Goal: Contribute content

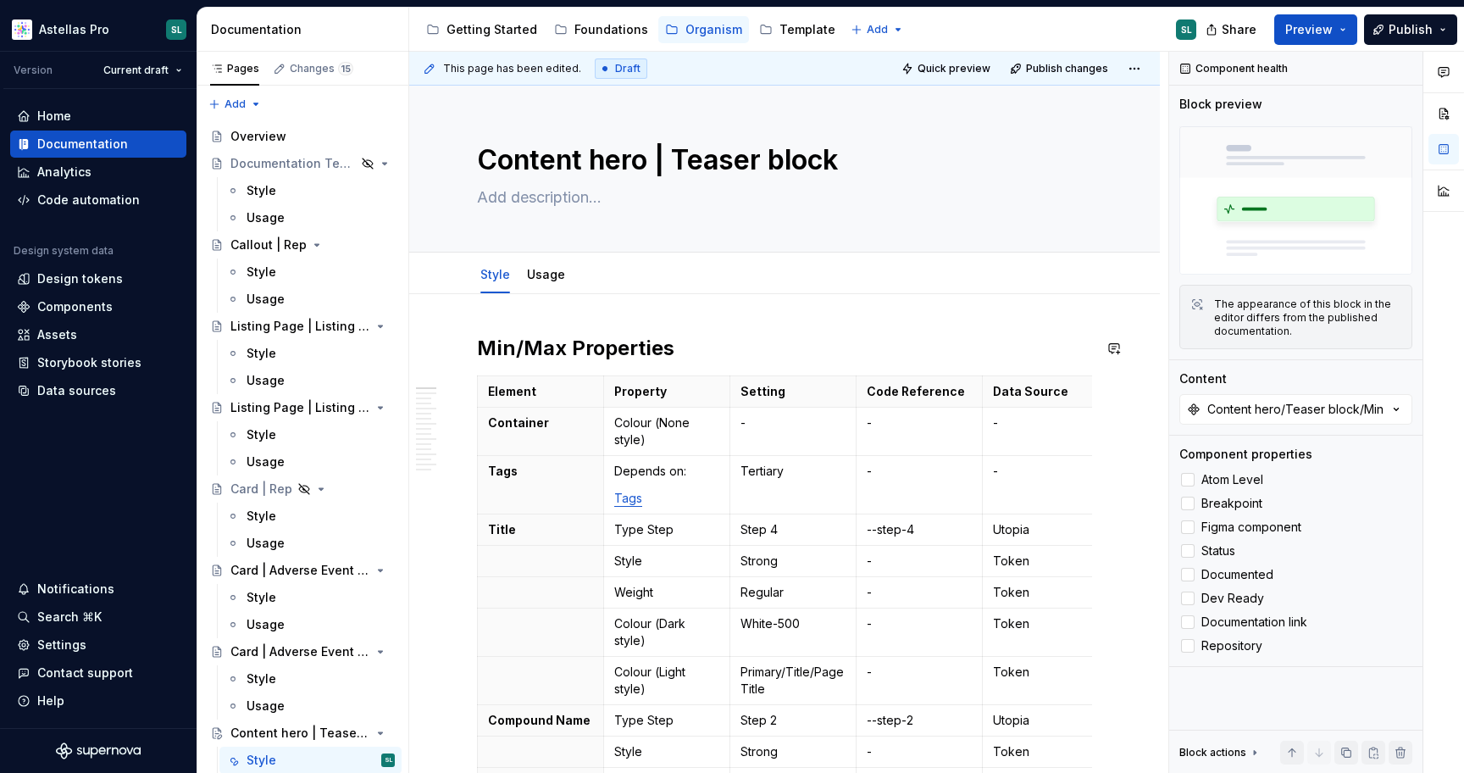
scroll to position [171, 0]
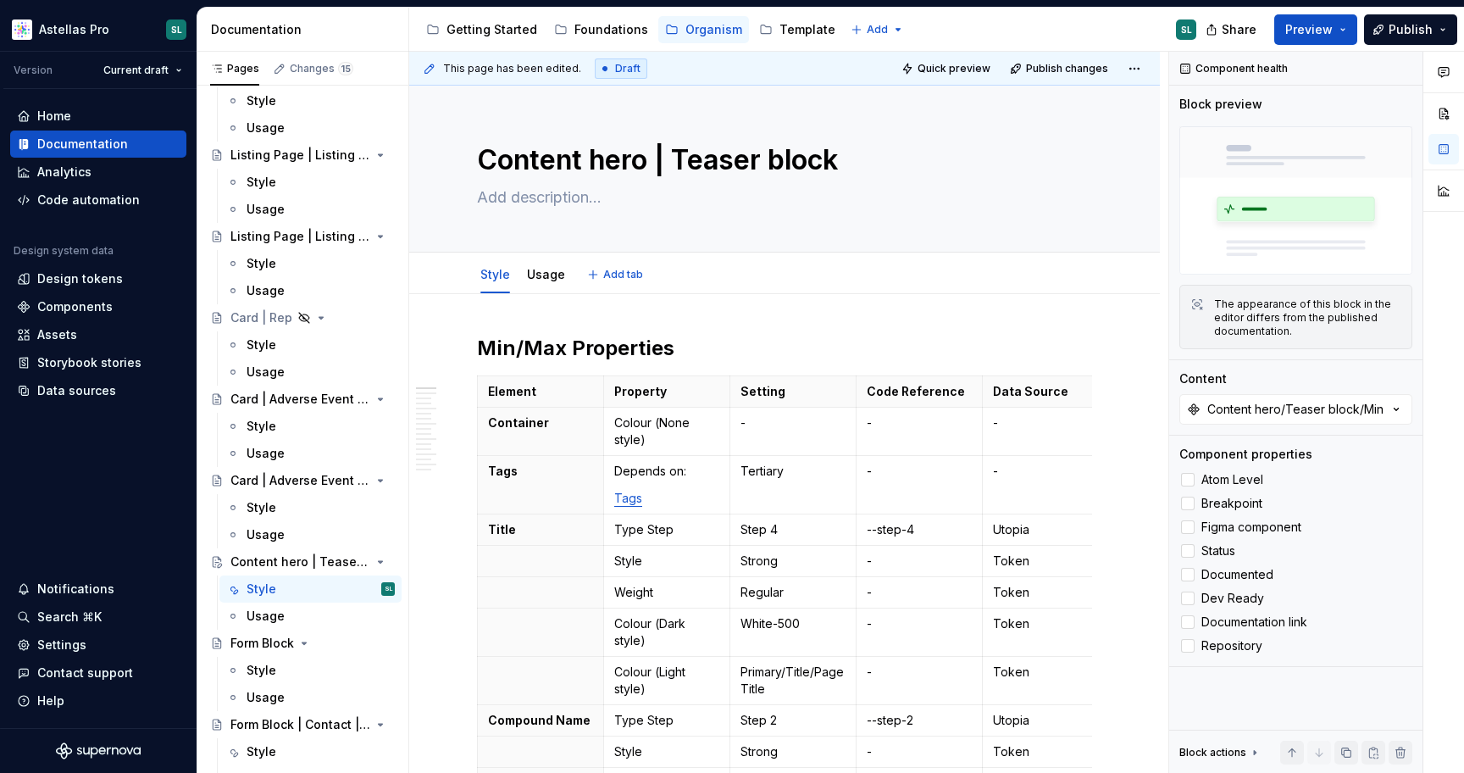
type textarea "*"
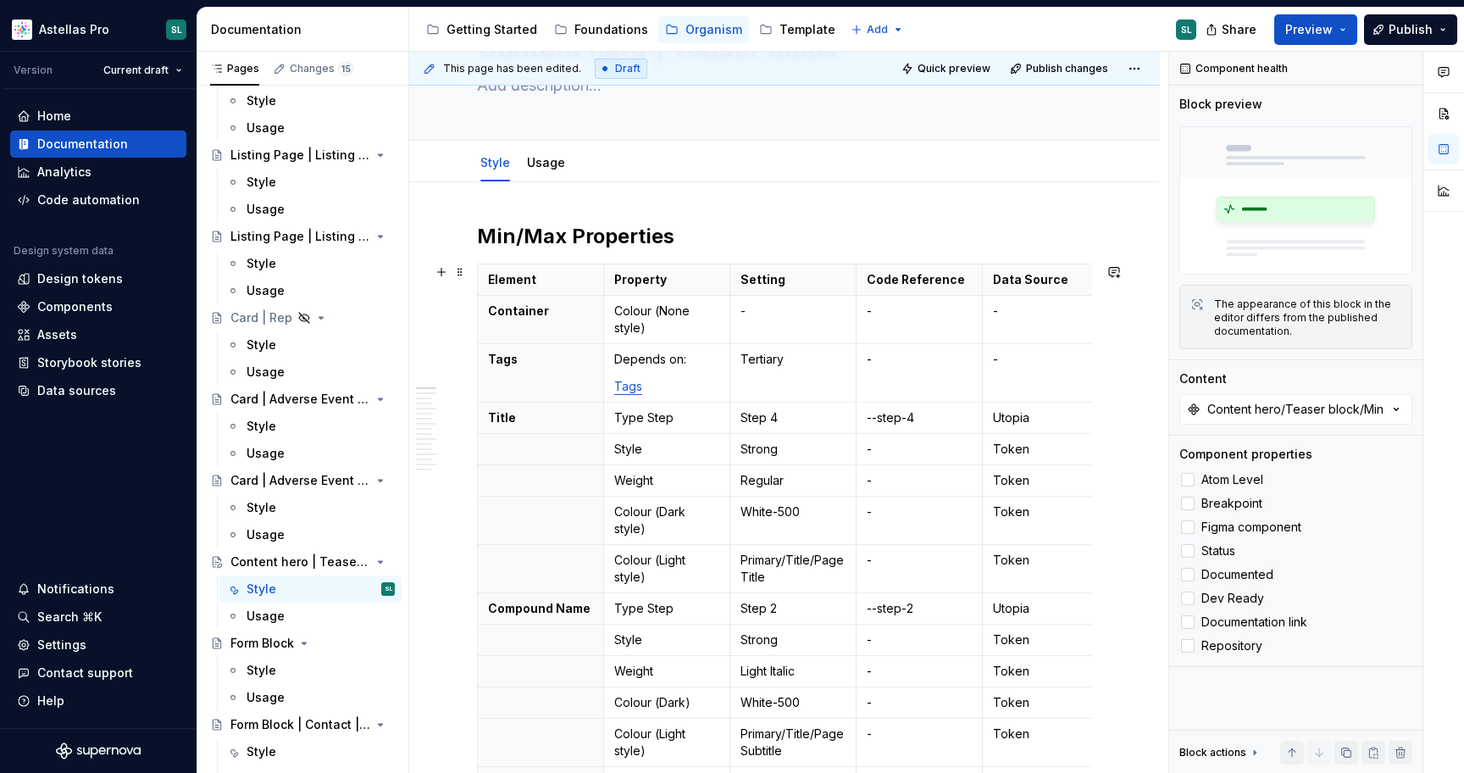
scroll to position [113, 0]
click at [478, 374] on html "Astellas Pro SL Version Current draft Home Documentation Analytics Code automat…" at bounding box center [732, 386] width 1464 height 773
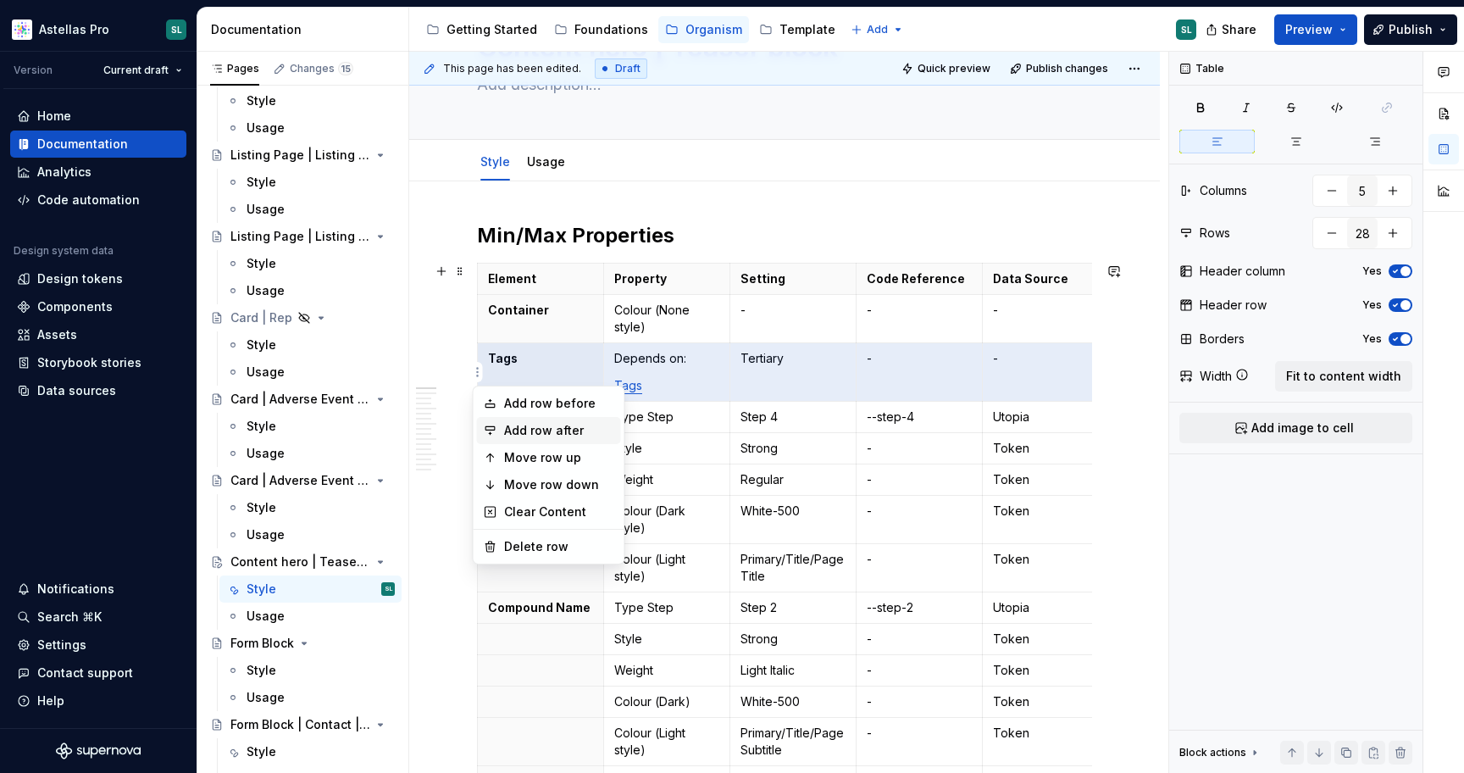
click at [550, 433] on div "Add row after" at bounding box center [559, 430] width 110 height 17
type input "29"
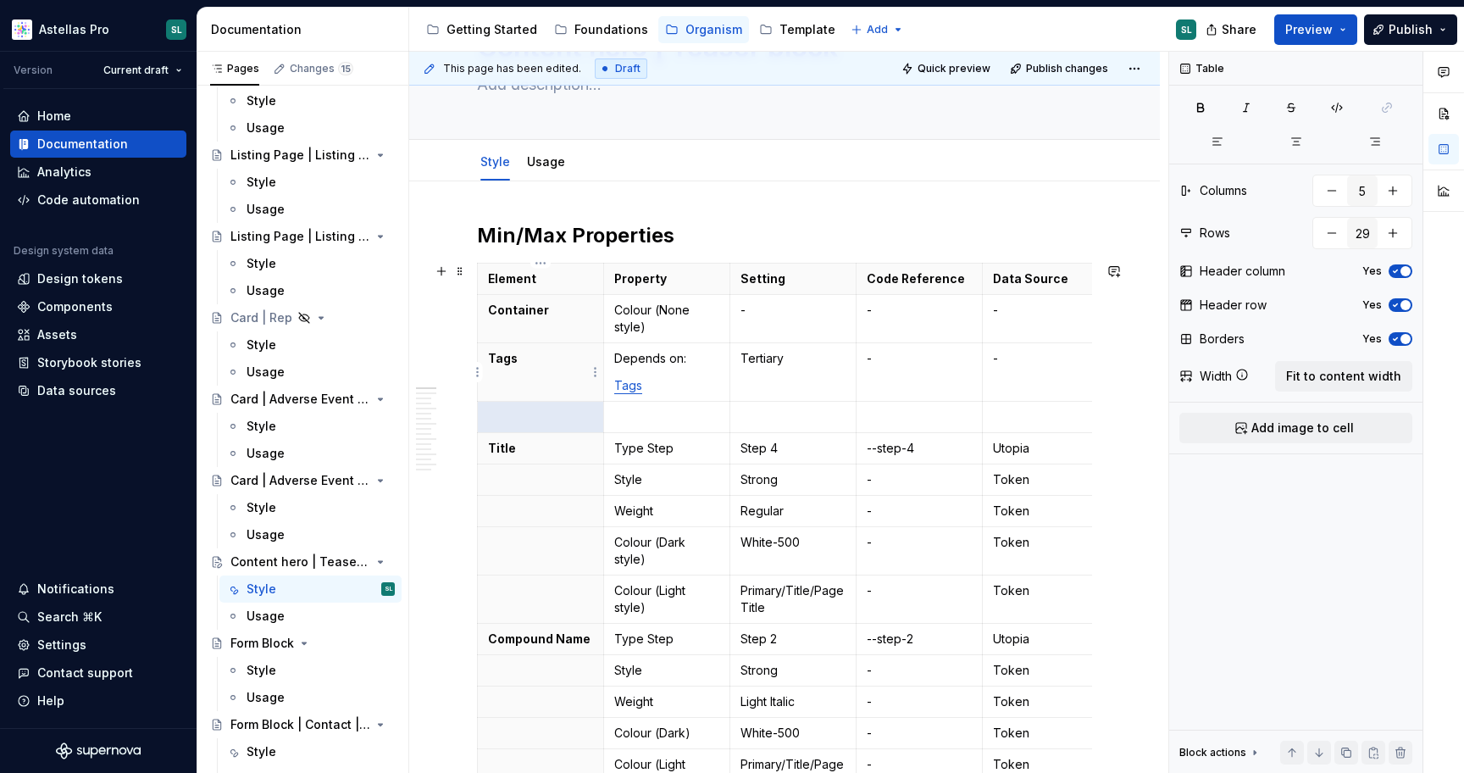
click at [530, 368] on th "Tags" at bounding box center [541, 372] width 126 height 58
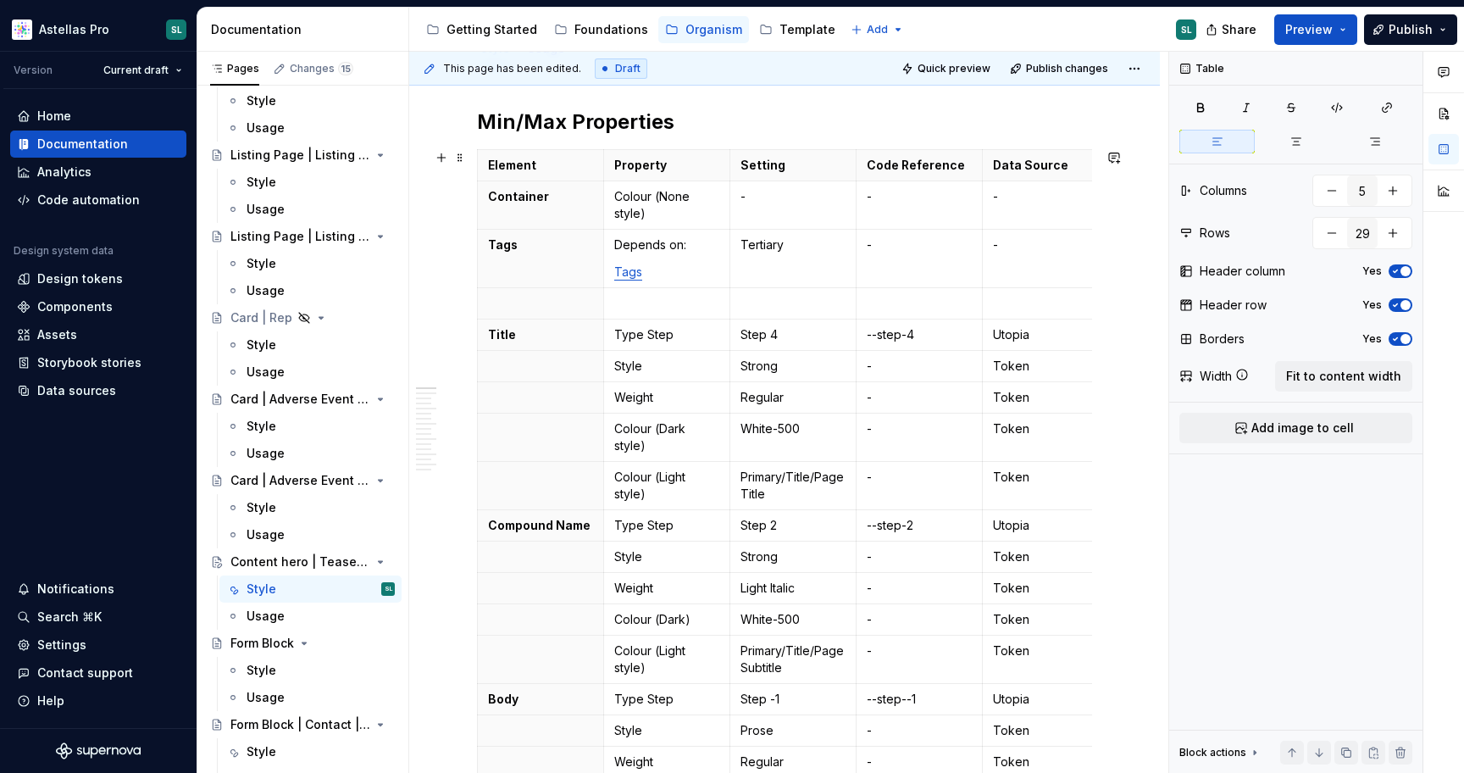
scroll to position [180, 0]
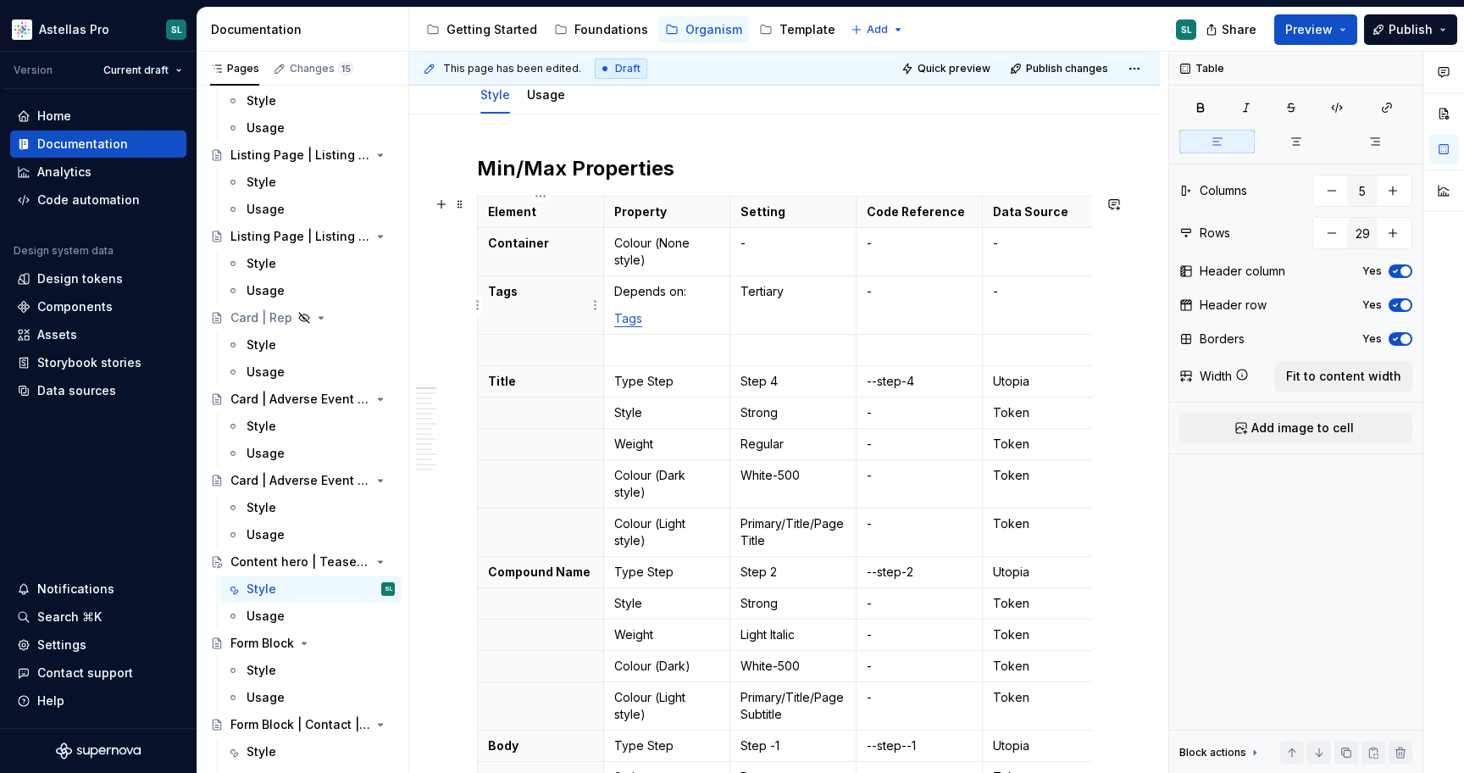
click at [545, 294] on p "Tags" at bounding box center [540, 291] width 105 height 17
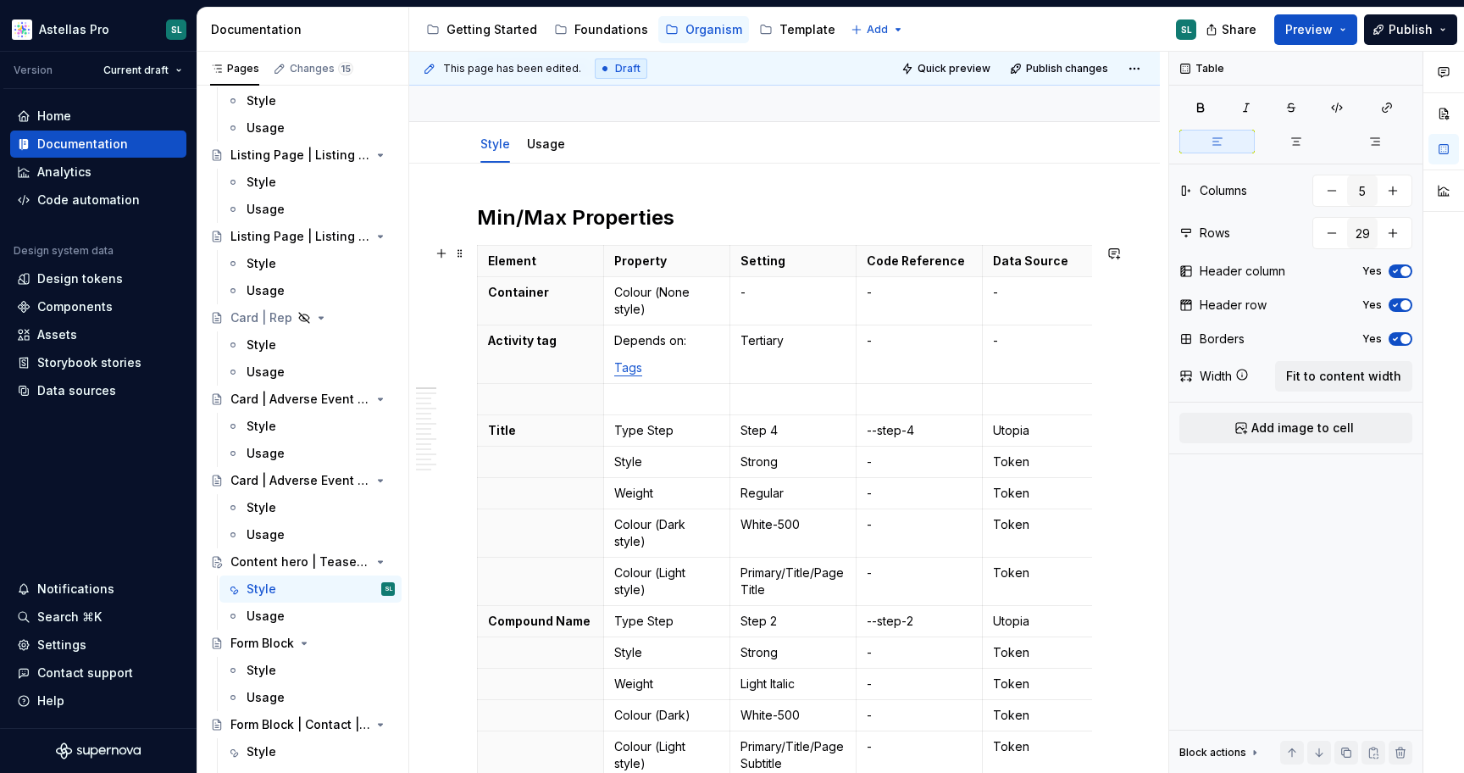
scroll to position [157, 0]
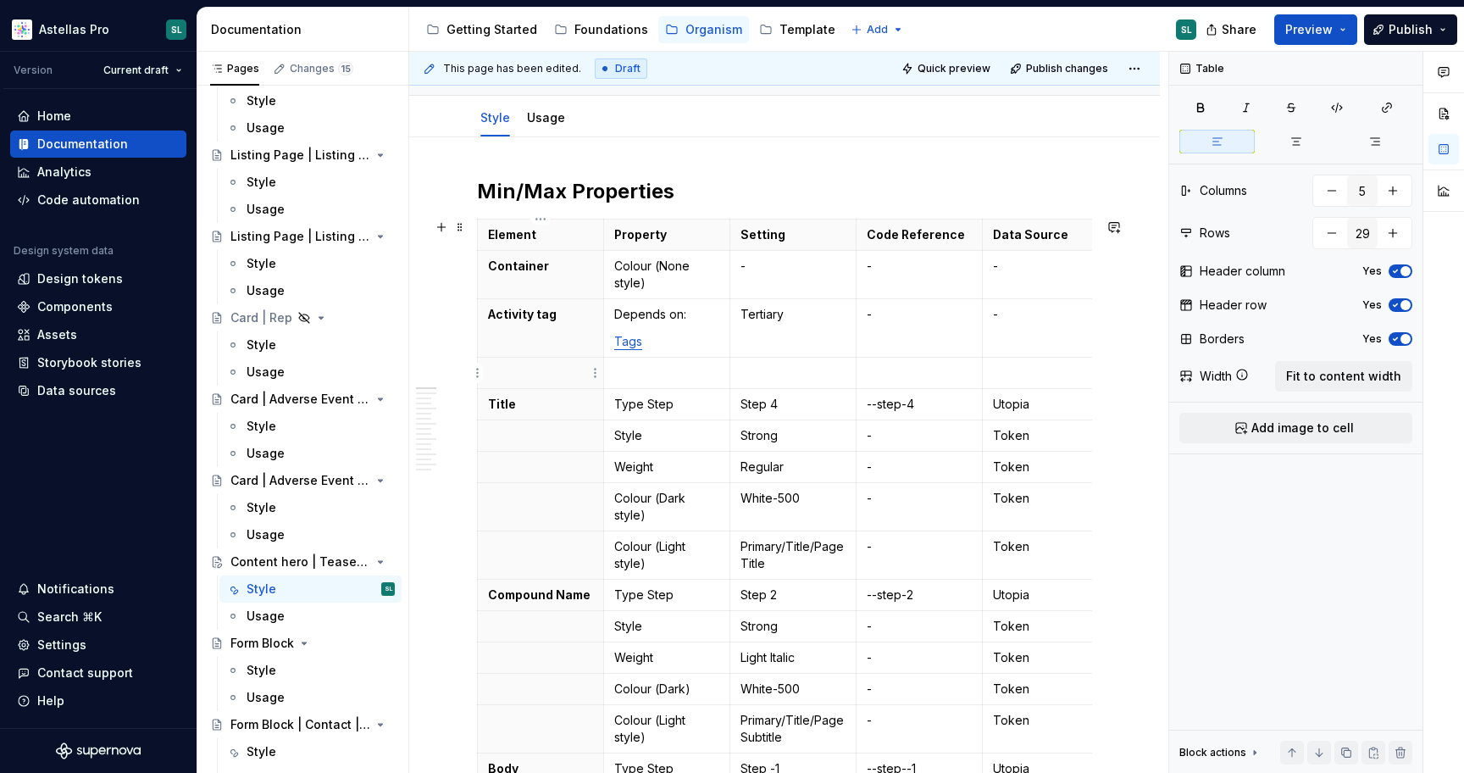
click at [549, 371] on p at bounding box center [540, 372] width 105 height 17
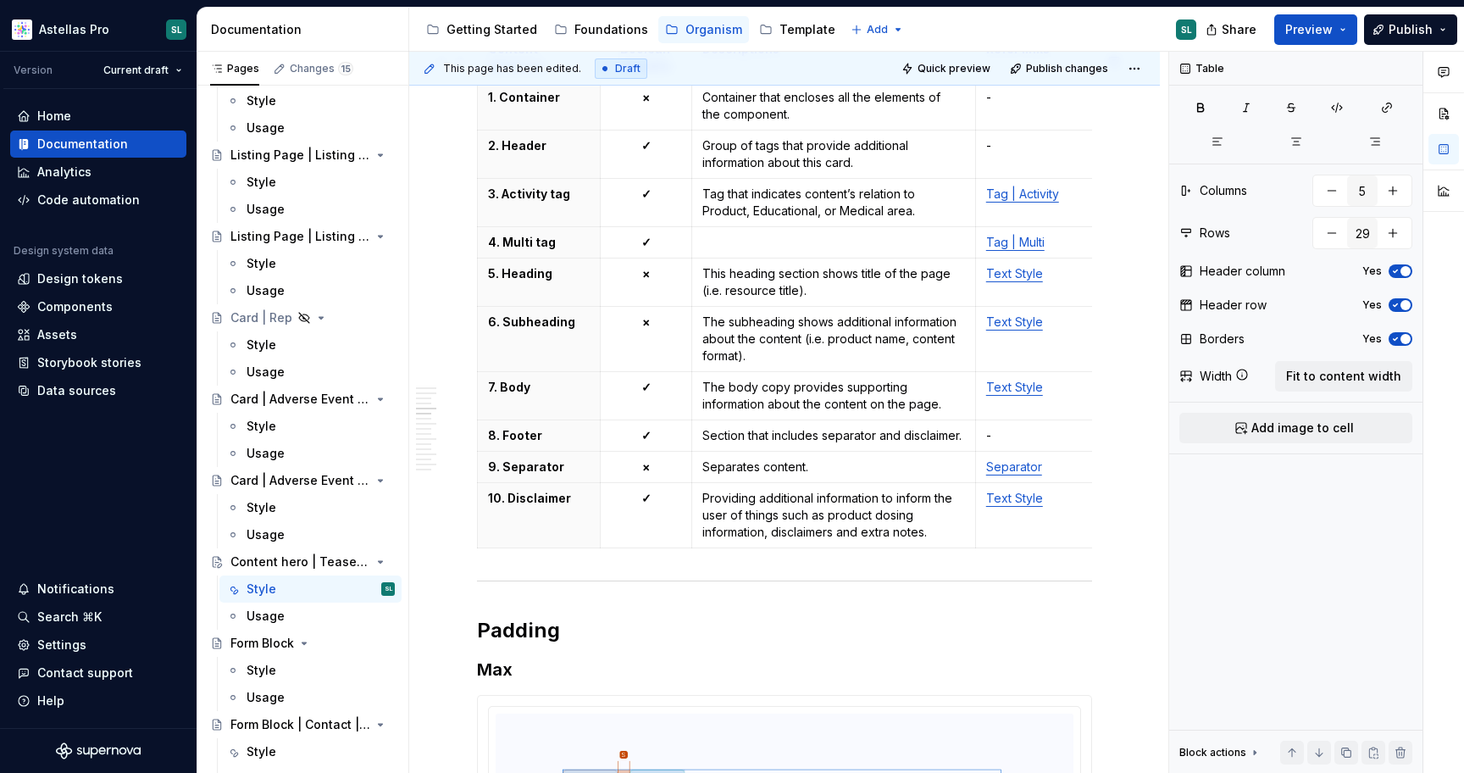
scroll to position [2400, 0]
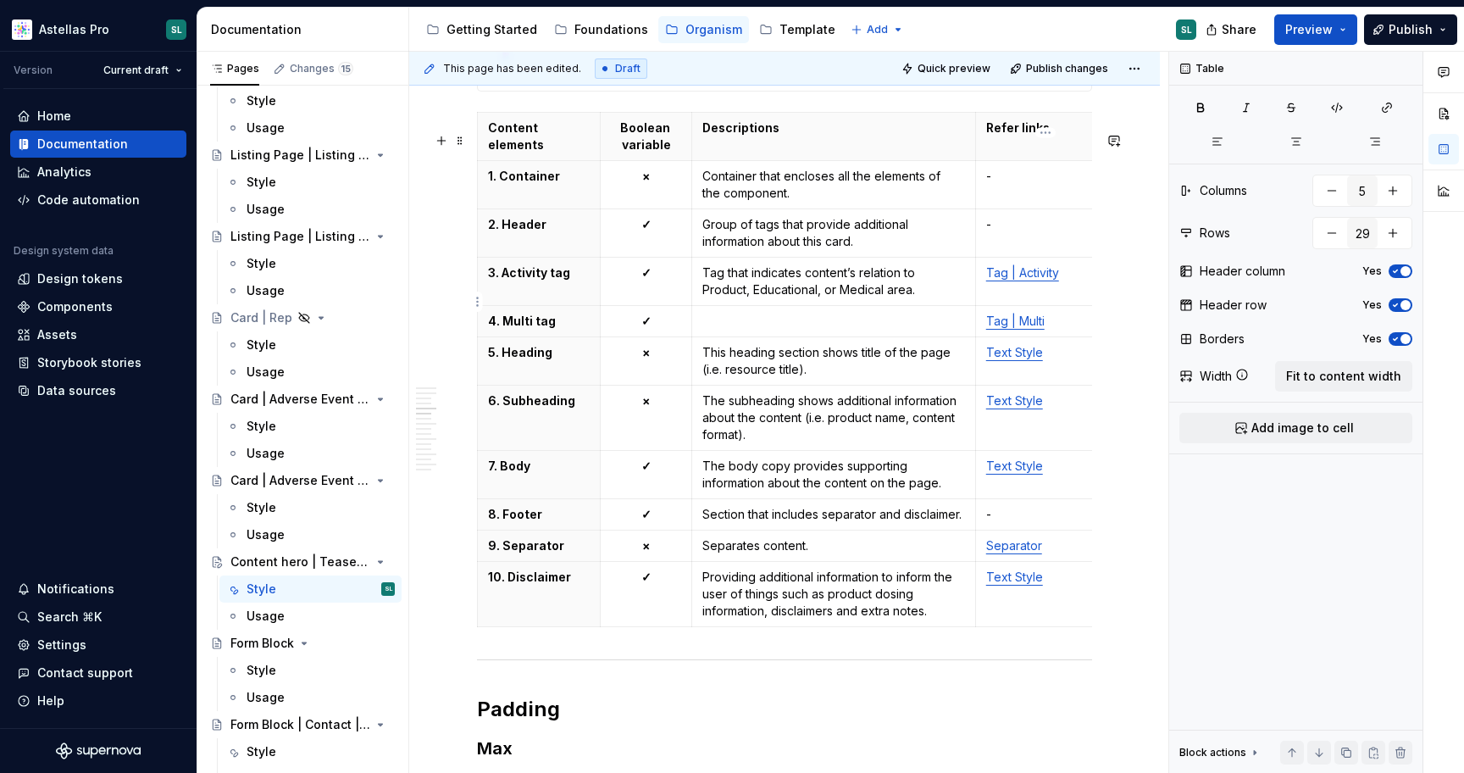
type input "4"
type input "11"
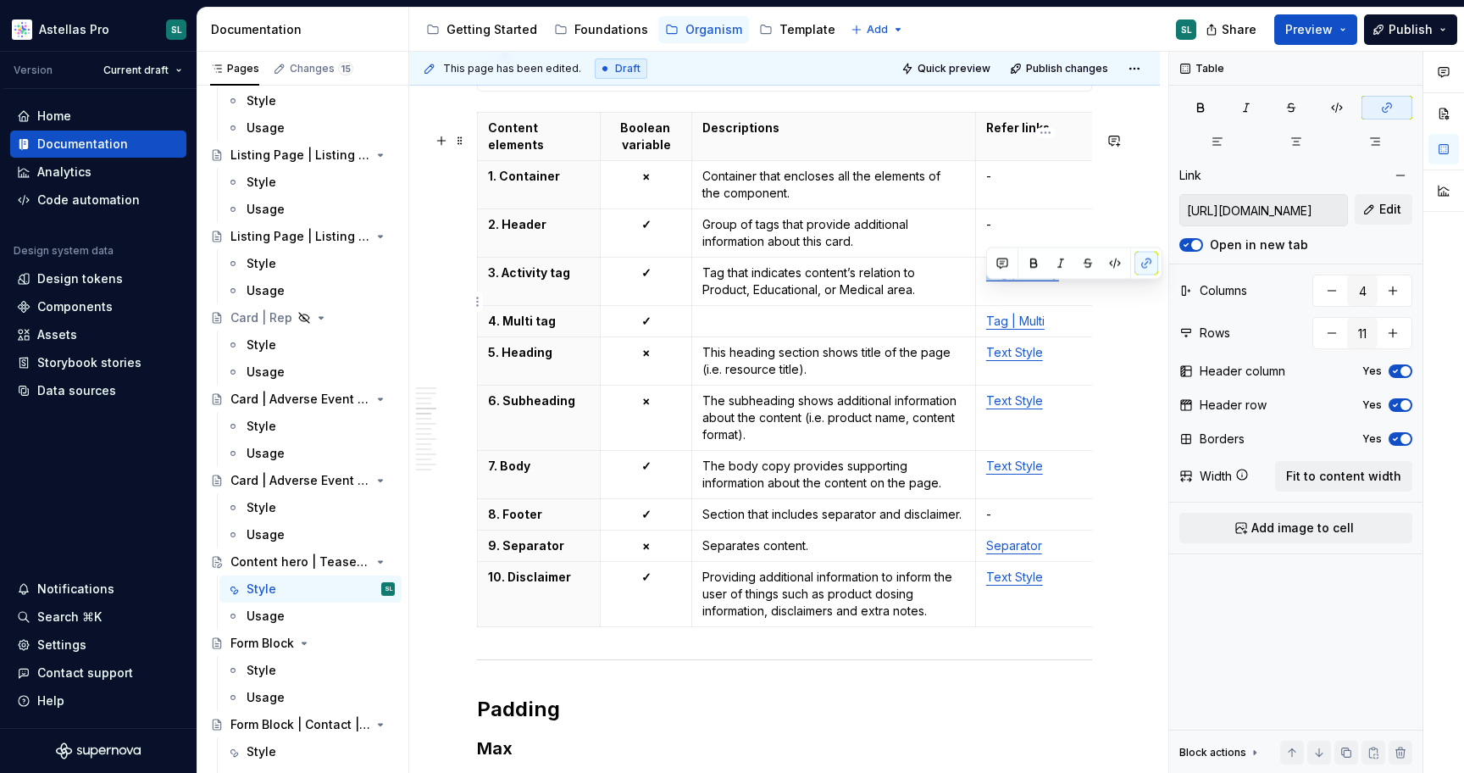
drag, startPoint x: 1068, startPoint y: 295, endPoint x: 986, endPoint y: 293, distance: 81.4
click at [986, 281] on p "Tag | Activity" at bounding box center [1045, 272] width 119 height 17
copy link "Tag | Activity"
type textarea "*"
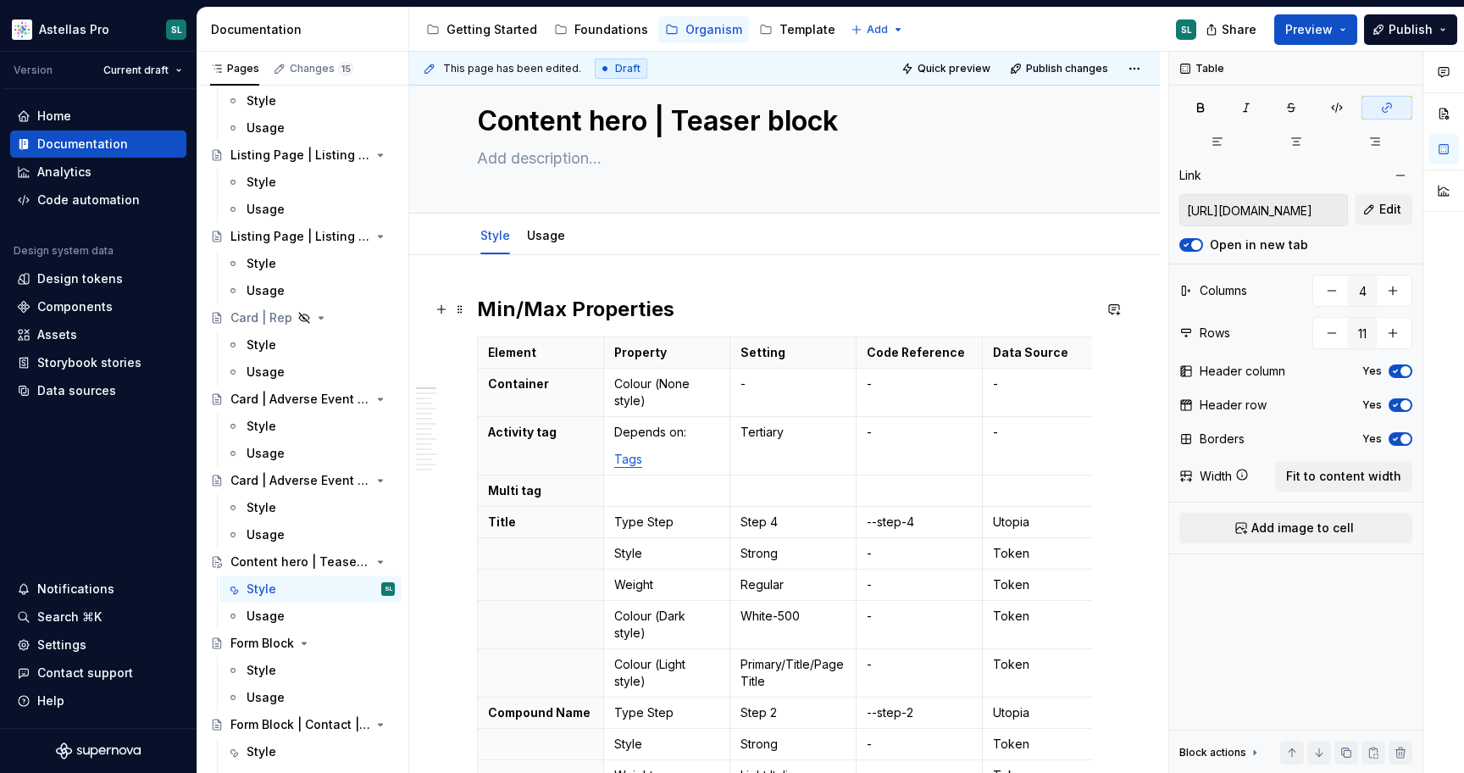
scroll to position [36, 0]
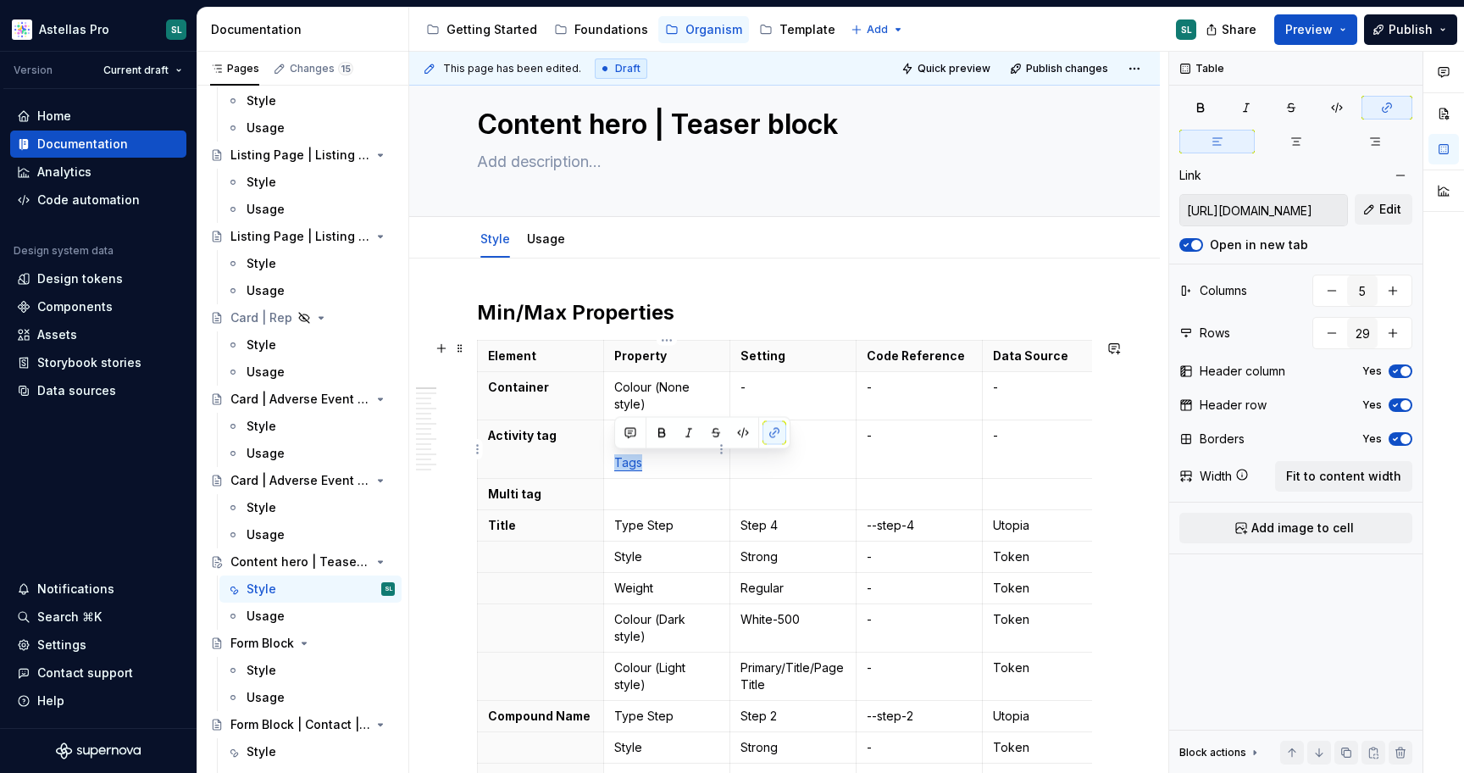
drag, startPoint x: 654, startPoint y: 466, endPoint x: 613, endPoint y: 458, distance: 42.4
click at [613, 458] on td "Depends on: Tags" at bounding box center [667, 449] width 126 height 58
drag, startPoint x: 705, startPoint y: 464, endPoint x: 701, endPoint y: 441, distance: 24.1
click at [701, 441] on td "Depends on: Tag | Activity" at bounding box center [667, 449] width 126 height 58
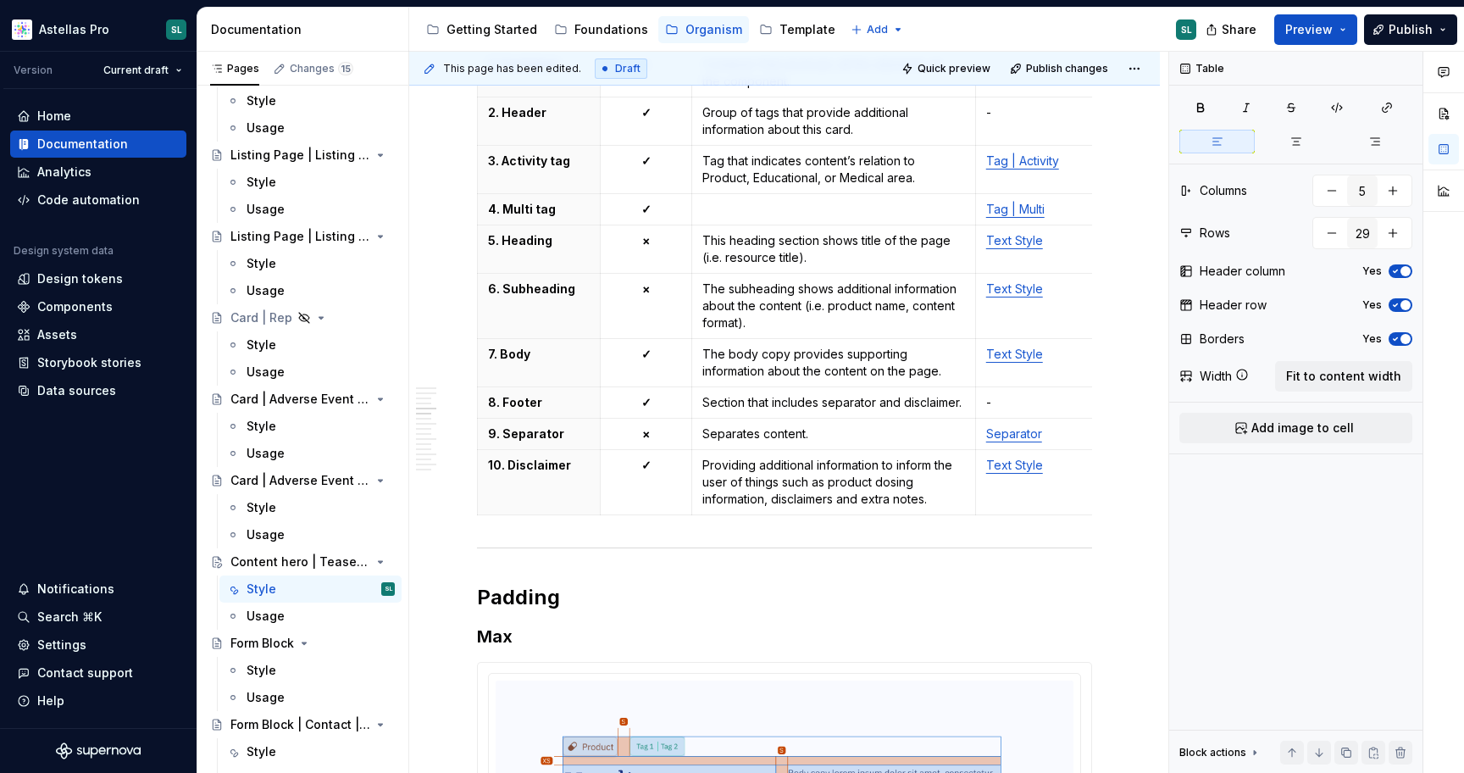
scroll to position [2525, 0]
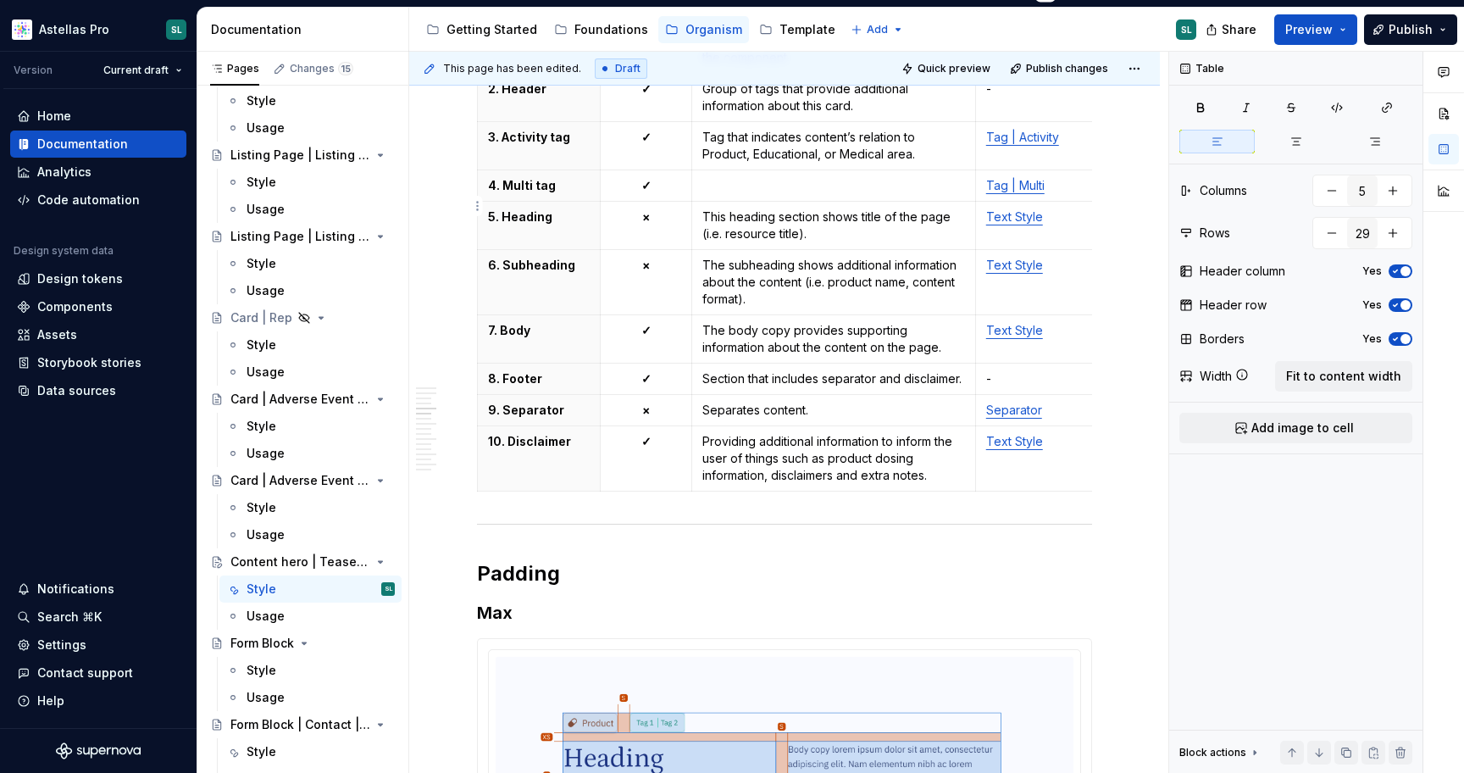
type input "4"
type input "11"
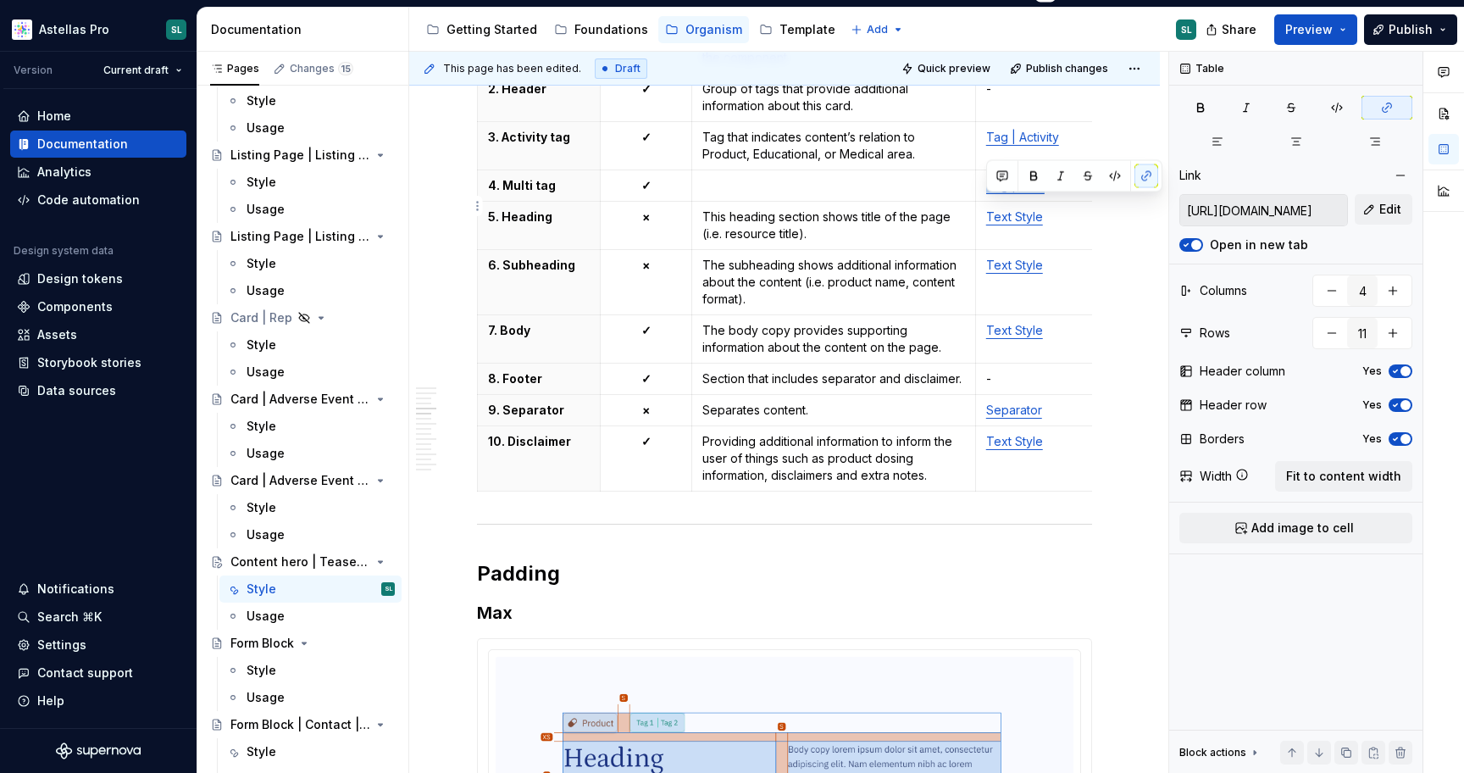
drag, startPoint x: 1058, startPoint y: 200, endPoint x: 986, endPoint y: 198, distance: 72.0
click at [986, 194] on p "Tag | Multi" at bounding box center [1045, 185] width 119 height 17
copy link "Tag | Multi"
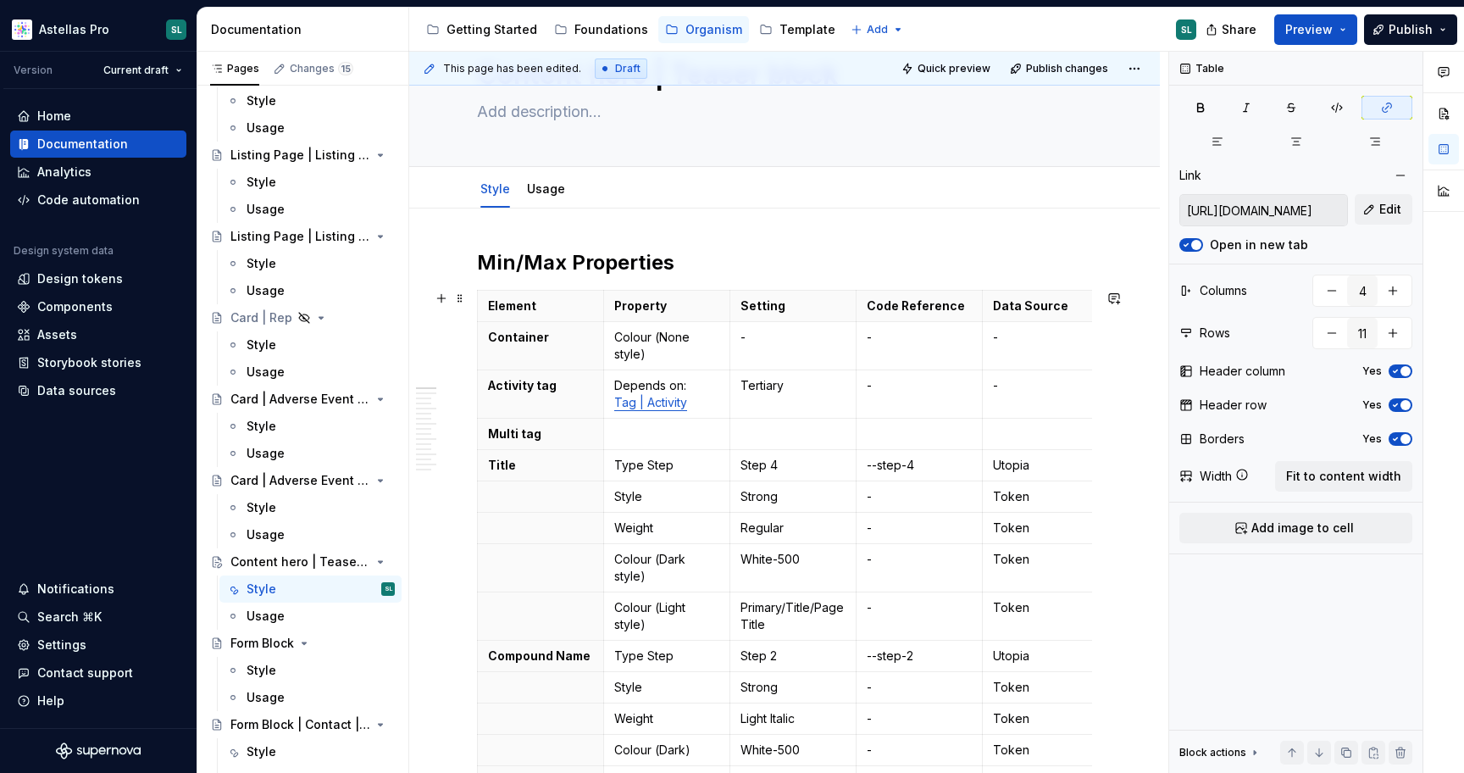
scroll to position [53, 0]
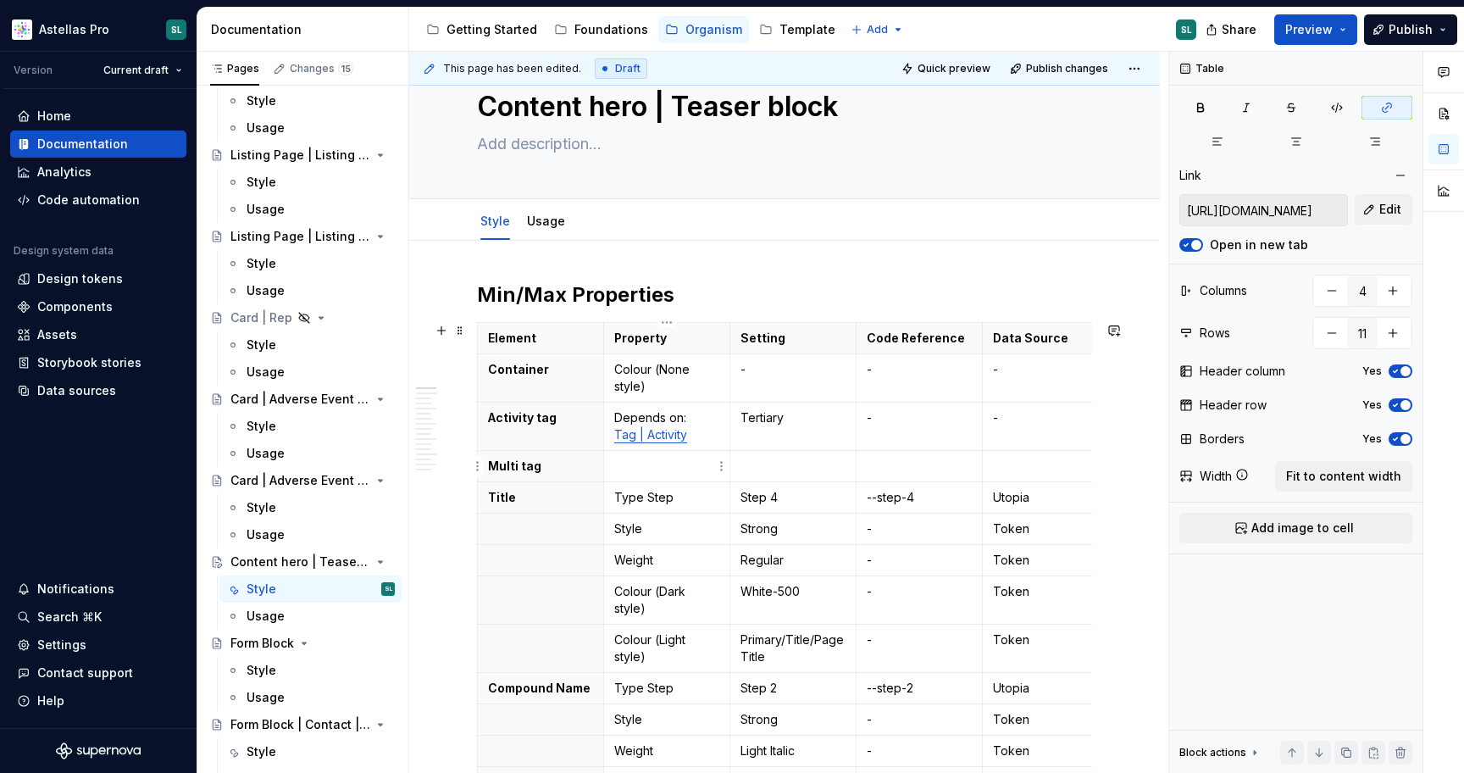
click at [663, 470] on p at bounding box center [666, 466] width 105 height 17
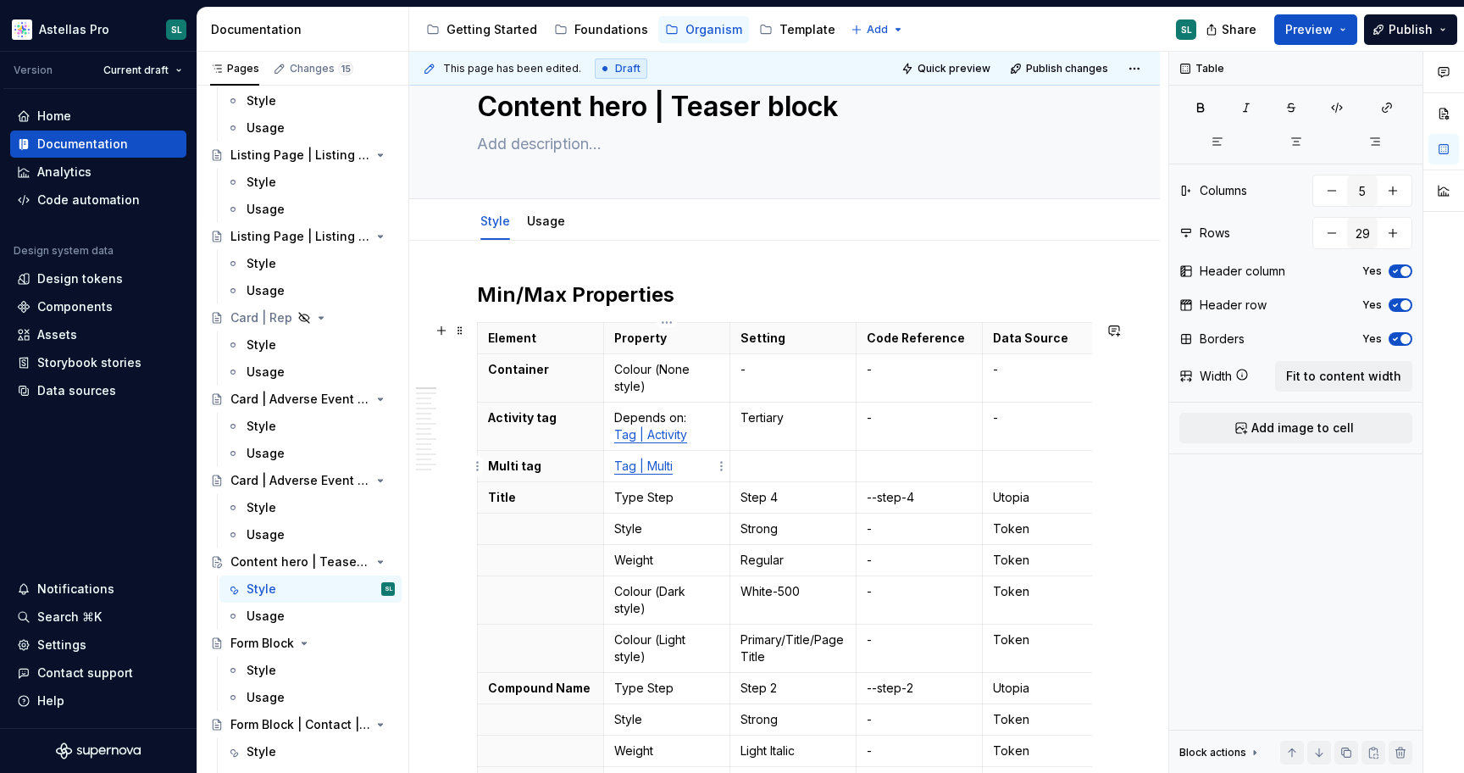
click at [617, 464] on link "Tag | Multi" at bounding box center [643, 465] width 58 height 14
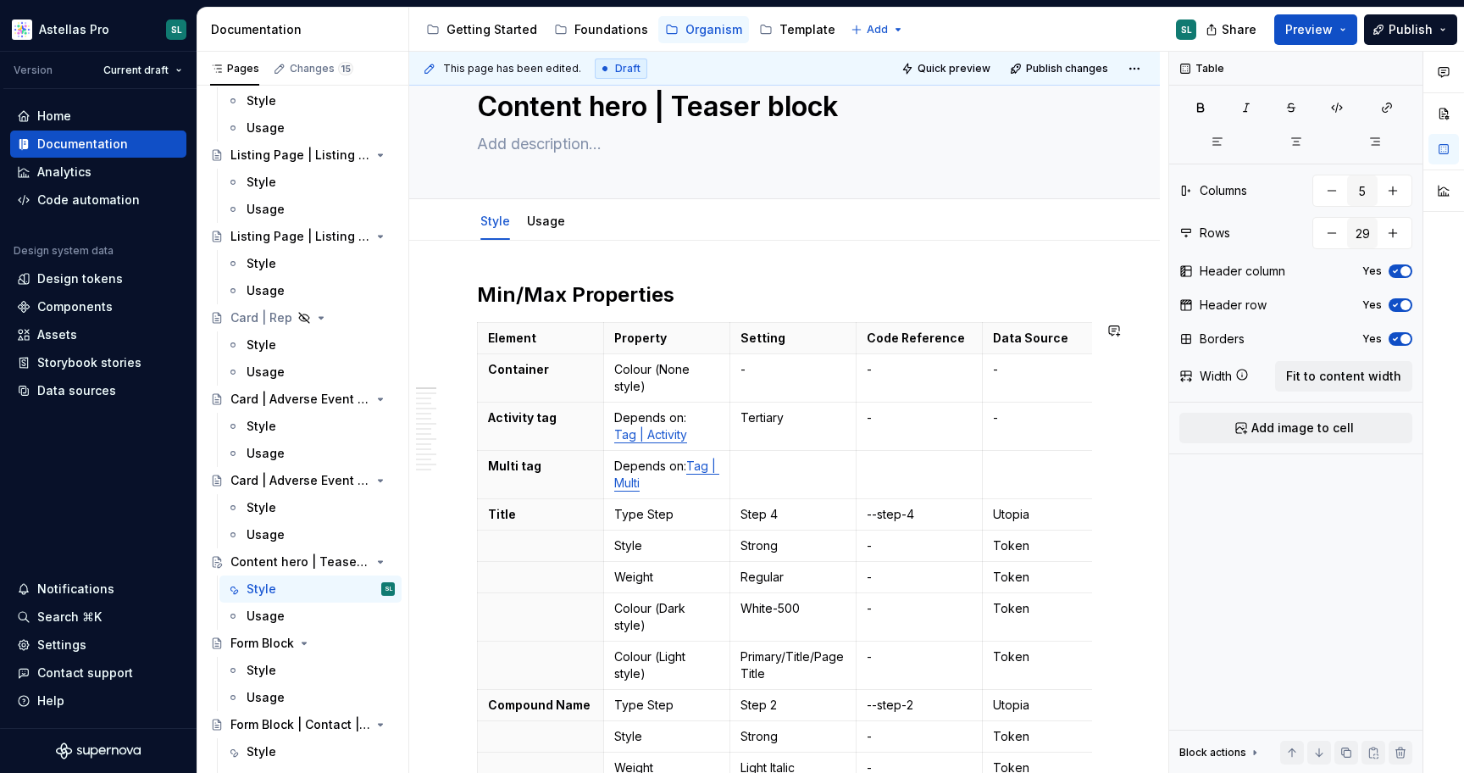
type textarea "*"
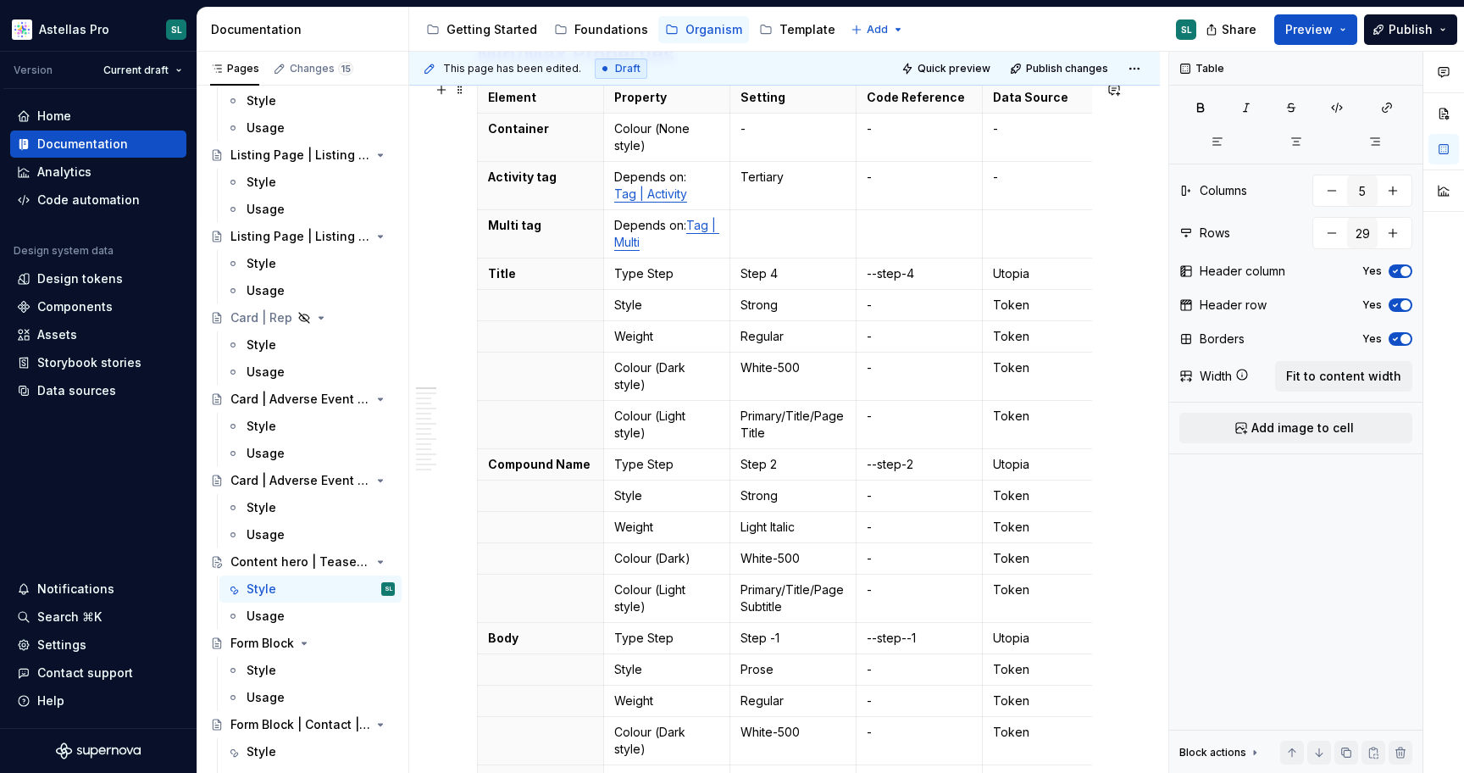
scroll to position [301, 0]
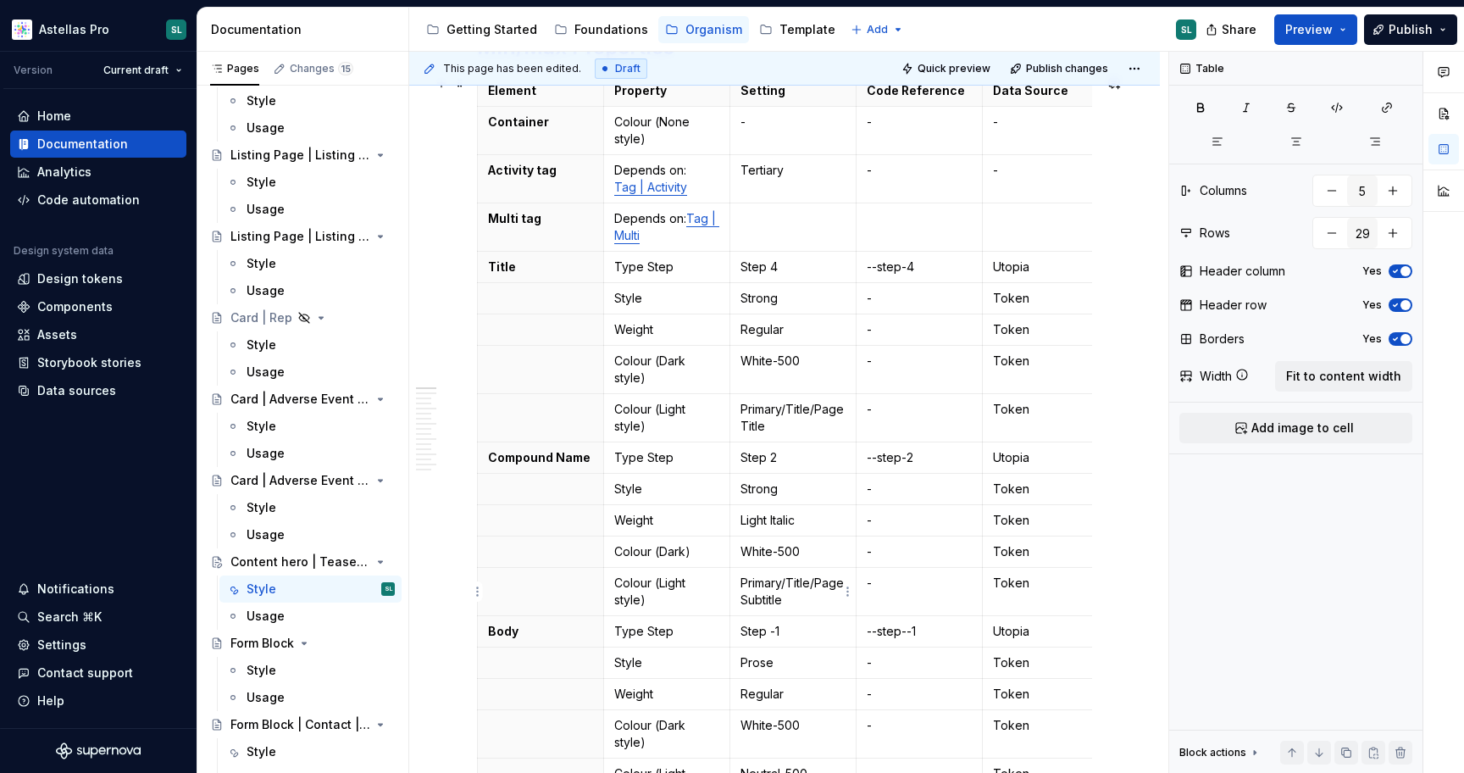
click at [744, 600] on p "Primary/Title/PageSubtitle" at bounding box center [793, 592] width 105 height 34
click at [687, 551] on p "Colour (Dark)" at bounding box center [666, 551] width 105 height 17
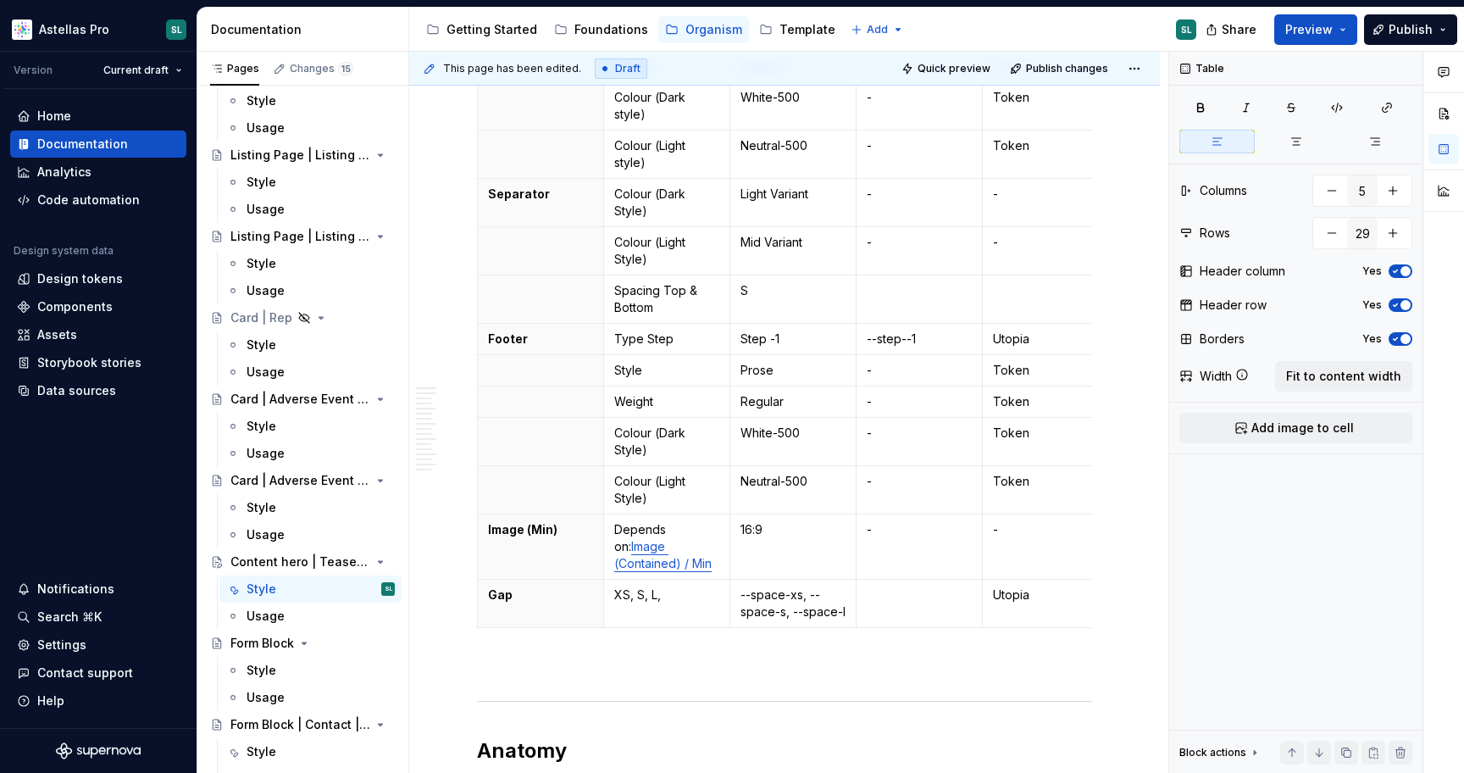
scroll to position [969, 0]
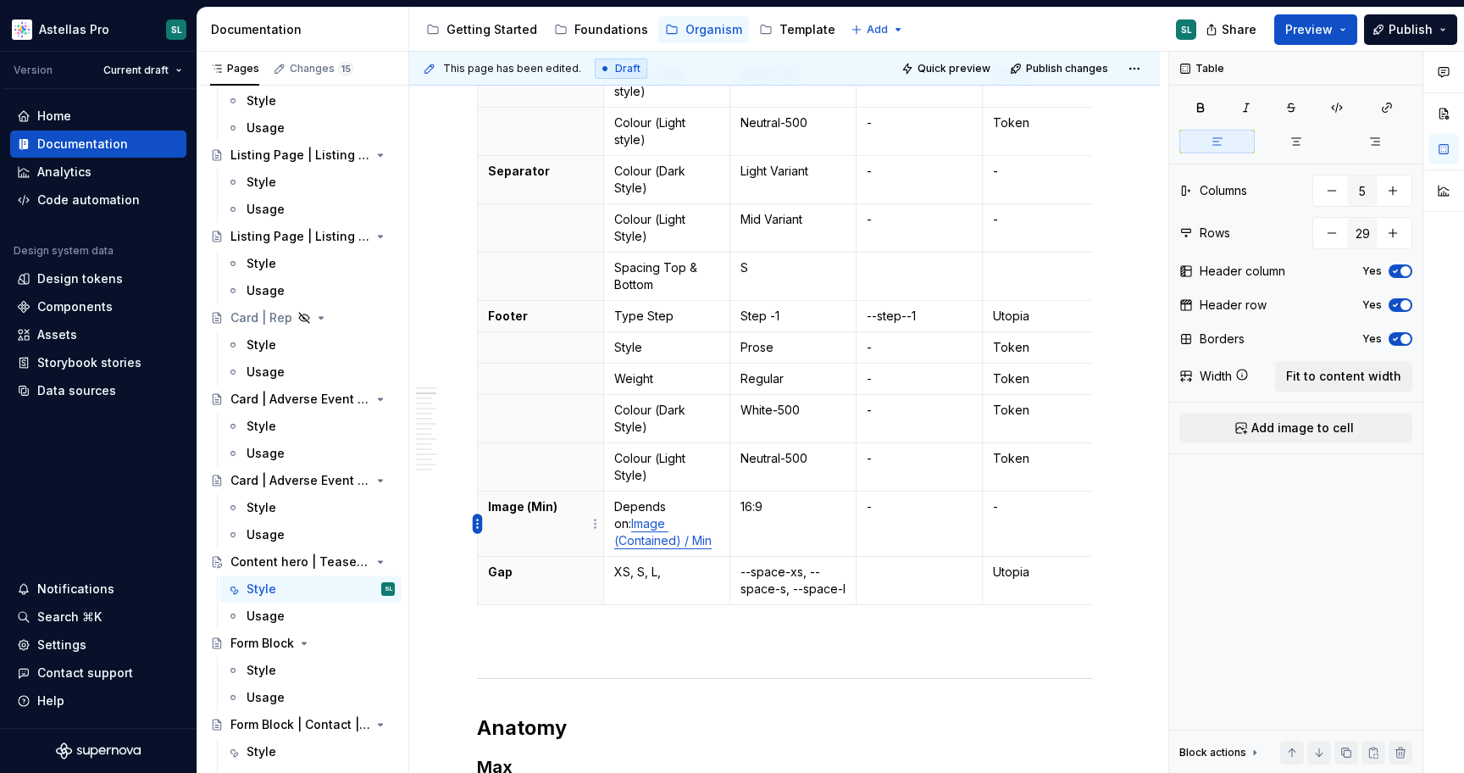
click at [477, 526] on html "Astellas Pro SL Version Current draft Home Documentation Analytics Code automat…" at bounding box center [732, 386] width 1464 height 773
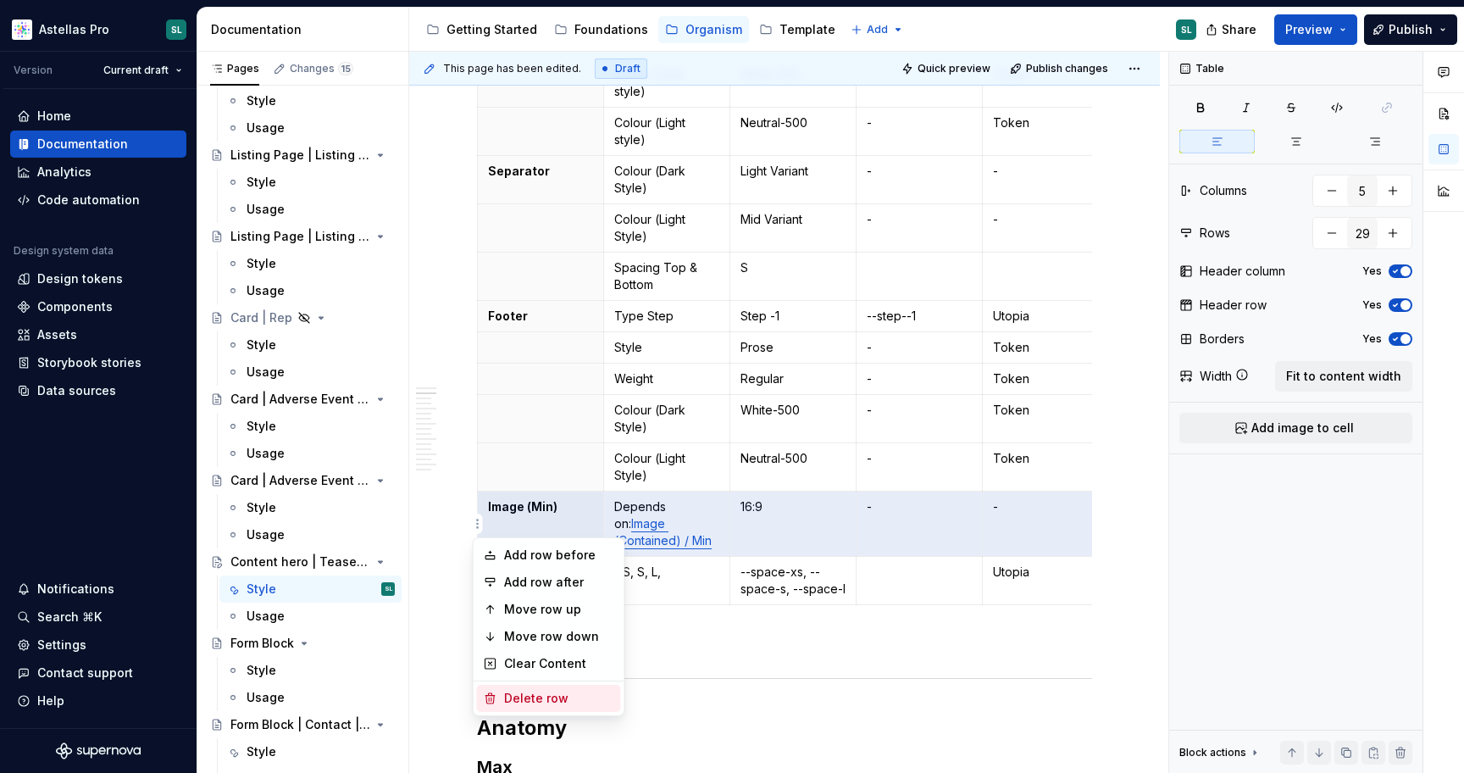
click at [549, 697] on div "Delete row" at bounding box center [559, 698] width 110 height 17
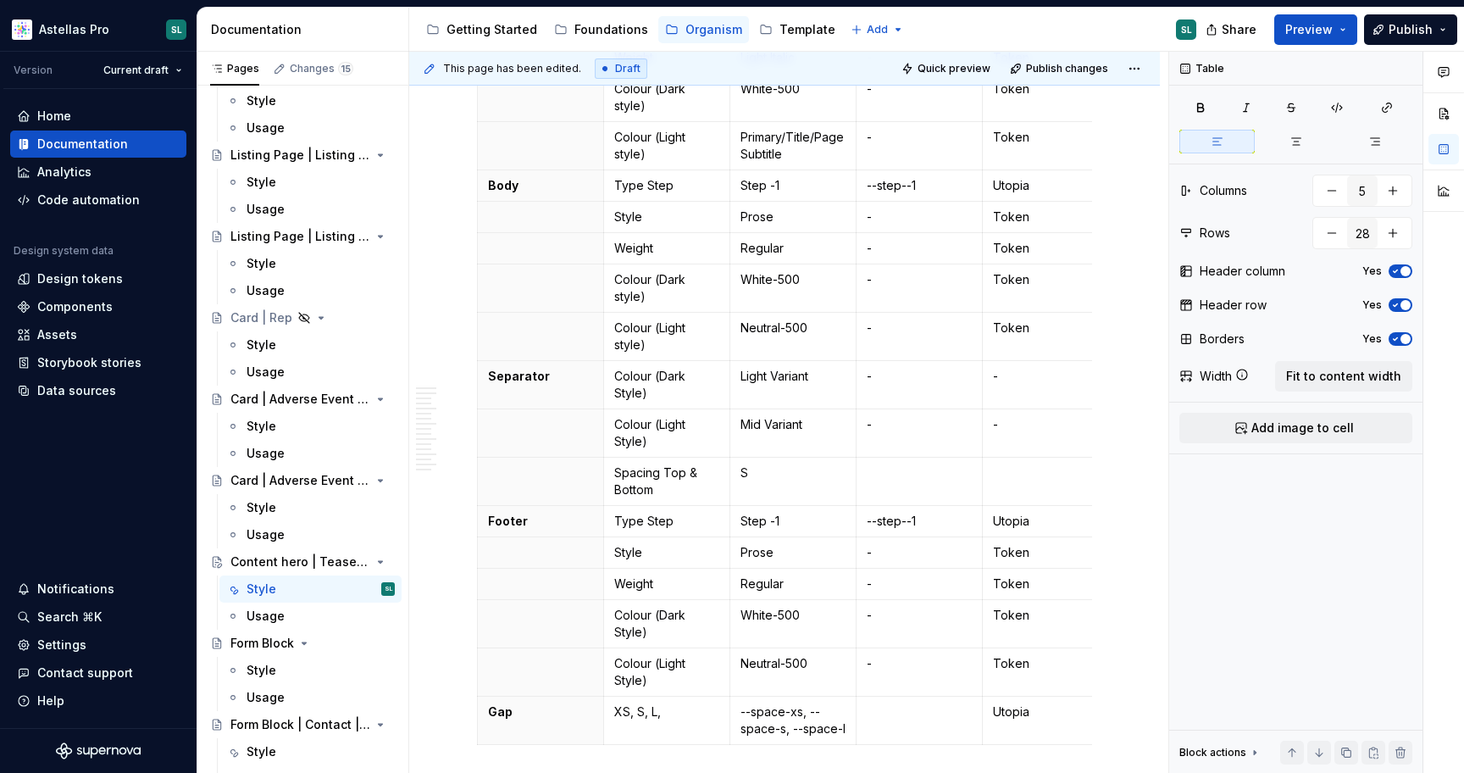
scroll to position [748, 0]
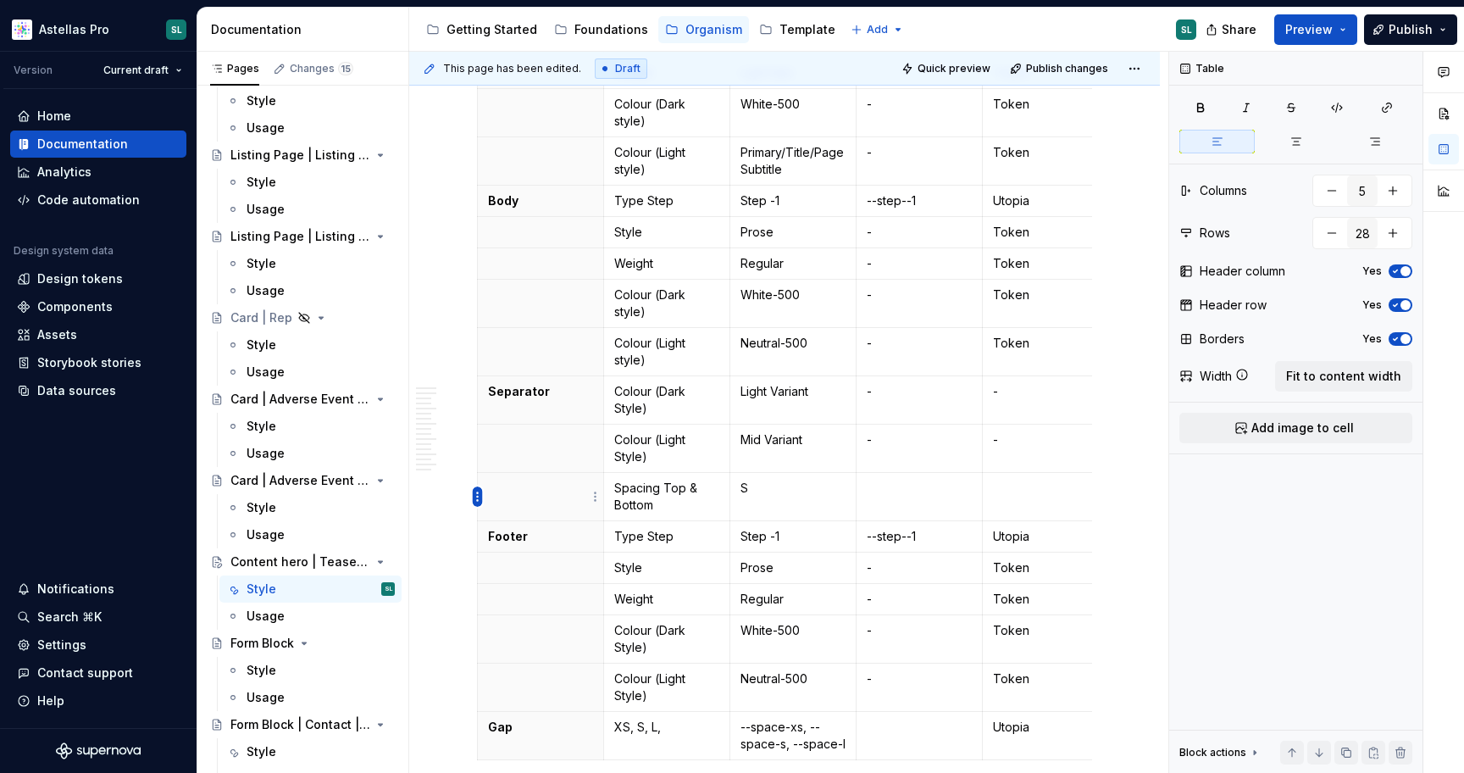
click at [478, 495] on html "Astellas Pro SL Version Current draft Home Documentation Analytics Code automat…" at bounding box center [732, 386] width 1464 height 773
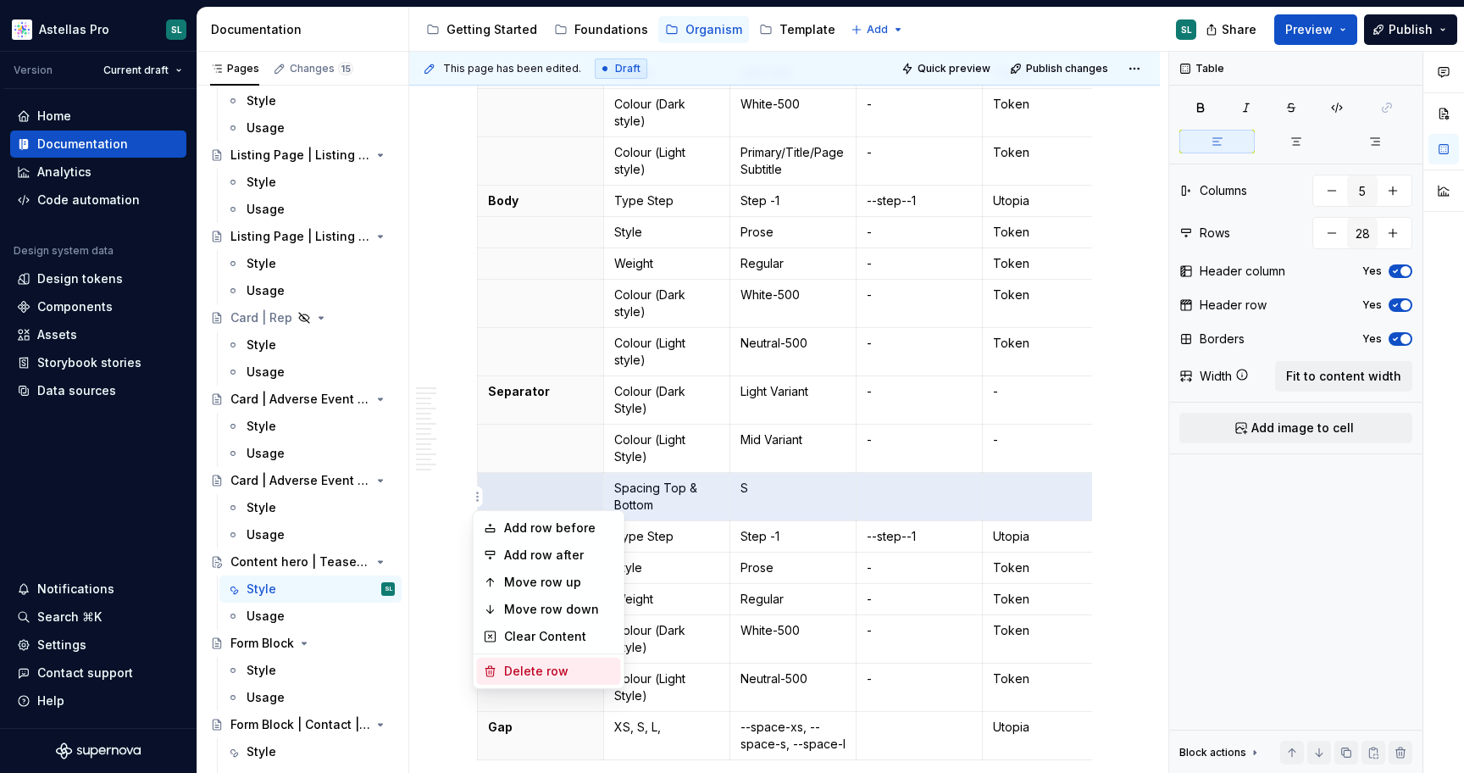
click at [568, 678] on div "Delete row" at bounding box center [559, 671] width 110 height 17
type input "27"
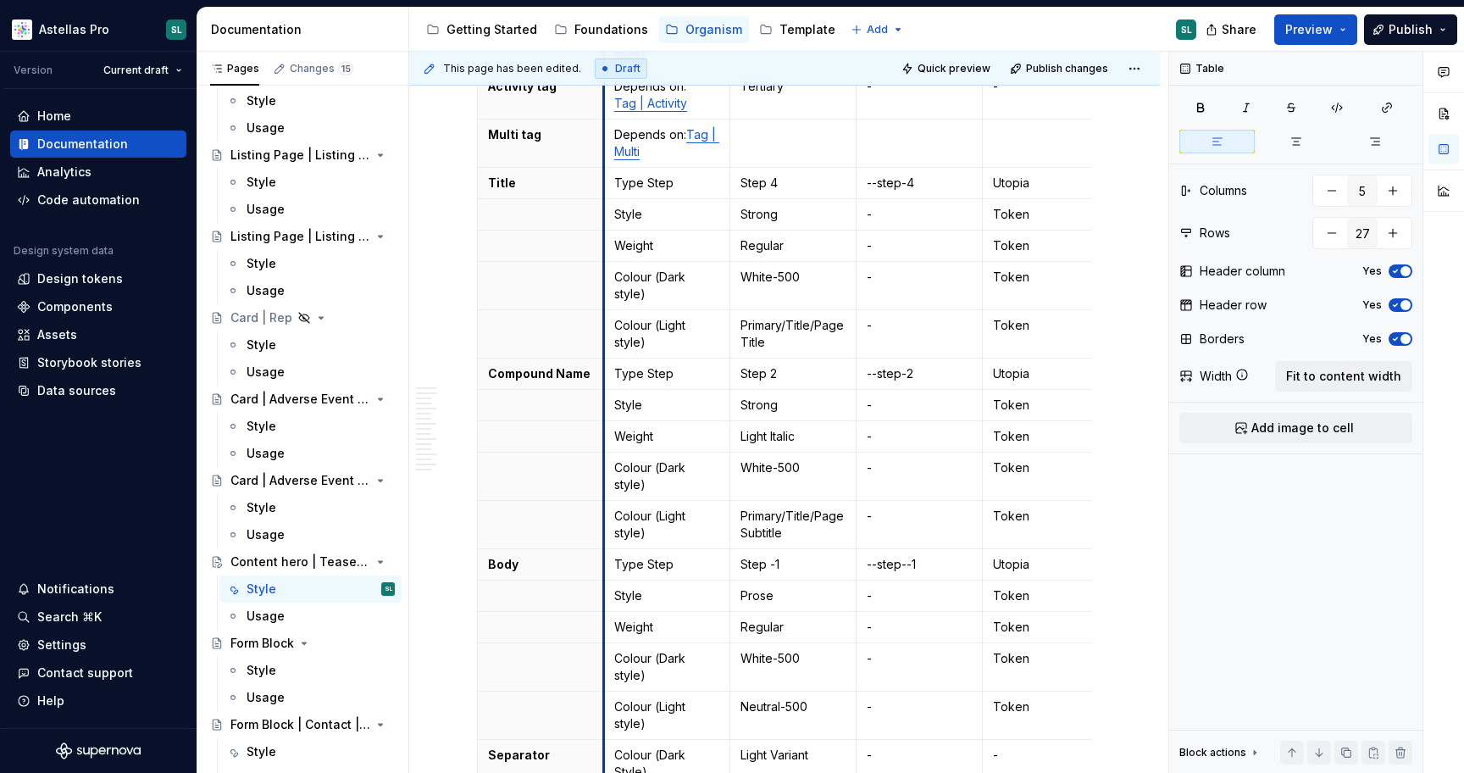
scroll to position [383, 0]
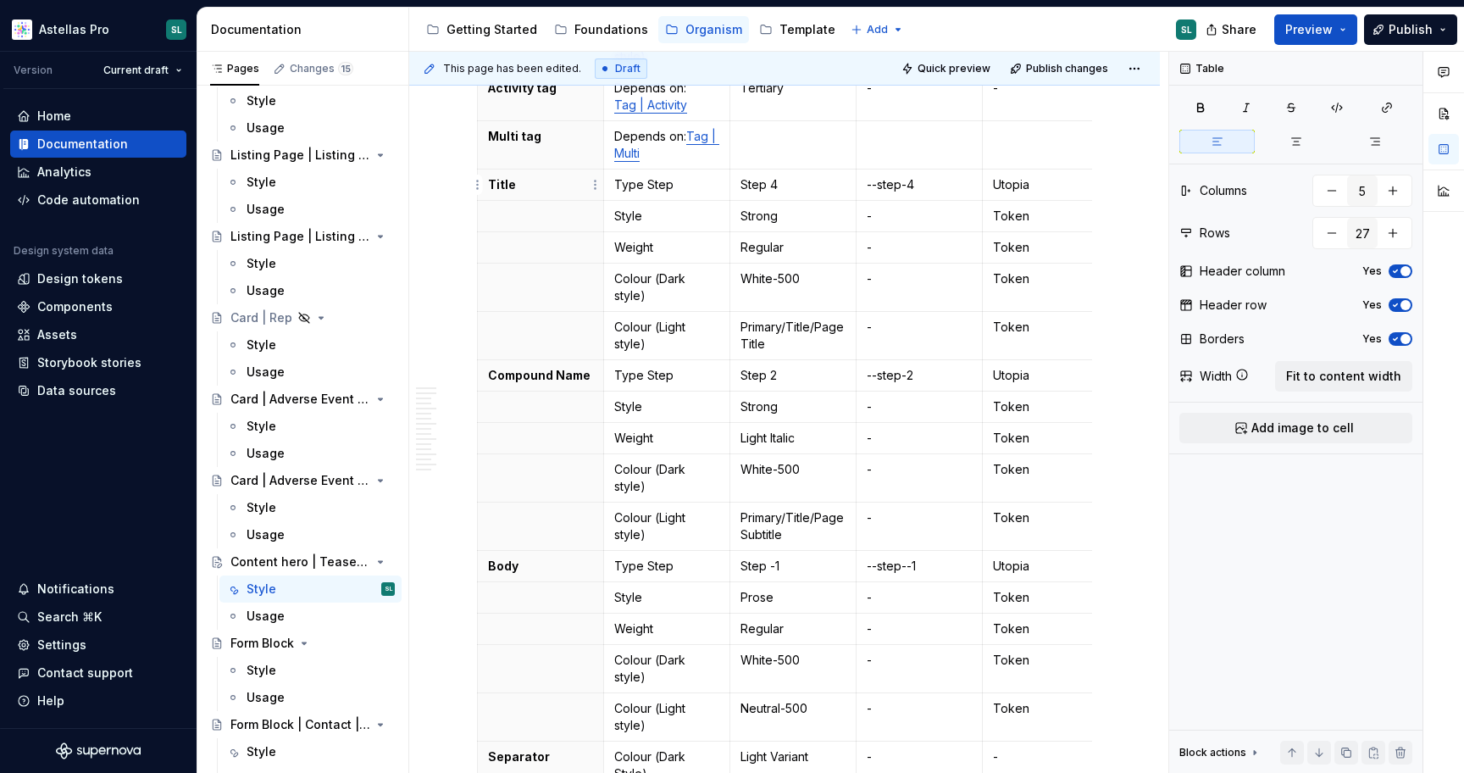
click at [522, 179] on p "Title" at bounding box center [540, 184] width 105 height 17
click at [536, 380] on p "Compound Name" at bounding box center [540, 375] width 105 height 17
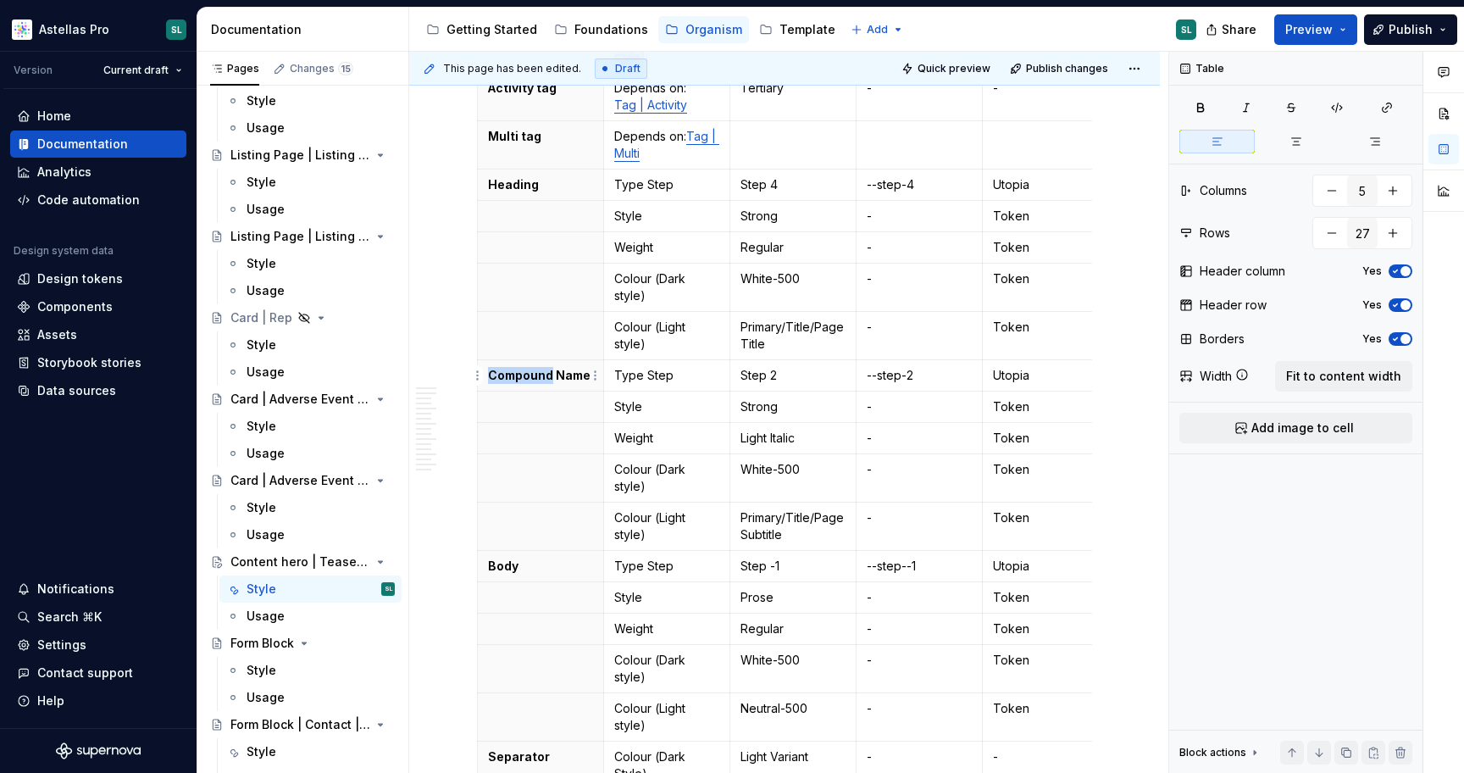
click at [536, 380] on p "Compound Name" at bounding box center [540, 375] width 105 height 17
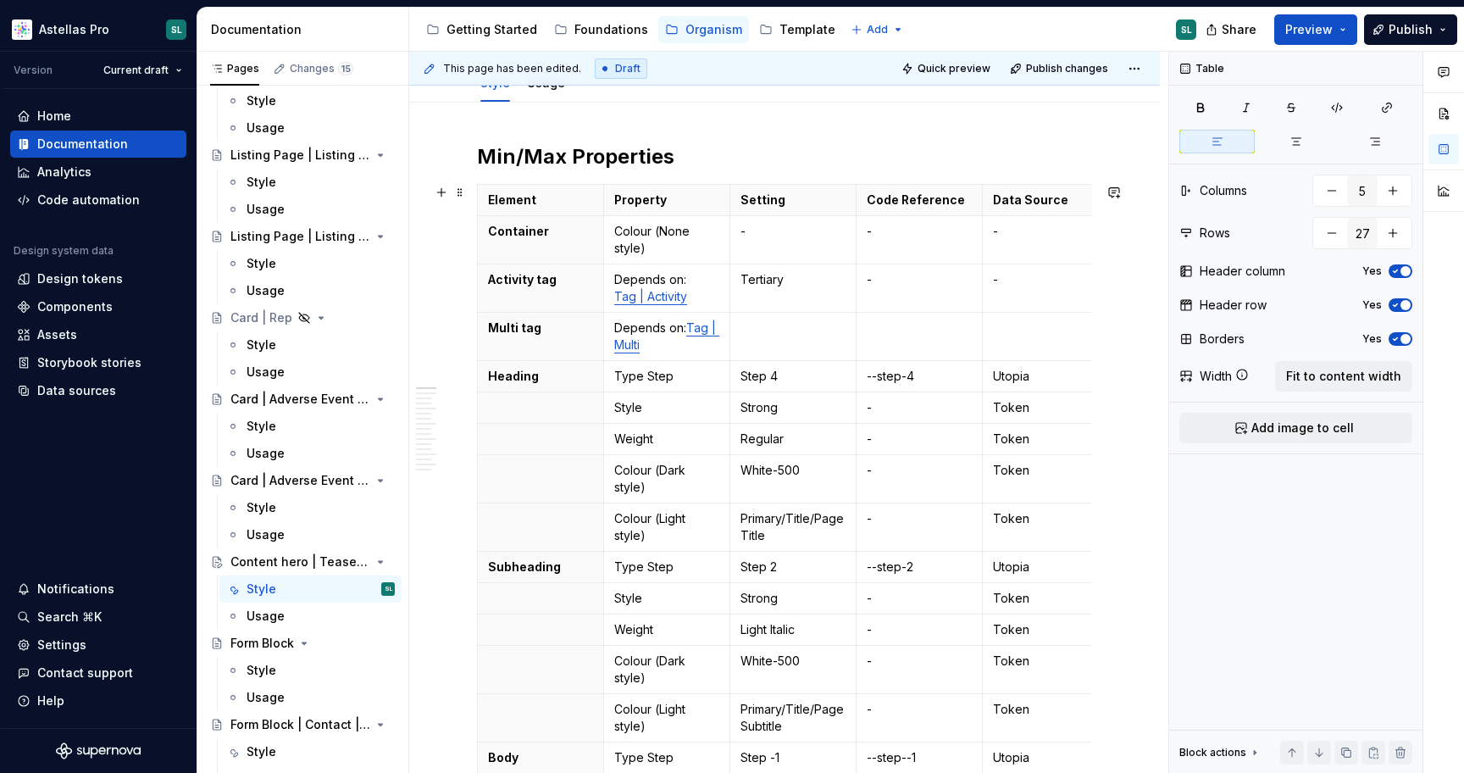
scroll to position [186, 0]
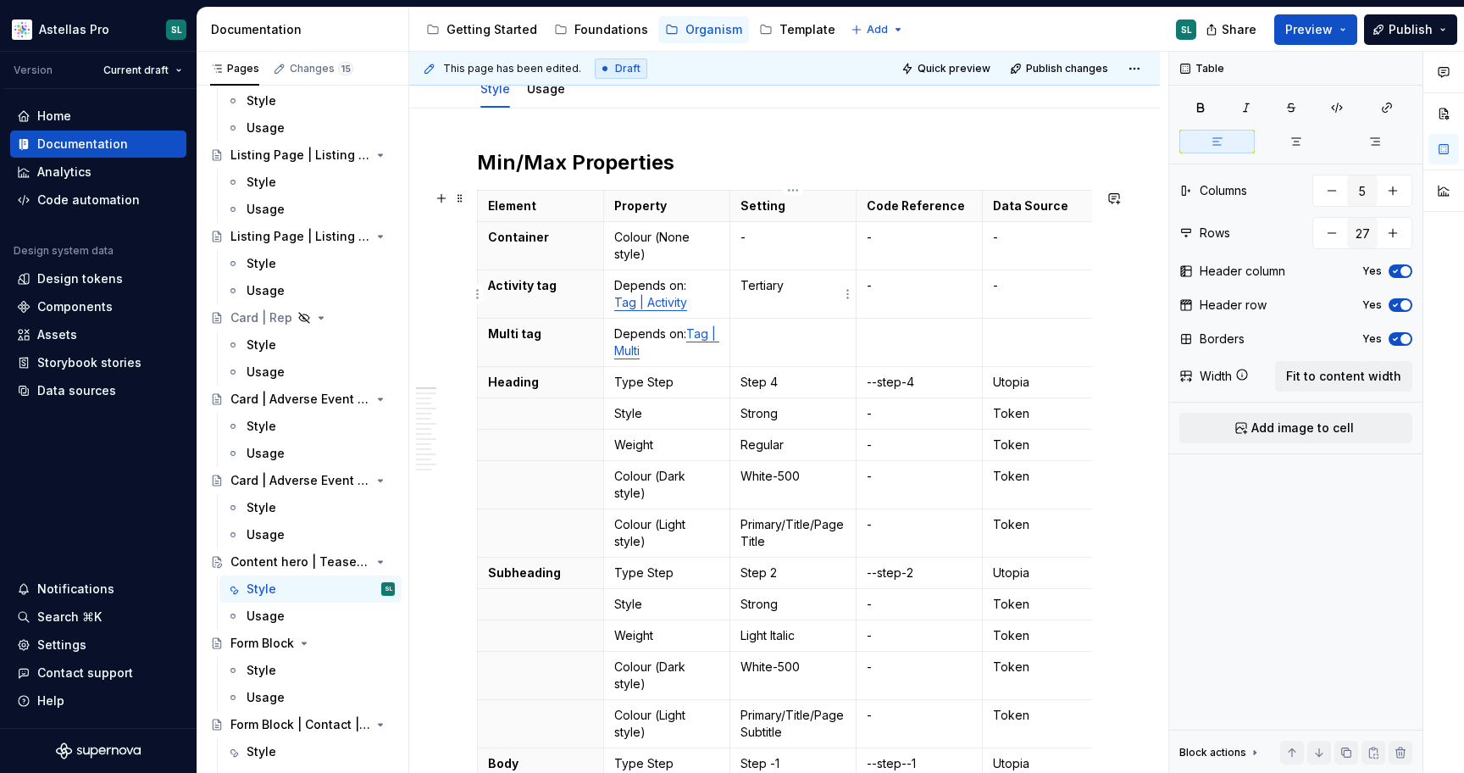
click at [764, 283] on p "Tertiary" at bounding box center [793, 285] width 105 height 17
click at [810, 339] on p at bounding box center [793, 333] width 105 height 17
click at [940, 344] on td at bounding box center [920, 343] width 126 height 48
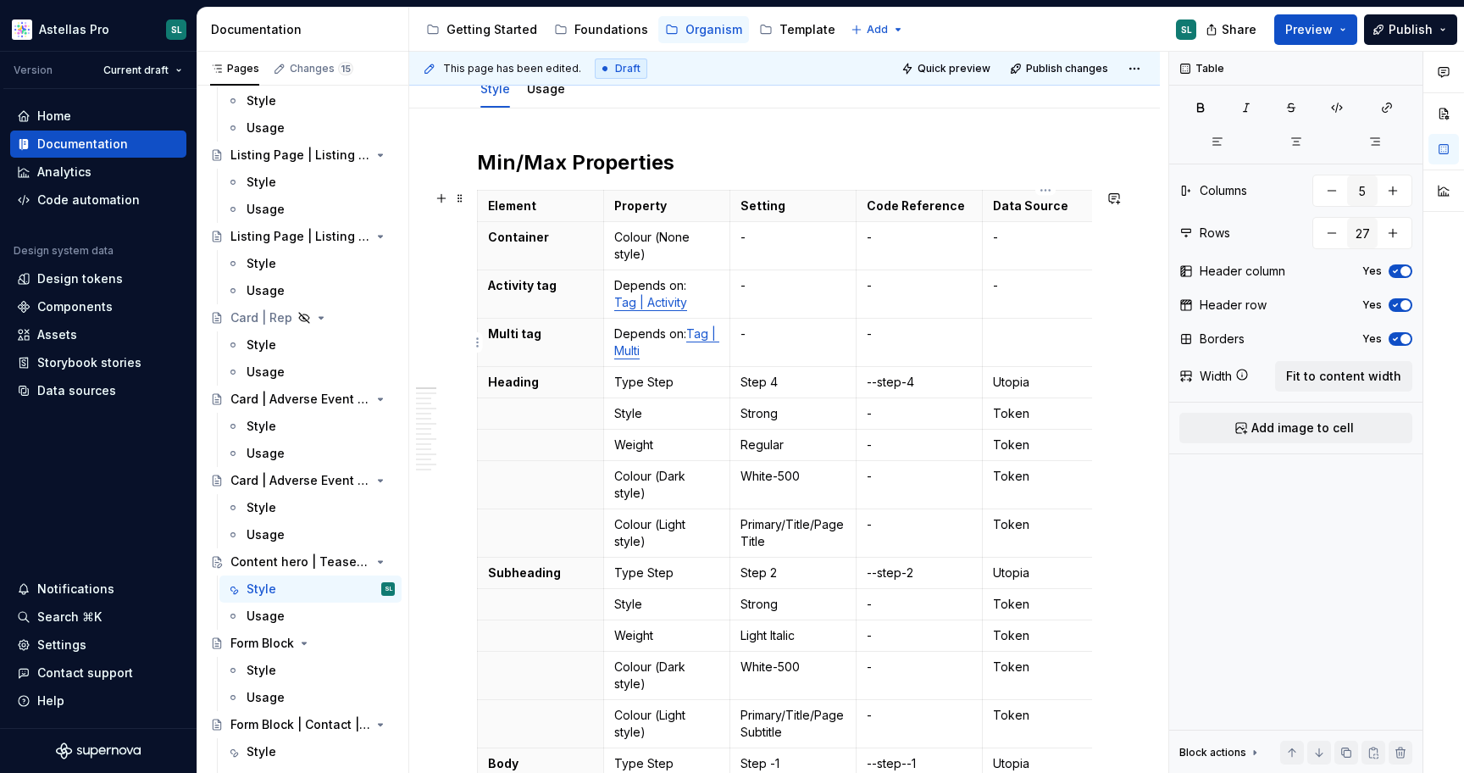
click at [1045, 341] on p at bounding box center [1045, 333] width 105 height 17
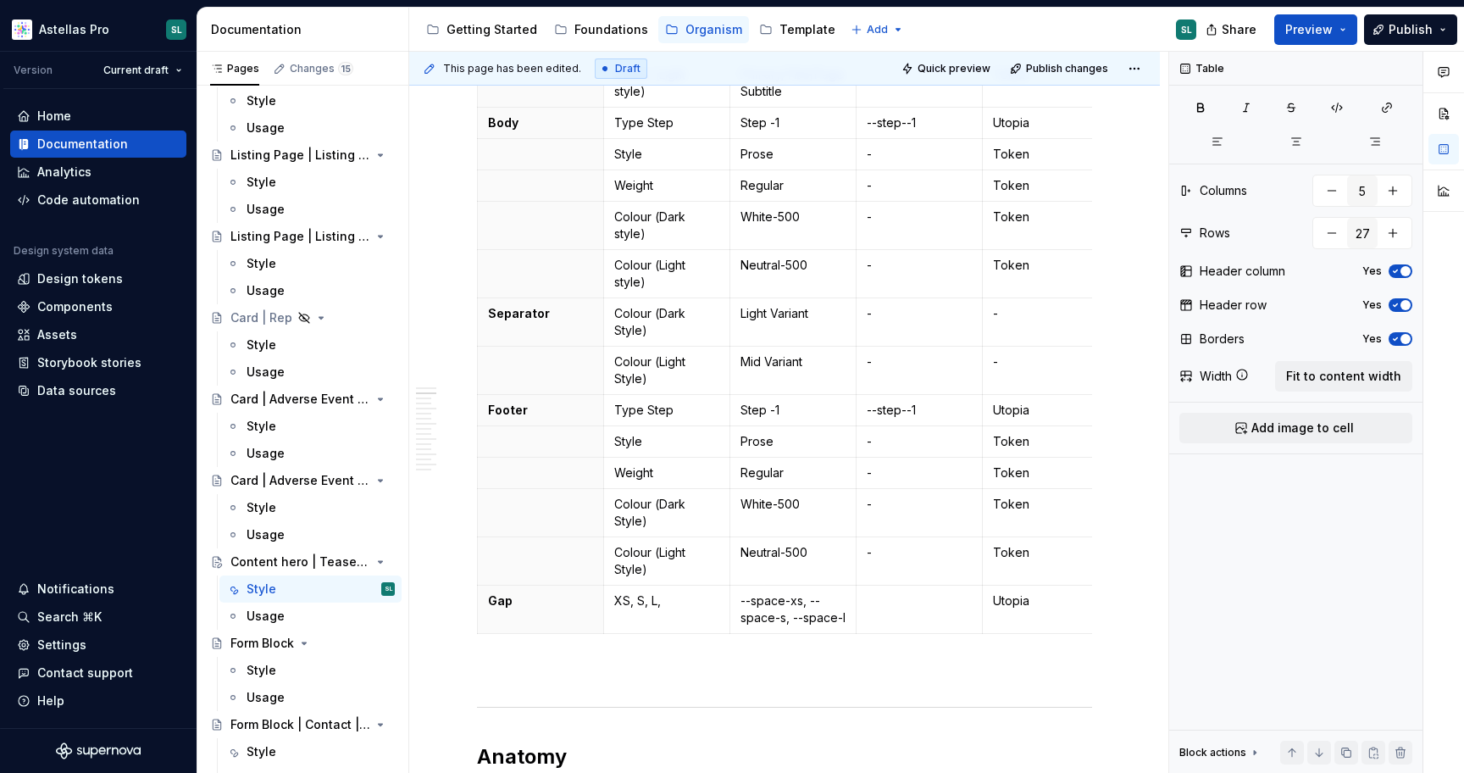
scroll to position [830, 0]
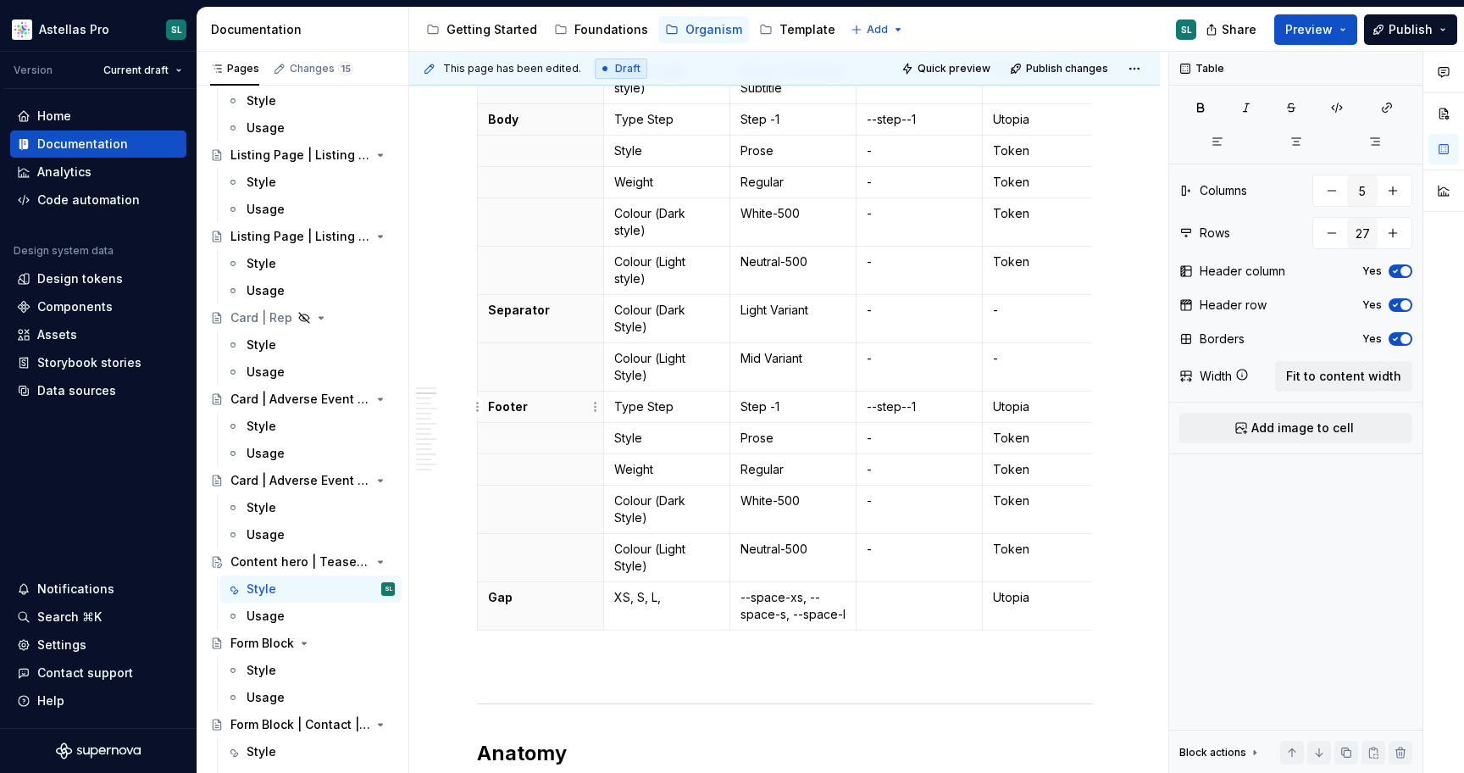
click at [526, 408] on p "Footer" at bounding box center [540, 406] width 105 height 17
click at [508, 599] on p "Gap" at bounding box center [540, 597] width 105 height 17
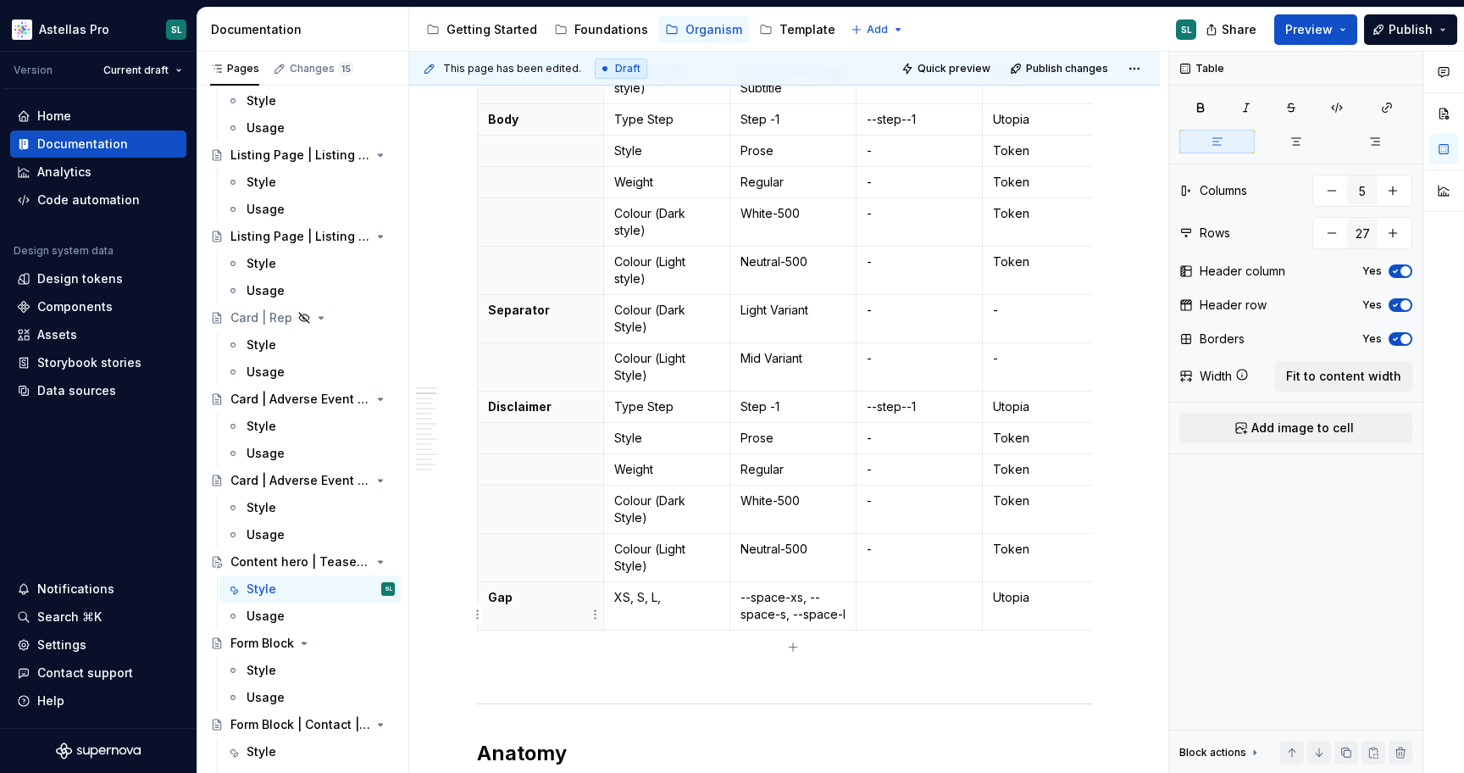
click at [508, 599] on p "Gap" at bounding box center [540, 597] width 105 height 17
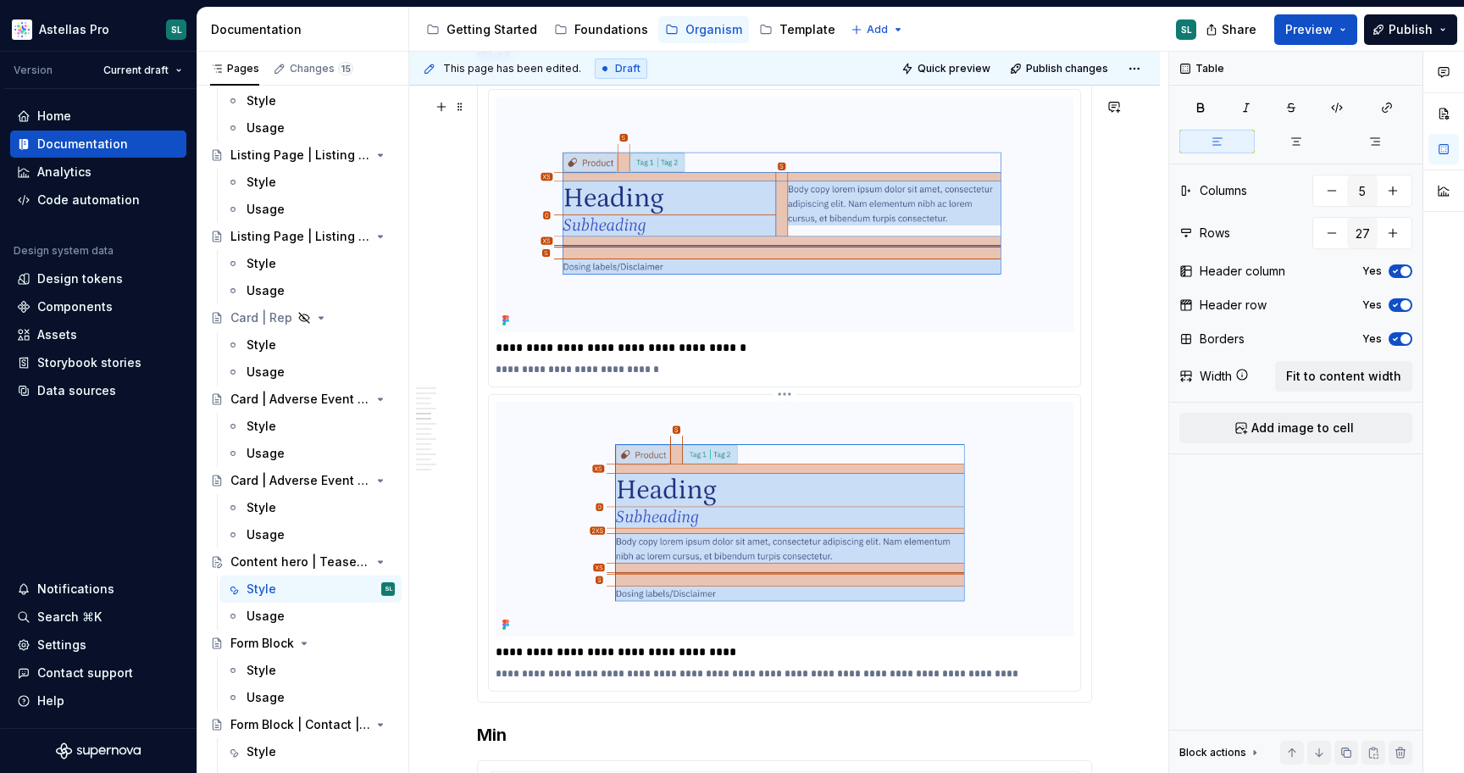
scroll to position [3011, 0]
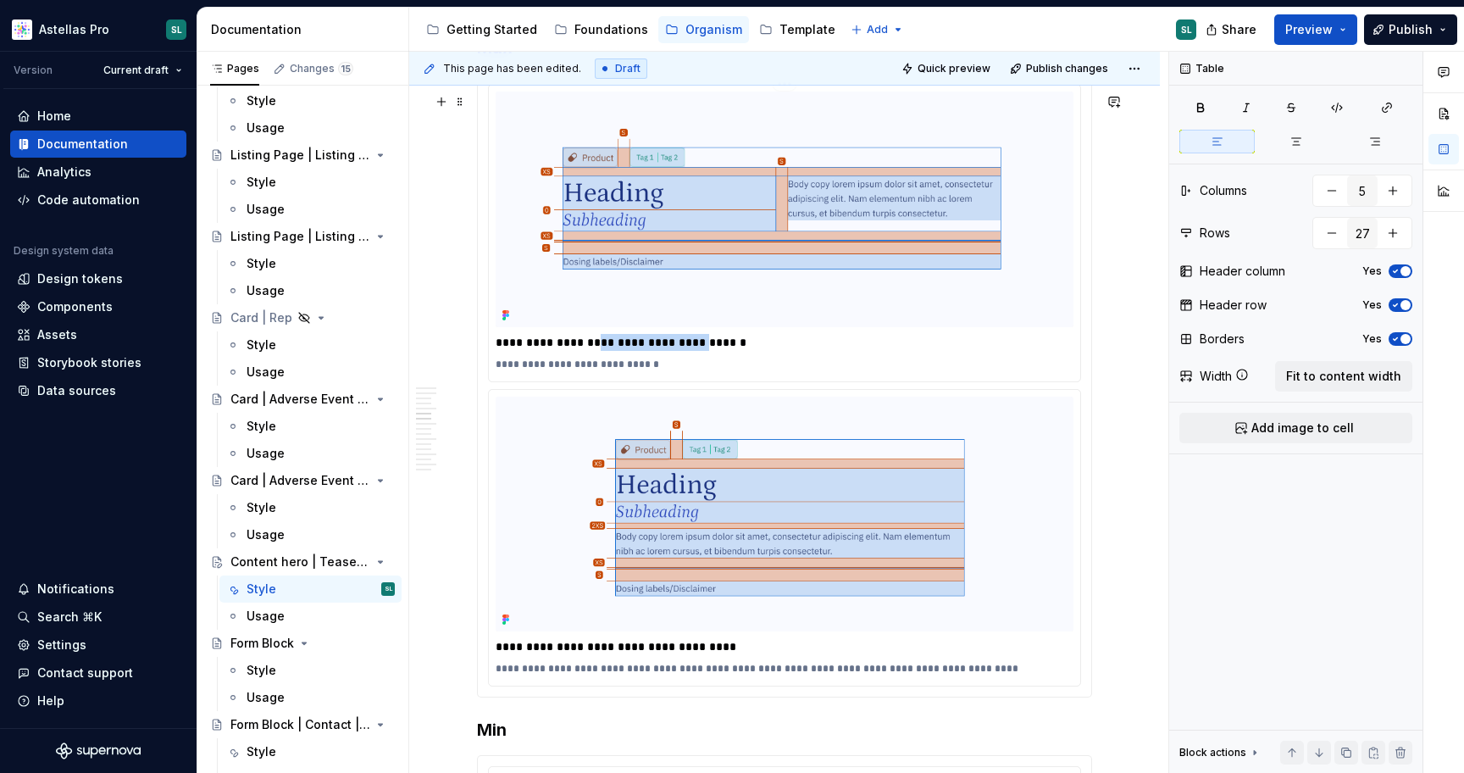
drag, startPoint x: 697, startPoint y: 362, endPoint x: 596, endPoint y: 361, distance: 100.8
click at [596, 351] on p "**********" at bounding box center [789, 342] width 586 height 17
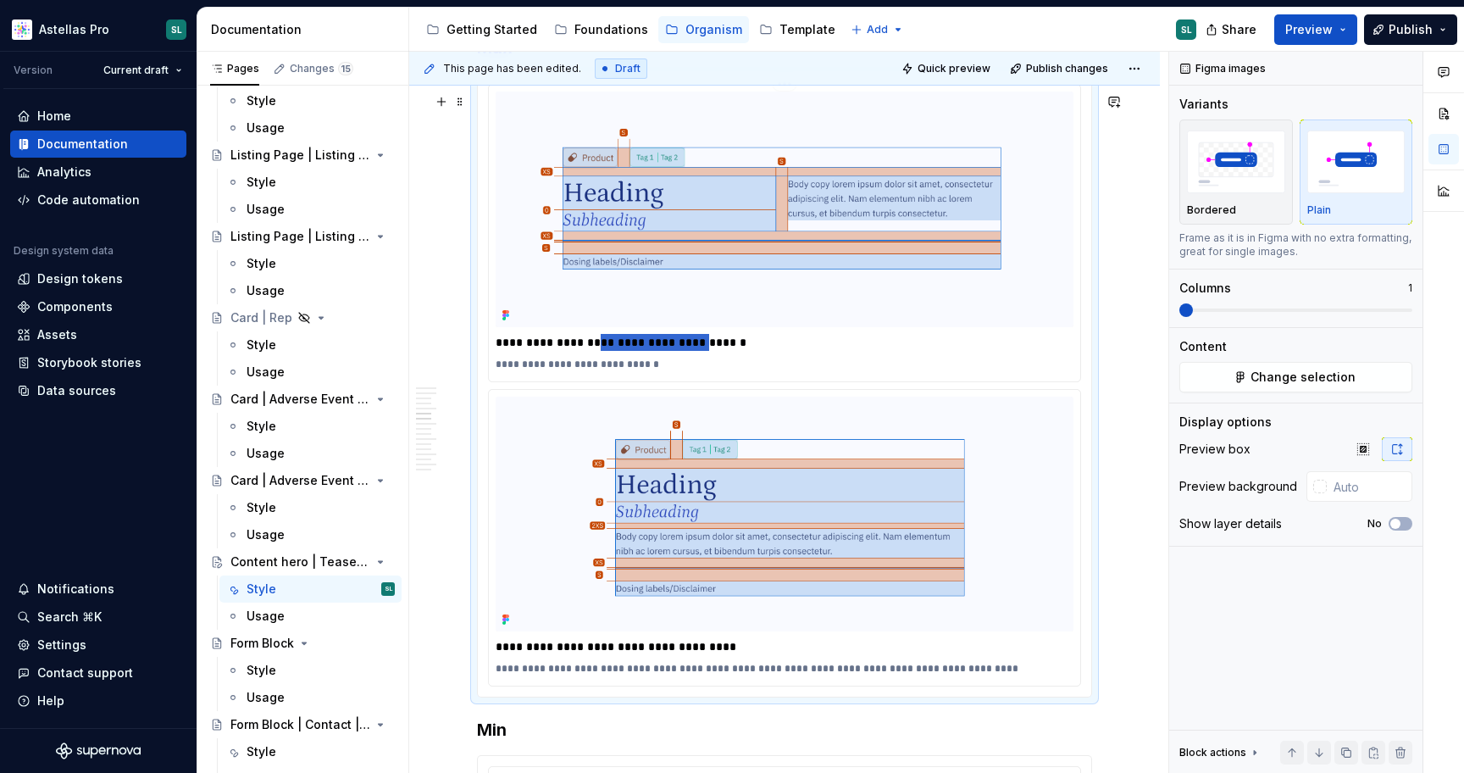
type textarea "*"
click at [688, 351] on p "**********" at bounding box center [789, 342] width 586 height 17
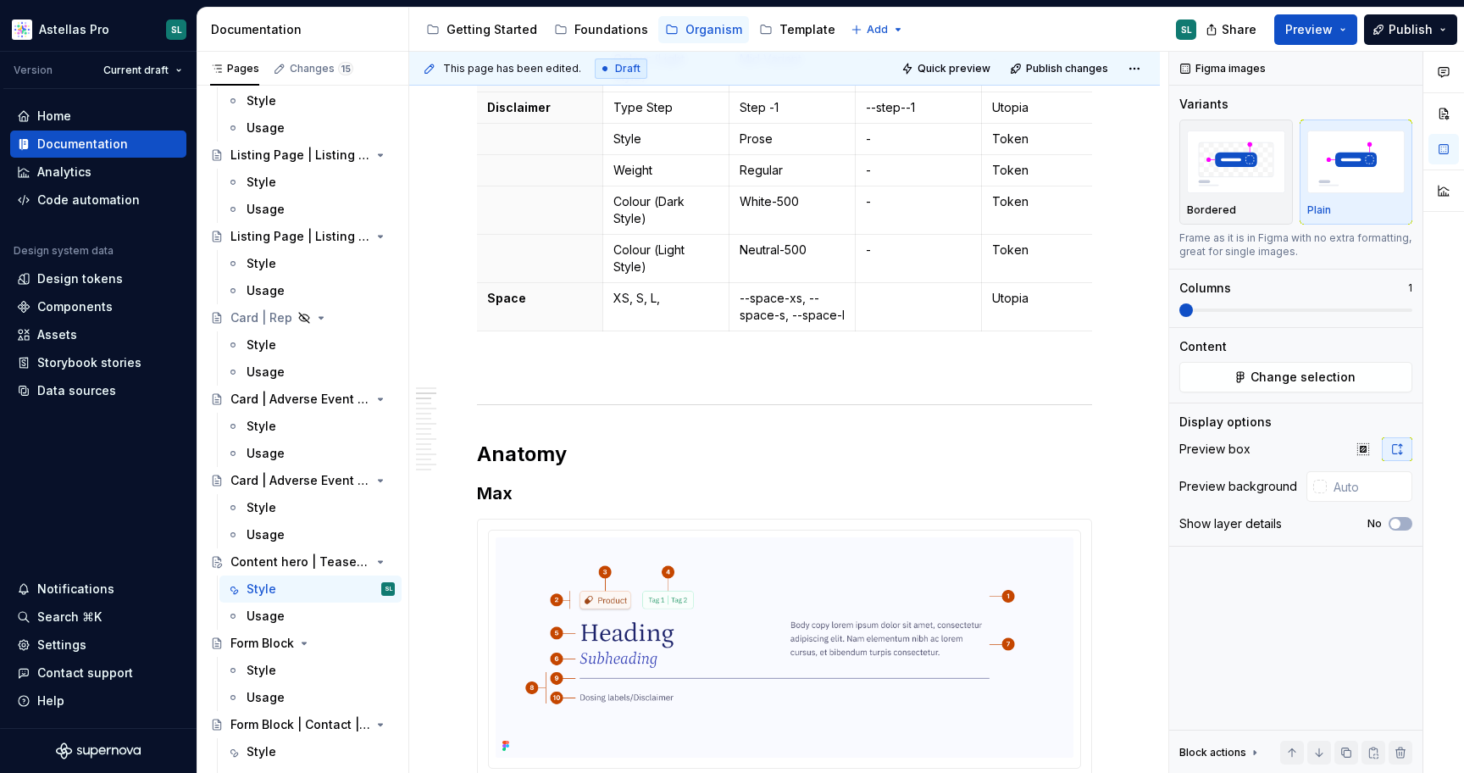
scroll to position [1141, 0]
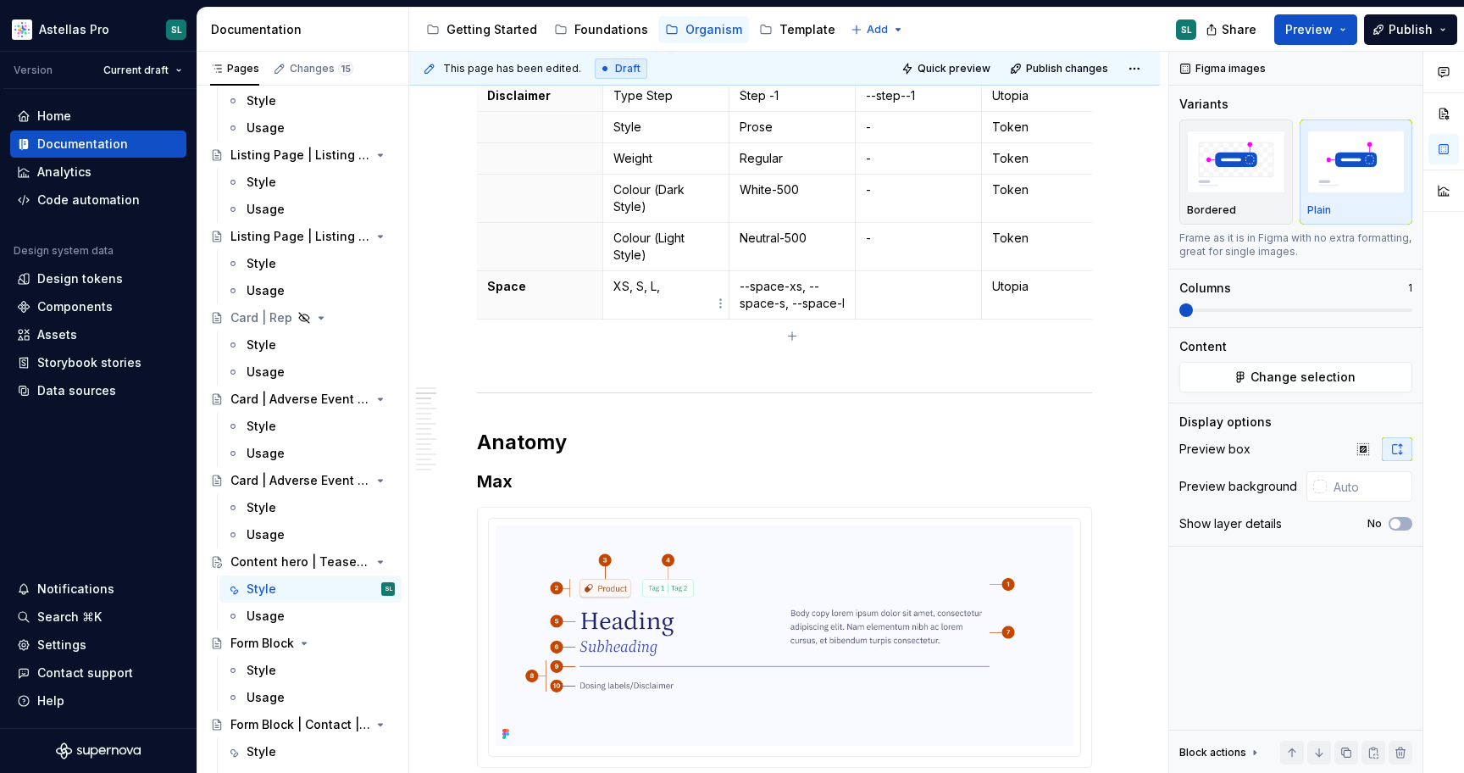
click at [656, 319] on td "XS, S, L," at bounding box center [666, 295] width 126 height 48
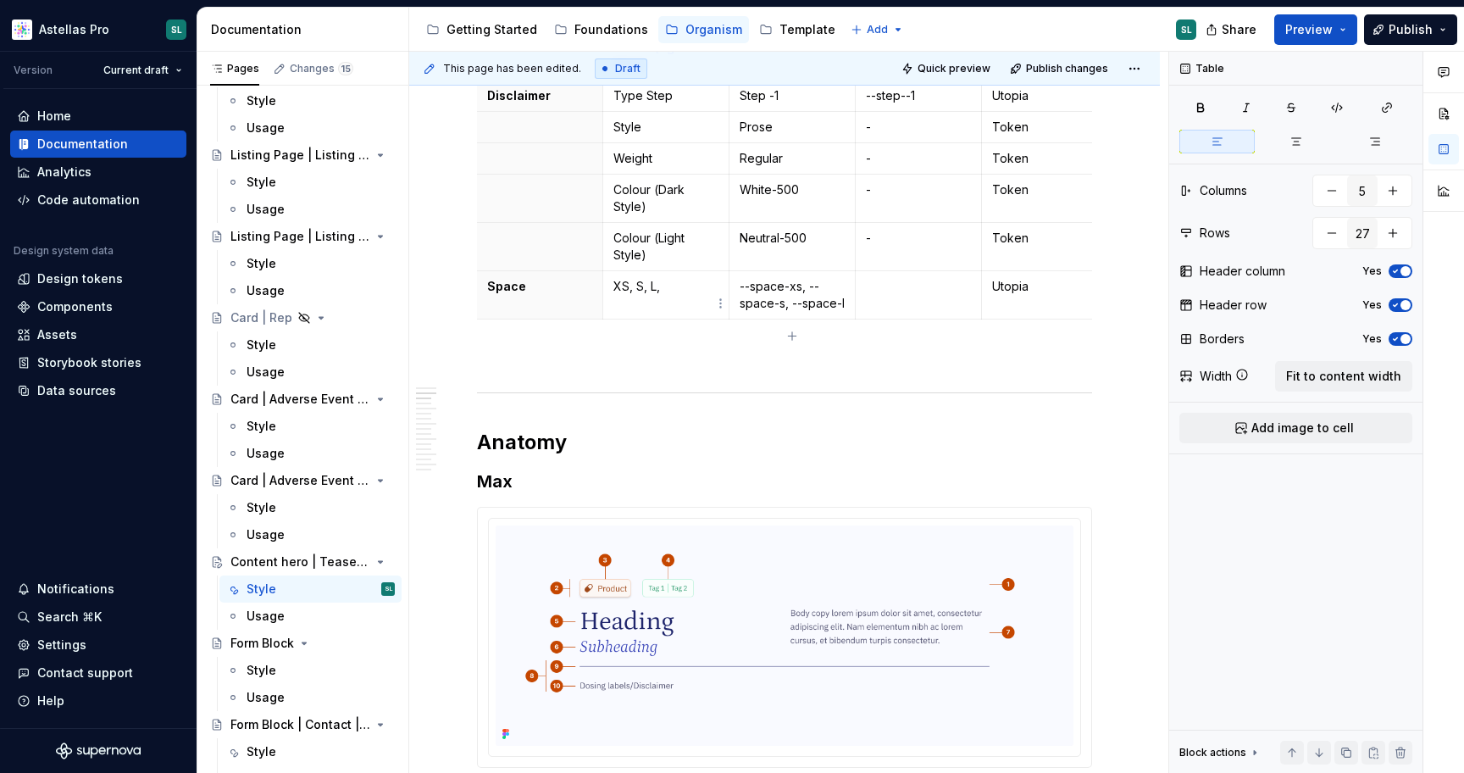
click at [684, 283] on p "XS, S, L," at bounding box center [665, 286] width 105 height 17
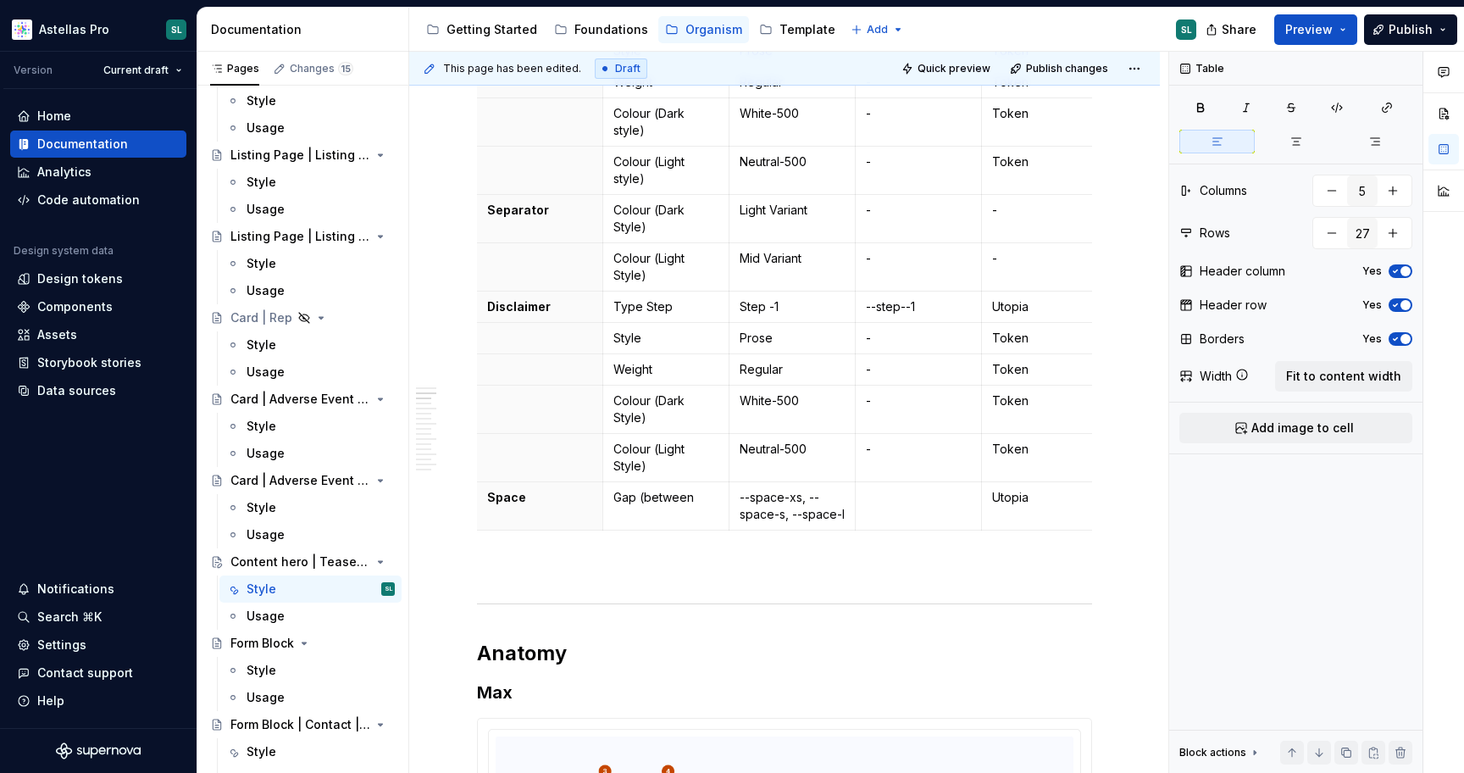
scroll to position [918, 0]
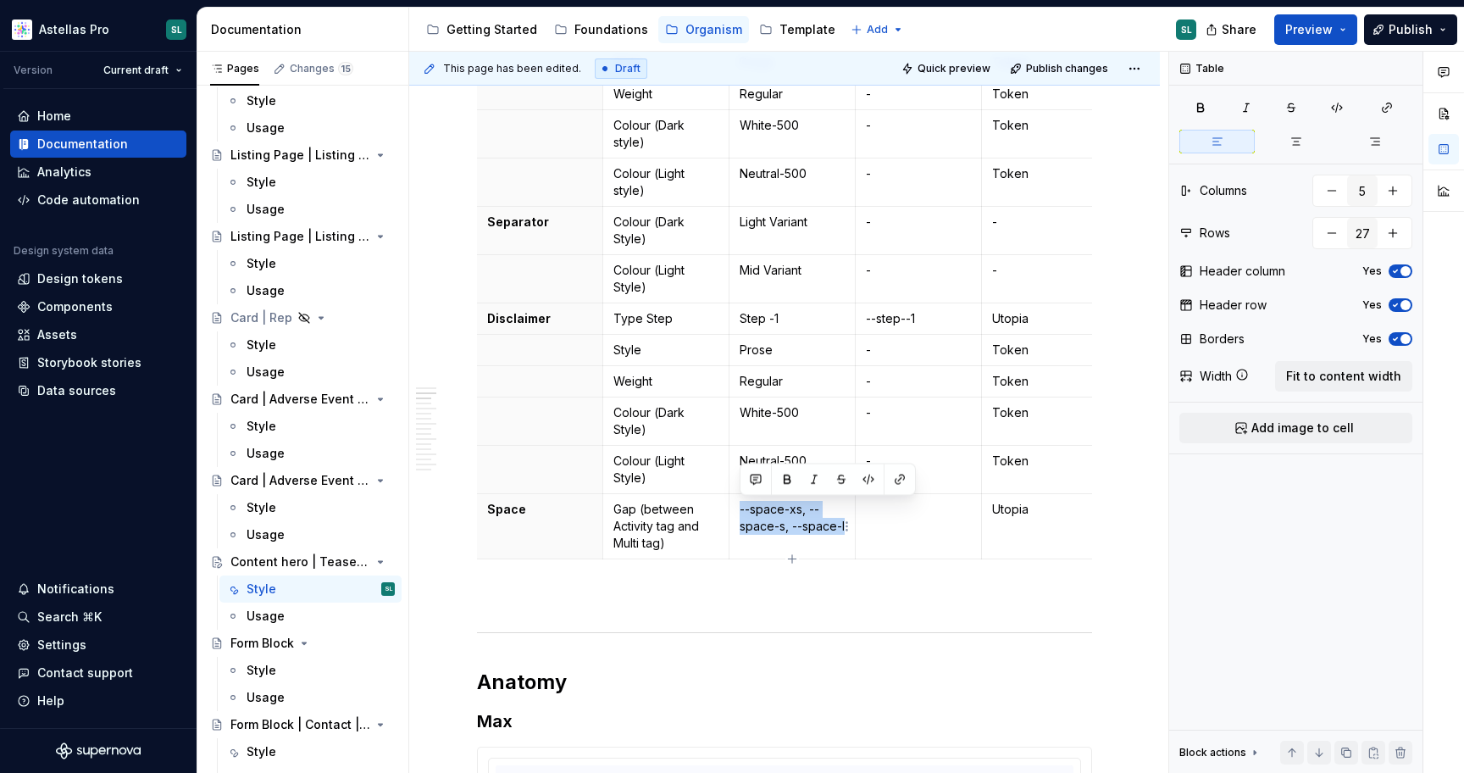
drag, startPoint x: 768, startPoint y: 544, endPoint x: 738, endPoint y: 508, distance: 46.3
click at [738, 508] on td "--space-xs, --space-s, --space-l" at bounding box center [793, 526] width 126 height 65
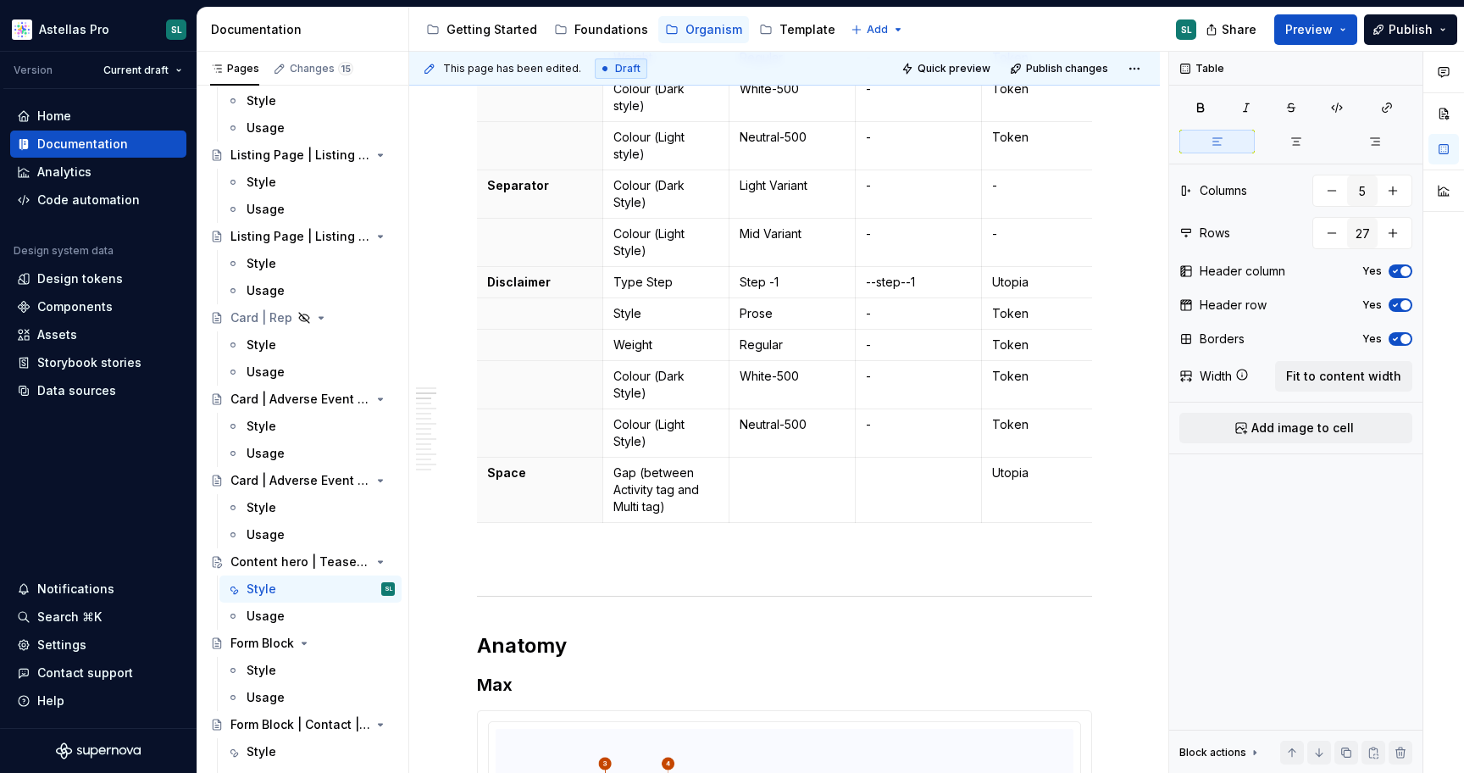
scroll to position [1057, 0]
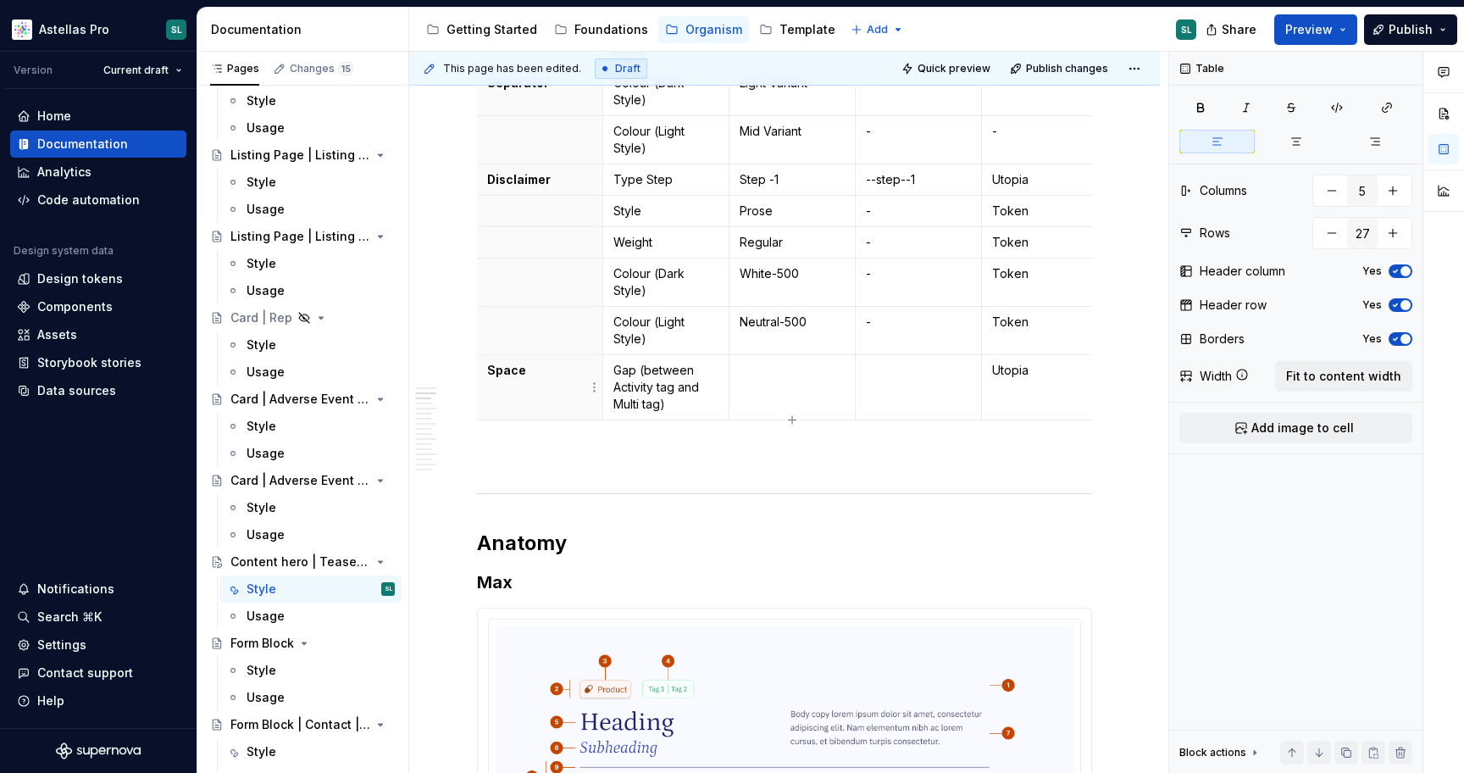
click at [517, 385] on th "Space" at bounding box center [540, 387] width 126 height 65
click at [476, 386] on html "Astellas Pro SL Version Current draft Home Documentation Analytics Code automat…" at bounding box center [732, 386] width 1464 height 773
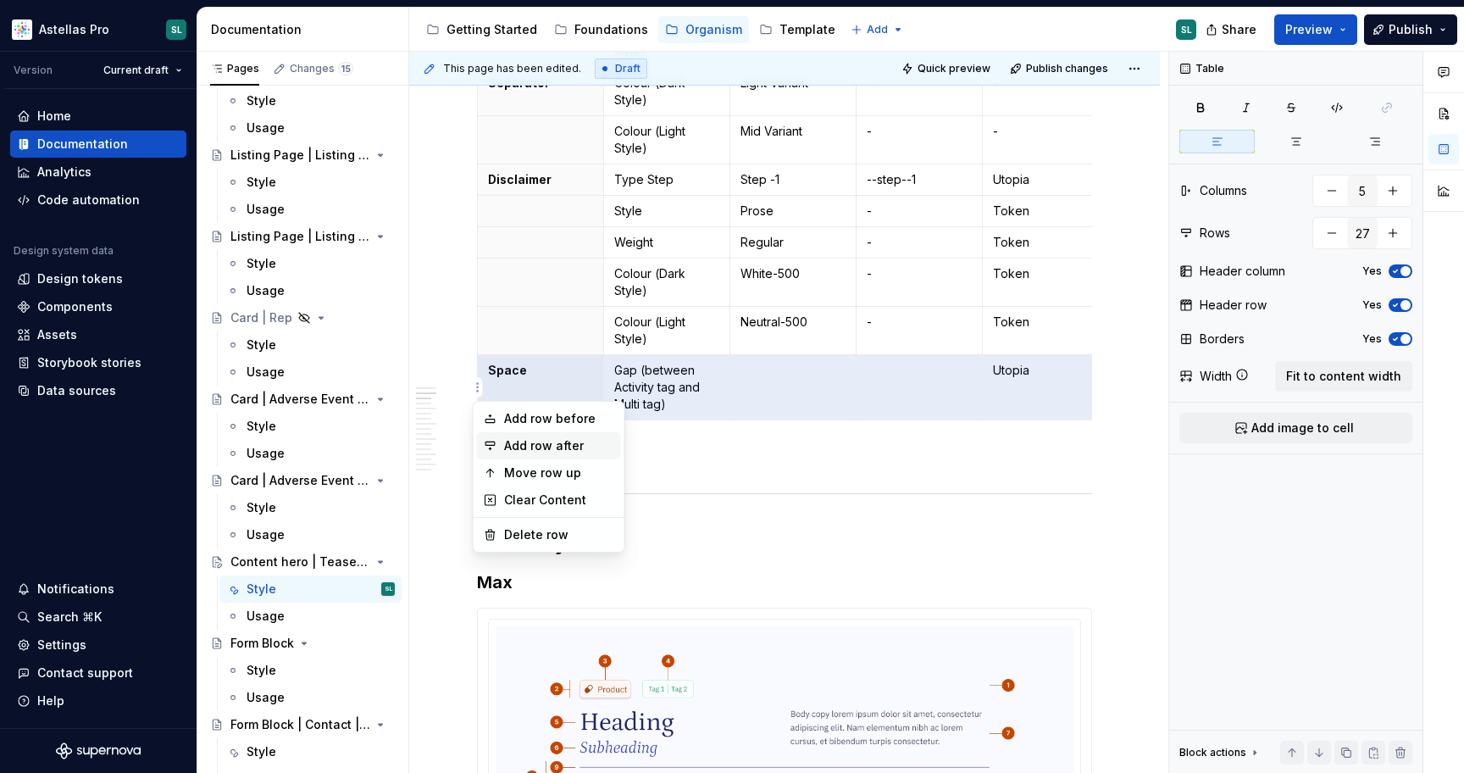
click at [559, 442] on div "Add row after" at bounding box center [559, 445] width 110 height 17
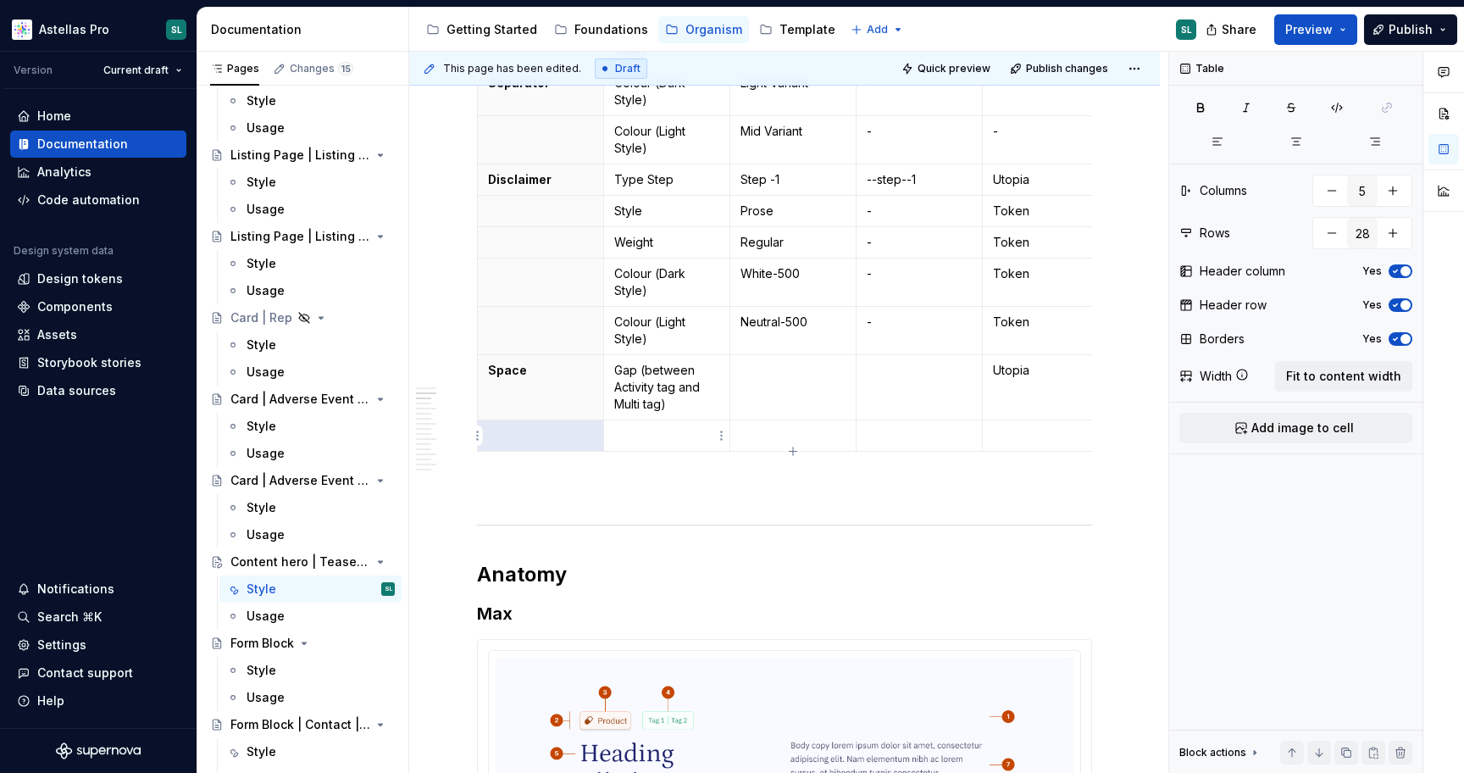
click at [665, 438] on p at bounding box center [666, 435] width 105 height 17
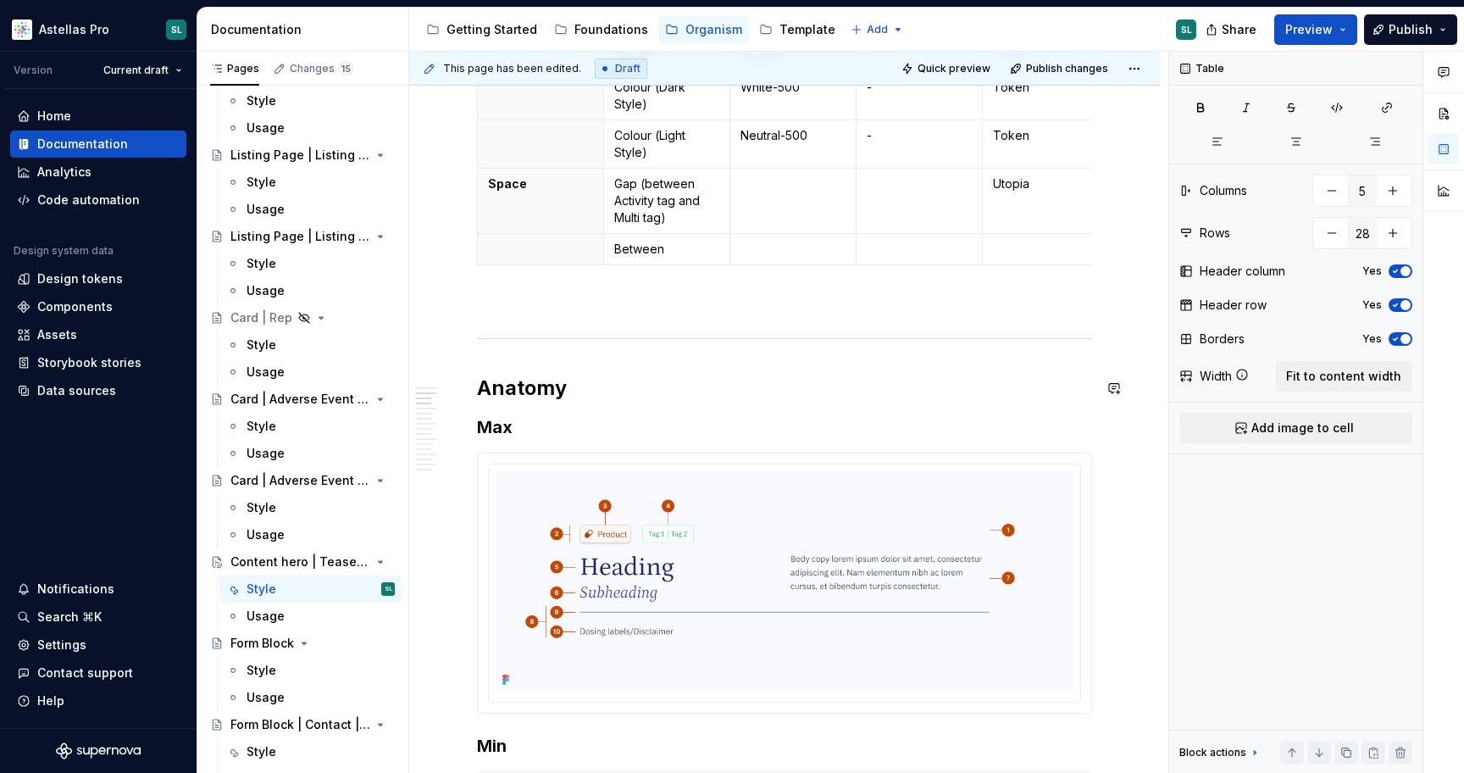
scroll to position [1229, 0]
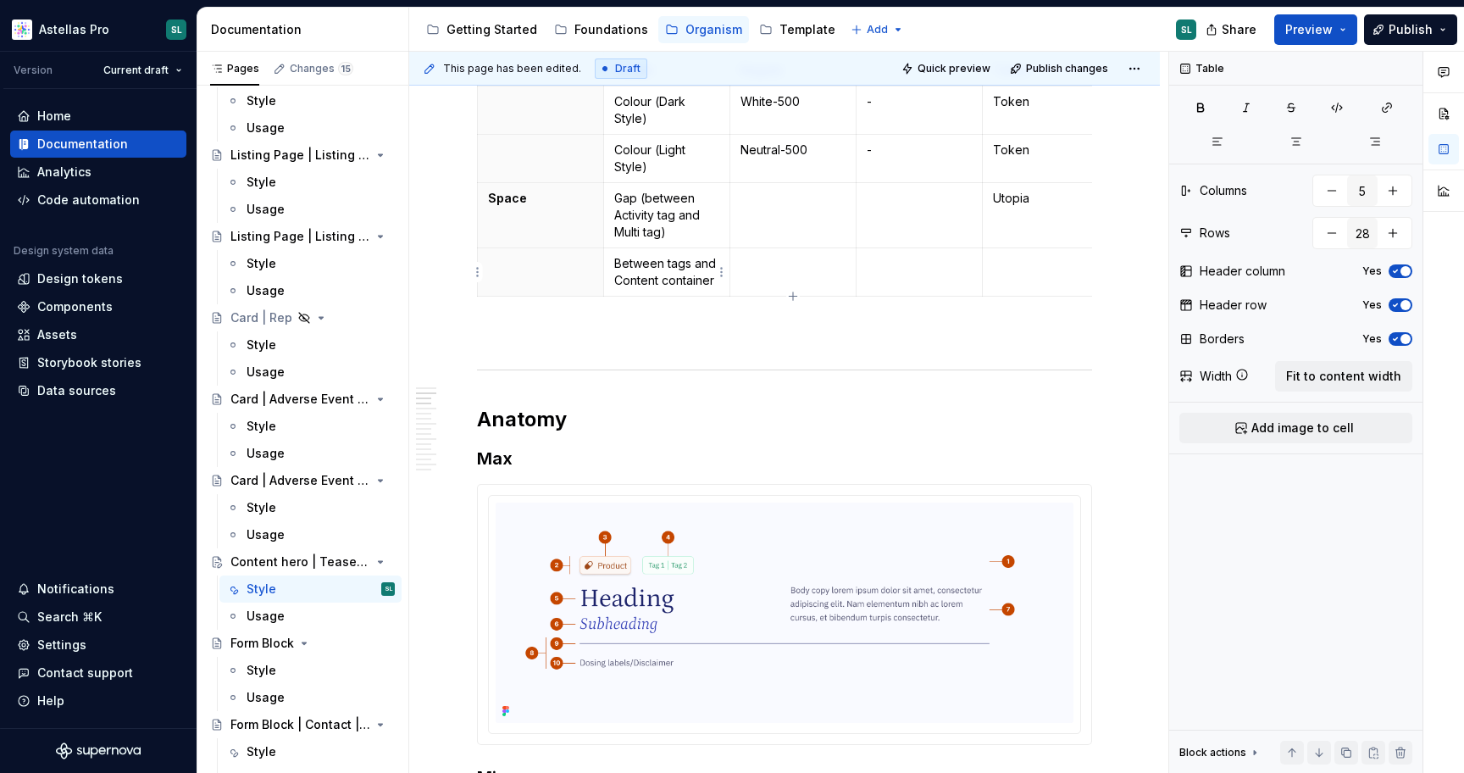
click at [690, 264] on p "Between tags and Content container" at bounding box center [666, 272] width 105 height 34
drag, startPoint x: 690, startPoint y: 262, endPoint x: 666, endPoint y: 262, distance: 23.7
click at [666, 262] on p "Between tags and Content container" at bounding box center [666, 272] width 105 height 34
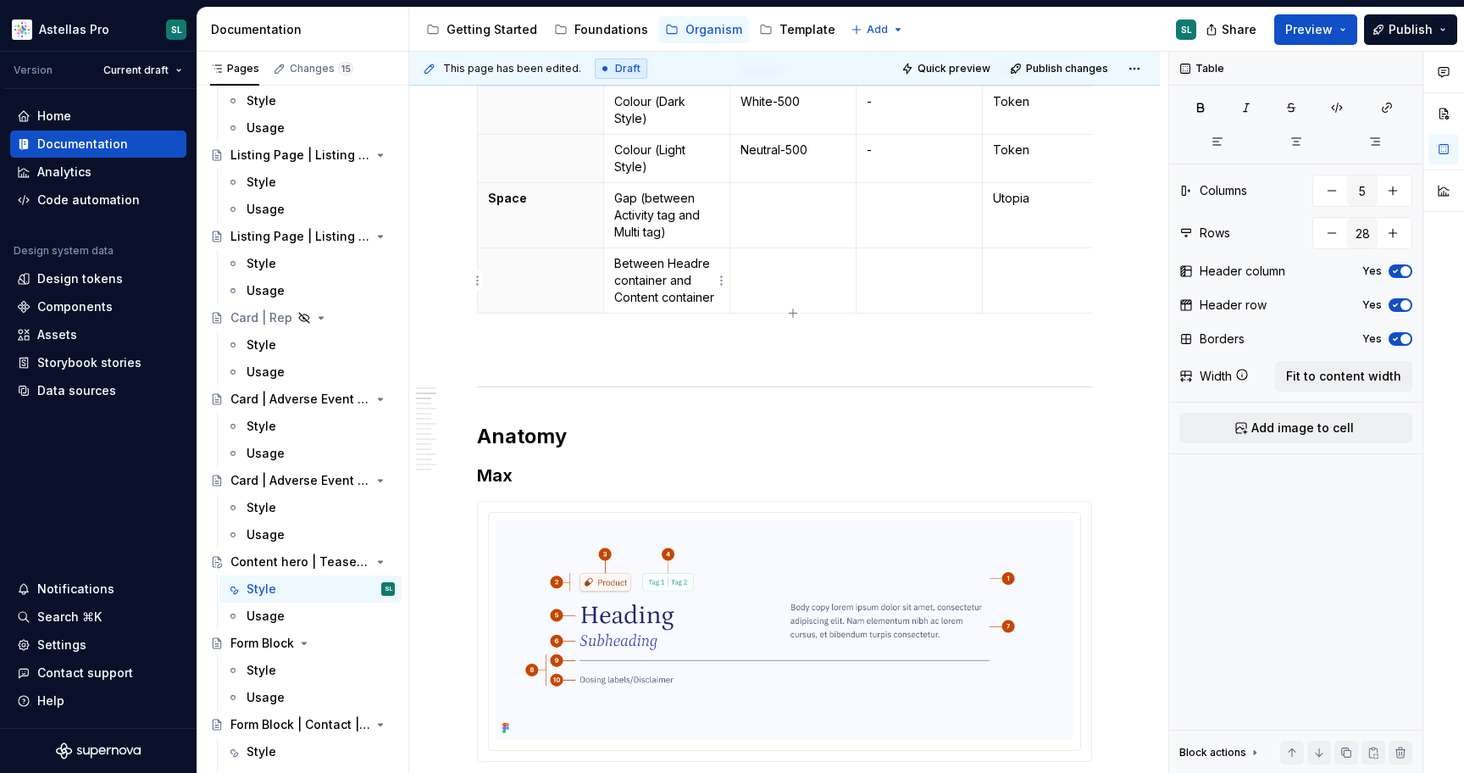
click at [708, 263] on p "Between Headre container and Content container" at bounding box center [666, 280] width 105 height 51
click at [669, 261] on p "Between Header container and Content container" at bounding box center [666, 280] width 105 height 51
click at [619, 263] on p "Between Header container and Content container" at bounding box center [666, 280] width 105 height 51
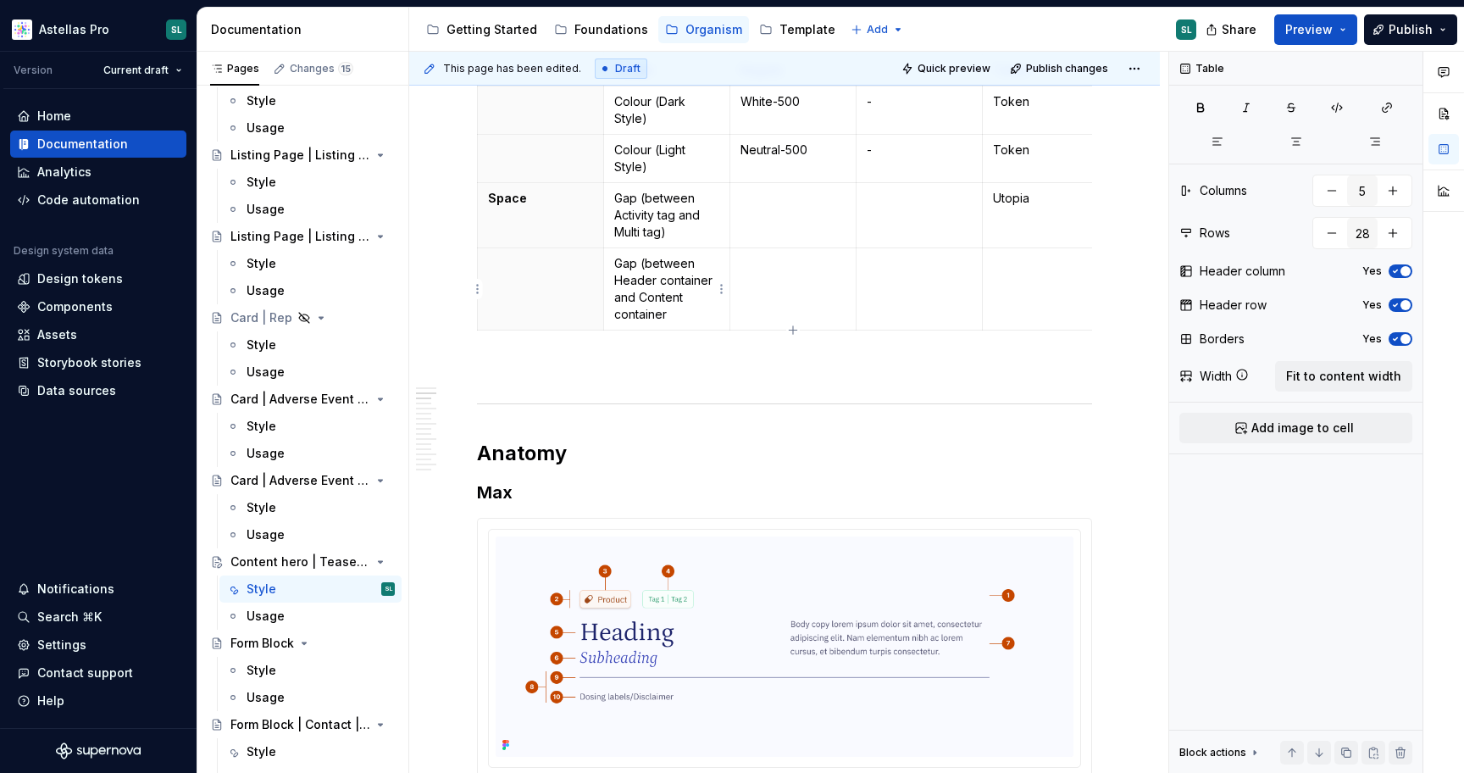
click at [699, 310] on p "Gap (between Header container and Content container" at bounding box center [666, 289] width 105 height 68
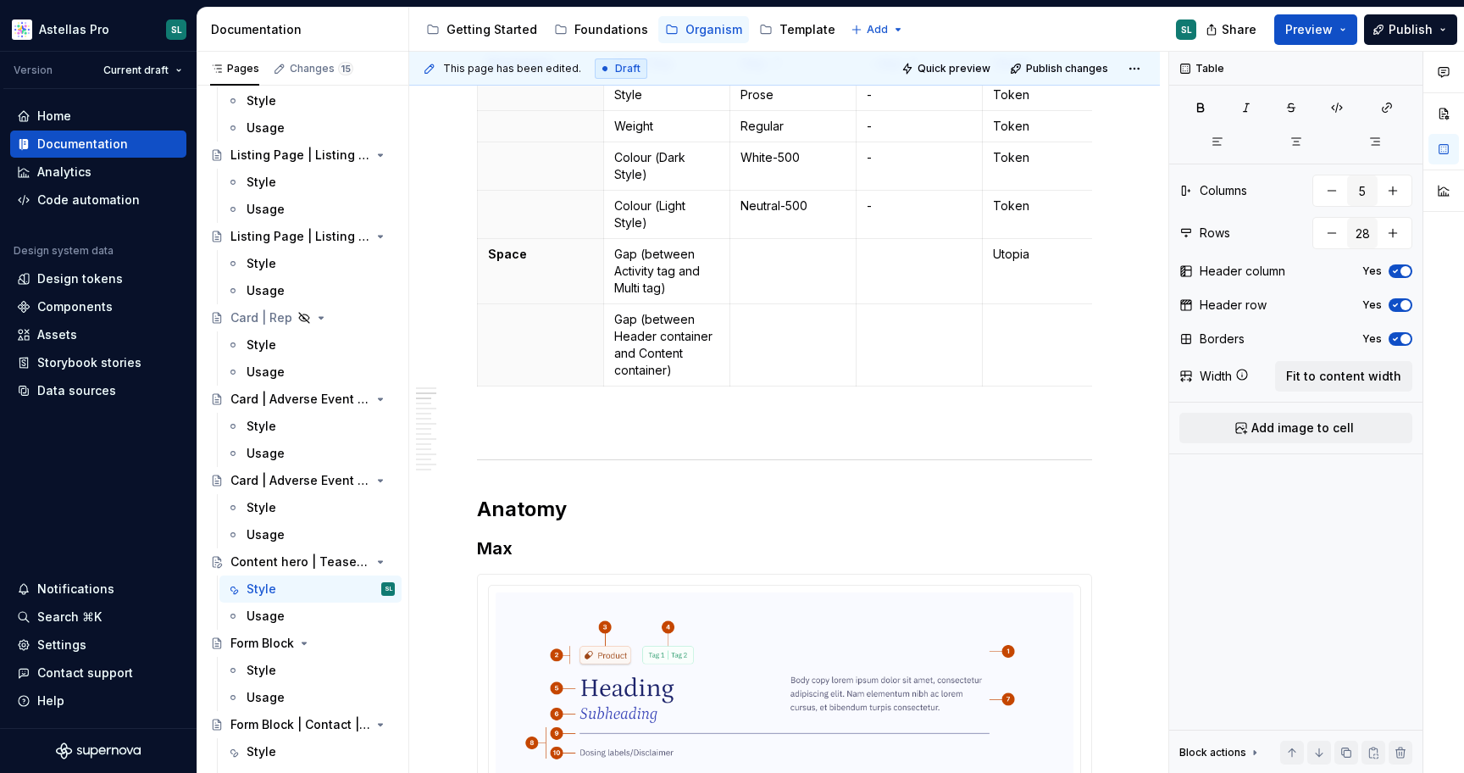
scroll to position [1169, 0]
click at [779, 350] on td at bounding box center [793, 349] width 126 height 82
click at [806, 261] on p at bounding box center [793, 257] width 105 height 17
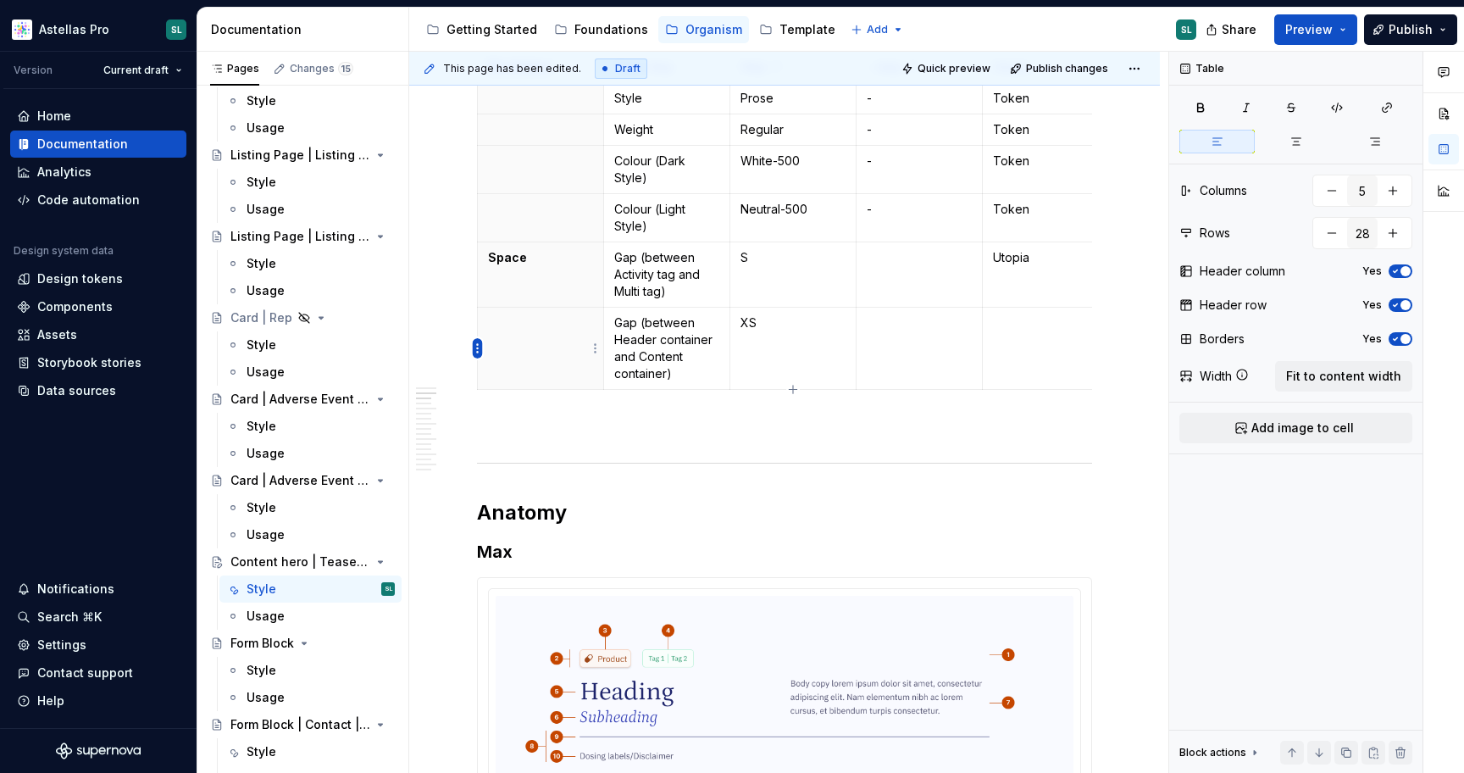
click at [480, 348] on html "Astellas Pro SL Version Current draft Home Documentation Analytics Code automat…" at bounding box center [732, 386] width 1464 height 773
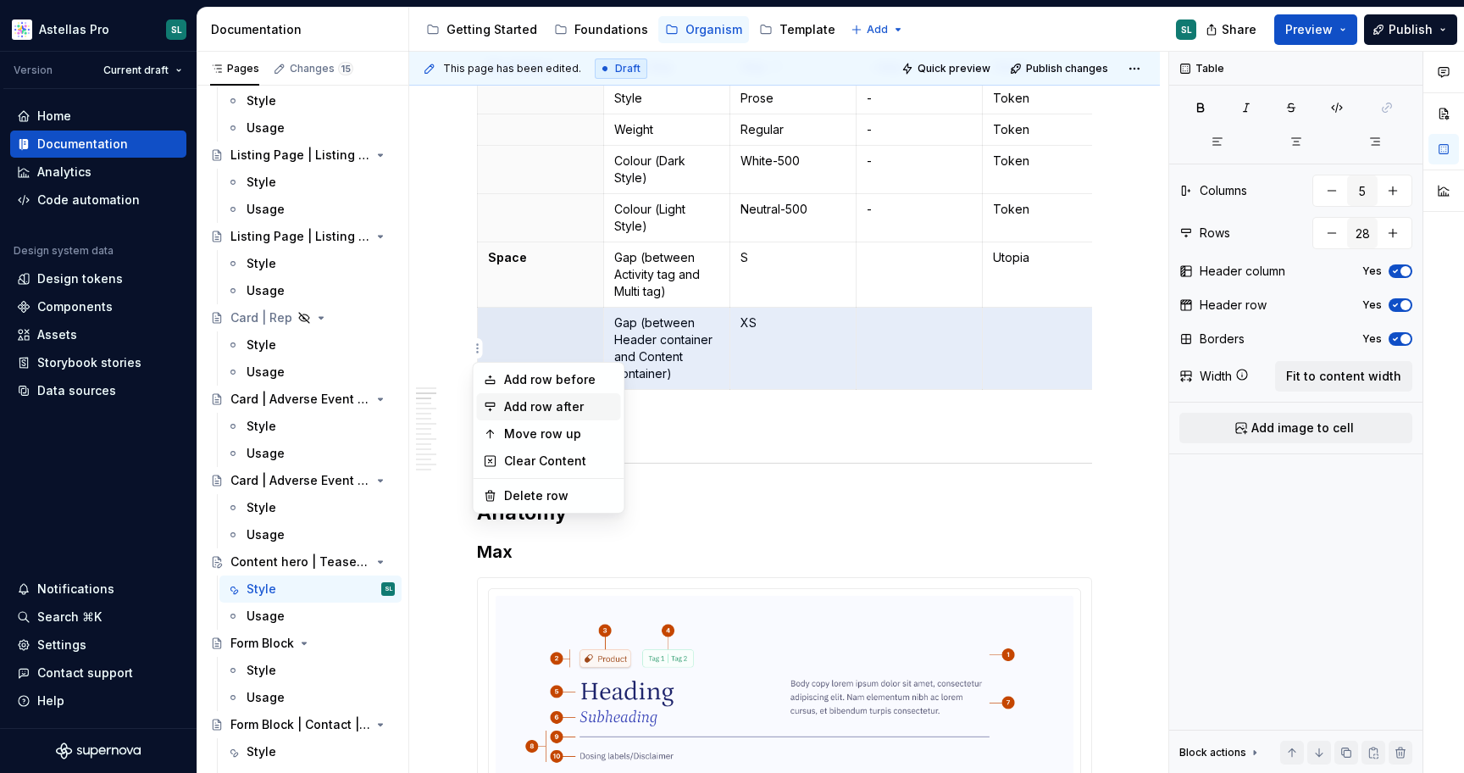
click at [562, 405] on div "Add row after" at bounding box center [559, 406] width 110 height 17
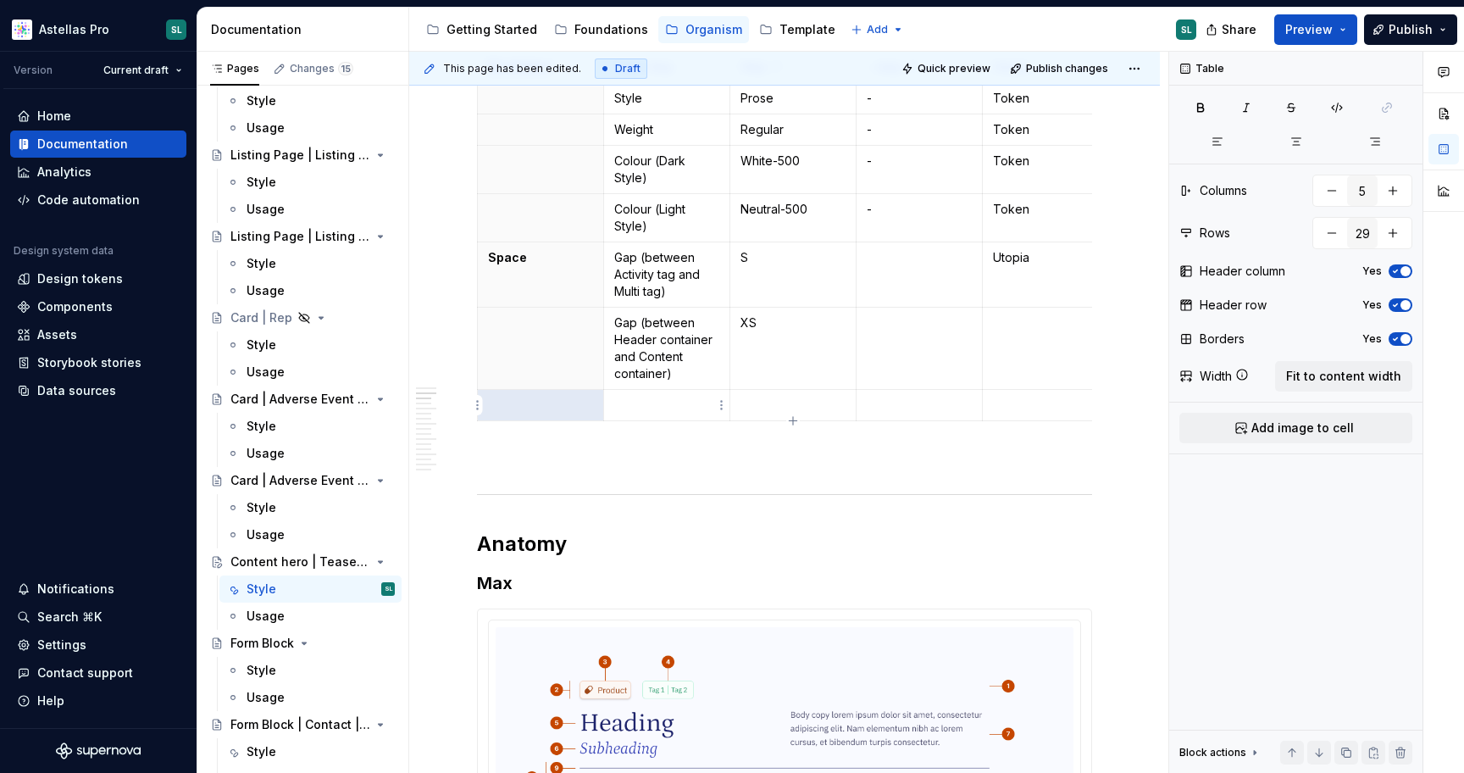
click at [662, 410] on p at bounding box center [666, 405] width 105 height 17
click at [657, 339] on p "Gap (between Header container and Content container)" at bounding box center [666, 348] width 105 height 68
click at [710, 336] on p "Gap (between Header container and Content container)" at bounding box center [666, 348] width 105 height 68
click at [656, 336] on p "Gap (between Header container and Content container)" at bounding box center [666, 348] width 105 height 68
click at [475, 347] on html "Astellas Pro SL Version Current draft Home Documentation Analytics Code automat…" at bounding box center [732, 386] width 1464 height 773
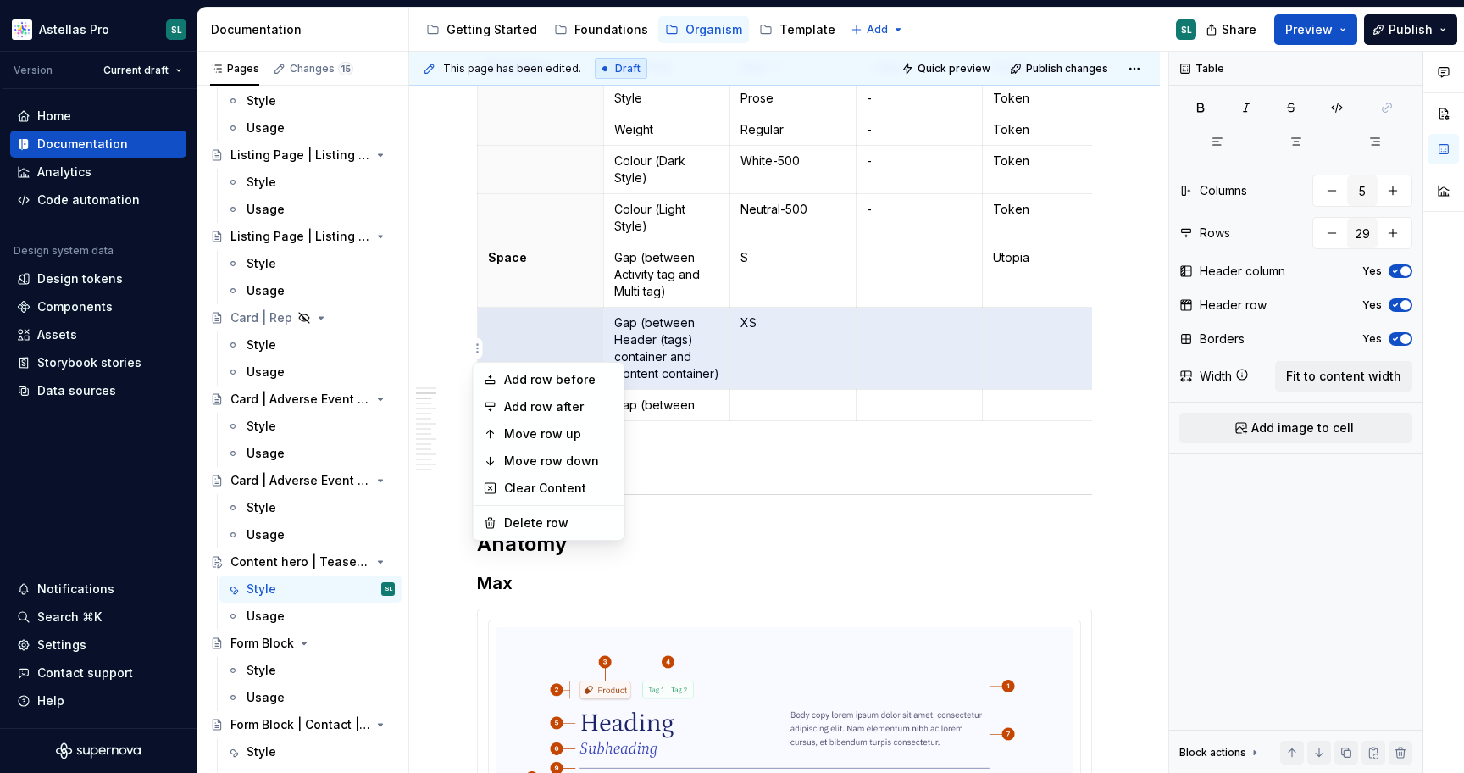
click at [702, 403] on html "Astellas Pro SL Version Current draft Home Documentation Analytics Code automat…" at bounding box center [732, 386] width 1464 height 773
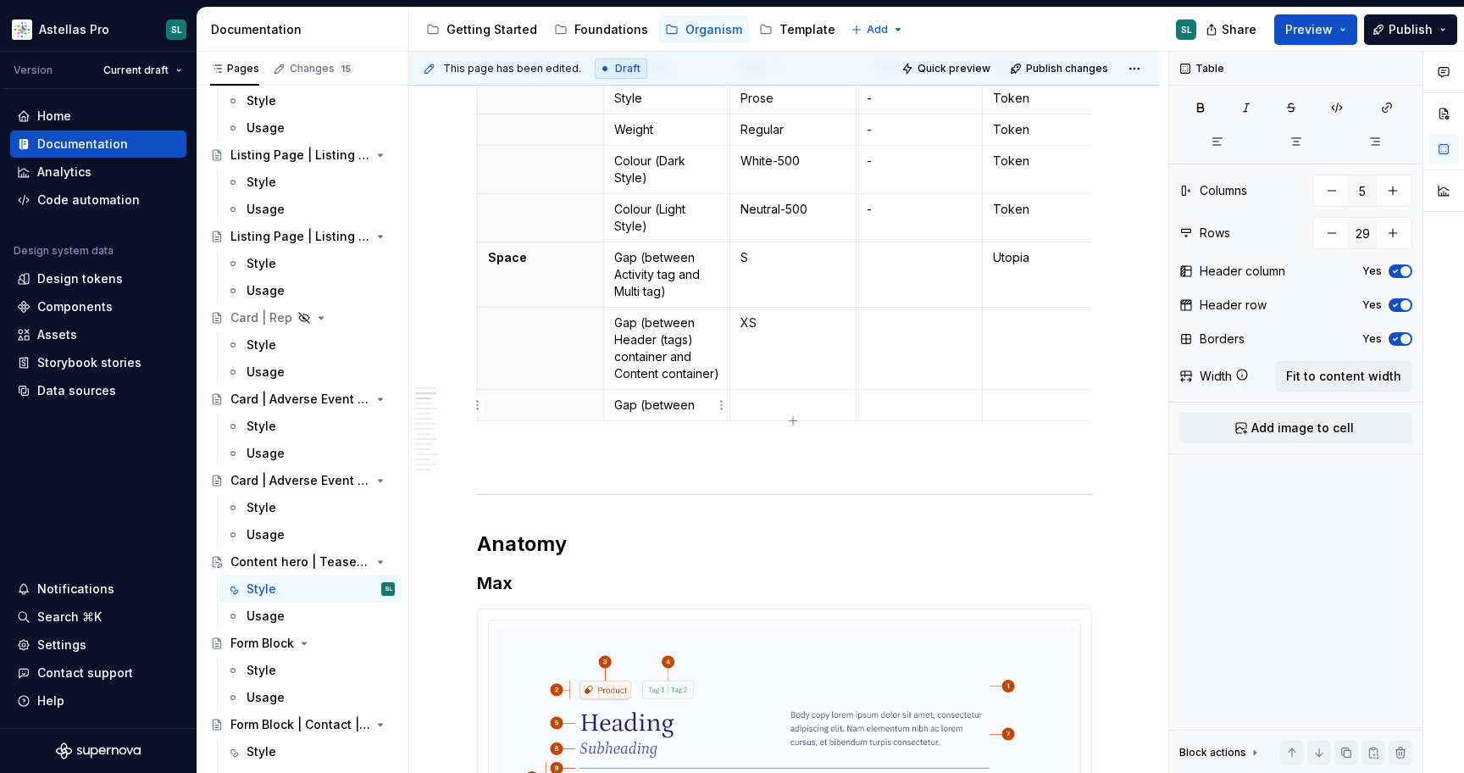
click at [713, 401] on p "Gap (between" at bounding box center [666, 405] width 105 height 17
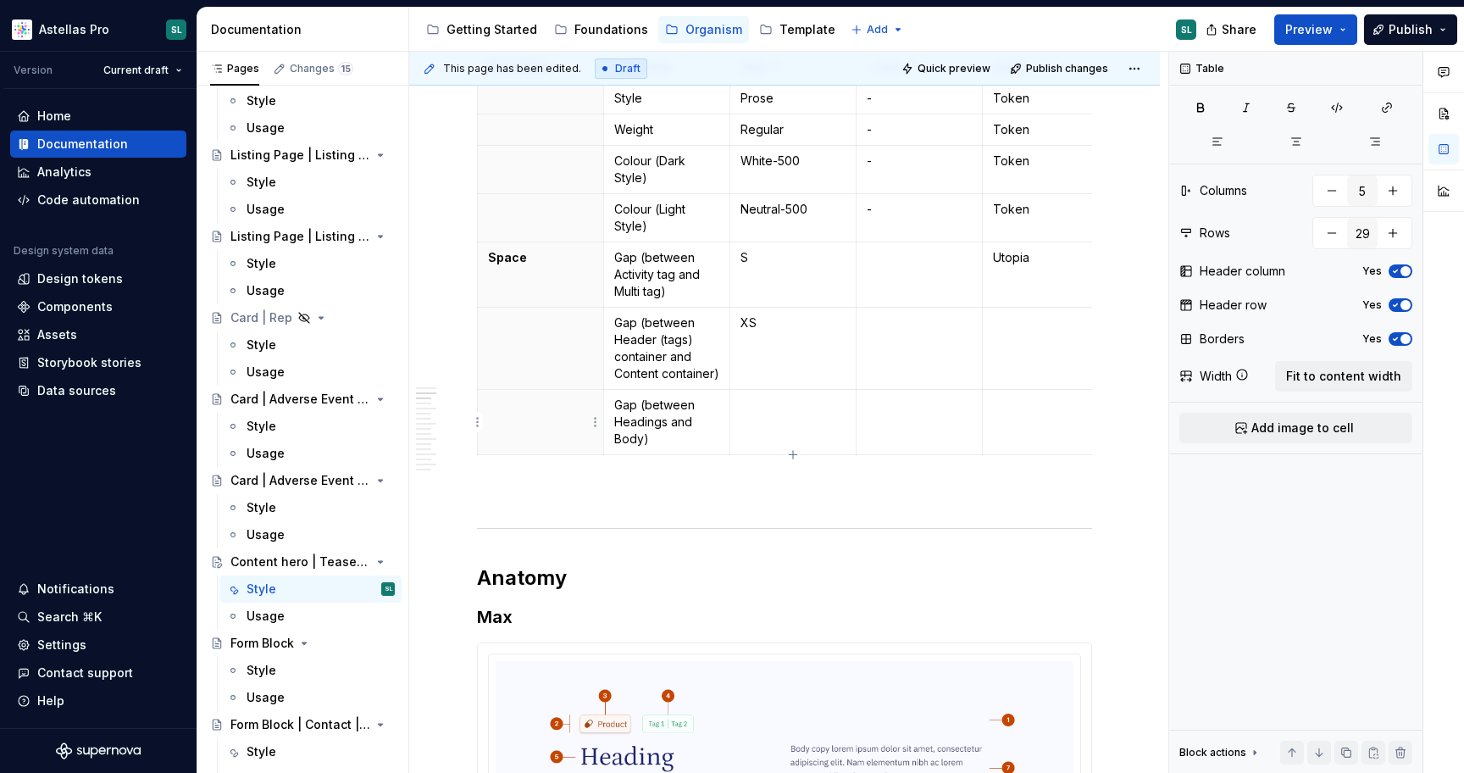
click at [477, 421] on html "Astellas Pro SL Version Current draft Home Documentation Analytics Code automat…" at bounding box center [732, 386] width 1464 height 773
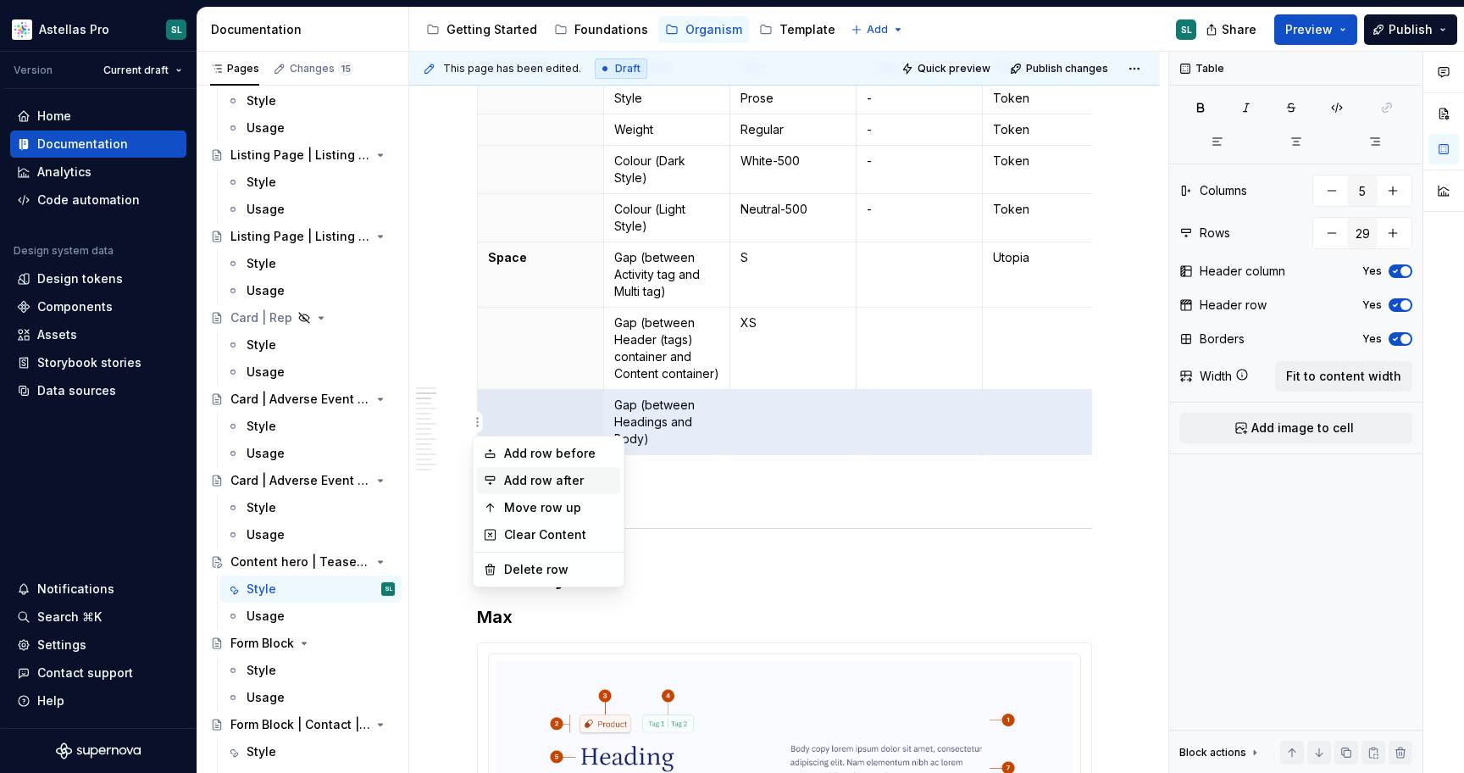
click at [570, 477] on div "Add row after" at bounding box center [559, 480] width 110 height 17
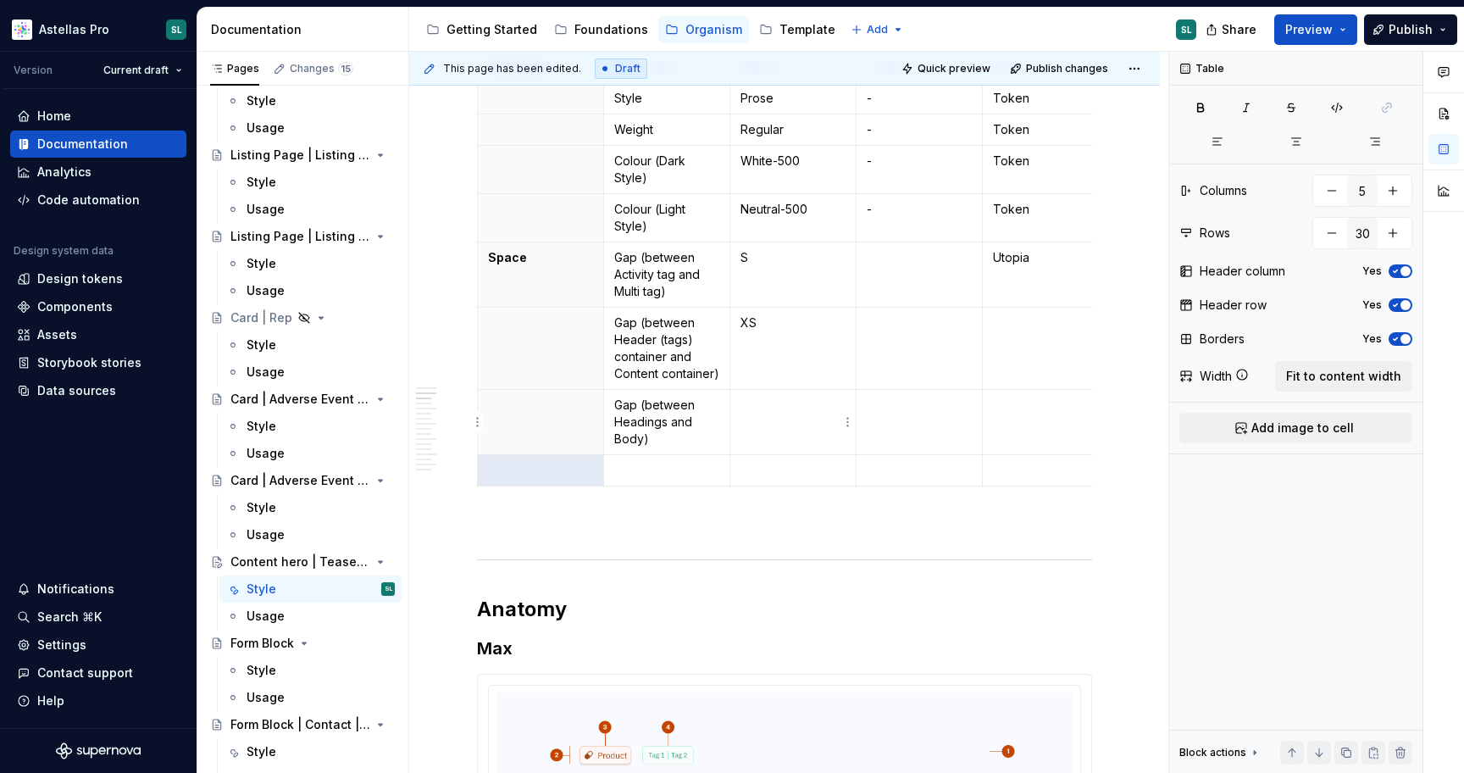
click at [782, 428] on td at bounding box center [793, 422] width 126 height 65
click at [481, 467] on html "Astellas Pro SL Version Current draft Home Documentation Analytics Code automat…" at bounding box center [732, 386] width 1464 height 773
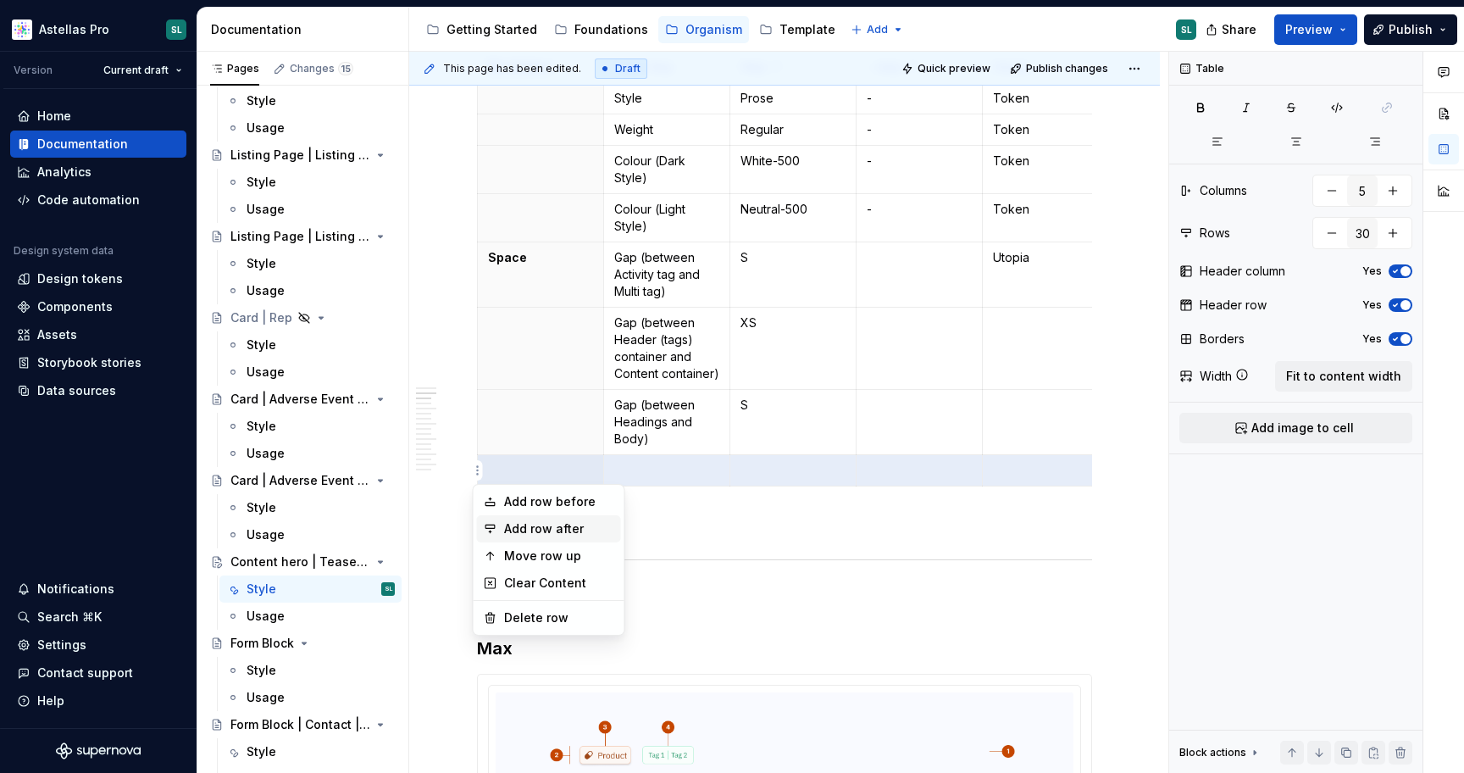
click at [573, 530] on div "Add row after" at bounding box center [559, 528] width 110 height 17
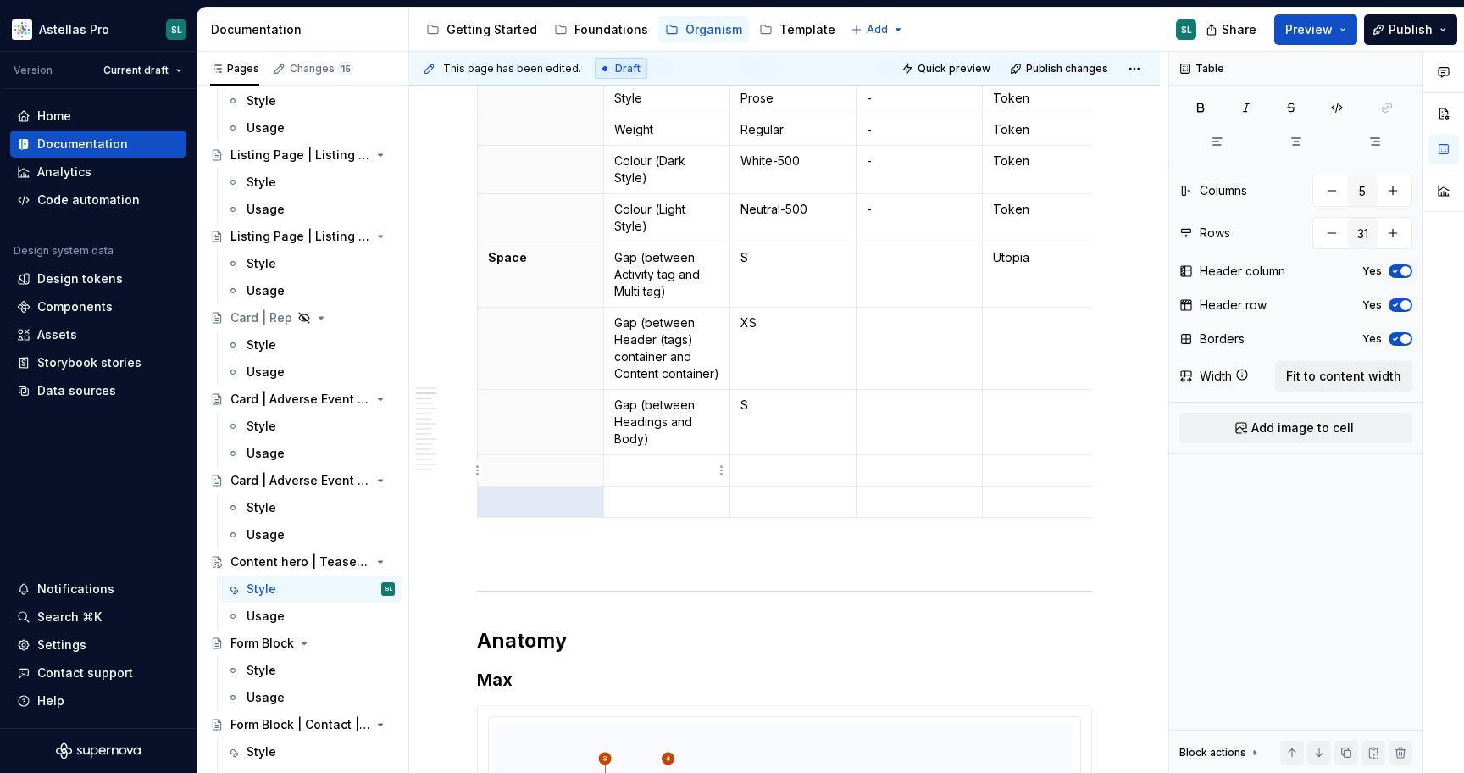
click at [655, 470] on p at bounding box center [666, 470] width 105 height 17
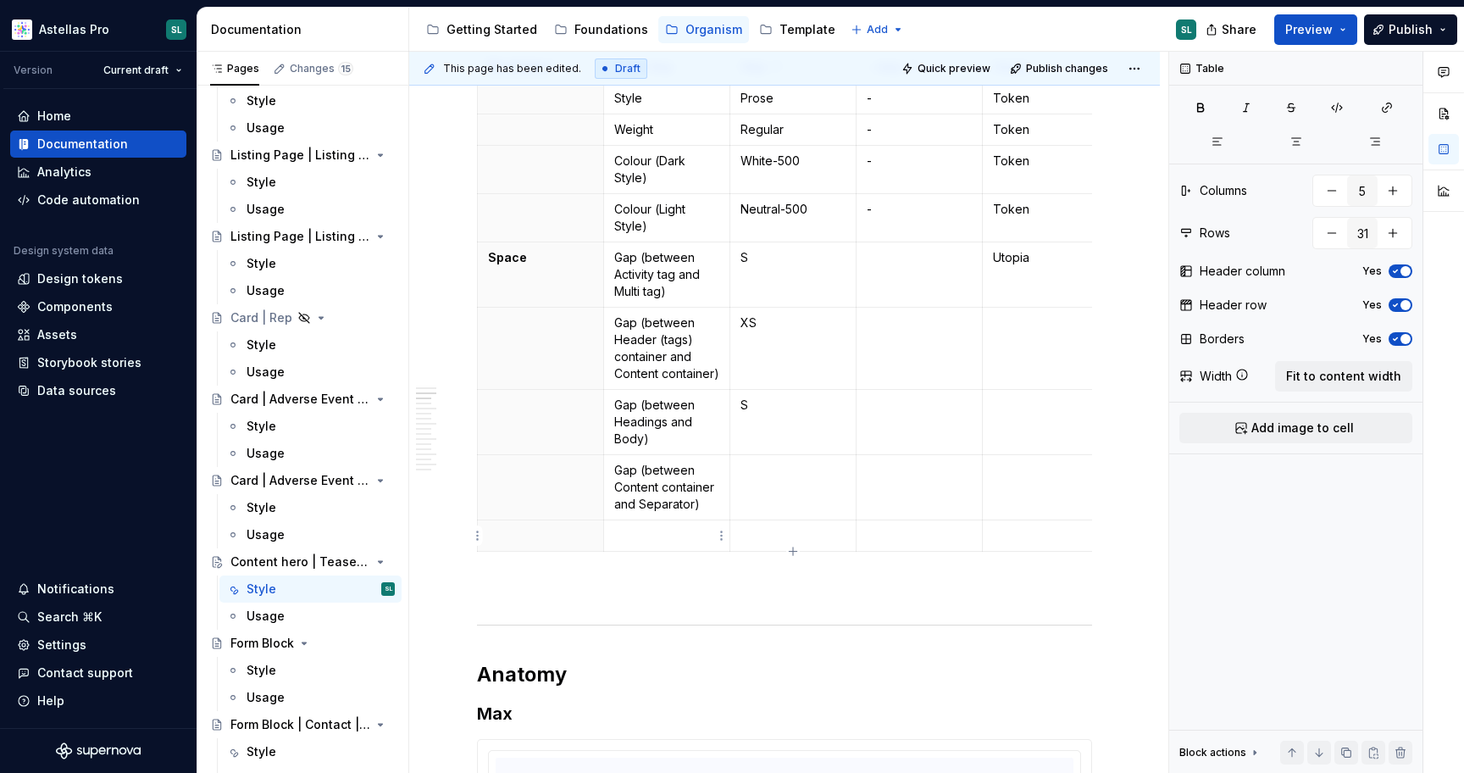
click at [651, 537] on p at bounding box center [666, 535] width 105 height 17
drag, startPoint x: 691, startPoint y: 338, endPoint x: 618, endPoint y: 333, distance: 73.9
click at [618, 333] on p "Gap (between Header (tags) container and Content container)" at bounding box center [666, 348] width 105 height 68
click at [774, 514] on td at bounding box center [793, 487] width 126 height 65
click at [791, 558] on td at bounding box center [793, 552] width 126 height 65
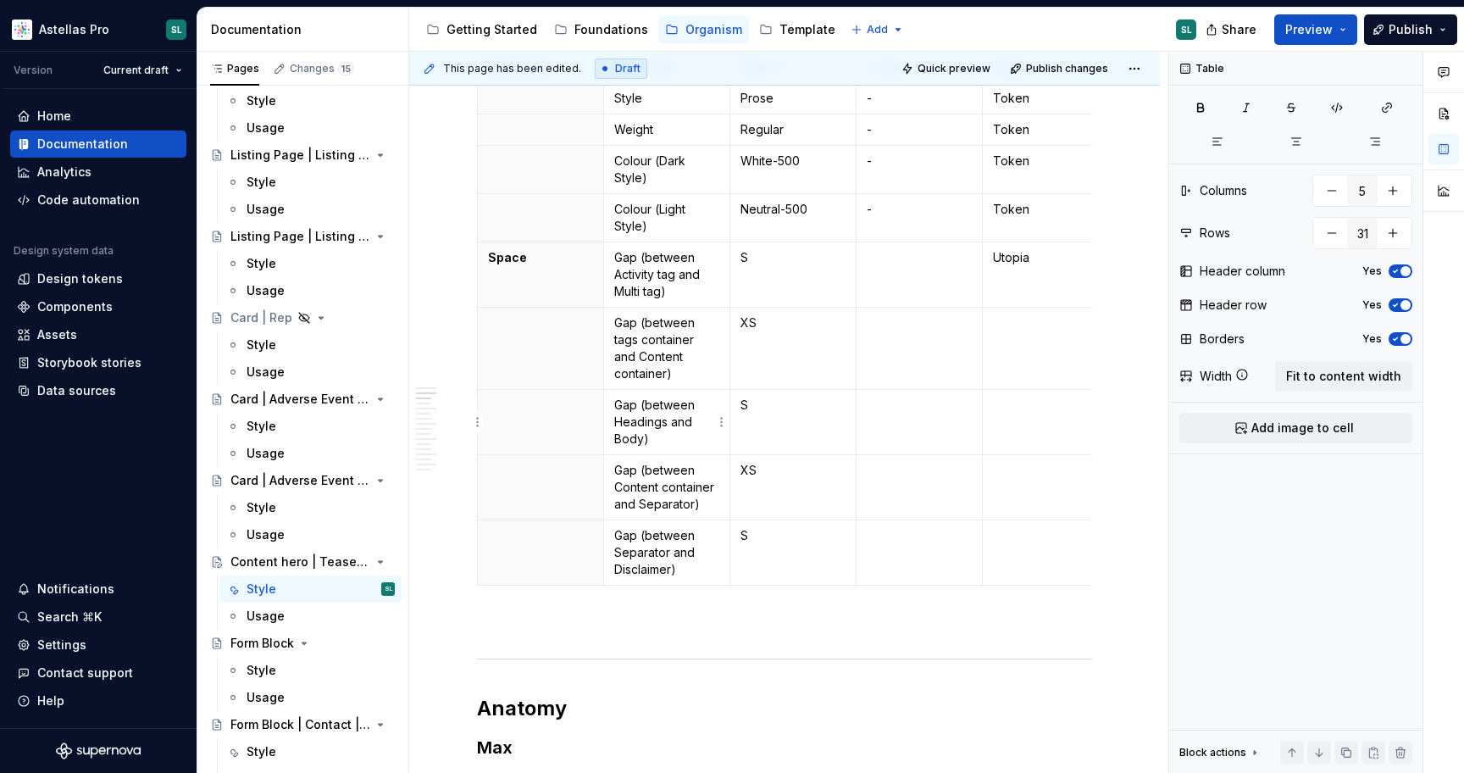
click at [671, 432] on p "Gap (between Headings and Body)" at bounding box center [666, 422] width 105 height 51
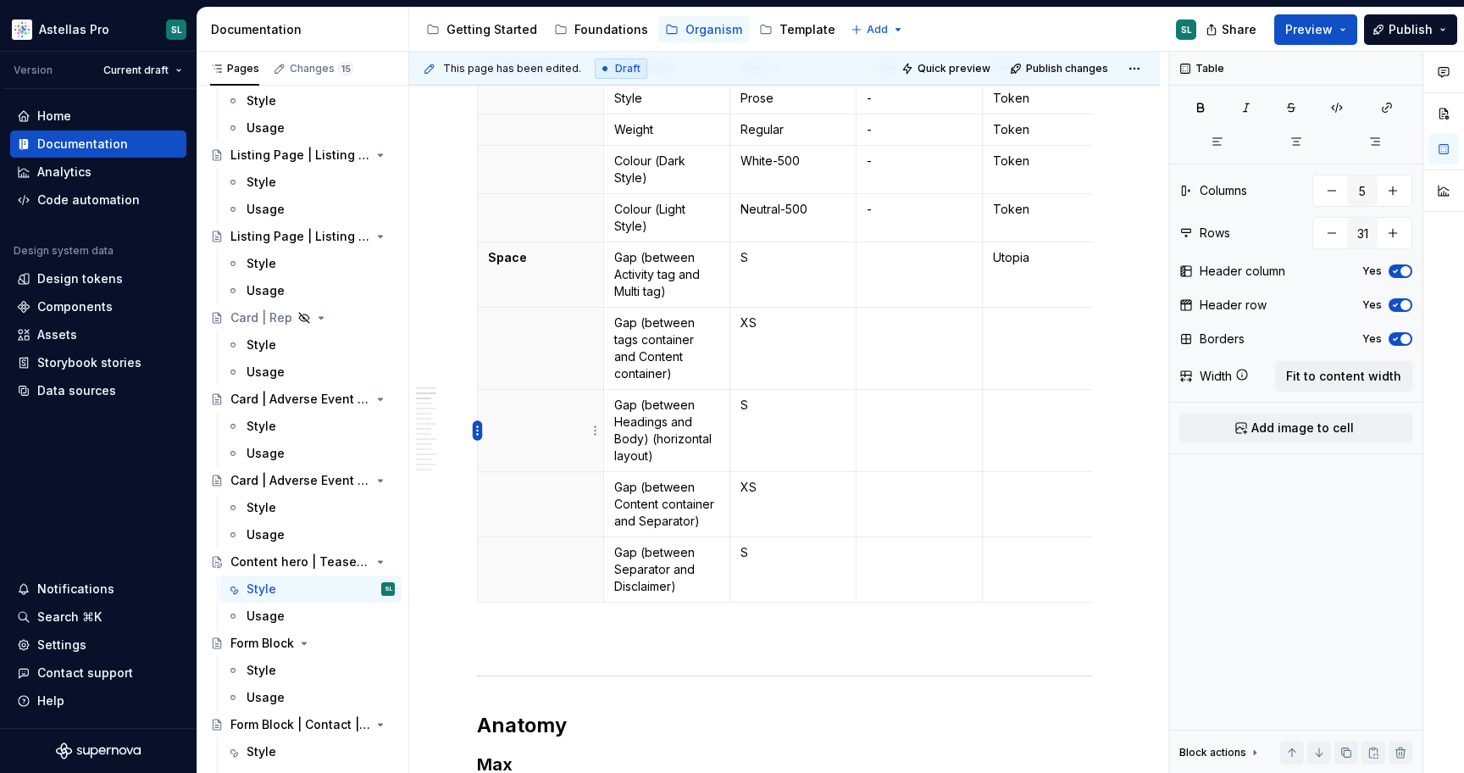
click at [480, 429] on html "Astellas Pro SL Version Current draft Home Documentation Analytics Code automat…" at bounding box center [732, 386] width 1464 height 773
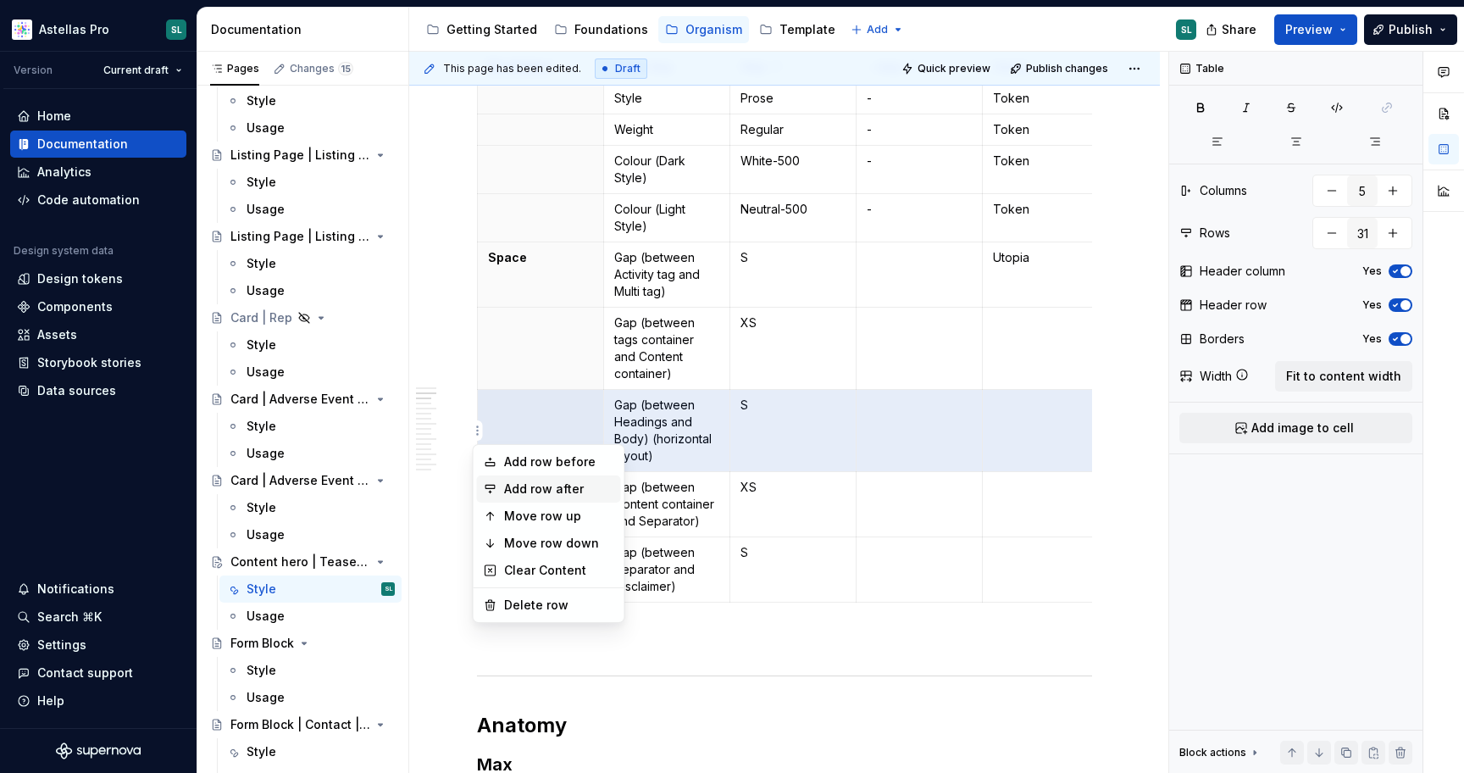
click at [564, 493] on div "Add row after" at bounding box center [559, 488] width 110 height 17
type input "32"
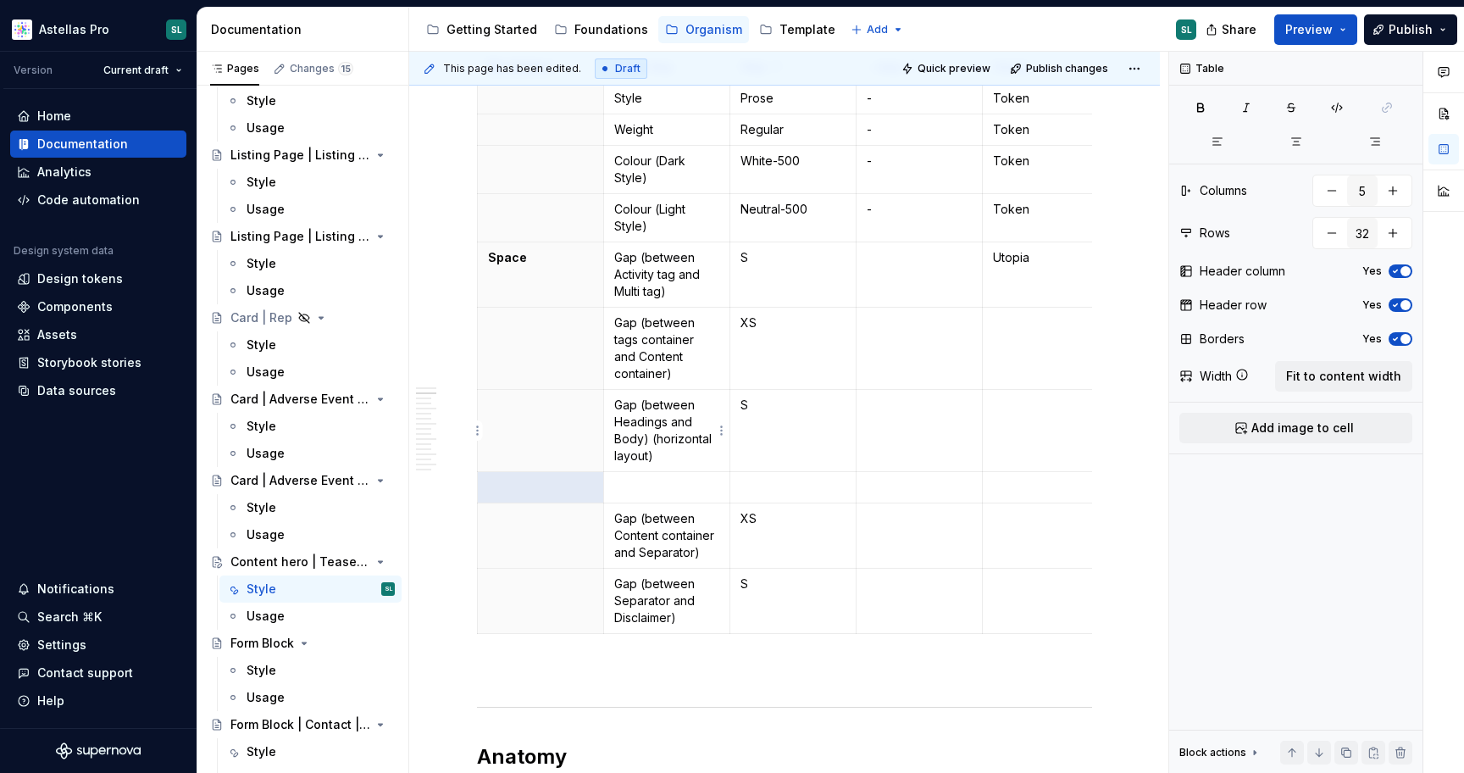
click at [675, 459] on p "Gap (between Headings and Body) (horizontal layout)" at bounding box center [666, 431] width 105 height 68
click at [675, 483] on p at bounding box center [666, 487] width 105 height 17
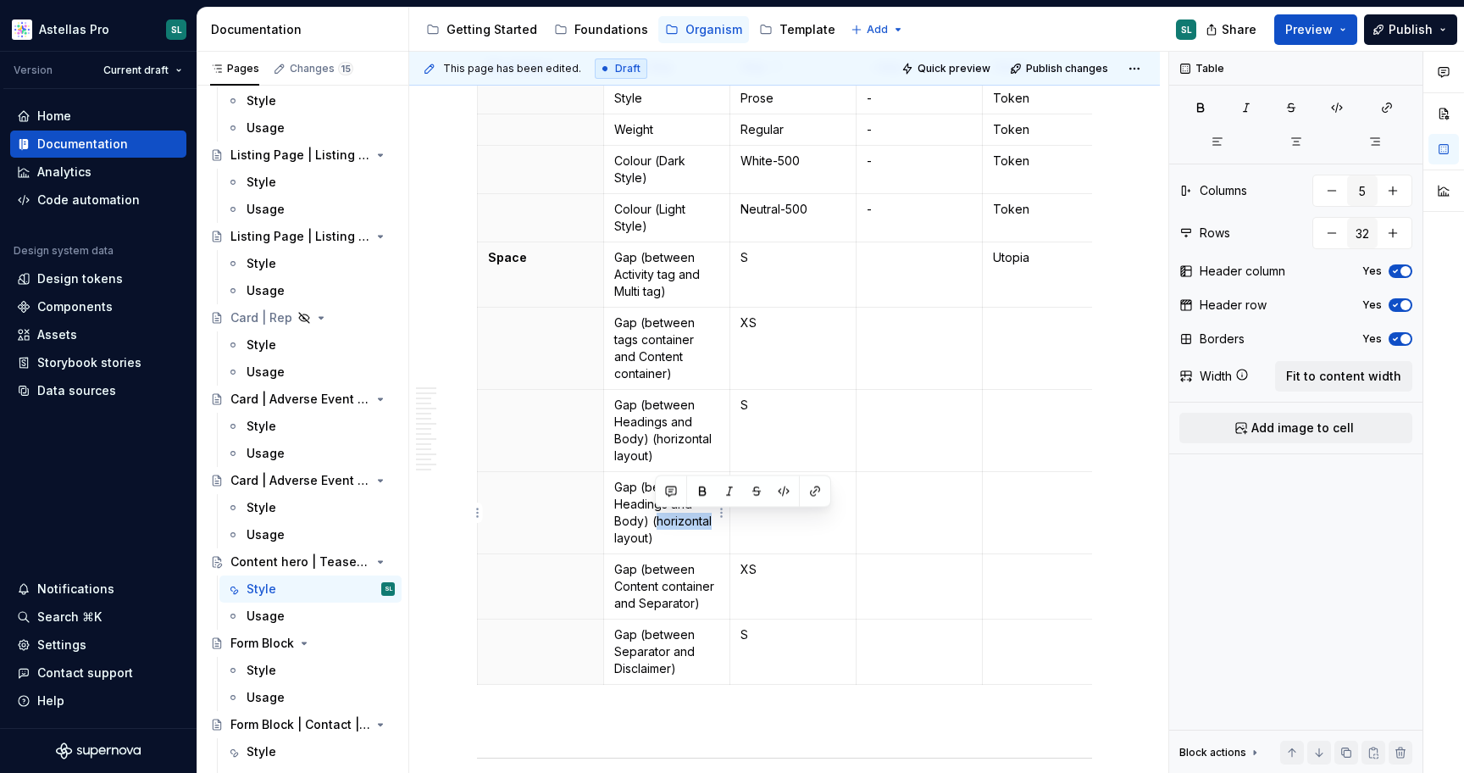
drag, startPoint x: 711, startPoint y: 520, endPoint x: 654, endPoint y: 517, distance: 56.9
click at [654, 517] on p "Gap (between Headings and Body) (horizontal layout)" at bounding box center [666, 513] width 105 height 68
click at [658, 452] on p "Gap (between Headings and Body) (horizontal layout)" at bounding box center [666, 431] width 105 height 68
click at [650, 438] on p "Gap (between Headings and Body) (horizontal layout)" at bounding box center [666, 431] width 105 height 68
click at [767, 496] on td at bounding box center [793, 513] width 126 height 82
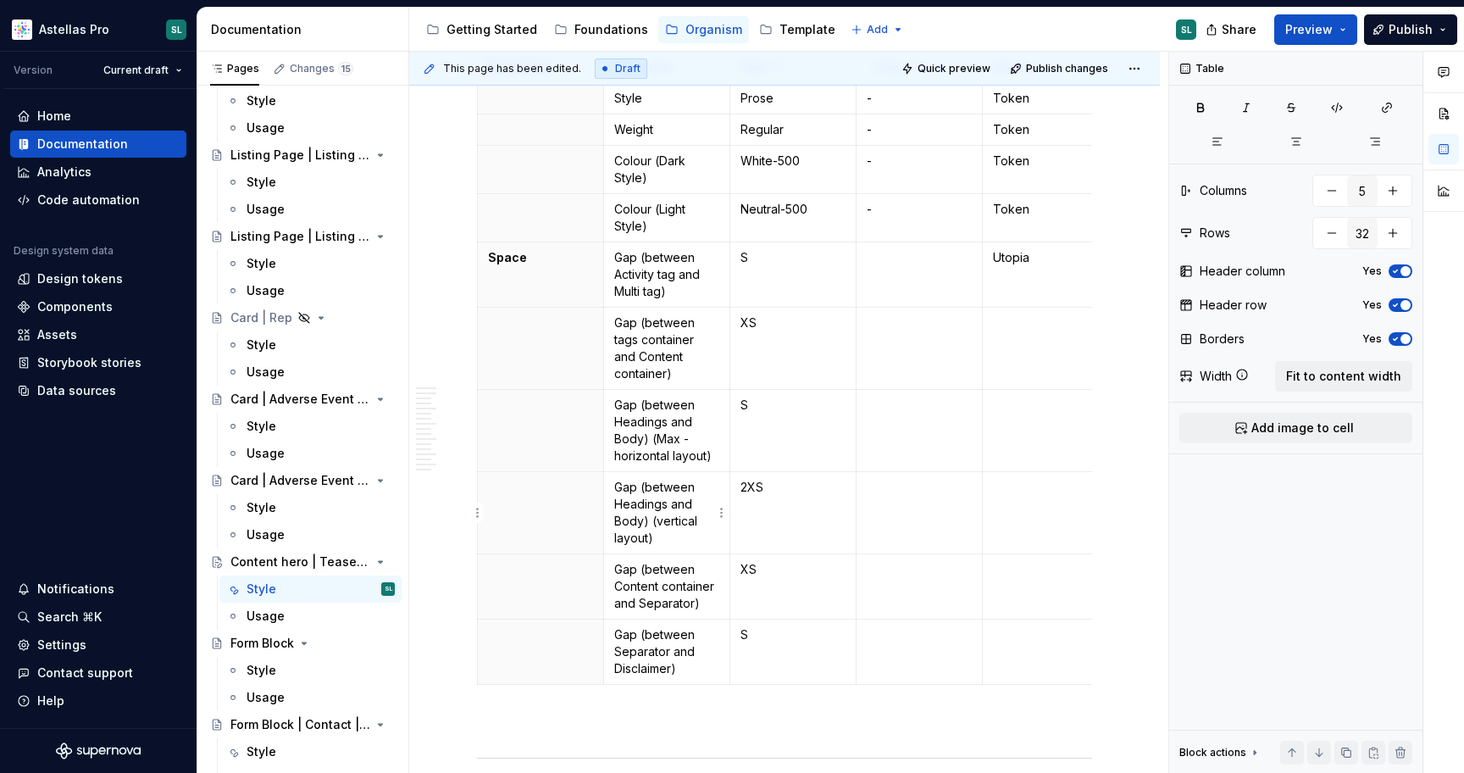
click at [656, 519] on p "Gap (between Headings and Body) (vertical layout)" at bounding box center [666, 513] width 105 height 68
click at [656, 436] on p "Gap (between Headings and Body) (Max - horizontal layout)" at bounding box center [666, 431] width 105 height 68
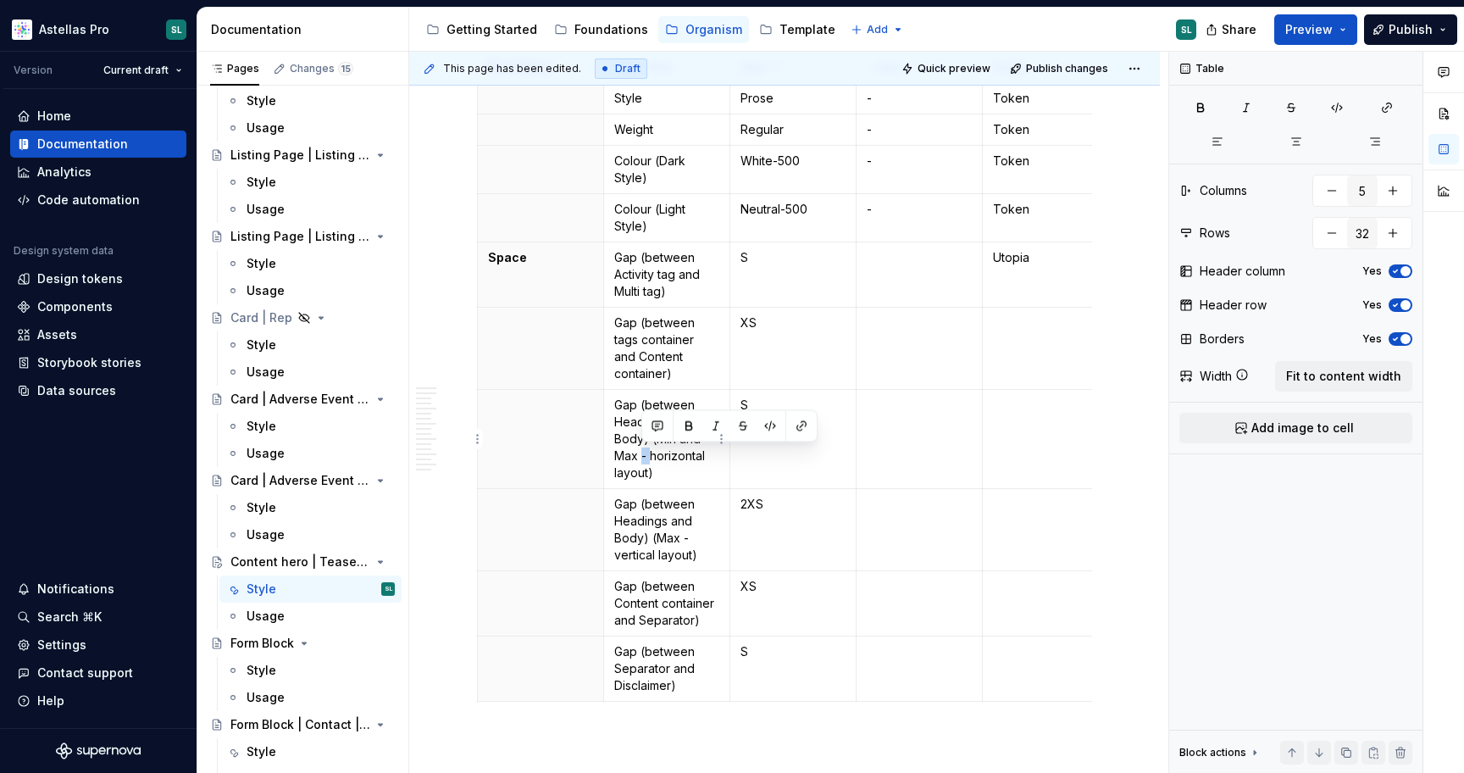
click at [641, 458] on p "Gap (between Headings and Body) (Min and Max - horizontal layout)" at bounding box center [666, 439] width 105 height 85
click at [689, 537] on p "Gap (between Headings and Body) (Max - vertical layout)" at bounding box center [666, 530] width 105 height 68
click at [702, 691] on p "Gap (between Separator and Disclaimer)" at bounding box center [666, 668] width 105 height 51
type textarea "*"
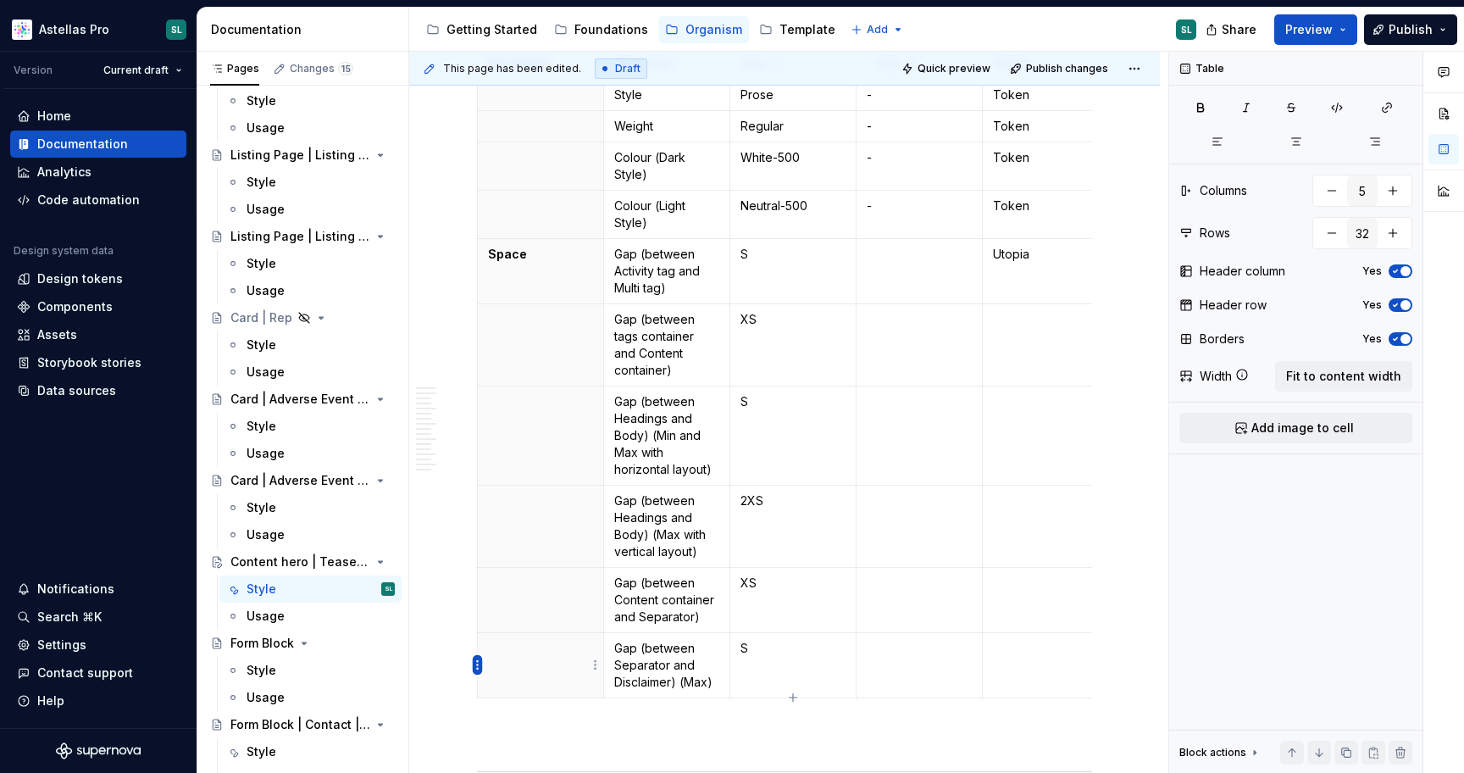
click at [476, 663] on html "Astellas Pro SL Version Current draft Home Documentation Analytics Code automat…" at bounding box center [732, 386] width 1464 height 773
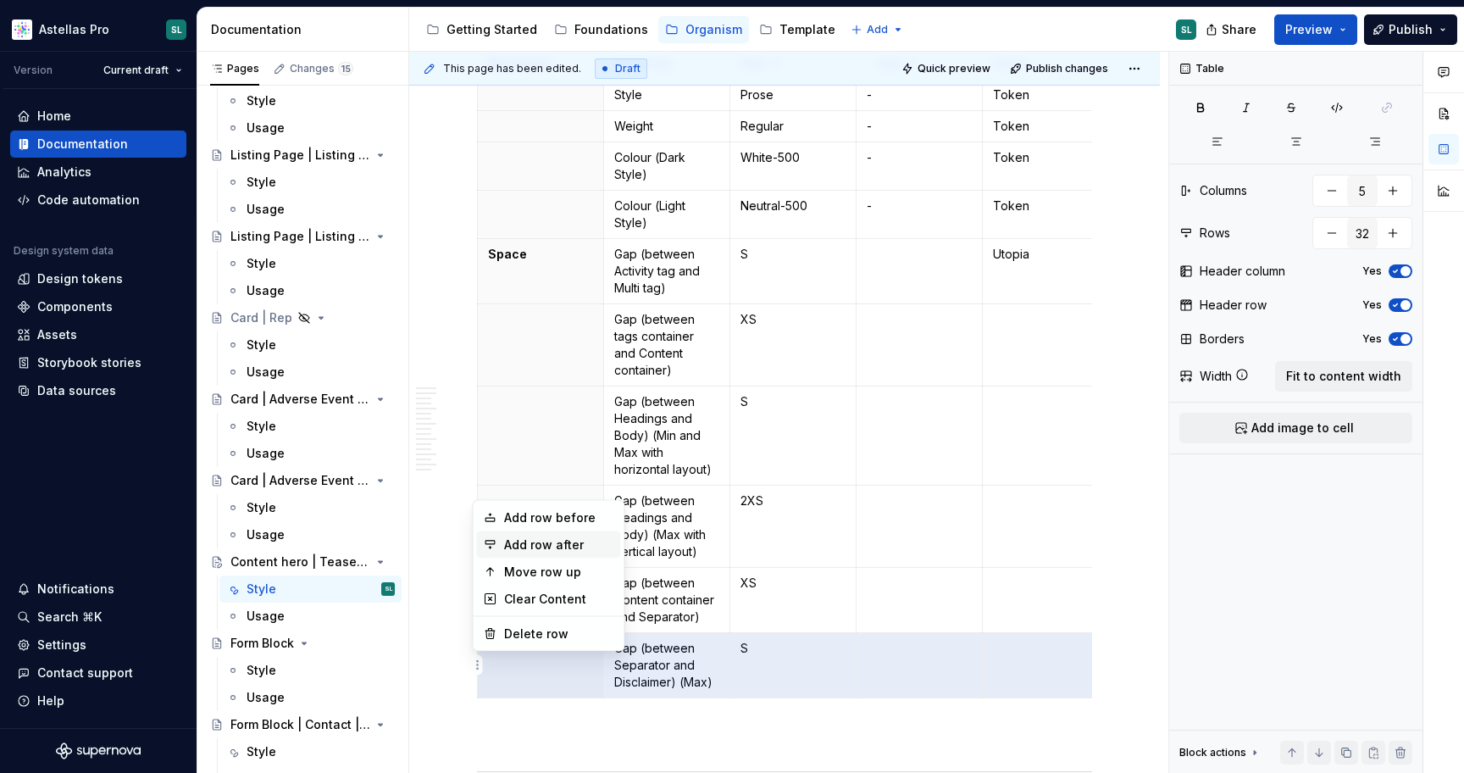
click at [565, 541] on div "Add row after" at bounding box center [559, 544] width 110 height 17
type input "33"
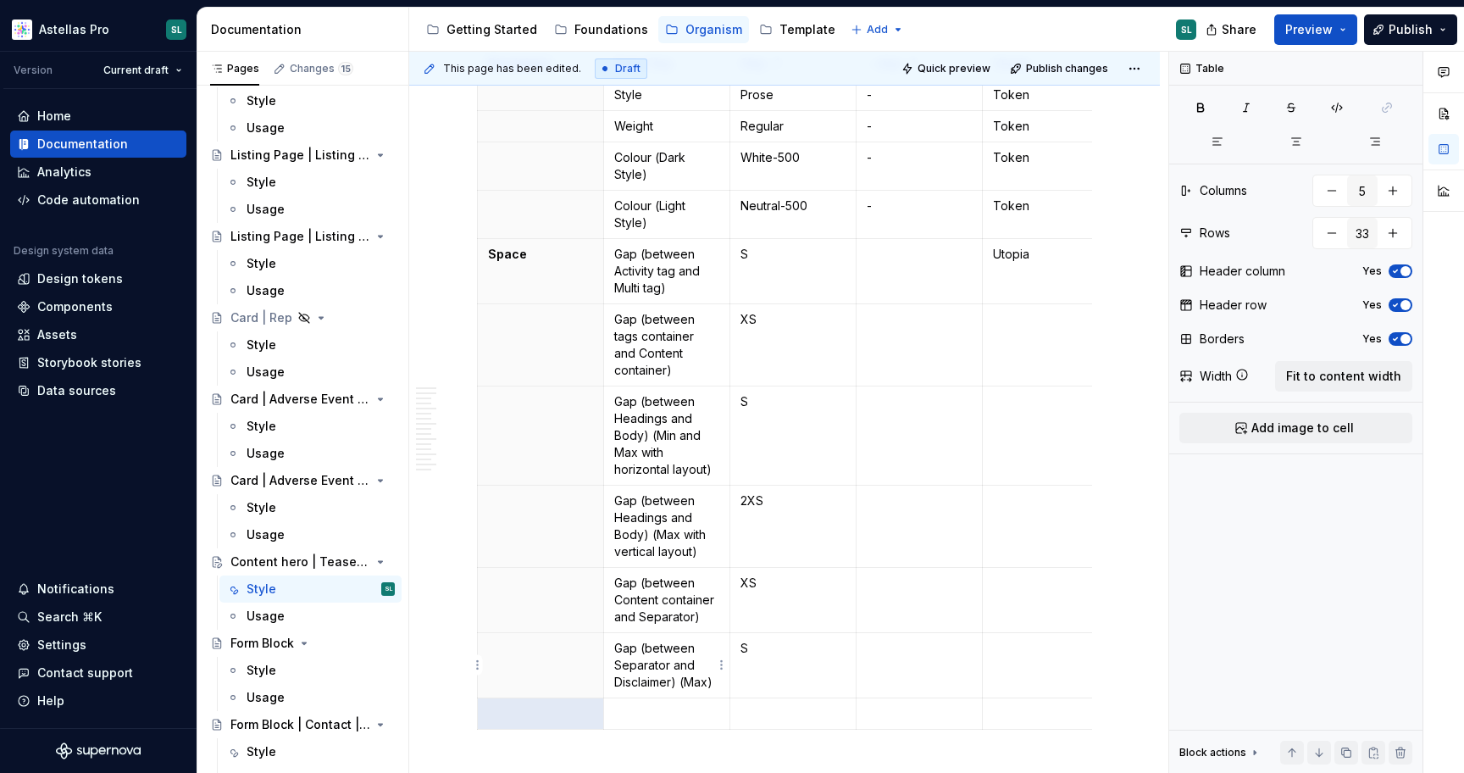
click at [670, 684] on p "Gap (between Separator and Disclaimer) (Max)" at bounding box center [666, 665] width 105 height 51
click at [669, 705] on p at bounding box center [666, 713] width 105 height 17
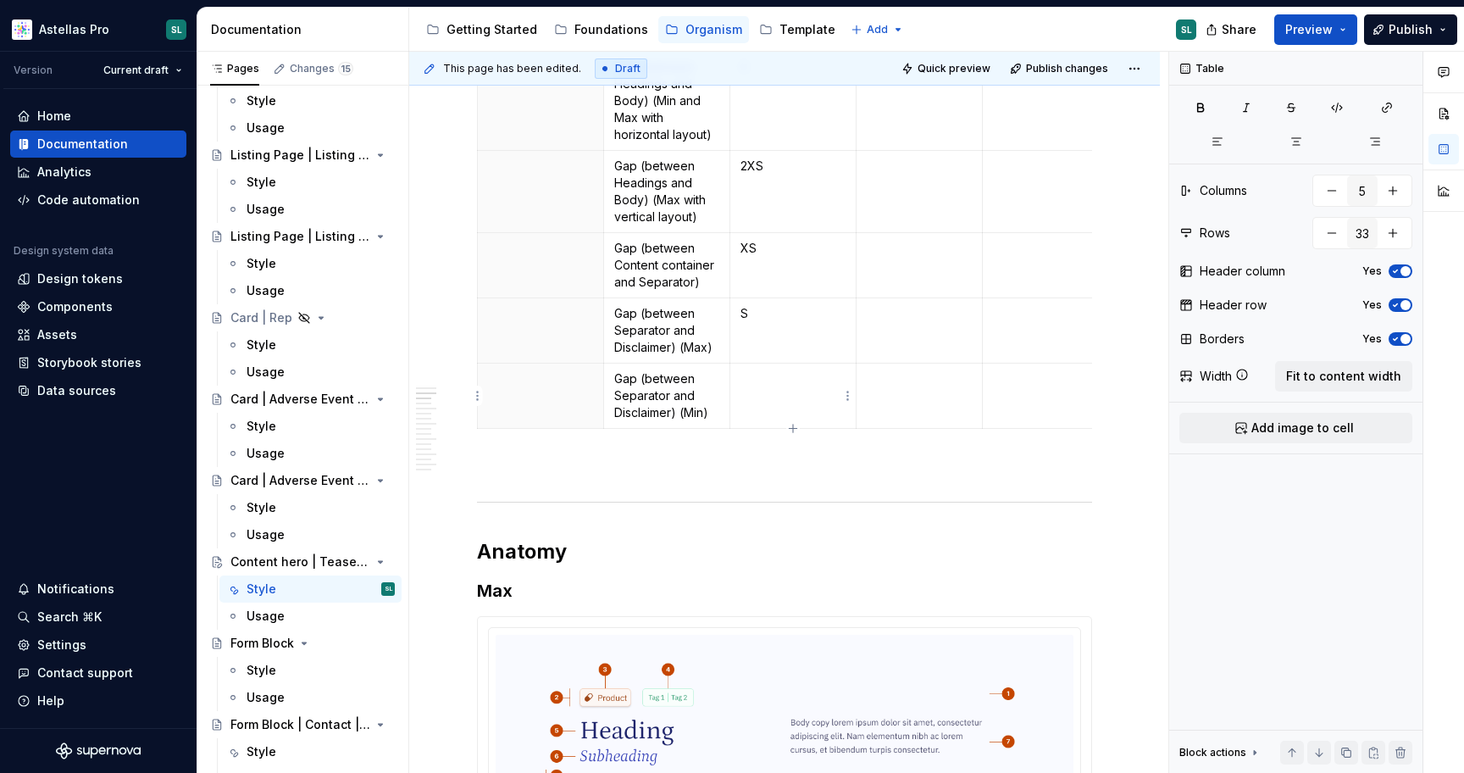
click at [793, 414] on td at bounding box center [793, 396] width 126 height 65
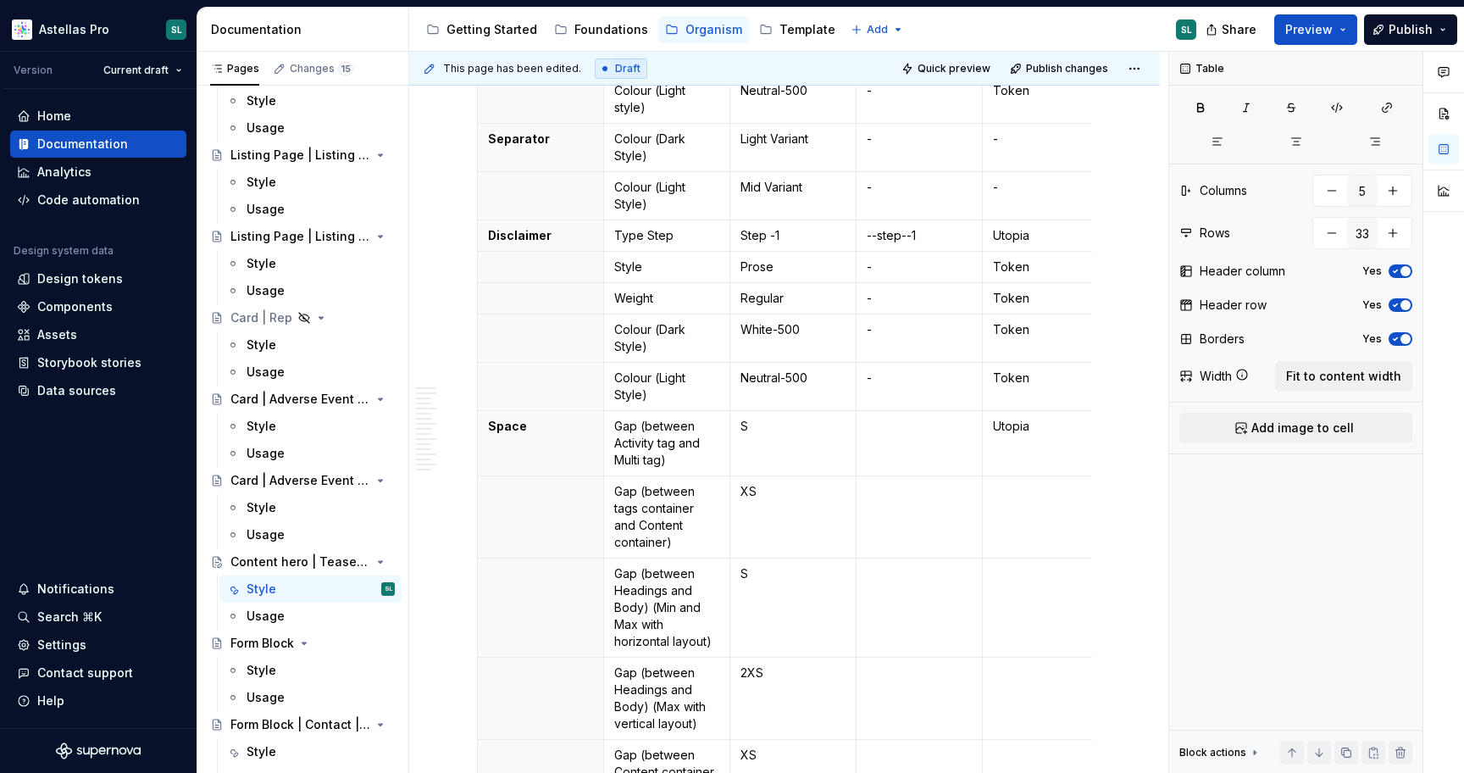
scroll to position [1078, 0]
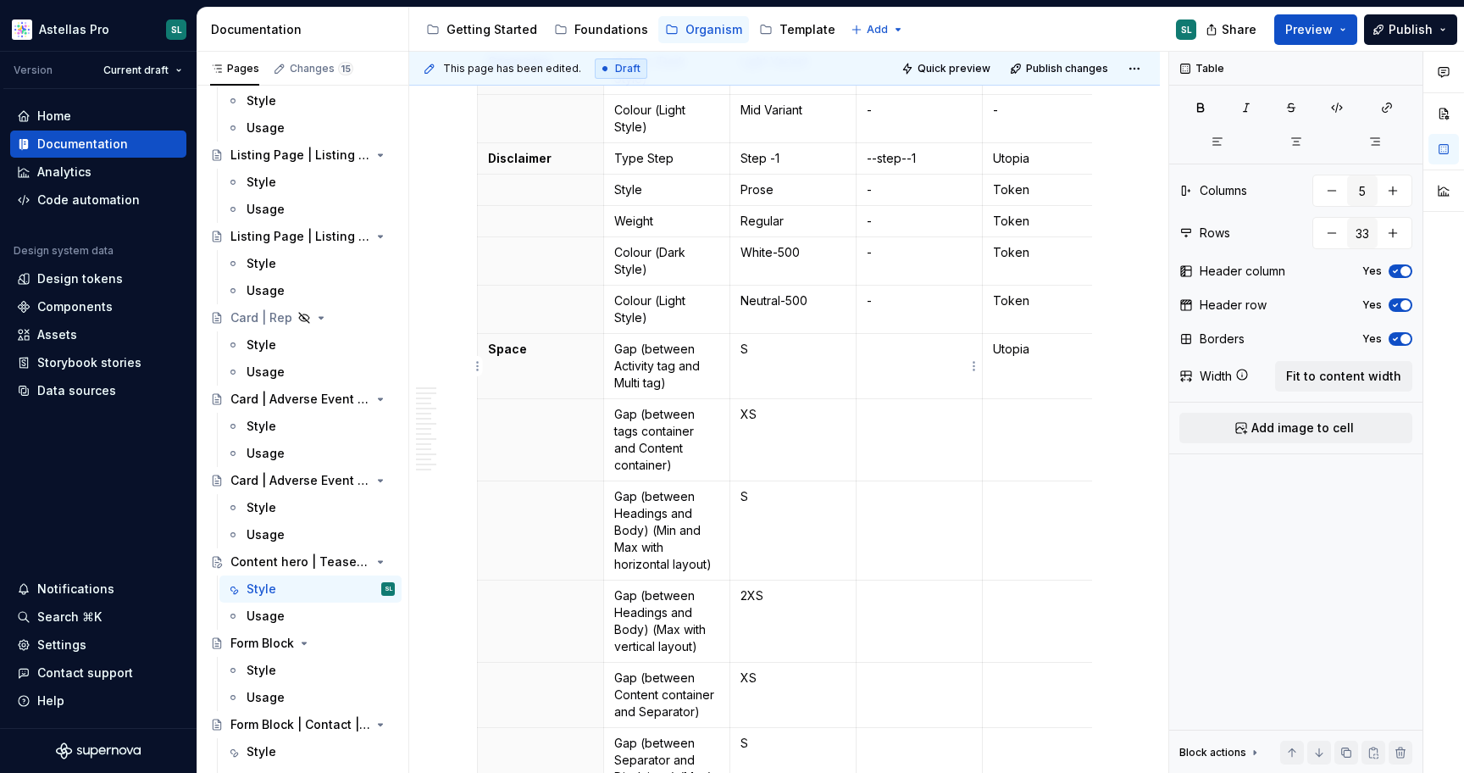
click at [903, 364] on td at bounding box center [920, 366] width 126 height 65
copy p "--space-s"
click at [913, 430] on td at bounding box center [920, 440] width 126 height 82
click at [924, 504] on p at bounding box center [919, 496] width 105 height 17
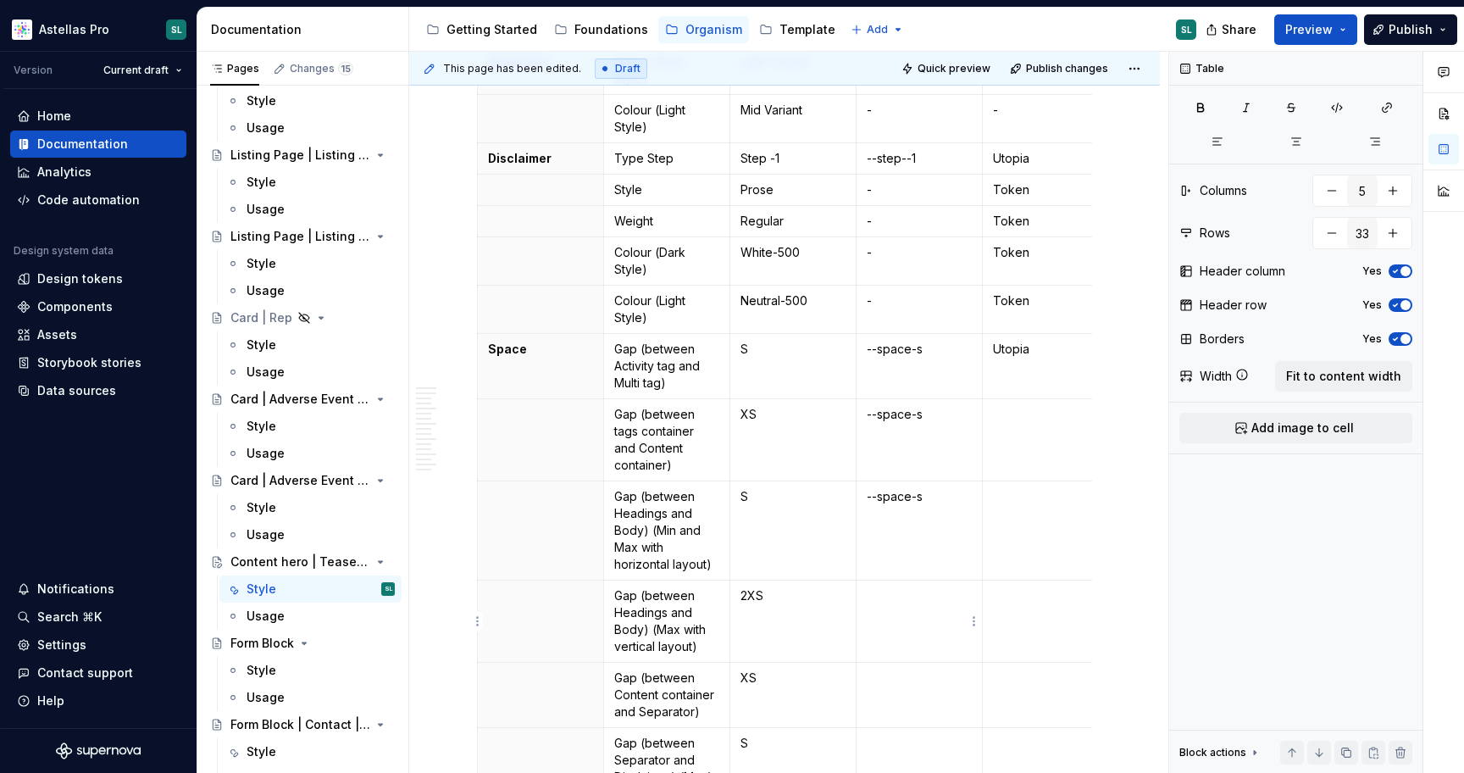
click at [938, 608] on td at bounding box center [920, 621] width 126 height 82
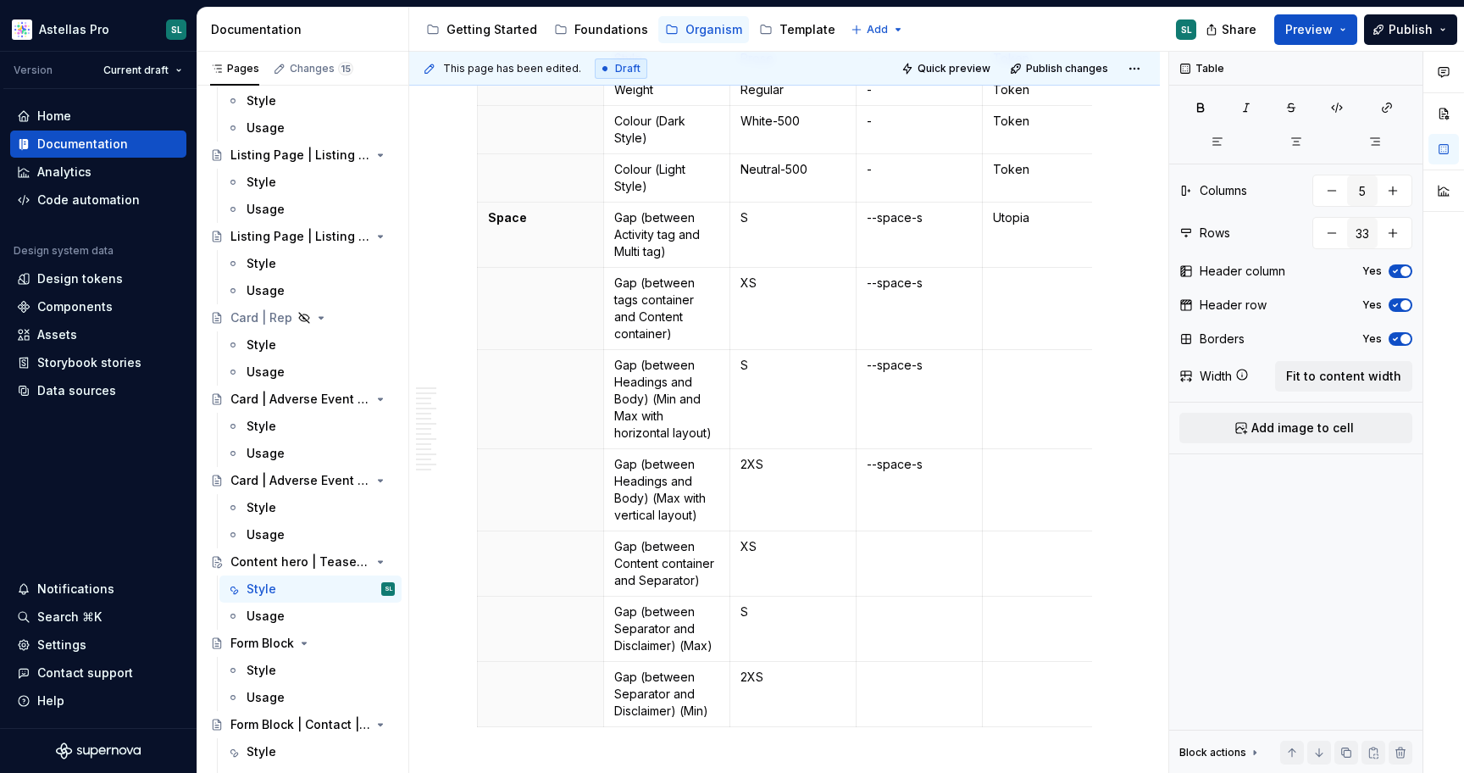
scroll to position [1223, 0]
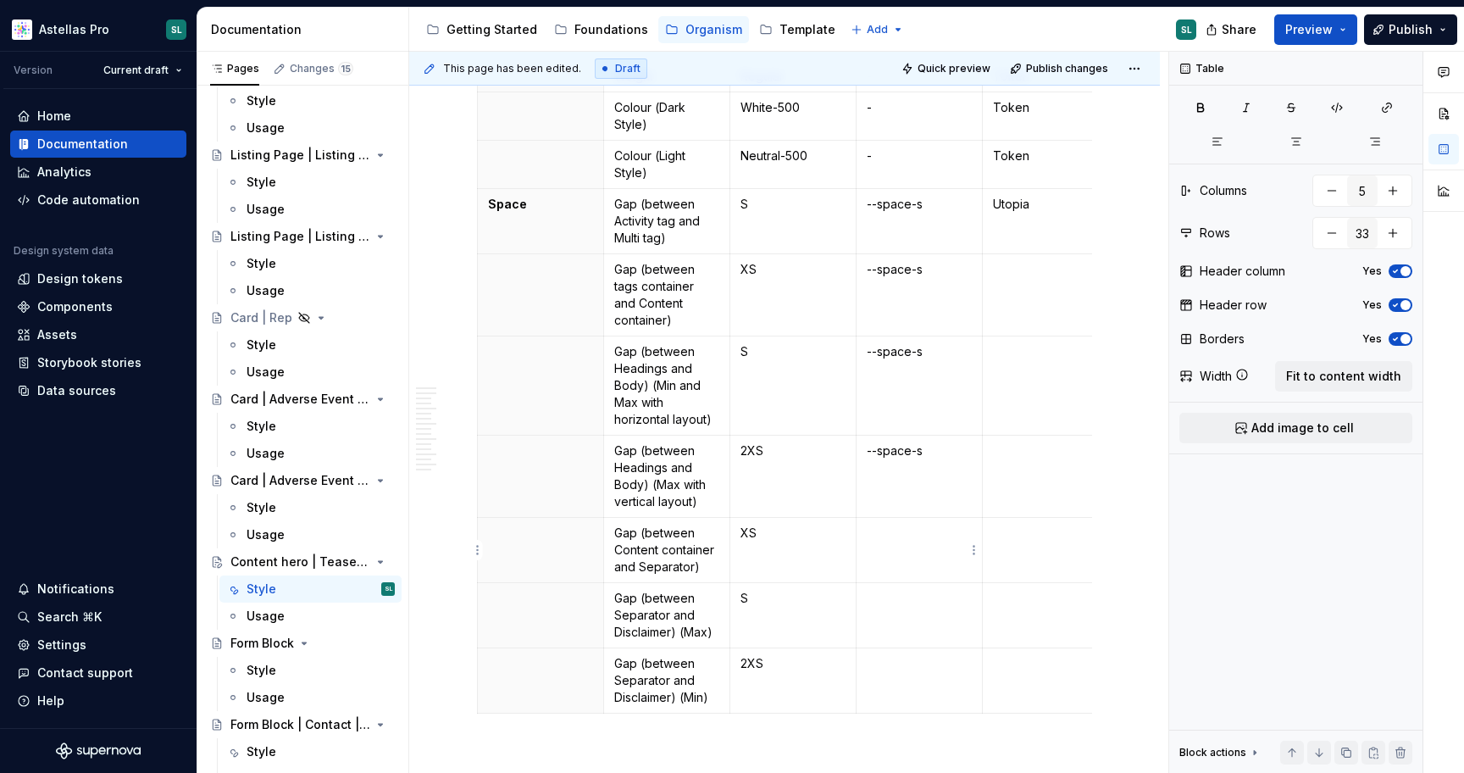
click at [921, 560] on td at bounding box center [920, 550] width 126 height 65
click at [932, 599] on p at bounding box center [919, 598] width 105 height 17
click at [925, 669] on p at bounding box center [919, 663] width 105 height 17
click at [930, 268] on p "--space-s" at bounding box center [919, 269] width 105 height 17
click at [931, 358] on p "--space-s" at bounding box center [919, 351] width 105 height 17
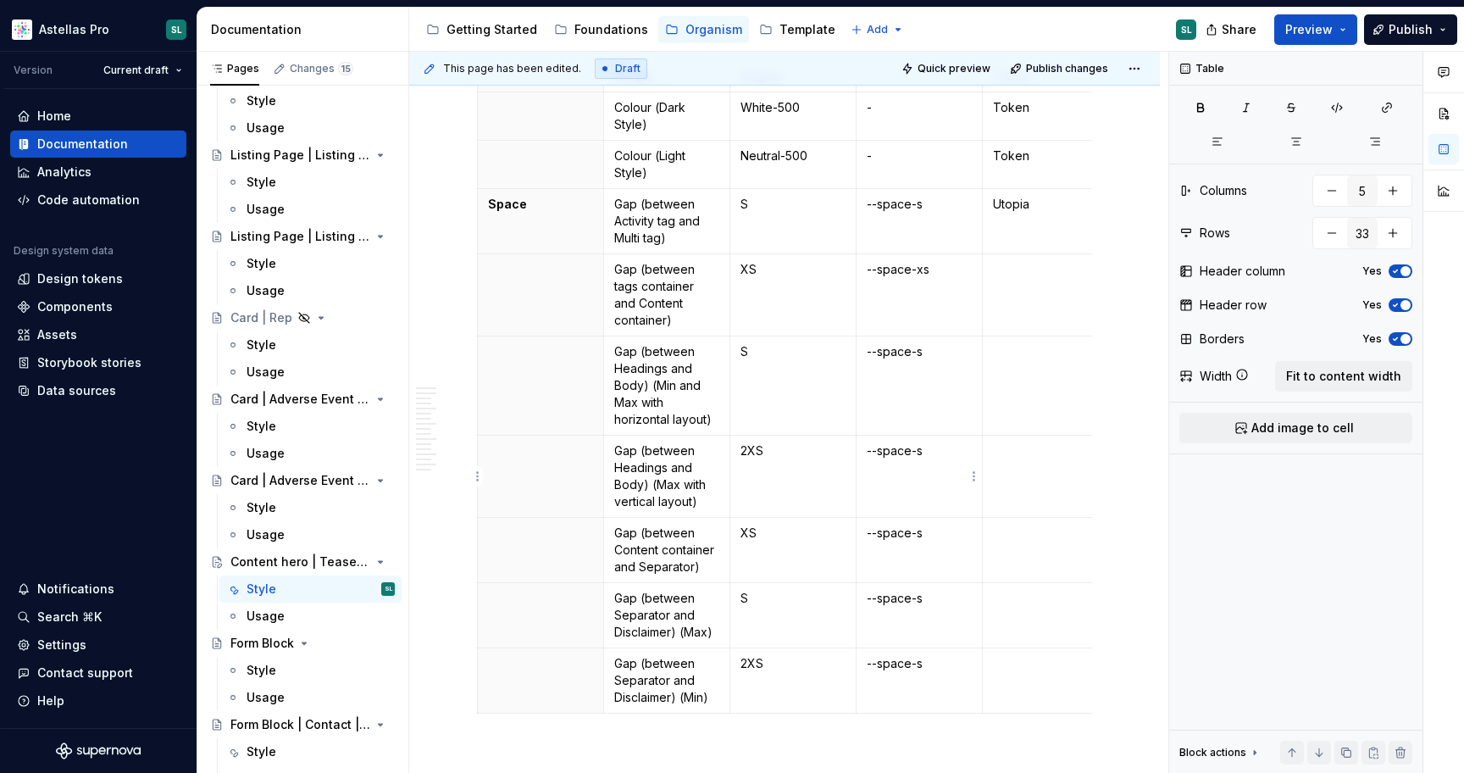
click at [946, 452] on p "--space-s" at bounding box center [919, 450] width 105 height 17
click at [942, 530] on p "--space-s" at bounding box center [919, 533] width 105 height 17
click at [935, 610] on td "--space-s" at bounding box center [920, 615] width 126 height 65
click at [918, 662] on p "--space-s" at bounding box center [919, 663] width 105 height 17
click at [1036, 219] on td "Utopia" at bounding box center [1045, 221] width 126 height 65
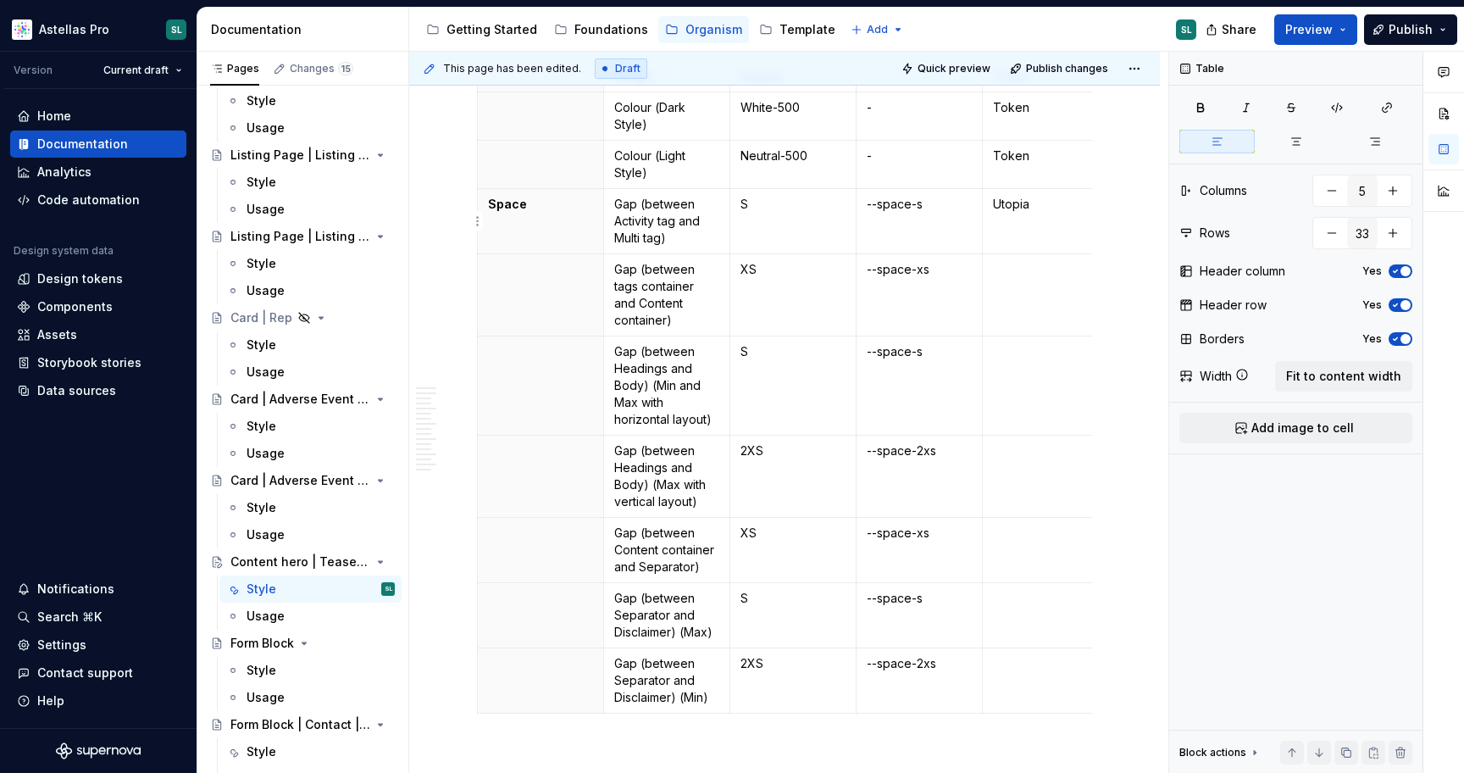
click at [1036, 219] on td "Utopia" at bounding box center [1045, 221] width 126 height 65
click at [1035, 295] on td at bounding box center [1045, 295] width 126 height 82
click at [1030, 377] on td at bounding box center [1045, 385] width 126 height 99
click at [1039, 477] on td at bounding box center [1045, 477] width 126 height 82
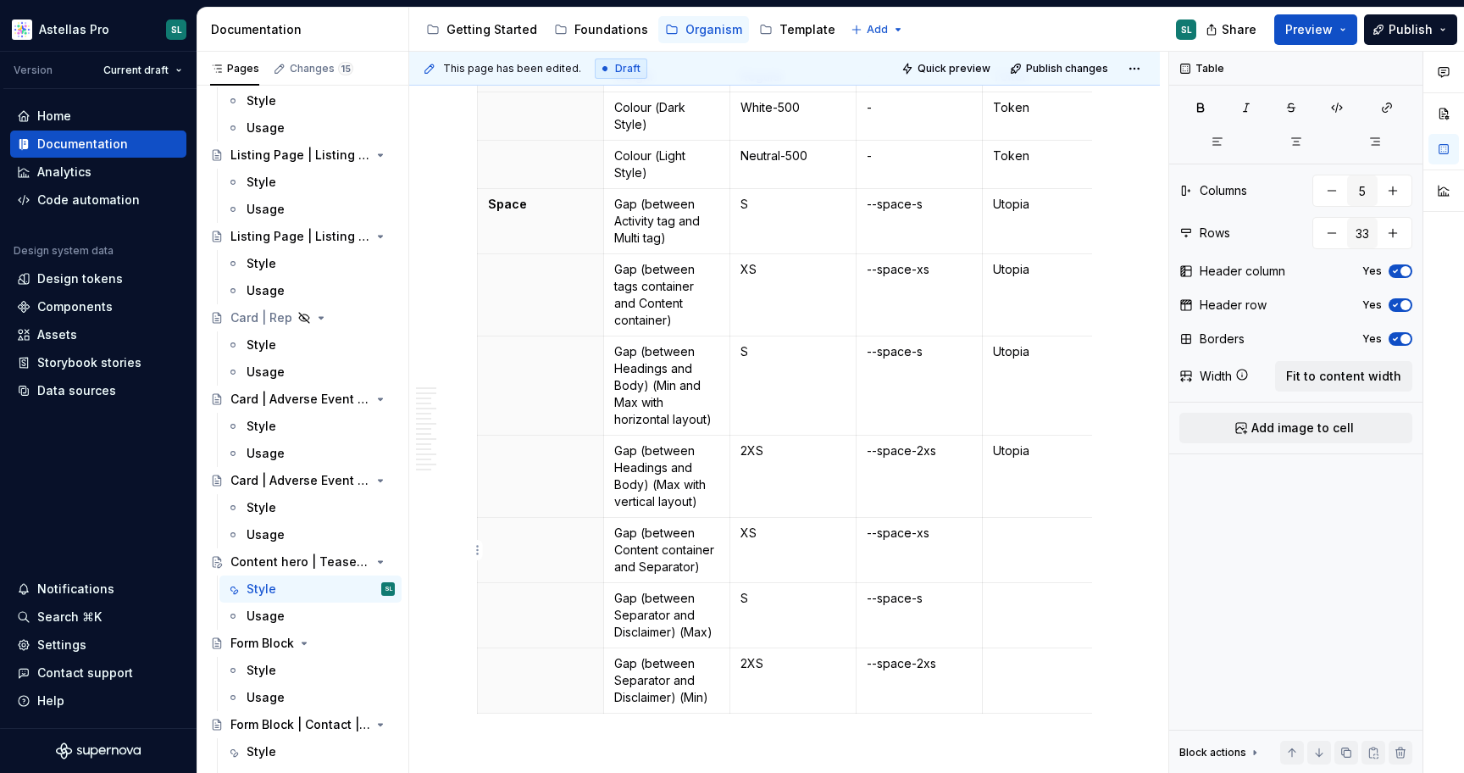
click at [1046, 564] on td at bounding box center [1045, 550] width 126 height 65
click at [1023, 619] on td at bounding box center [1045, 615] width 126 height 65
click at [1025, 684] on td at bounding box center [1045, 680] width 126 height 65
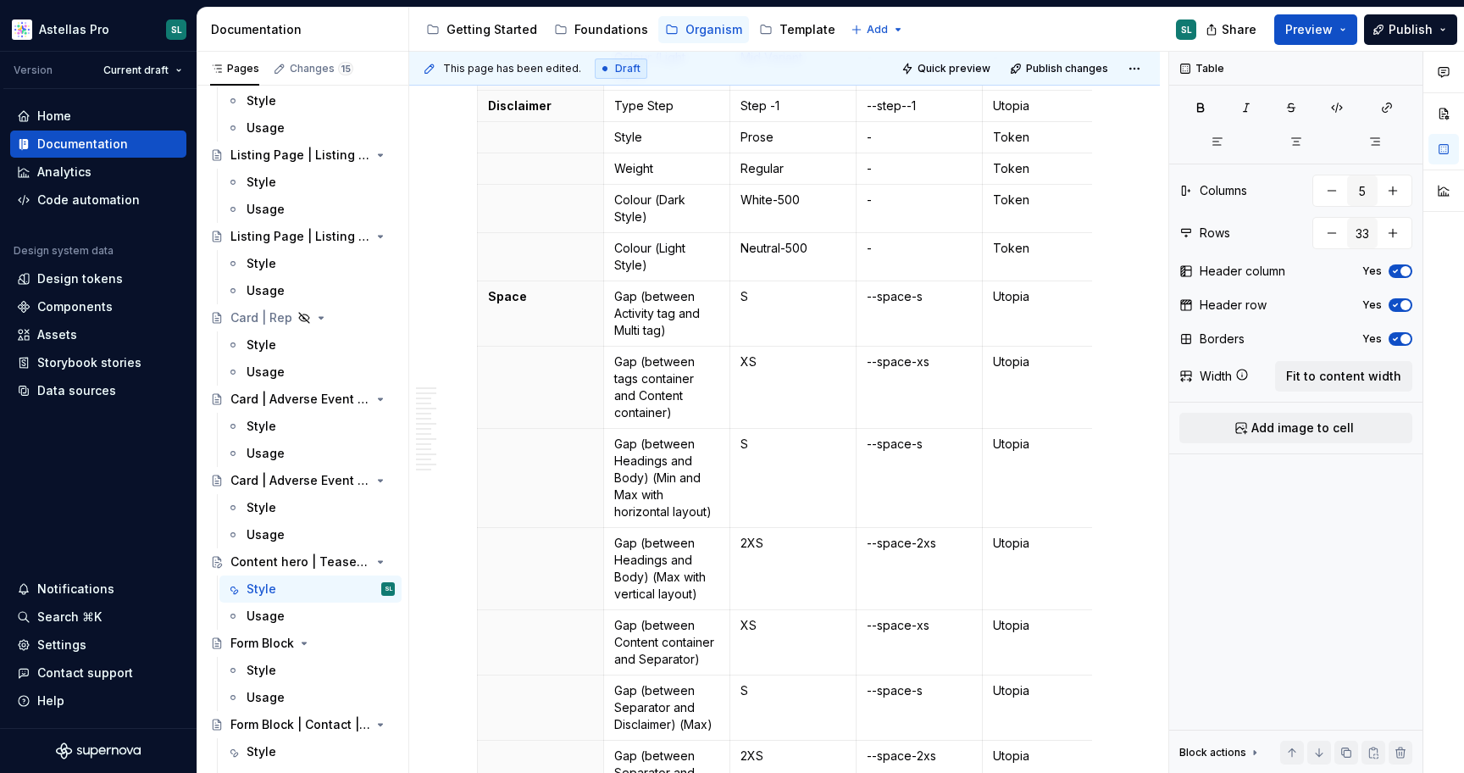
scroll to position [0, 0]
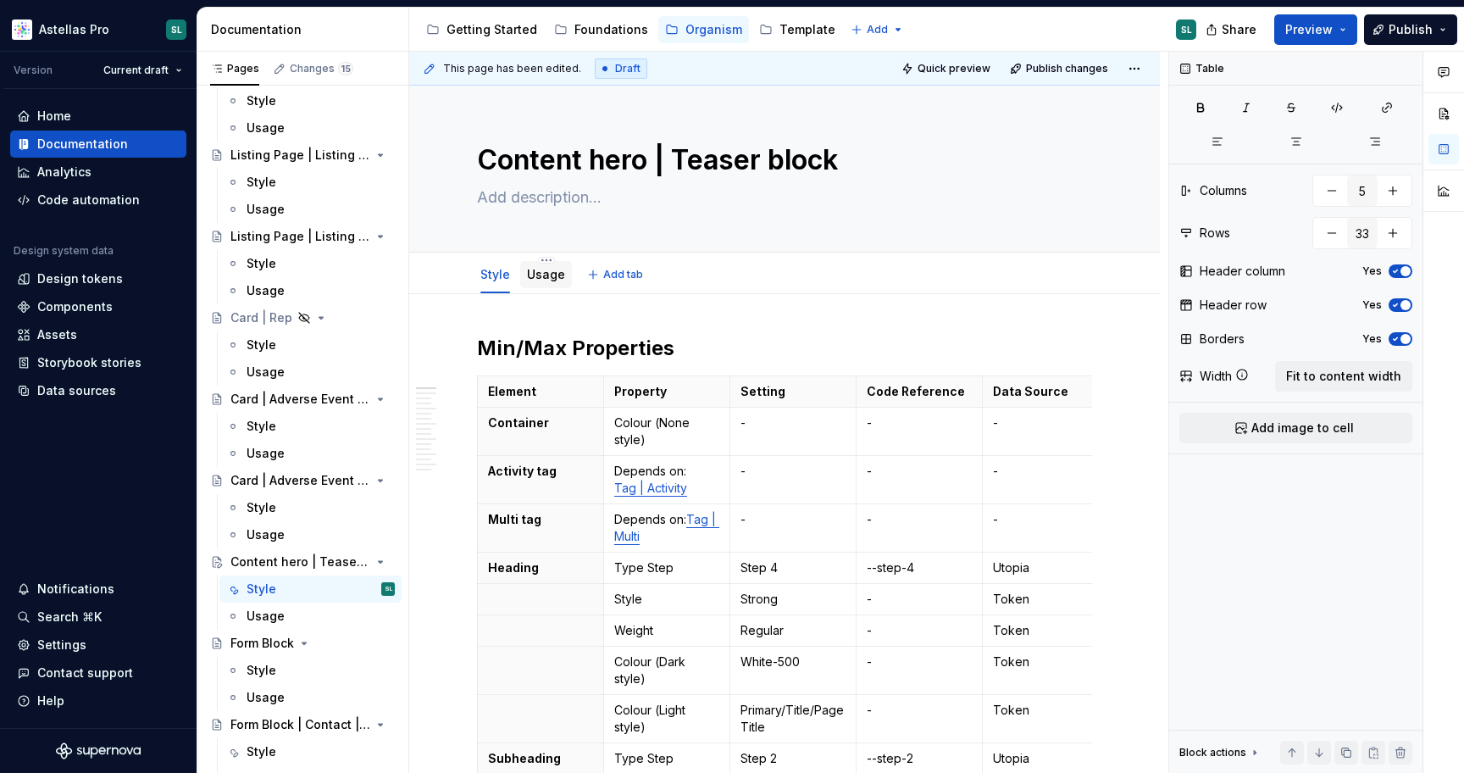
click at [554, 272] on link "Usage" at bounding box center [546, 274] width 38 height 14
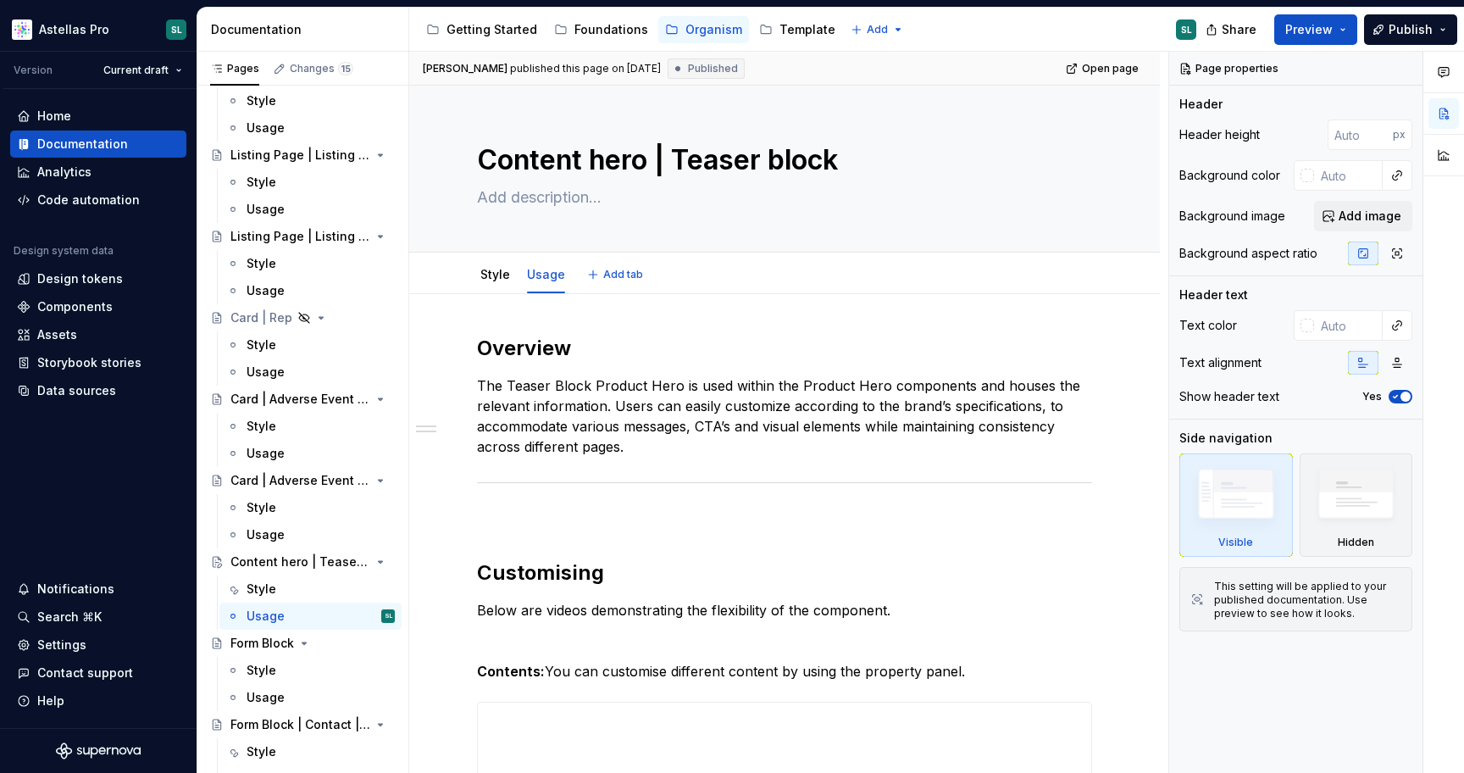
type textarea "*"
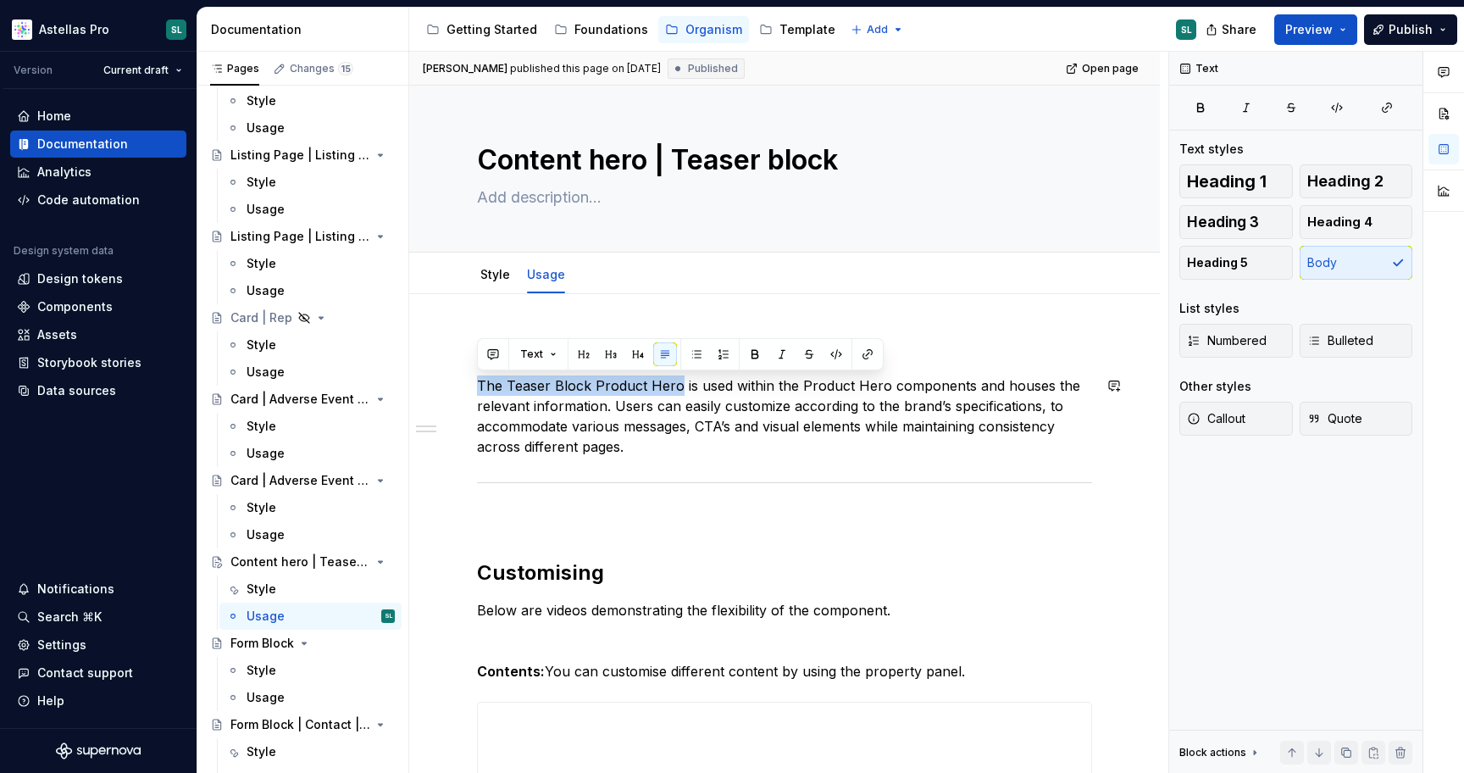
drag, startPoint x: 675, startPoint y: 380, endPoint x: 506, endPoint y: 374, distance: 168.8
click at [506, 374] on div "**********" at bounding box center [784, 752] width 615 height 834
click at [506, 384] on p "The Teaser Block Product Hero is used within the Product Hero components and ho…" at bounding box center [784, 415] width 615 height 81
drag, startPoint x: 675, startPoint y: 386, endPoint x: 506, endPoint y: 386, distance: 169.5
click at [506, 386] on p "The Teaser Block Product Hero is used within the Product Hero components and ho…" at bounding box center [784, 415] width 615 height 81
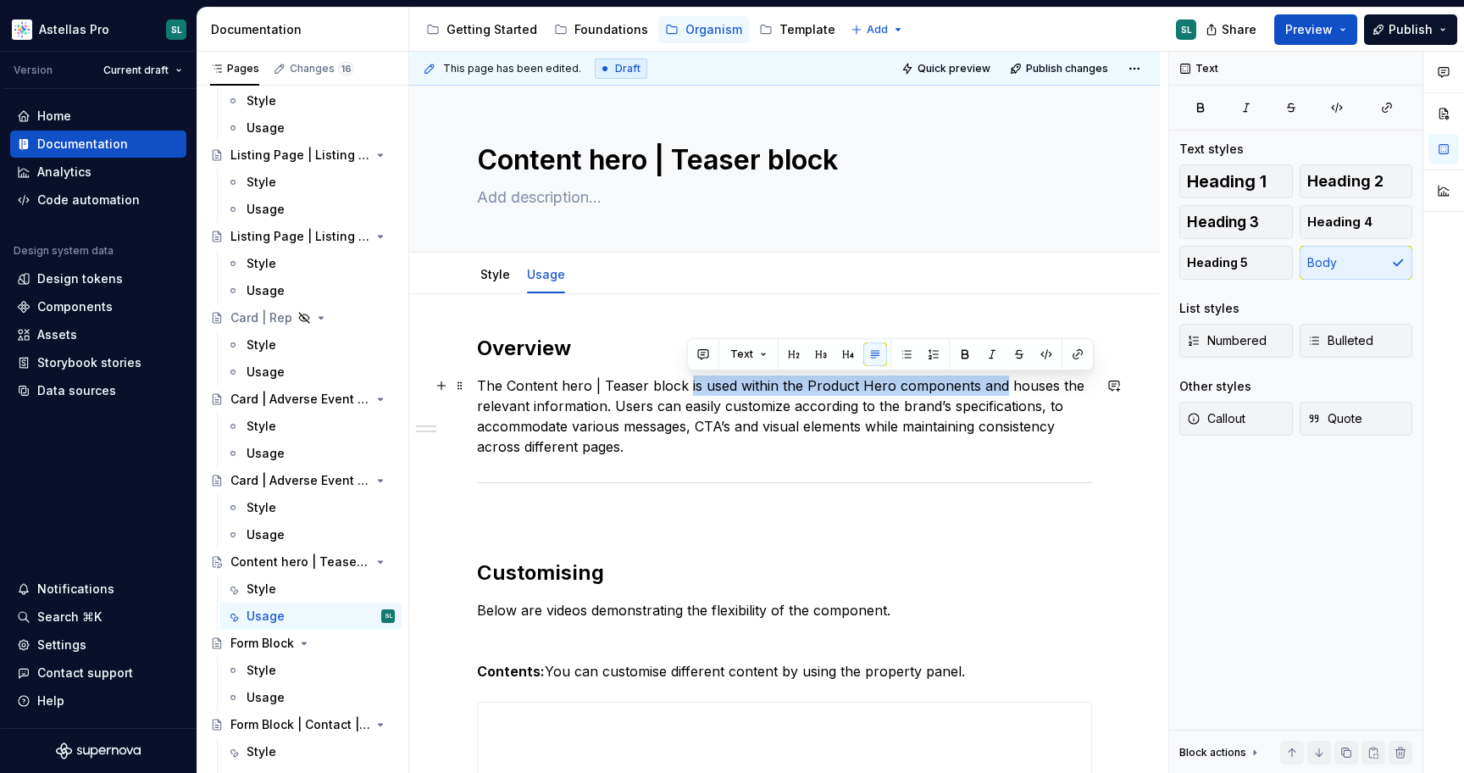
drag, startPoint x: 999, startPoint y: 386, endPoint x: 686, endPoint y: 384, distance: 312.7
click at [686, 384] on p "The Content hero | Teaser block is used within the Product Hero components and …" at bounding box center [784, 415] width 615 height 81
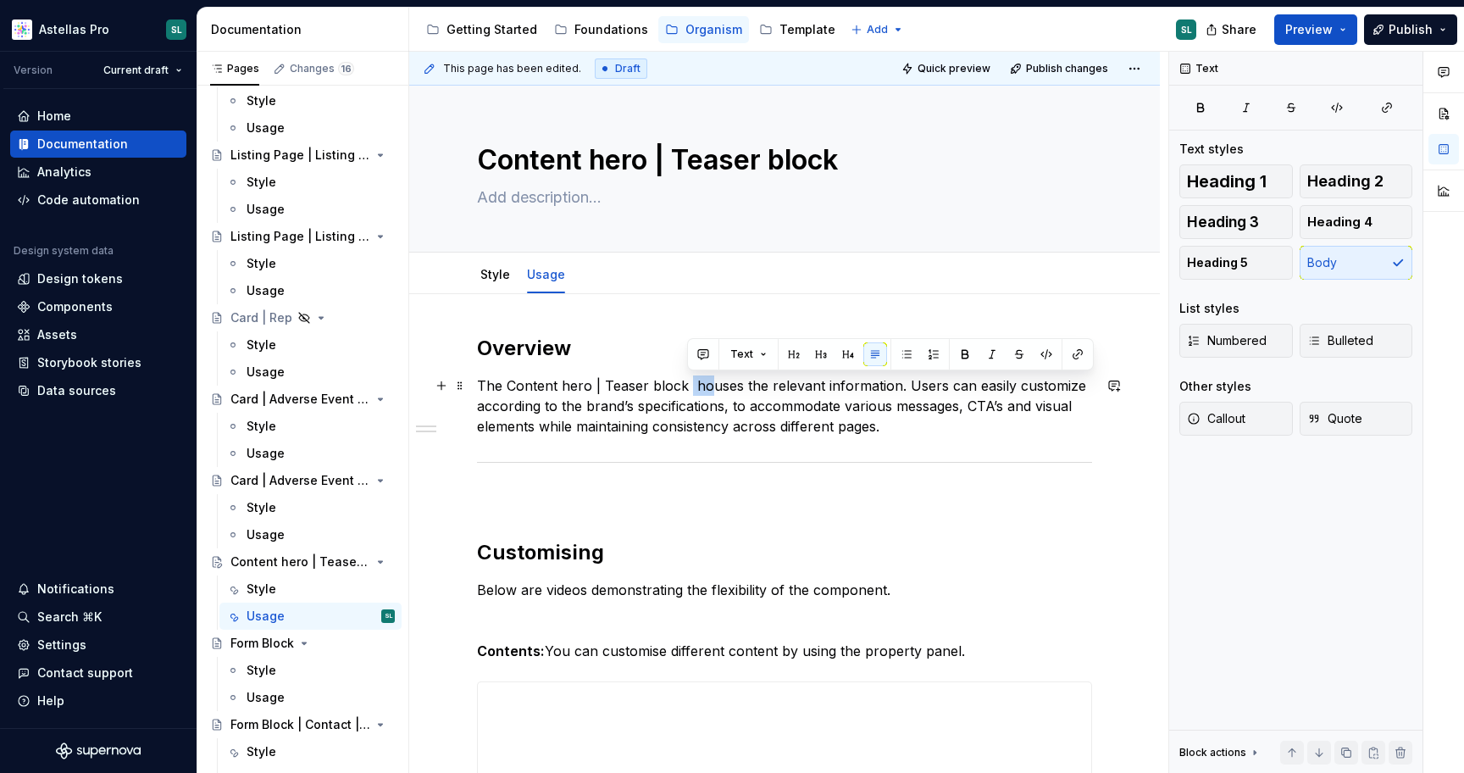
drag, startPoint x: 686, startPoint y: 384, endPoint x: 706, endPoint y: 384, distance: 19.5
click at [706, 384] on p "The Content hero | Teaser block houses the relevant information. Users can easi…" at bounding box center [784, 405] width 615 height 61
click at [686, 383] on p "The Content hero | Teaser block houses the relevant information. Users can easi…" at bounding box center [784, 405] width 615 height 61
drag, startPoint x: 760, startPoint y: 391, endPoint x: 739, endPoint y: 391, distance: 21.2
click at [739, 391] on p "The Content hero | Teaser block houses the relevant information. Users can easi…" at bounding box center [784, 405] width 615 height 61
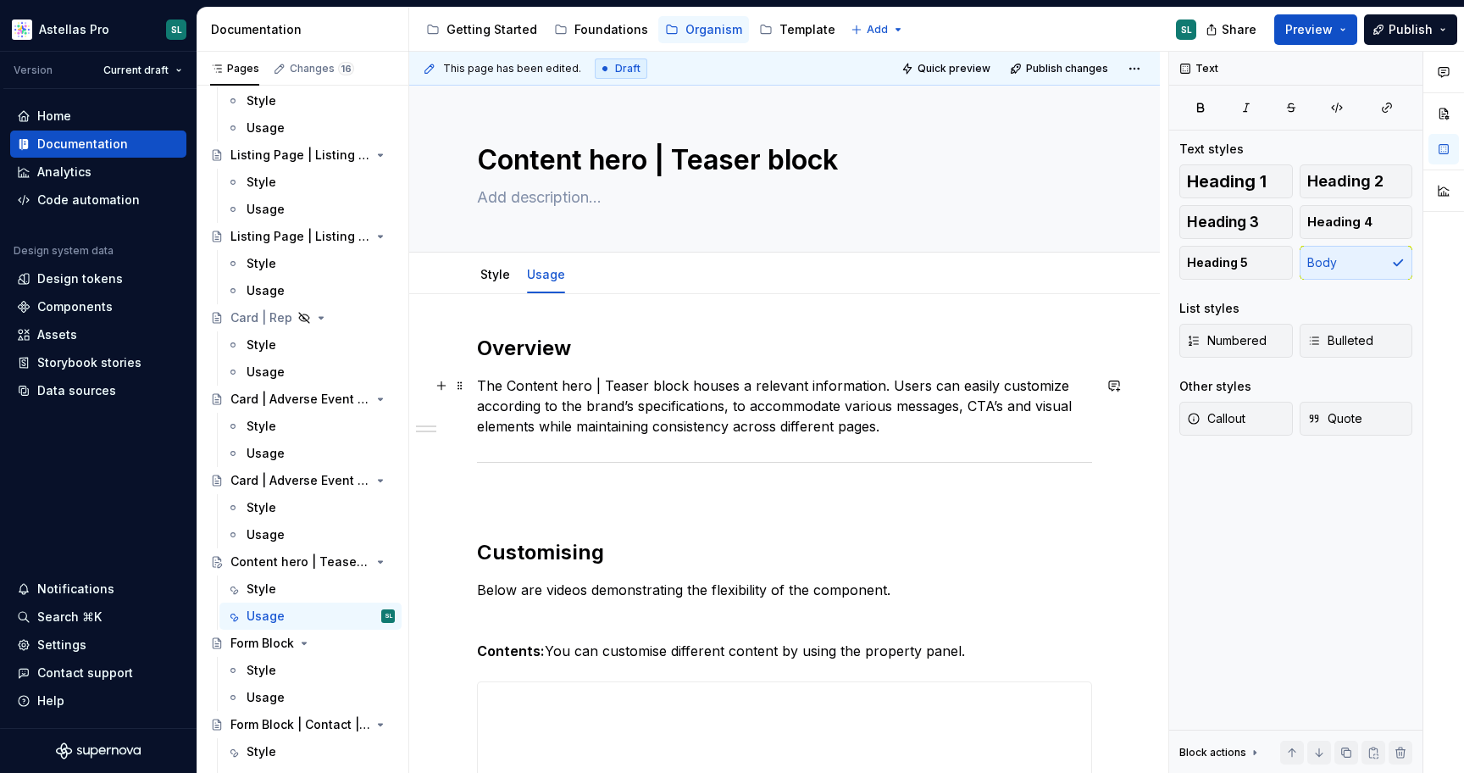
click at [876, 386] on p "The Content hero | Teaser block houses a relevant information. Users can easily…" at bounding box center [784, 405] width 615 height 61
click at [602, 407] on p "The Content hero | Teaser block houses a relevant information about content of …" at bounding box center [784, 405] width 615 height 61
click at [613, 407] on p "The Content hero | Teaser block houses a relevant information about content of …" at bounding box center [784, 405] width 615 height 61
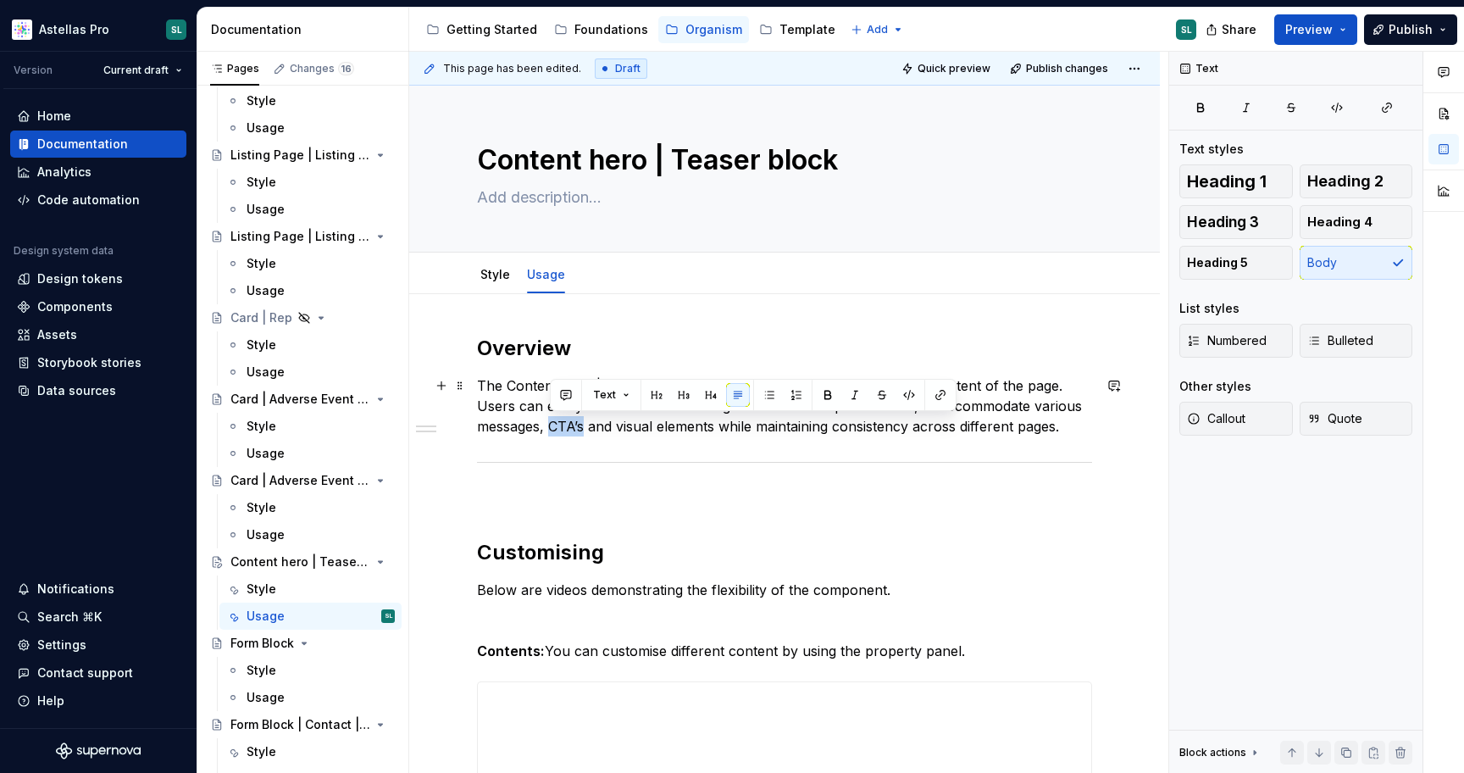
drag, startPoint x: 583, startPoint y: 425, endPoint x: 553, endPoint y: 425, distance: 29.7
click at [553, 425] on p "The Content hero | Teaser block houses a relevant information about content of …" at bounding box center [784, 405] width 615 height 61
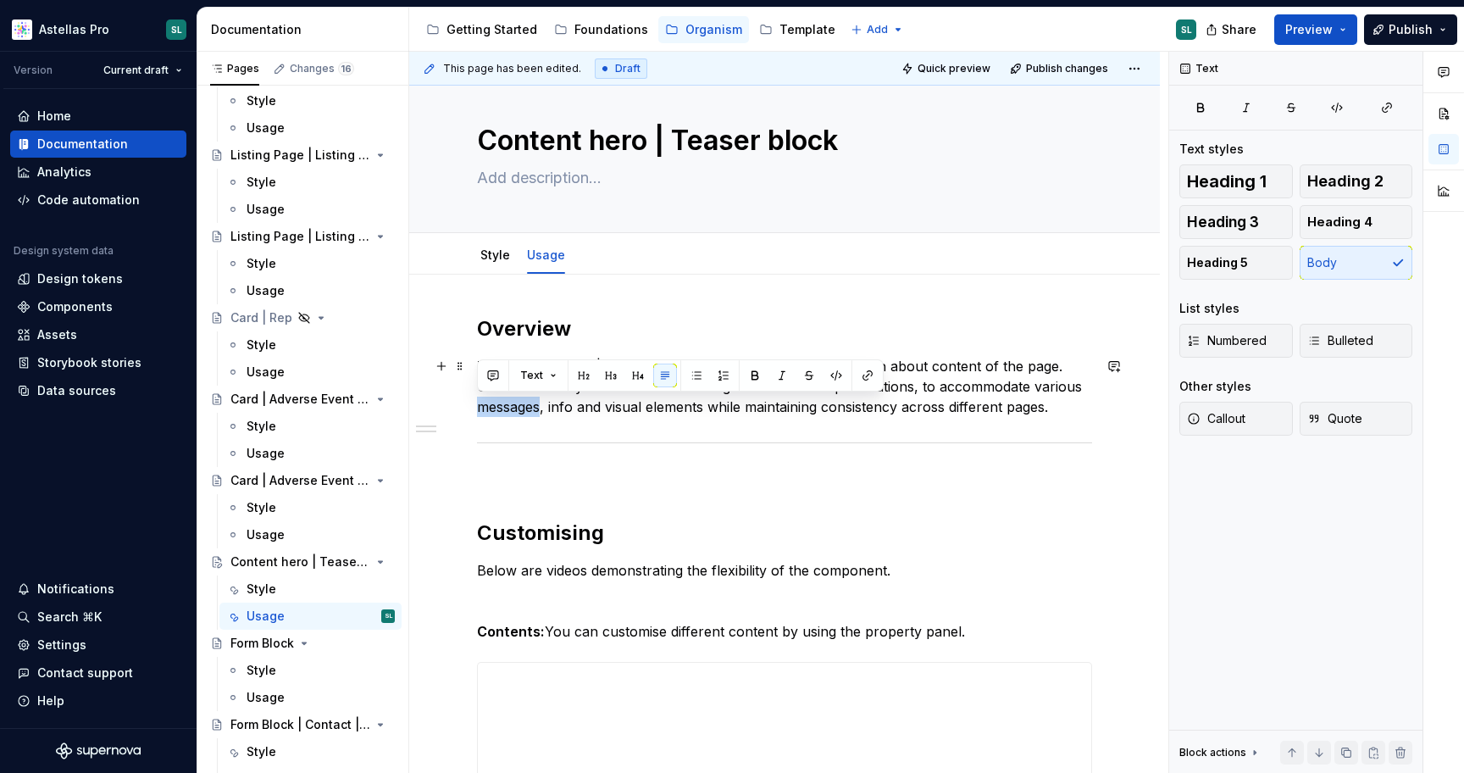
drag, startPoint x: 542, startPoint y: 407, endPoint x: 478, endPoint y: 407, distance: 64.4
click at [478, 407] on p "The Content hero | Teaser block houses a relevant information about content of …" at bounding box center [784, 386] width 615 height 61
click at [661, 413] on p "The Content hero | Teaser block houses a relevant information about content of …" at bounding box center [784, 386] width 615 height 61
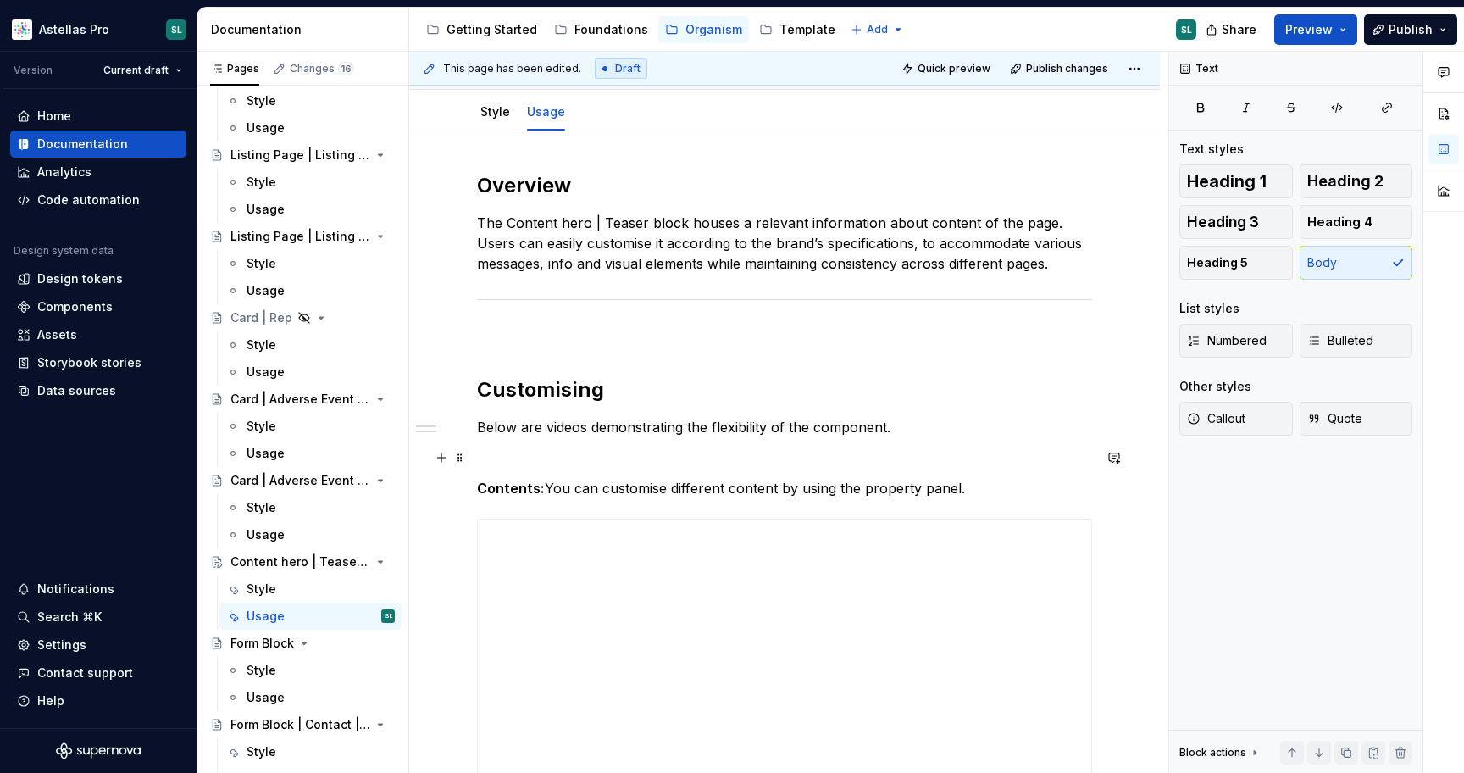
scroll to position [164, 0]
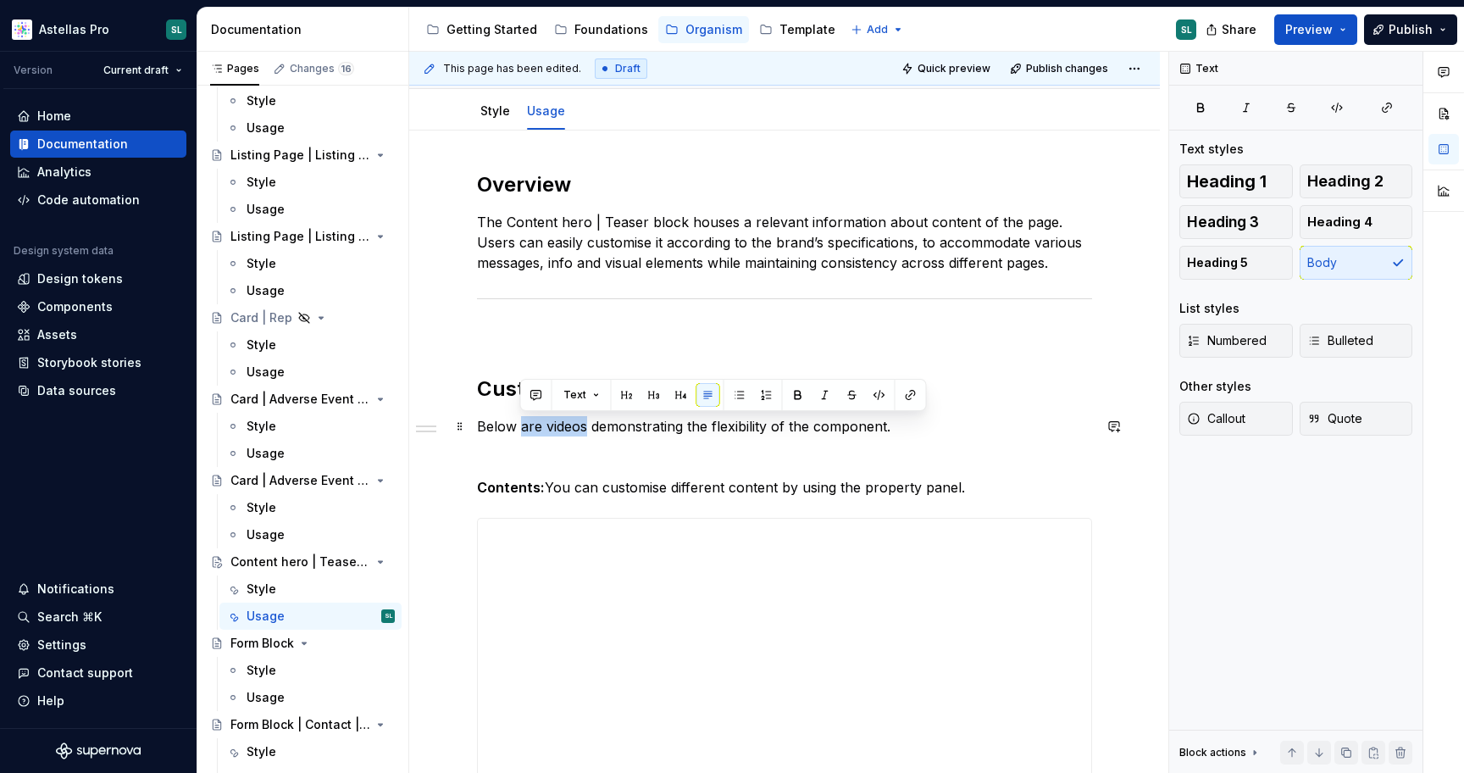
drag, startPoint x: 586, startPoint y: 427, endPoint x: 521, endPoint y: 426, distance: 65.3
click at [521, 426] on p "Below are videos demonstrating the flexibility of the component." at bounding box center [784, 426] width 615 height 20
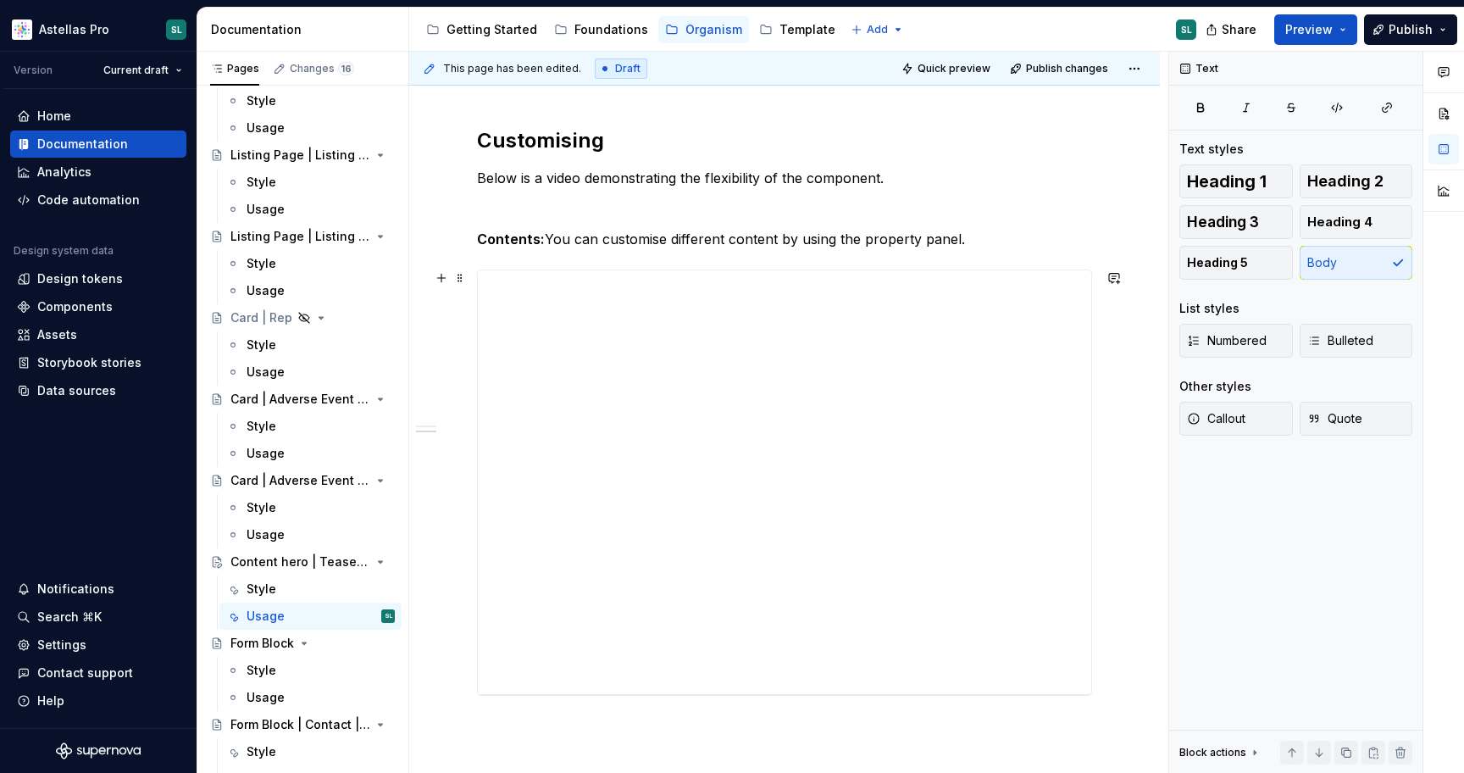
scroll to position [421, 0]
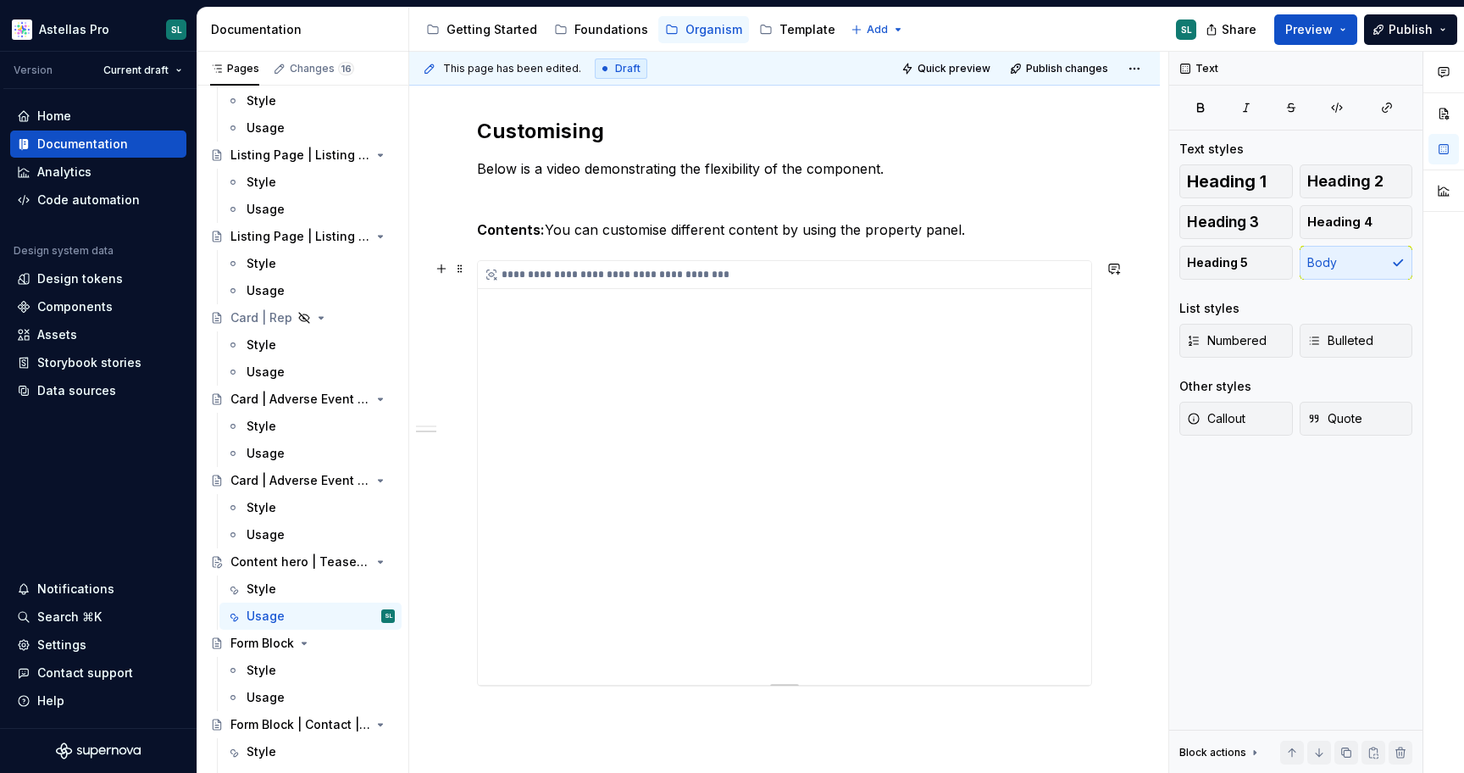
click at [700, 425] on div "**********" at bounding box center [784, 473] width 613 height 424
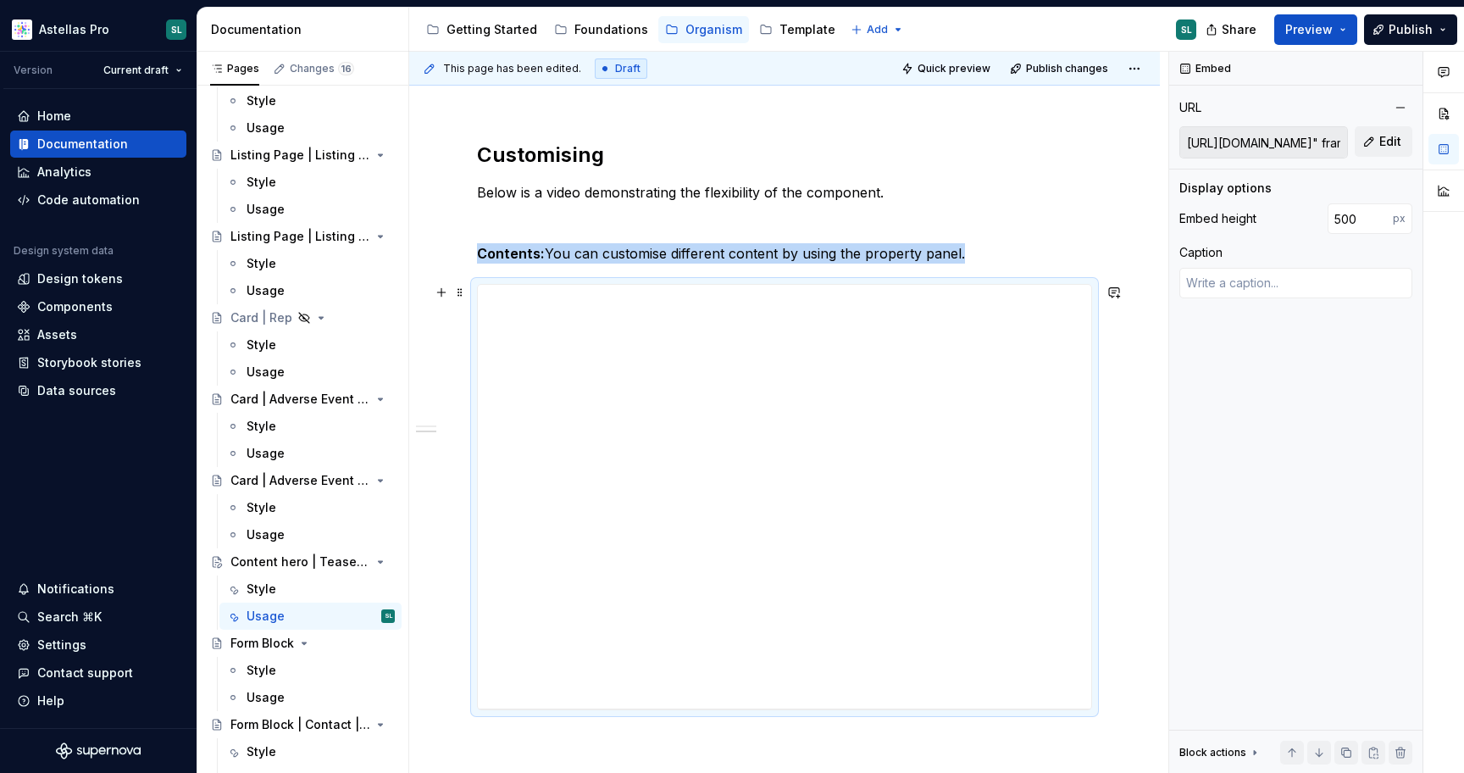
scroll to position [397, 0]
click at [1384, 146] on span "Edit" at bounding box center [1391, 141] width 22 height 17
type textarea "*"
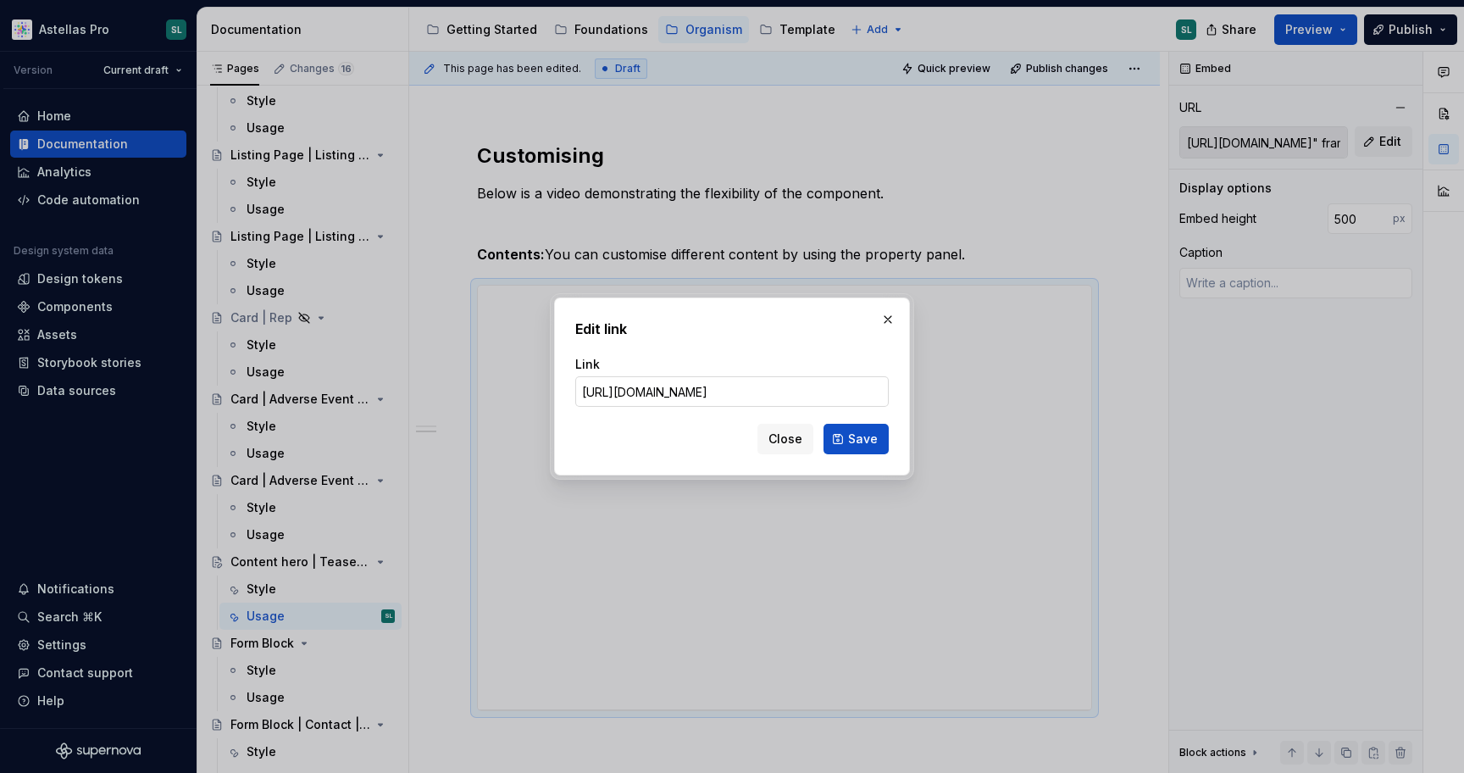
scroll to position [0, 329]
type input "https://player.vimeo.com/video/1109468196?badge=0&amp;autopause=0&amp;player_id…"
click at [863, 439] on span "Save" at bounding box center [863, 438] width 30 height 17
type textarea "*"
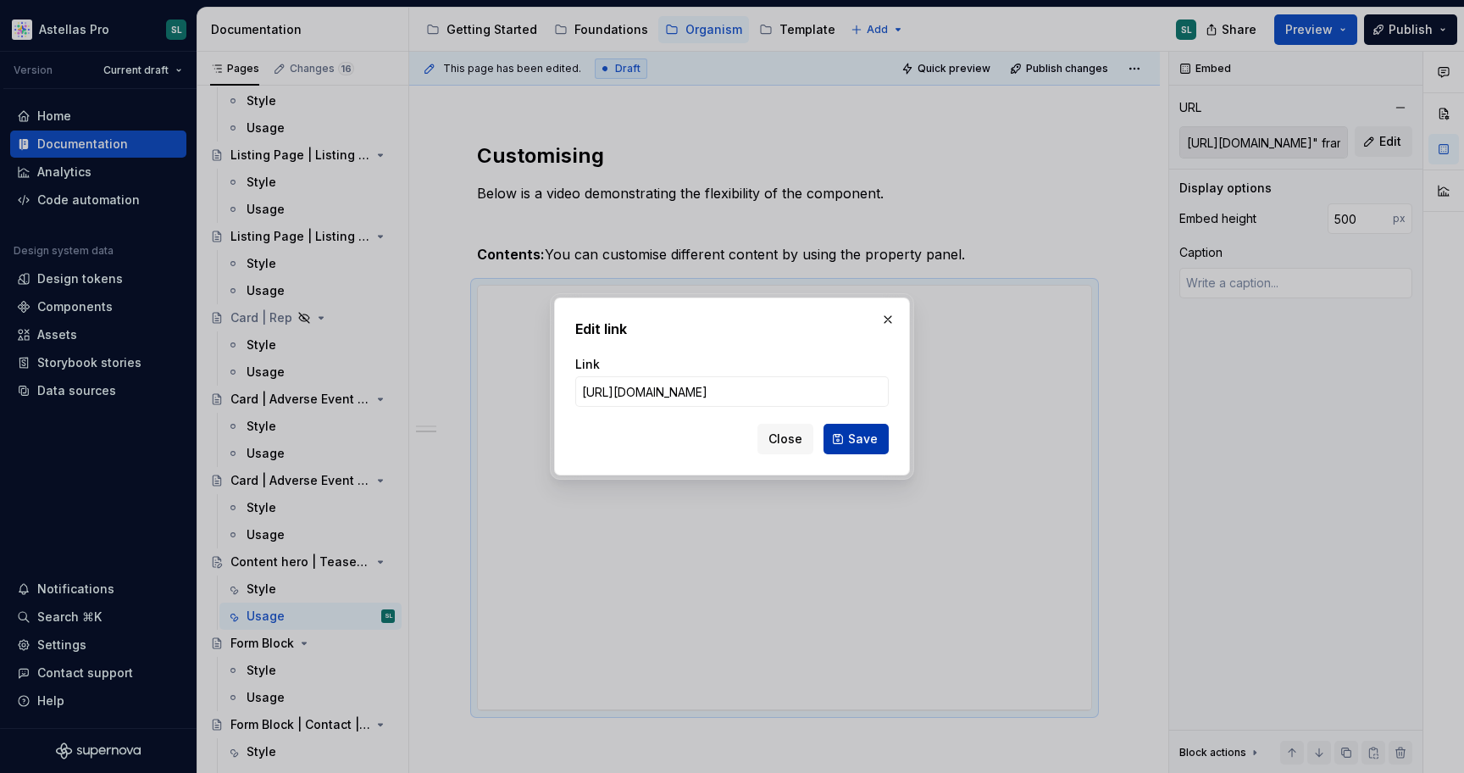
type input "https://player.vimeo.com/video/1109468196?badge=0&amp;autopause=0&amp;player_id…"
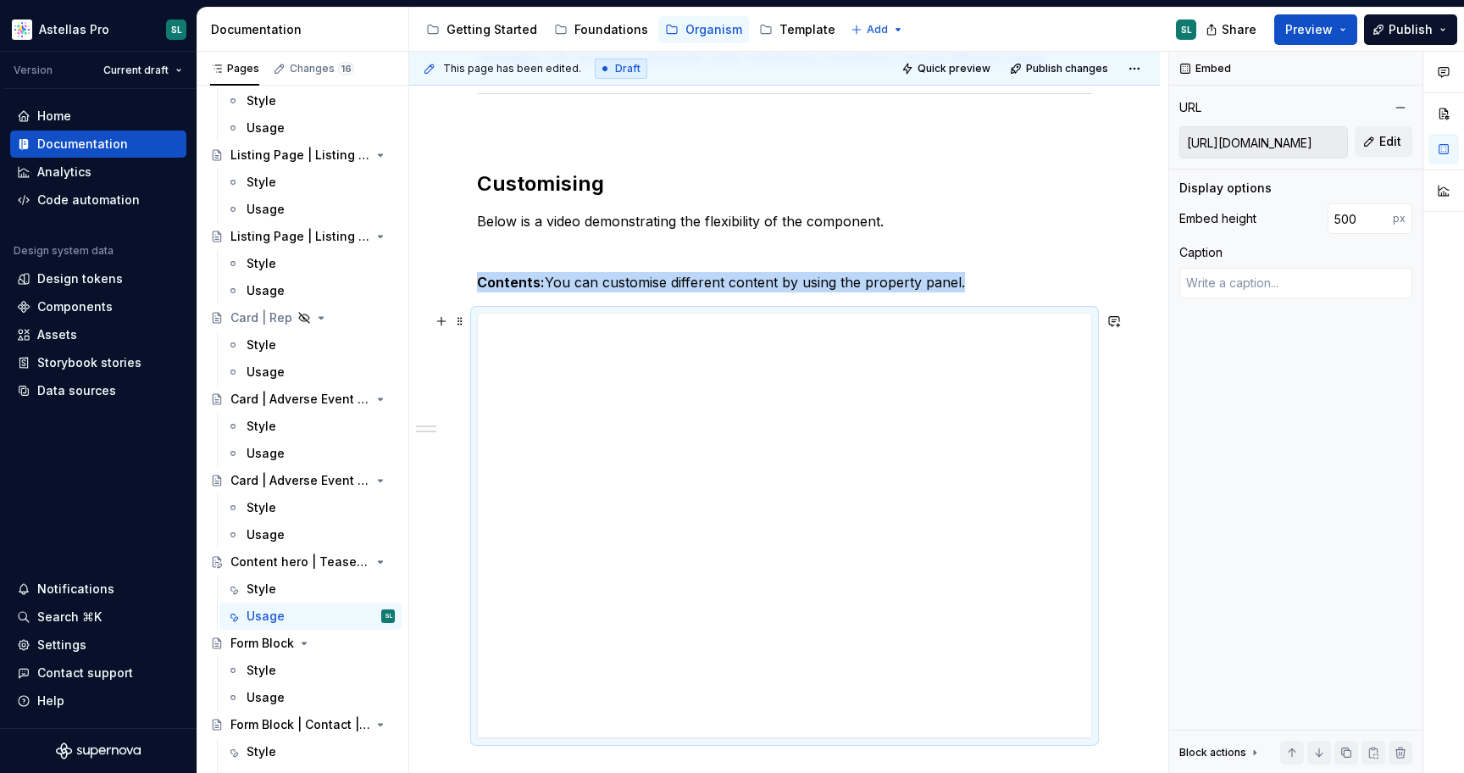
scroll to position [384, 0]
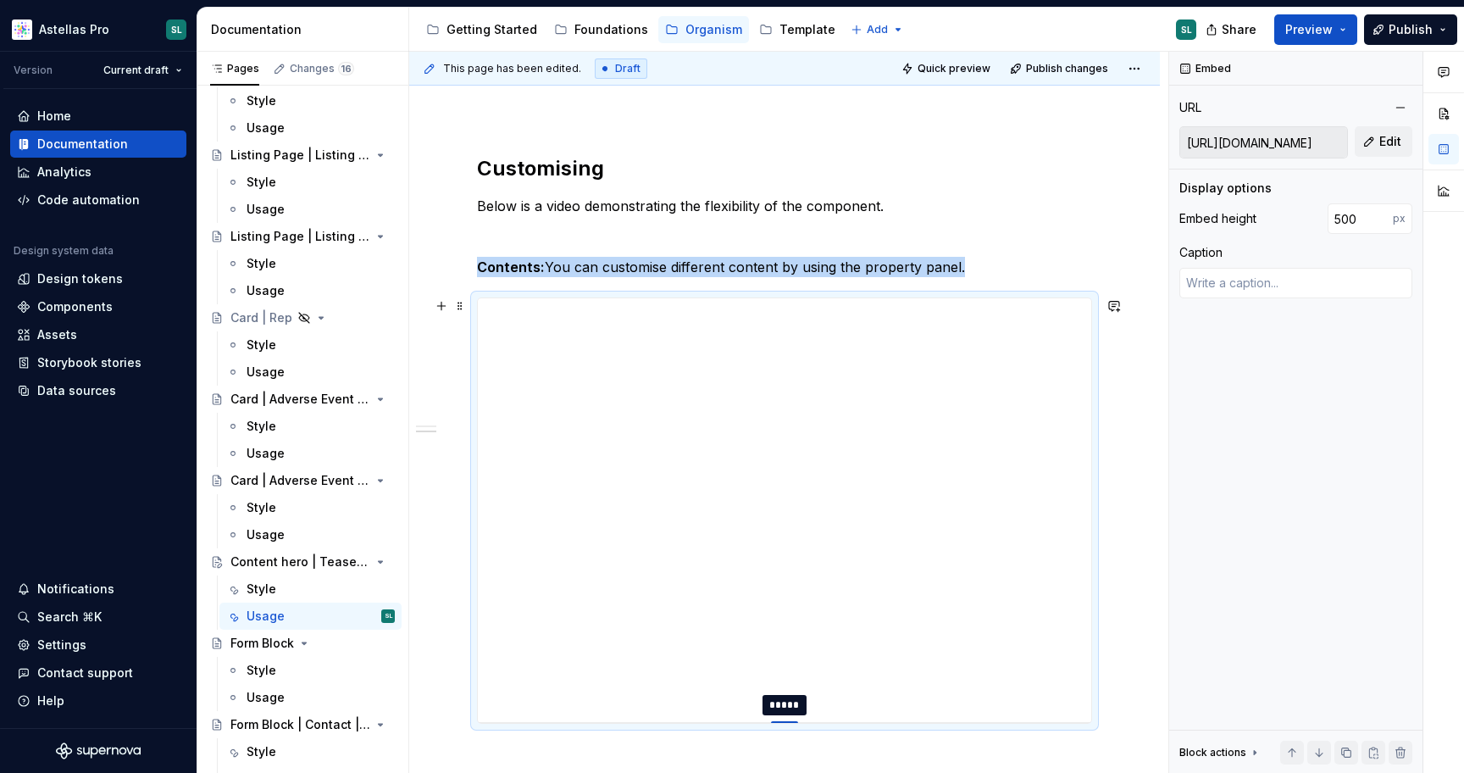
type textarea "*"
type input "498"
type textarea "*"
type input "491"
type textarea "*"
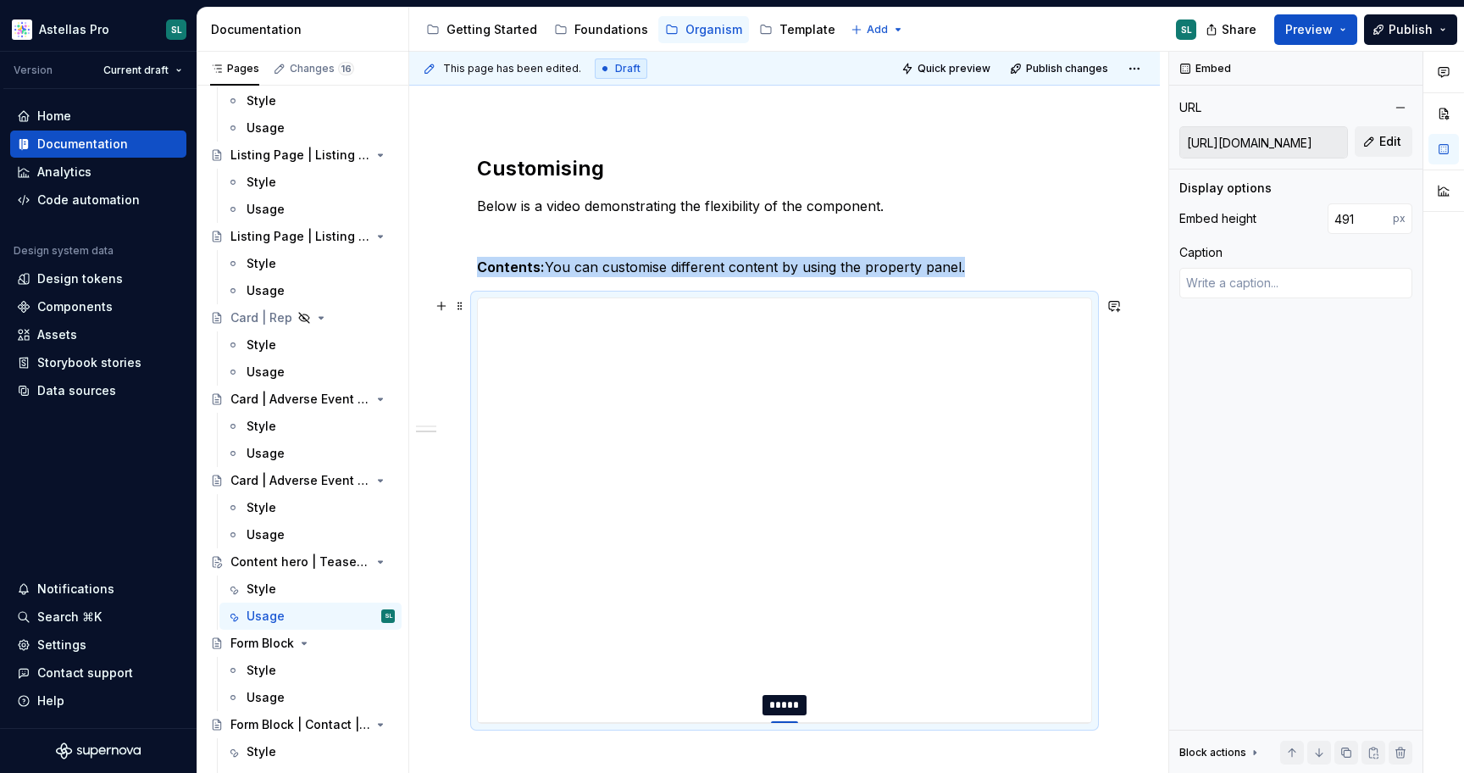
type input "487"
type textarea "*"
type input "486"
type textarea "*"
type input "483"
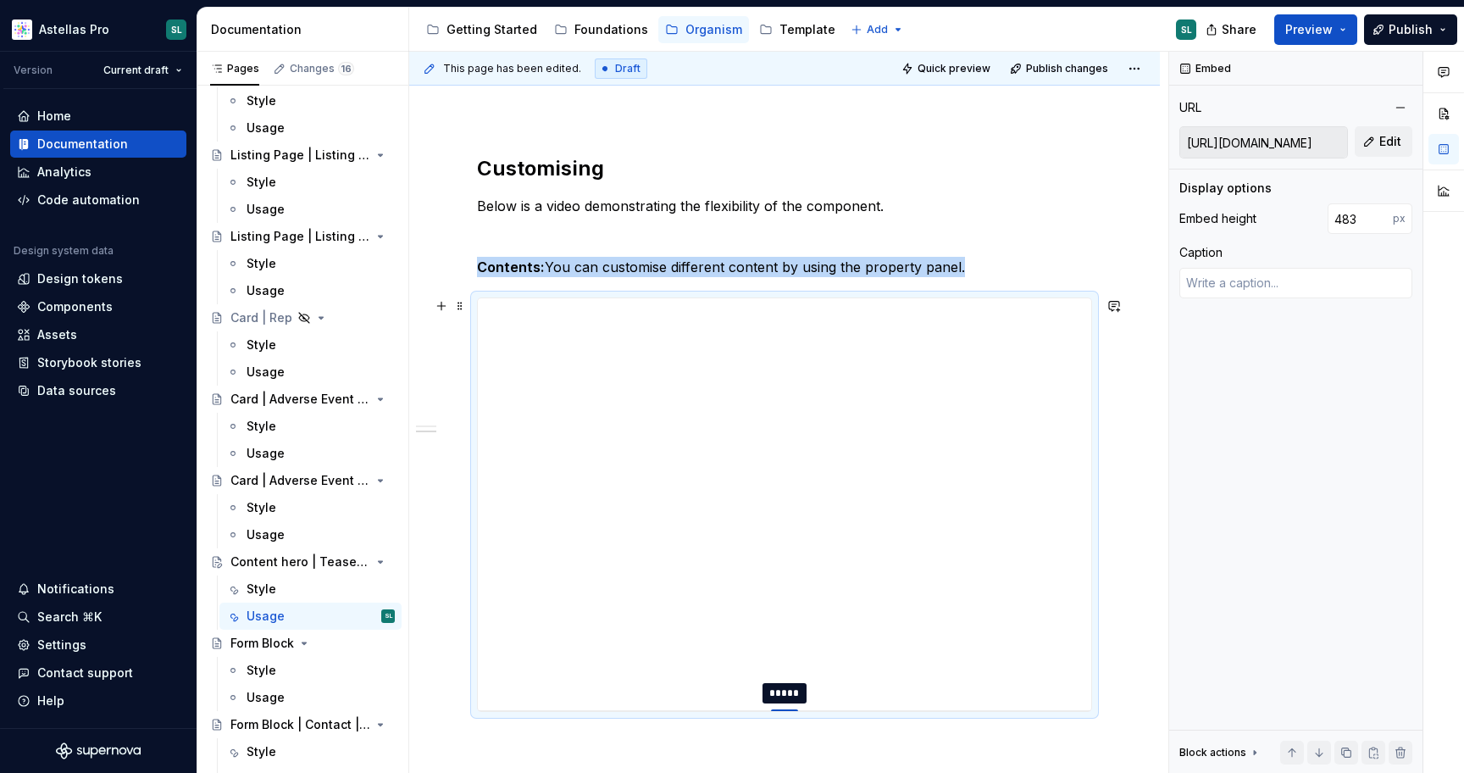
type textarea "*"
type input "482"
type textarea "*"
type input "481"
type textarea "*"
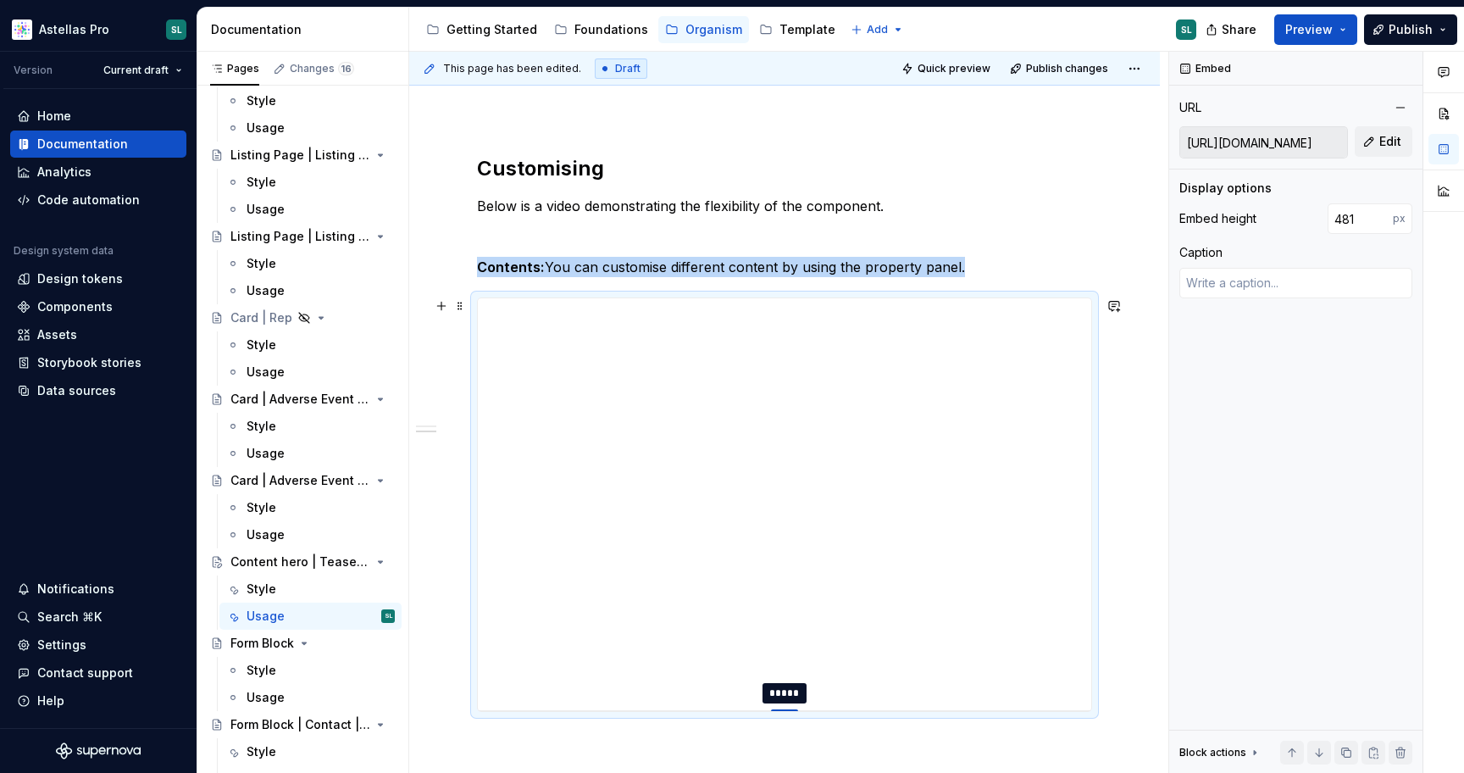
type input "479"
type textarea "*"
type input "477"
type textarea "*"
type input "475"
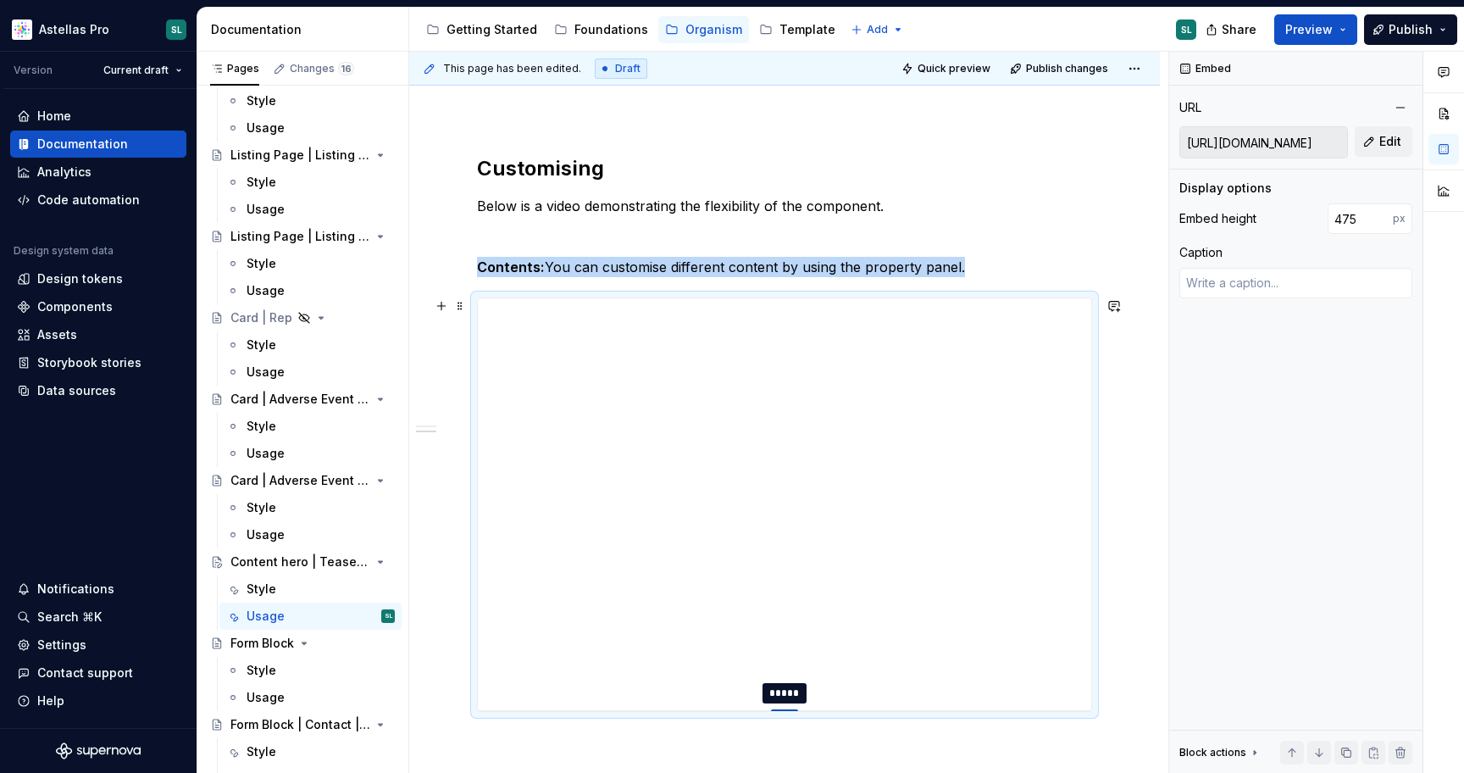
type textarea "*"
type input "472"
type textarea "*"
type input "470"
type textarea "*"
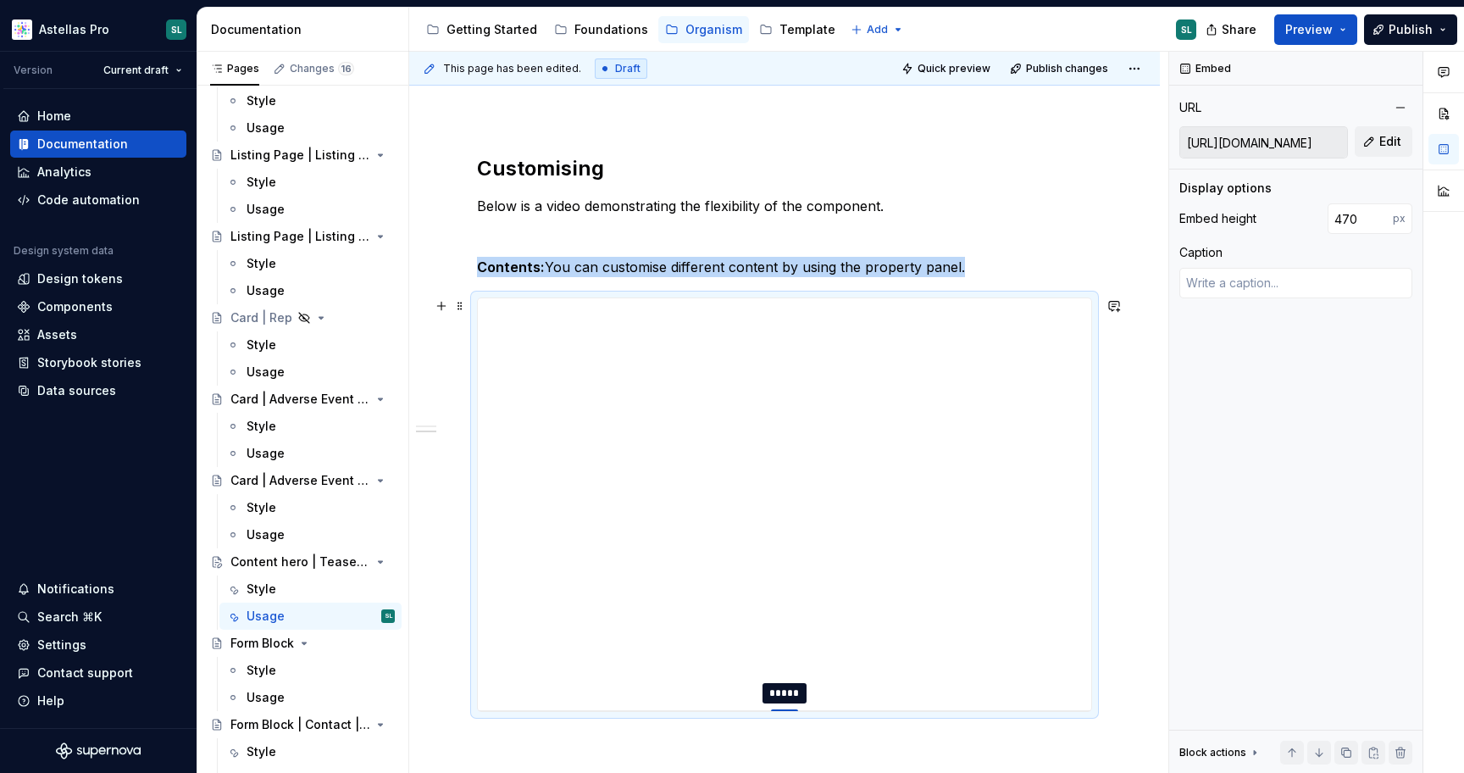
type input "469"
type textarea "*"
type input "468"
type textarea "*"
type input "467"
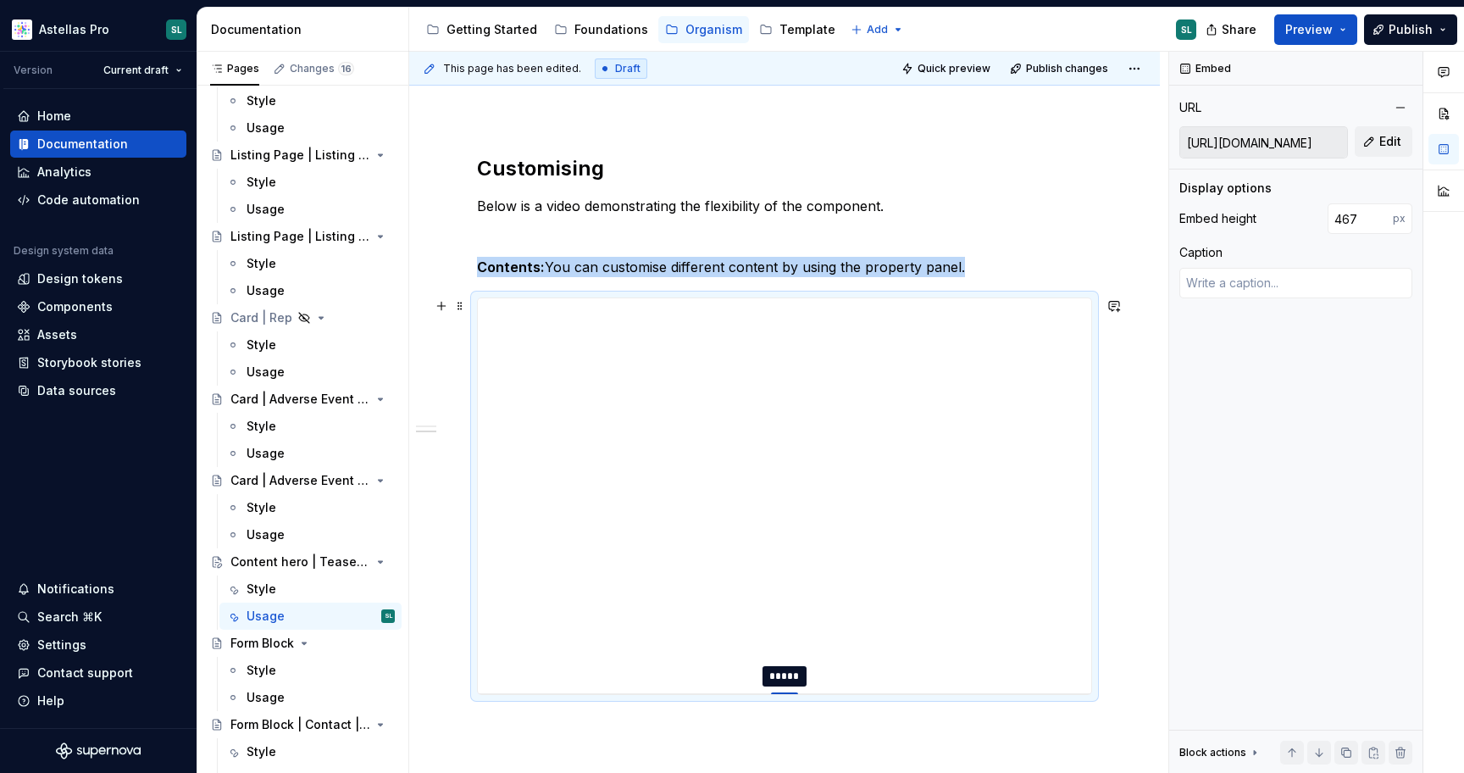
type textarea "*"
type input "466"
type textarea "*"
type input "465"
type textarea "*"
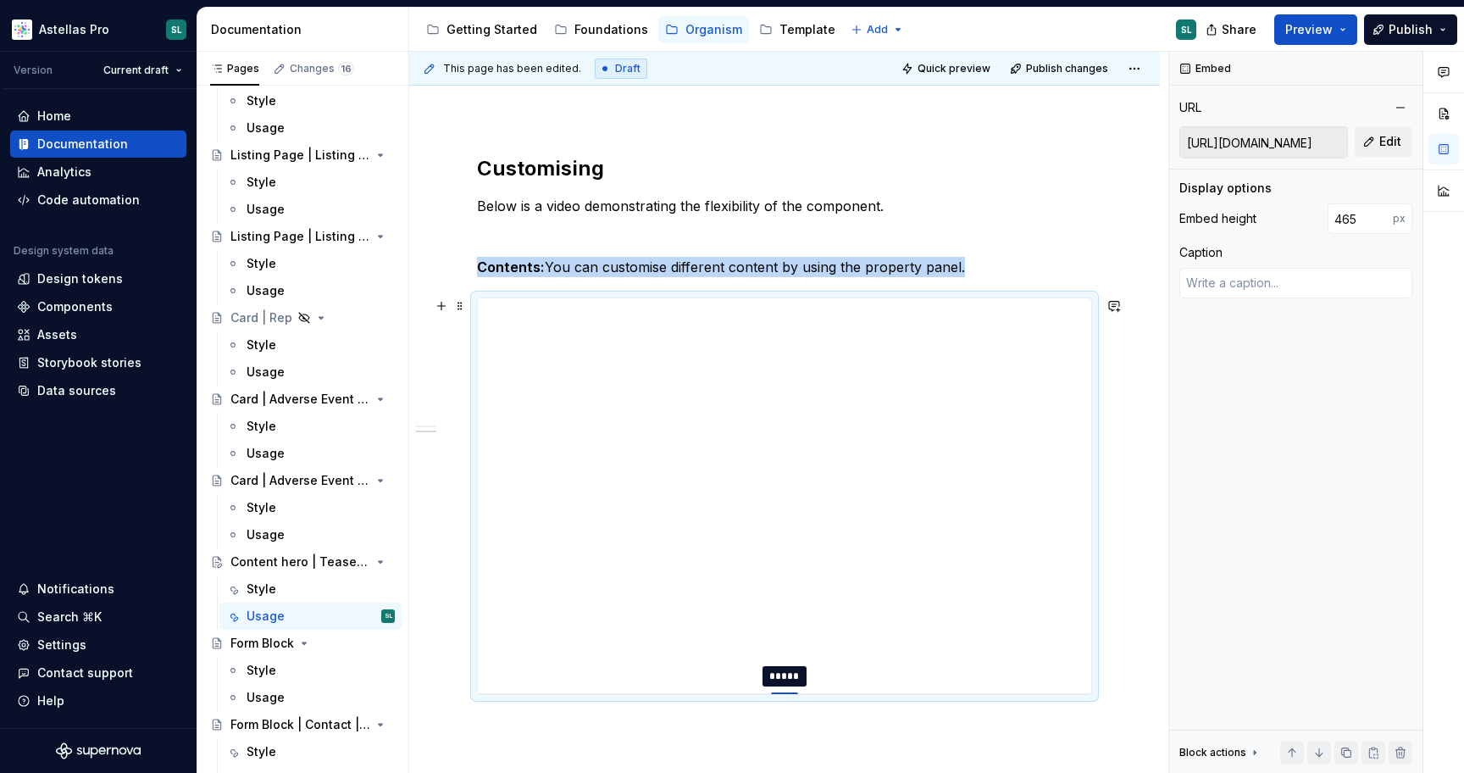
type input "464"
type textarea "*"
type input "462"
type textarea "*"
type input "460"
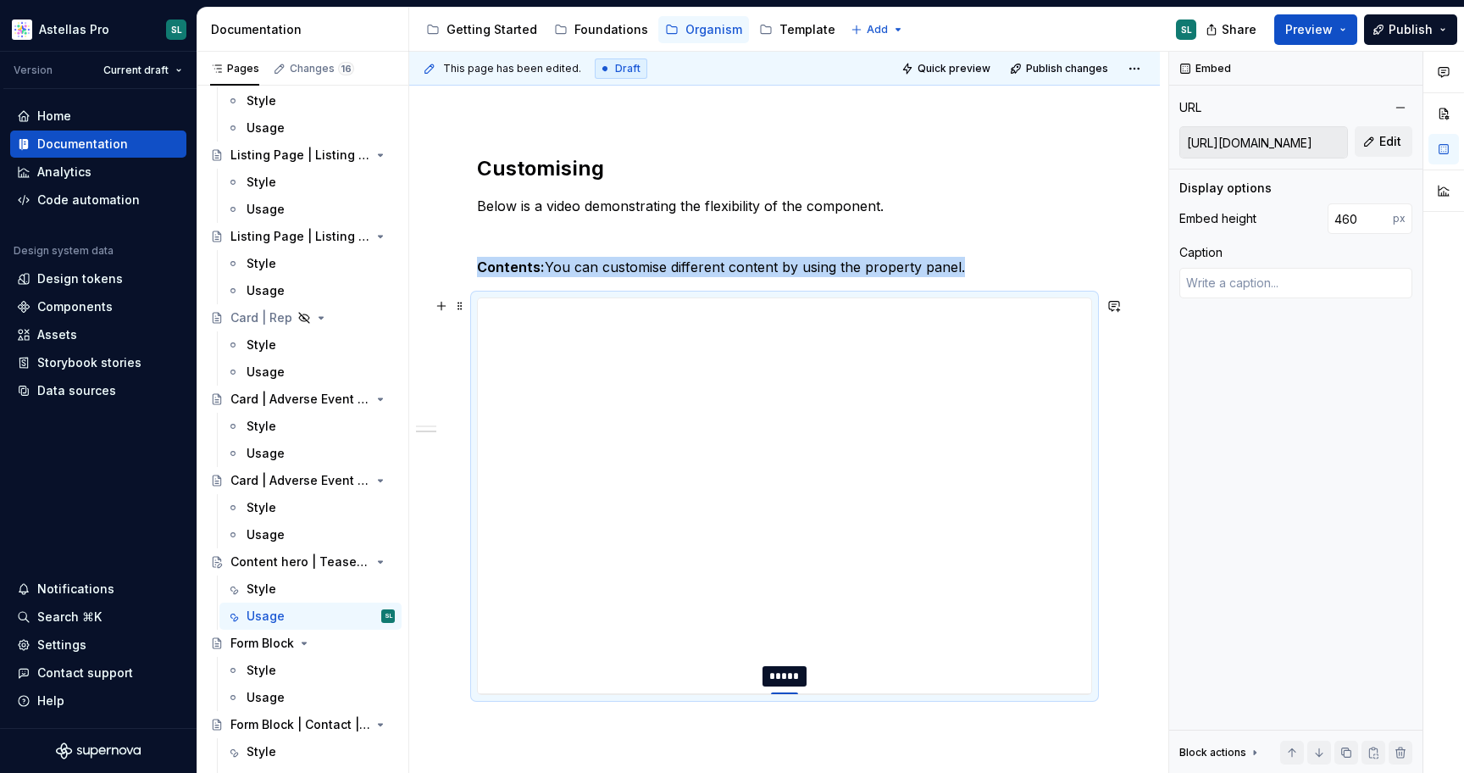
type textarea "*"
type input "459"
type textarea "*"
type input "457"
type textarea "*"
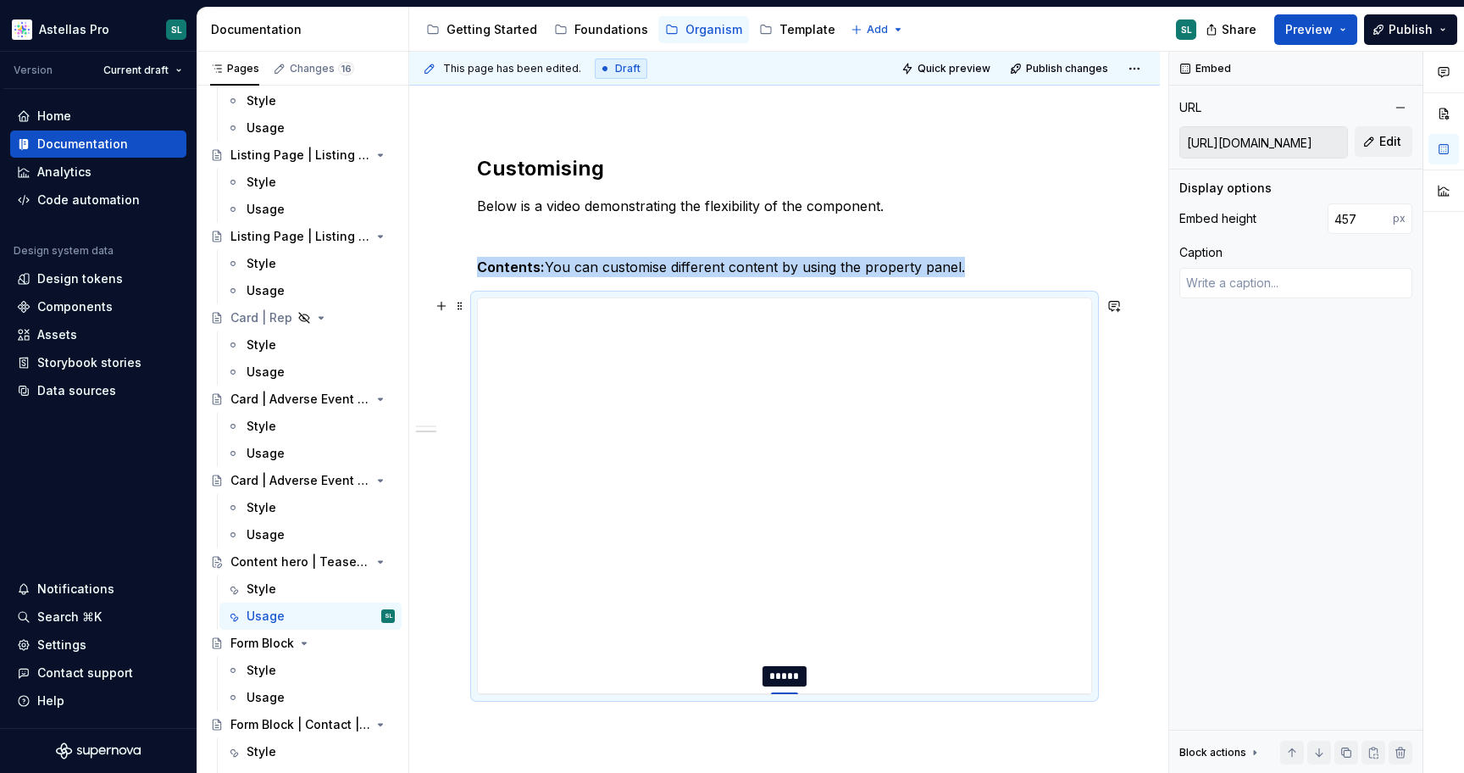
type input "456"
type textarea "*"
type input "455"
type textarea "*"
type input "454"
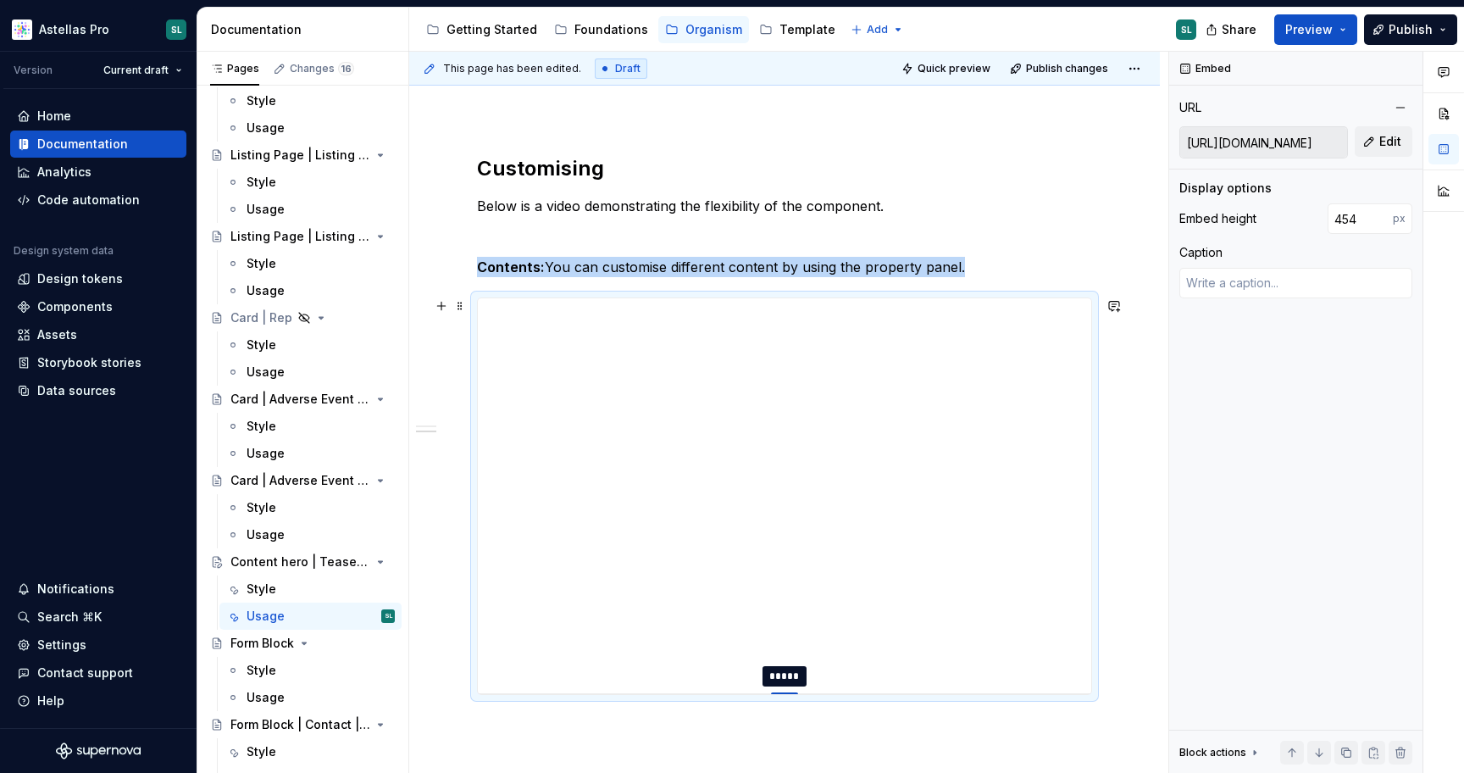
type textarea "*"
type input "453"
type textarea "*"
type input "452"
type textarea "*"
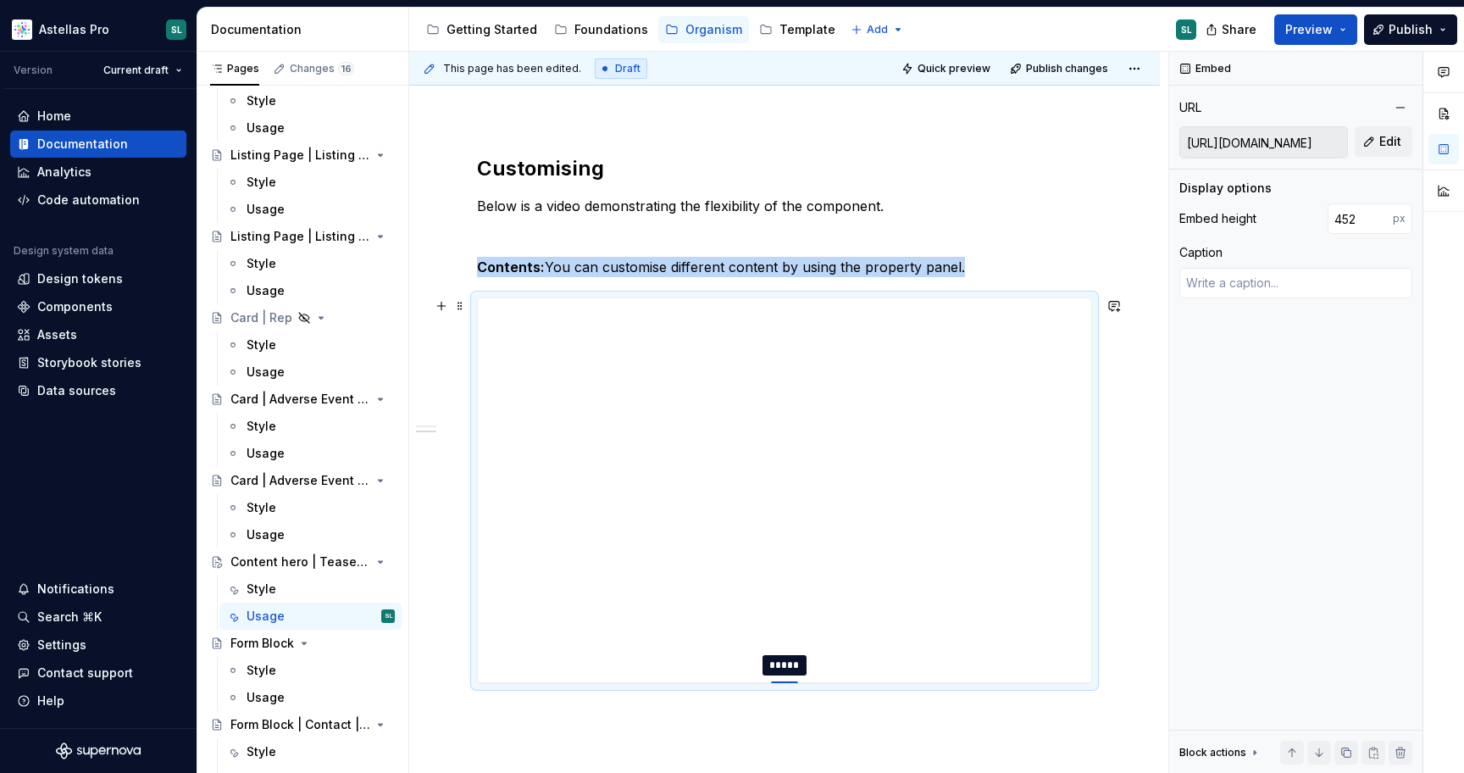
type input "451"
type textarea "*"
type input "450"
type textarea "*"
type input "448"
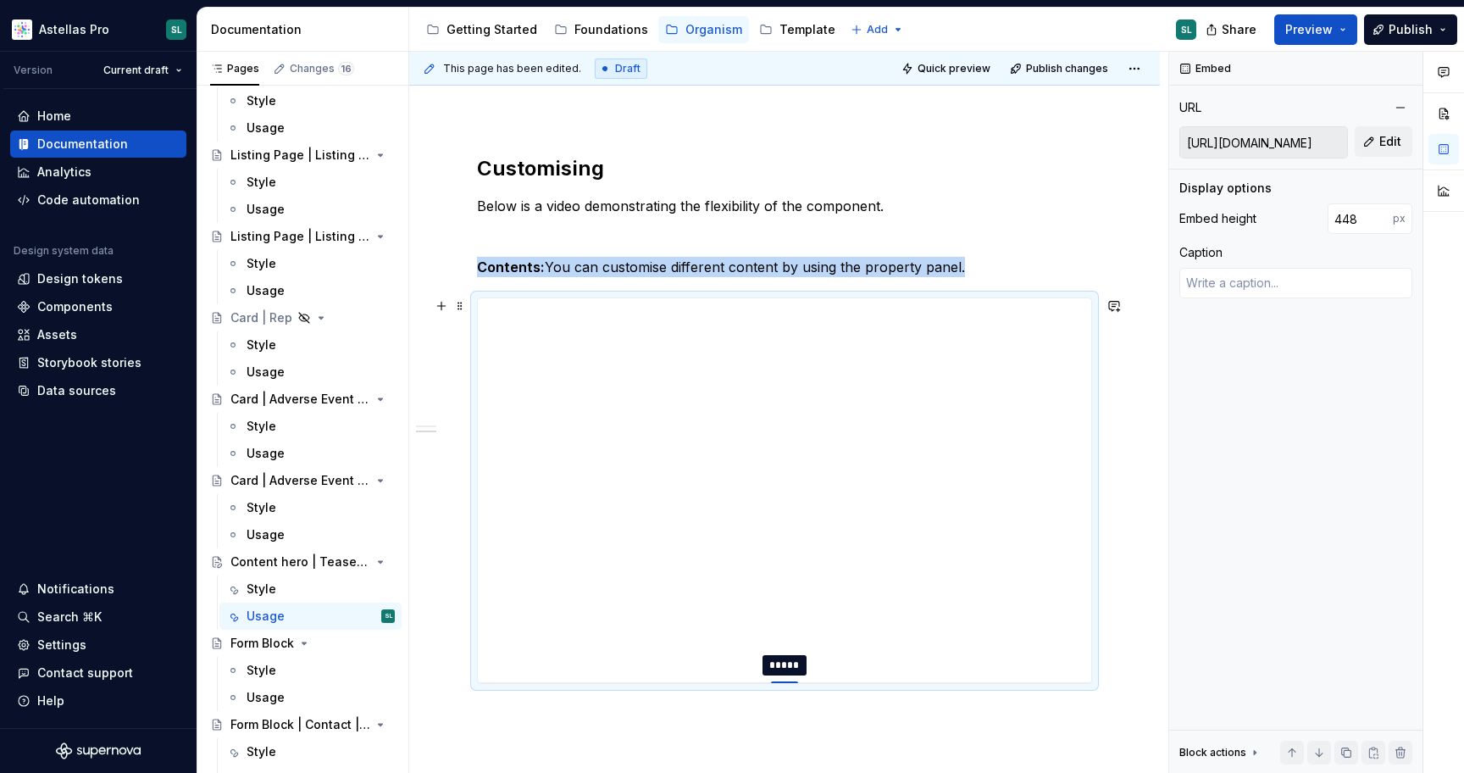
type textarea "*"
type input "446"
type textarea "*"
type input "443"
type textarea "*"
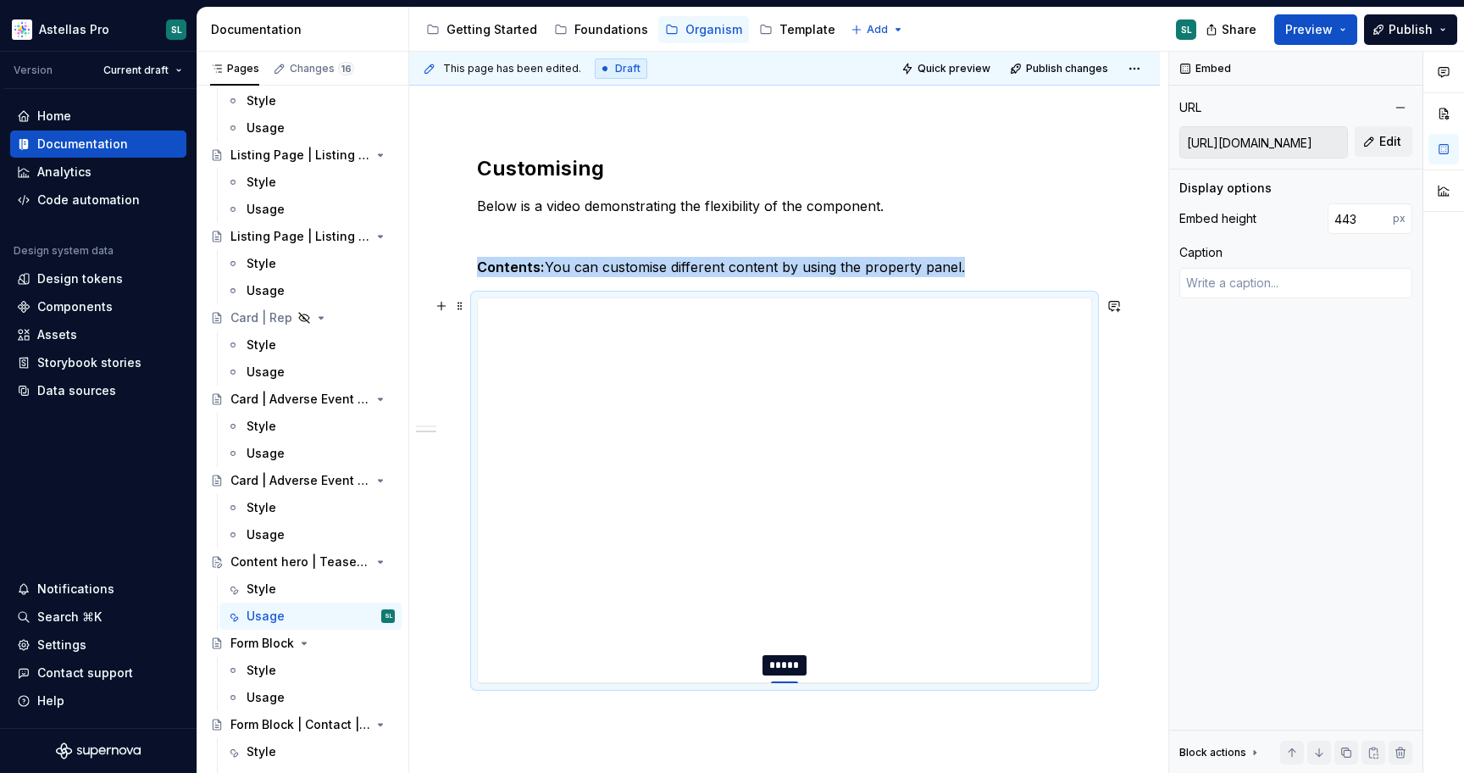
type input "441"
type textarea "*"
type input "440"
type textarea "*"
type input "439"
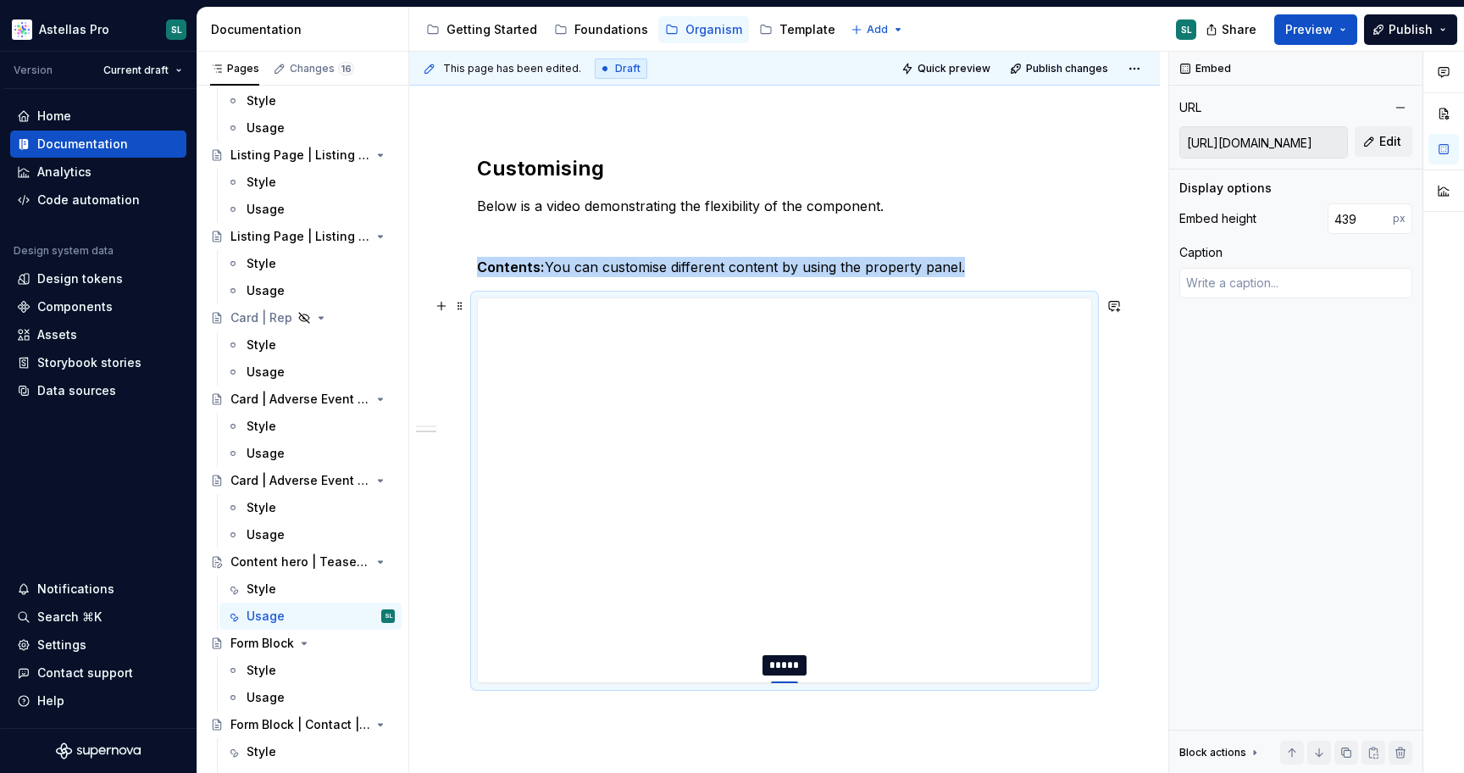
type textarea "*"
type input "438"
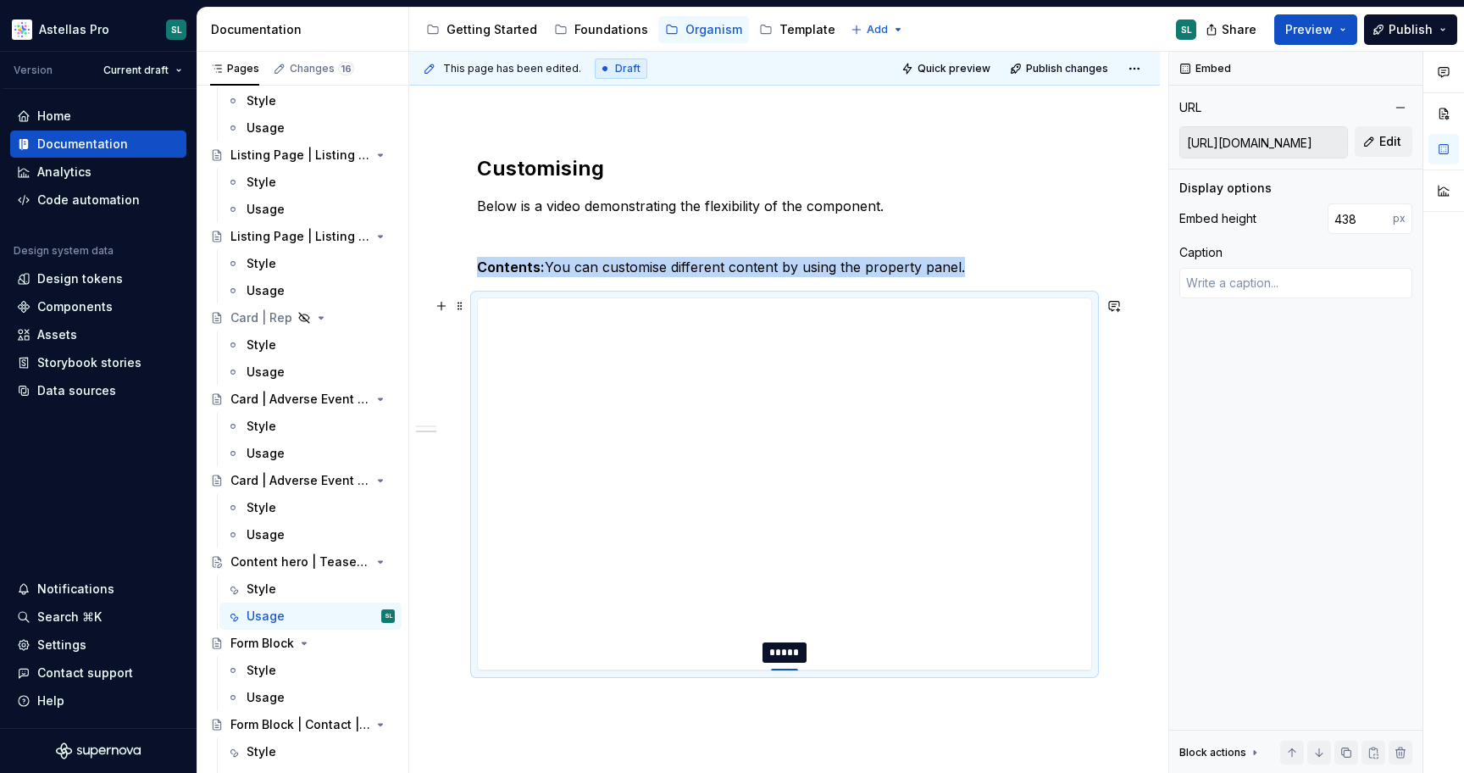
type textarea "*"
type input "437"
type textarea "*"
type input "436"
type textarea "*"
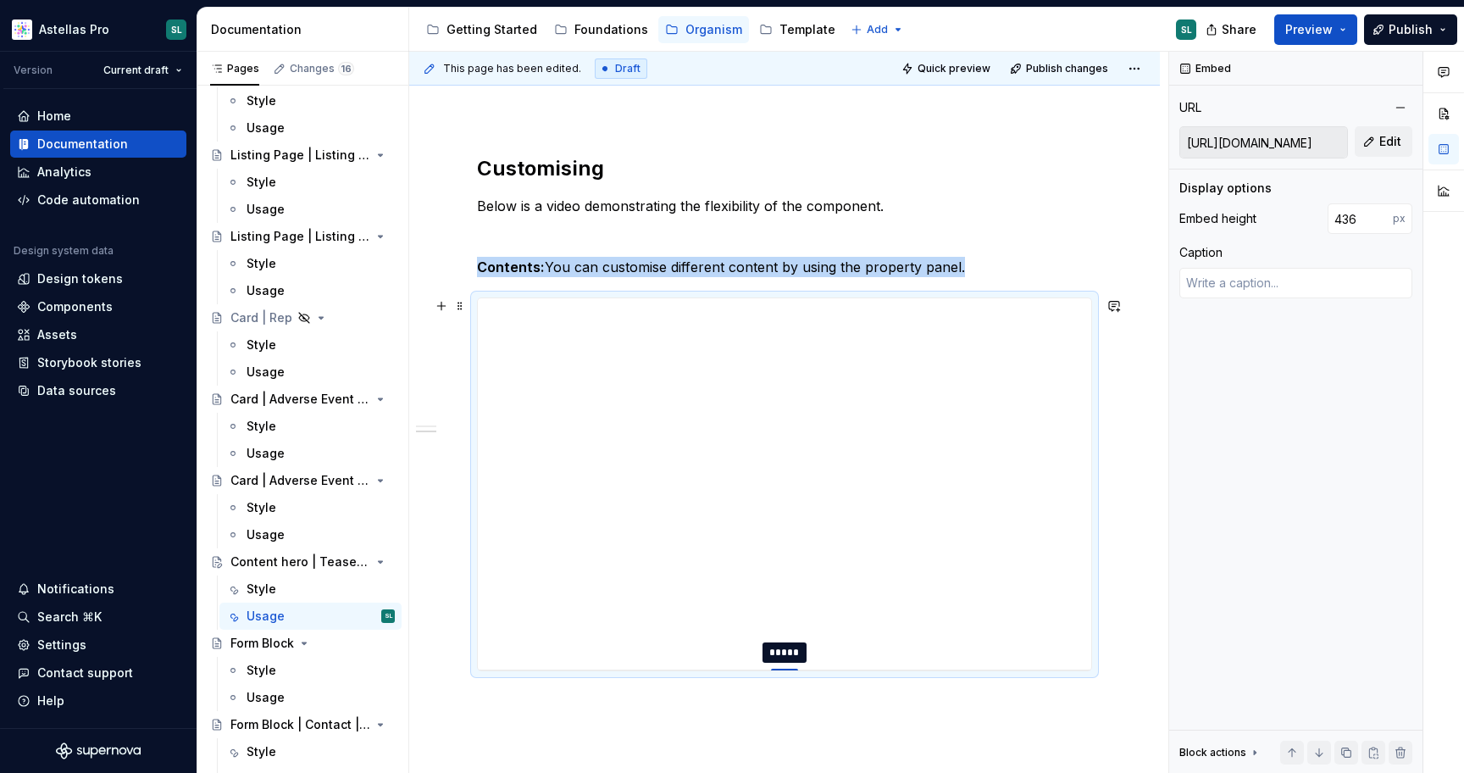
type input "435"
type textarea "*"
type input "434"
type textarea "*"
type input "435"
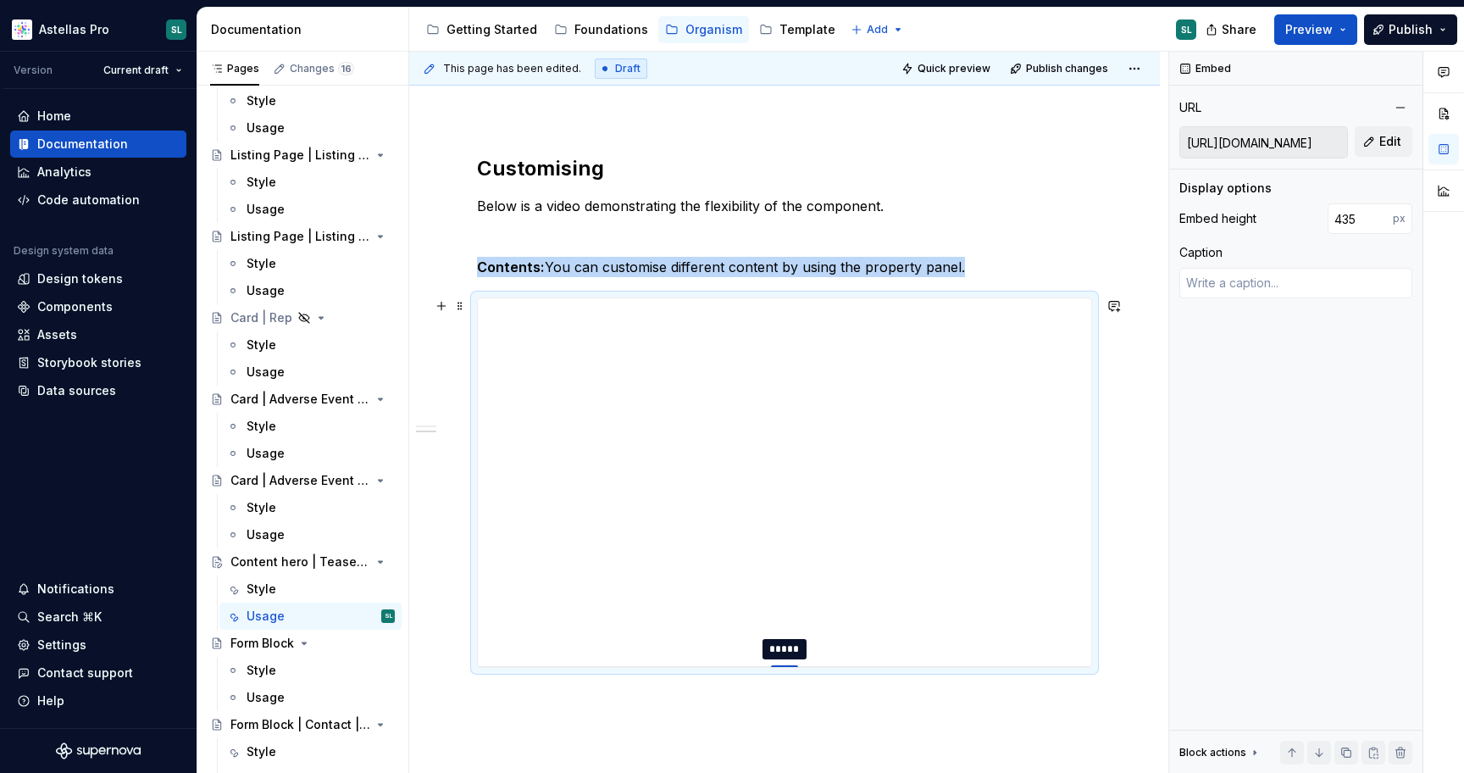
type textarea "*"
type input "436"
type textarea "*"
type input "437"
type textarea "*"
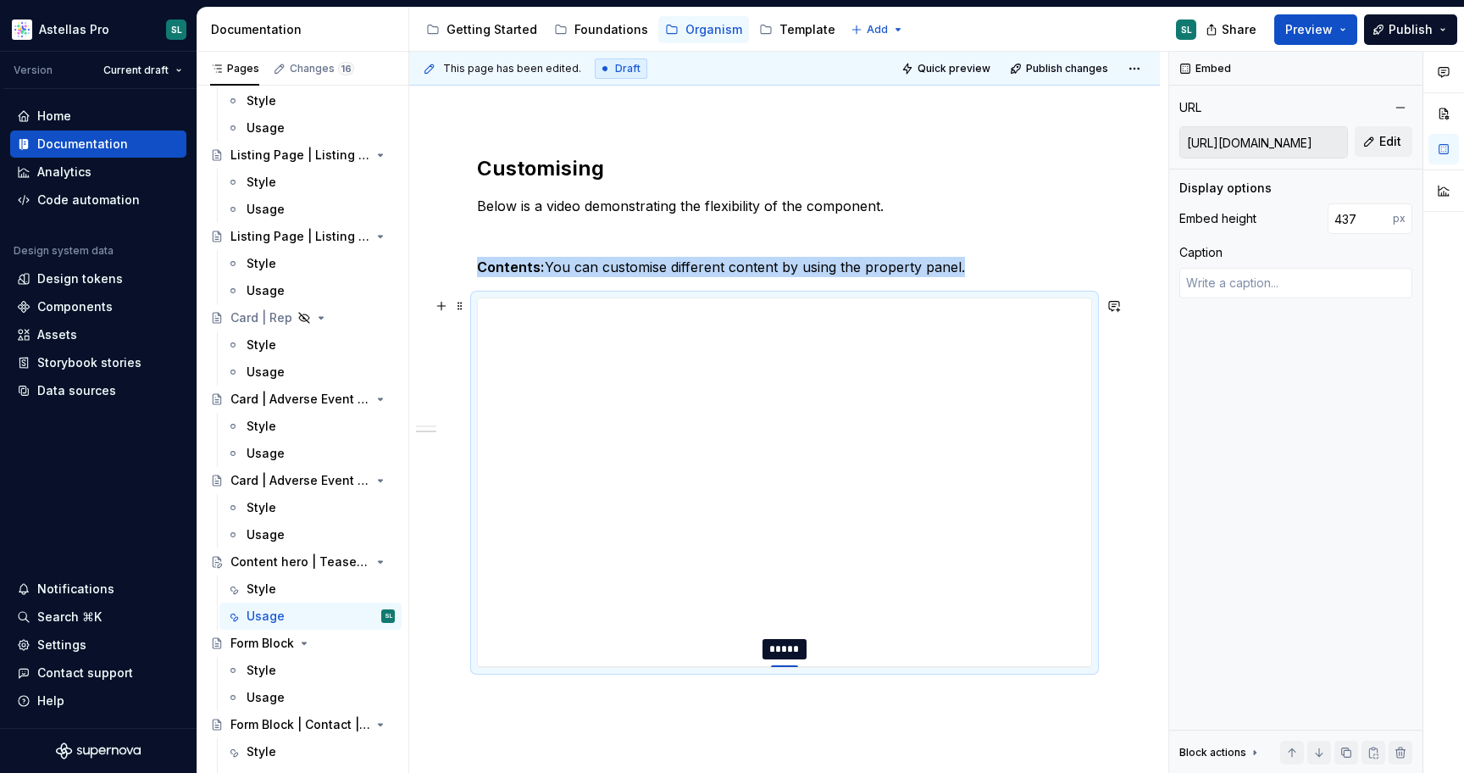
type input "438"
type textarea "*"
type input "439"
type textarea "*"
type input "440"
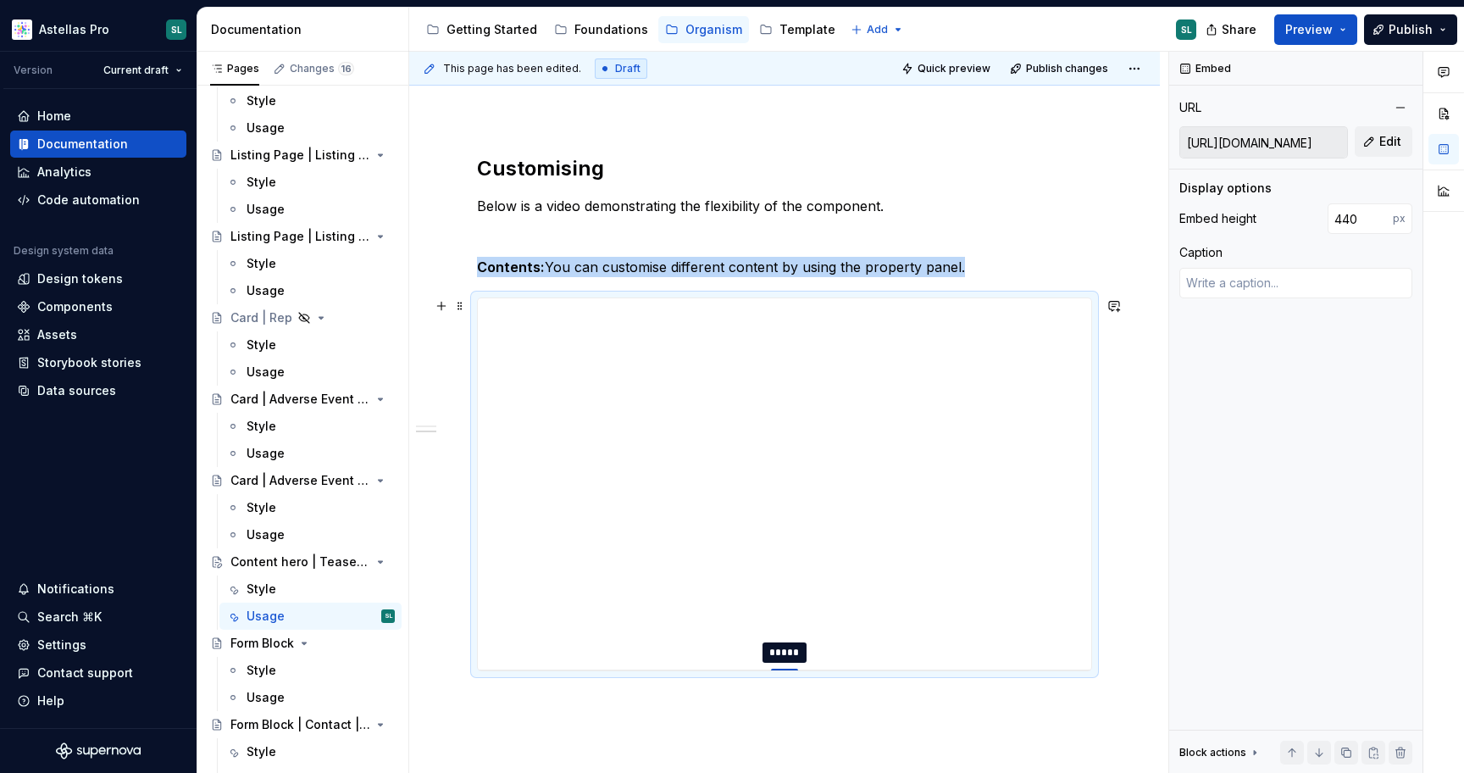
type textarea "*"
type input "442"
type textarea "*"
type input "443"
type textarea "*"
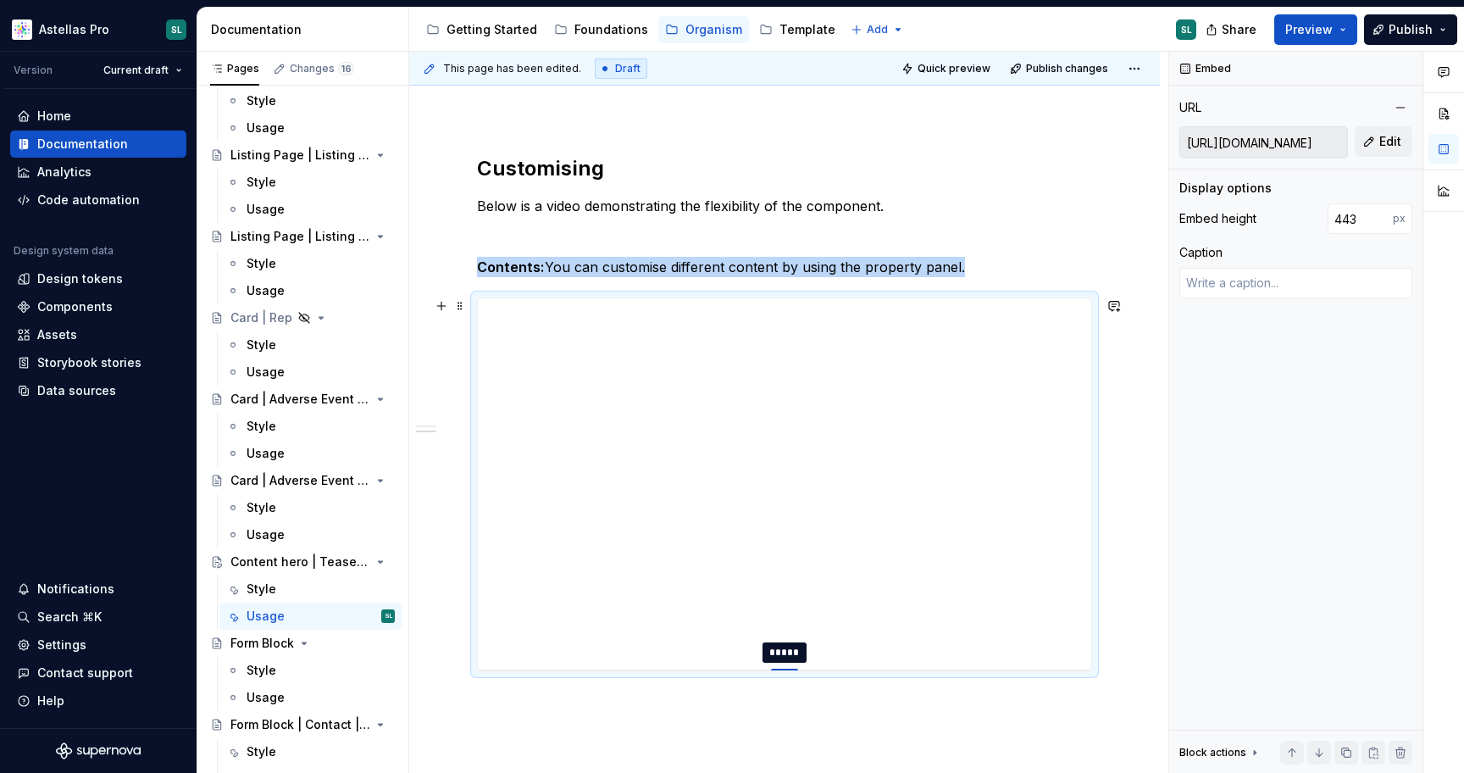
type input "444"
type textarea "*"
type input "445"
type textarea "*"
type input "446"
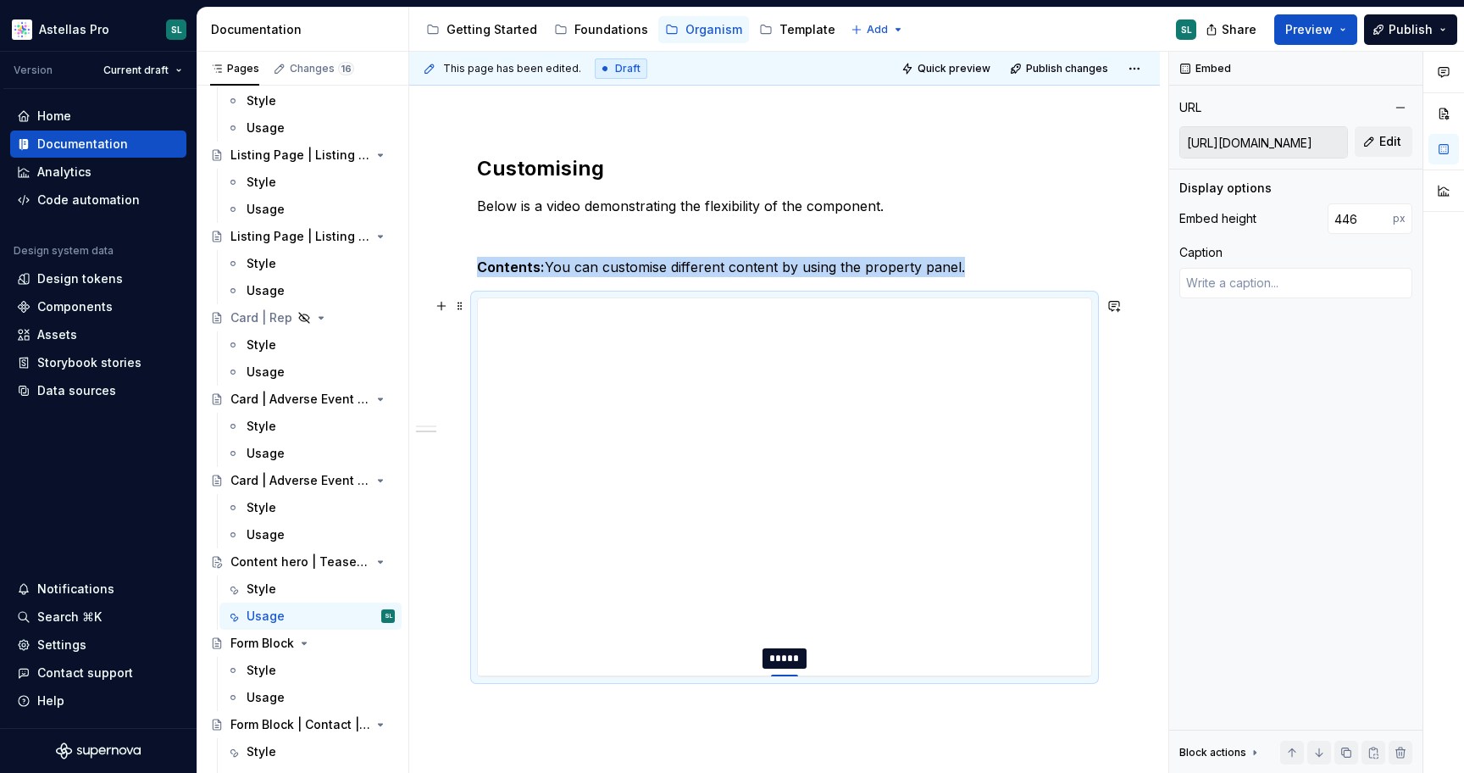
type textarea "*"
type input "447"
type textarea "*"
type input "446"
type textarea "*"
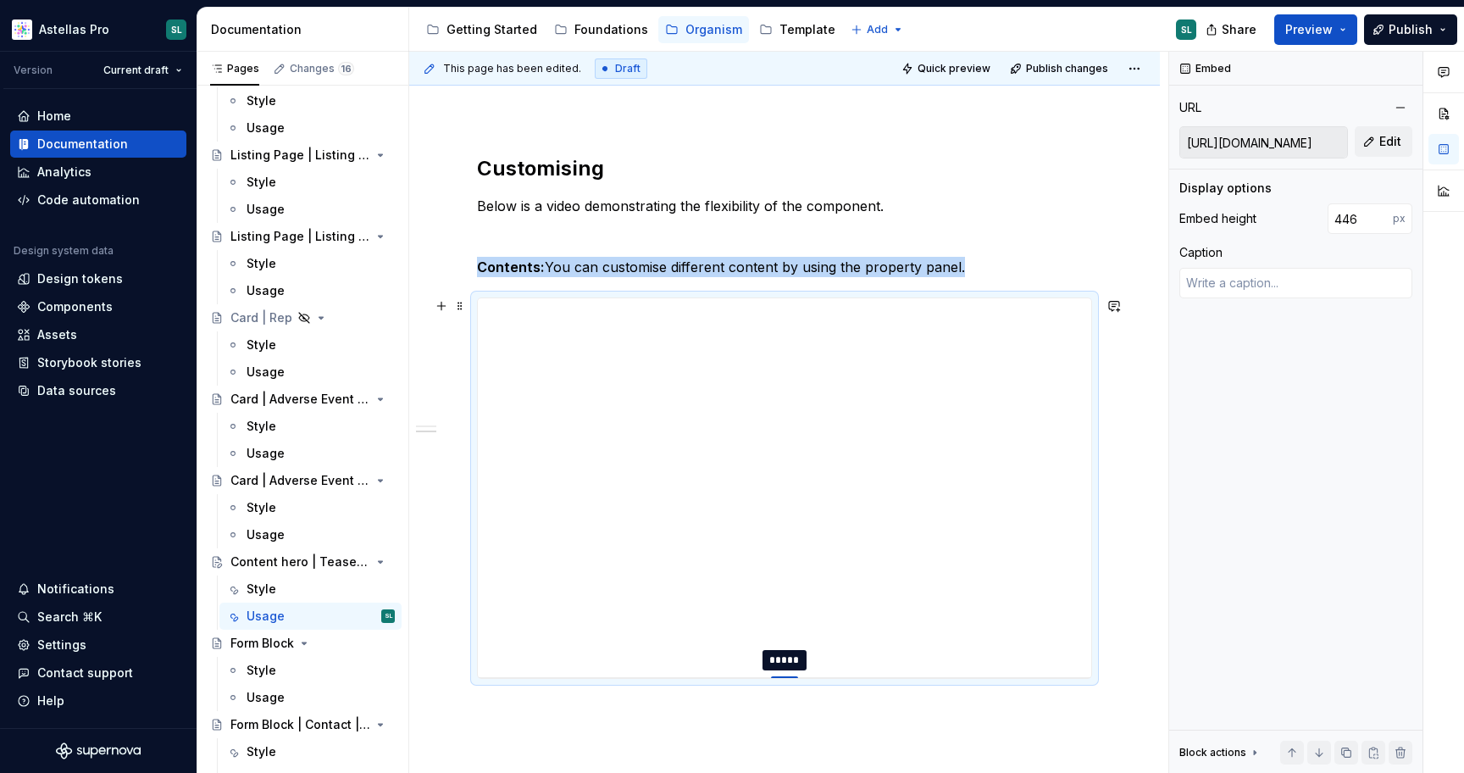
type input "445"
type textarea "*"
type input "444"
type textarea "*"
type input "443"
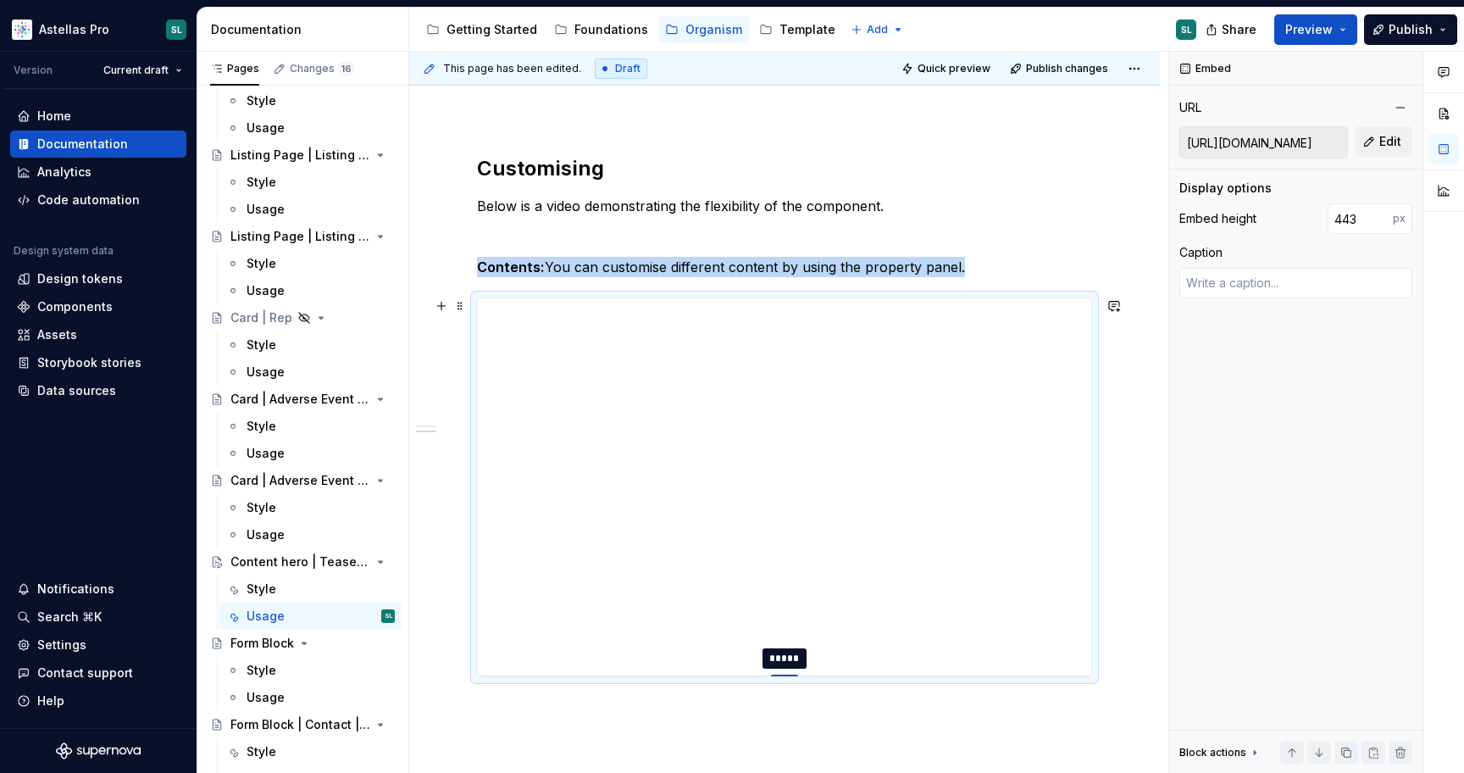
type textarea "*"
type input "442"
type textarea "*"
type input "441"
type textarea "*"
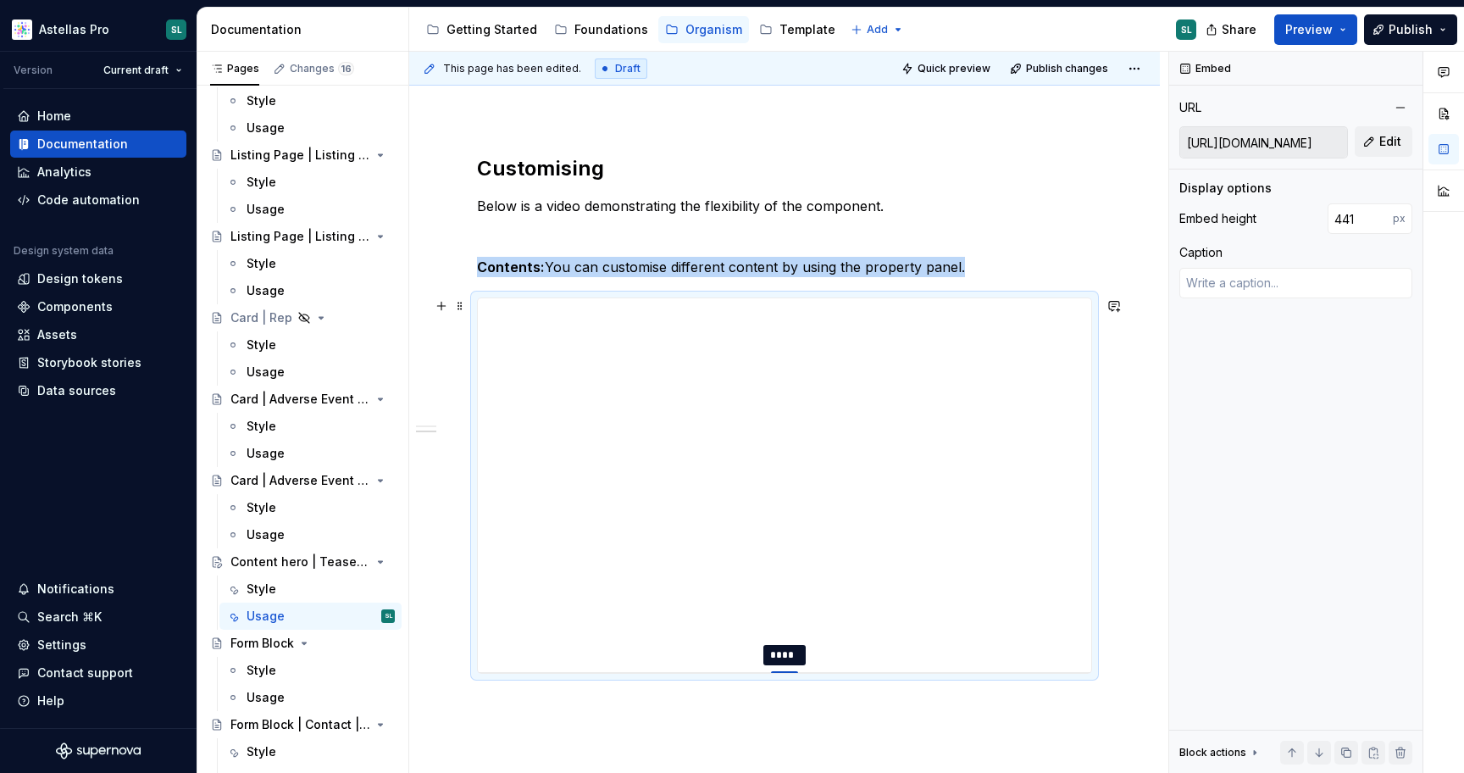
type input "442"
drag, startPoint x: 786, startPoint y: 721, endPoint x: 775, endPoint y: 673, distance: 49.4
click at [775, 673] on div at bounding box center [784, 673] width 27 height 3
click at [1139, 602] on div "**********" at bounding box center [784, 439] width 751 height 1058
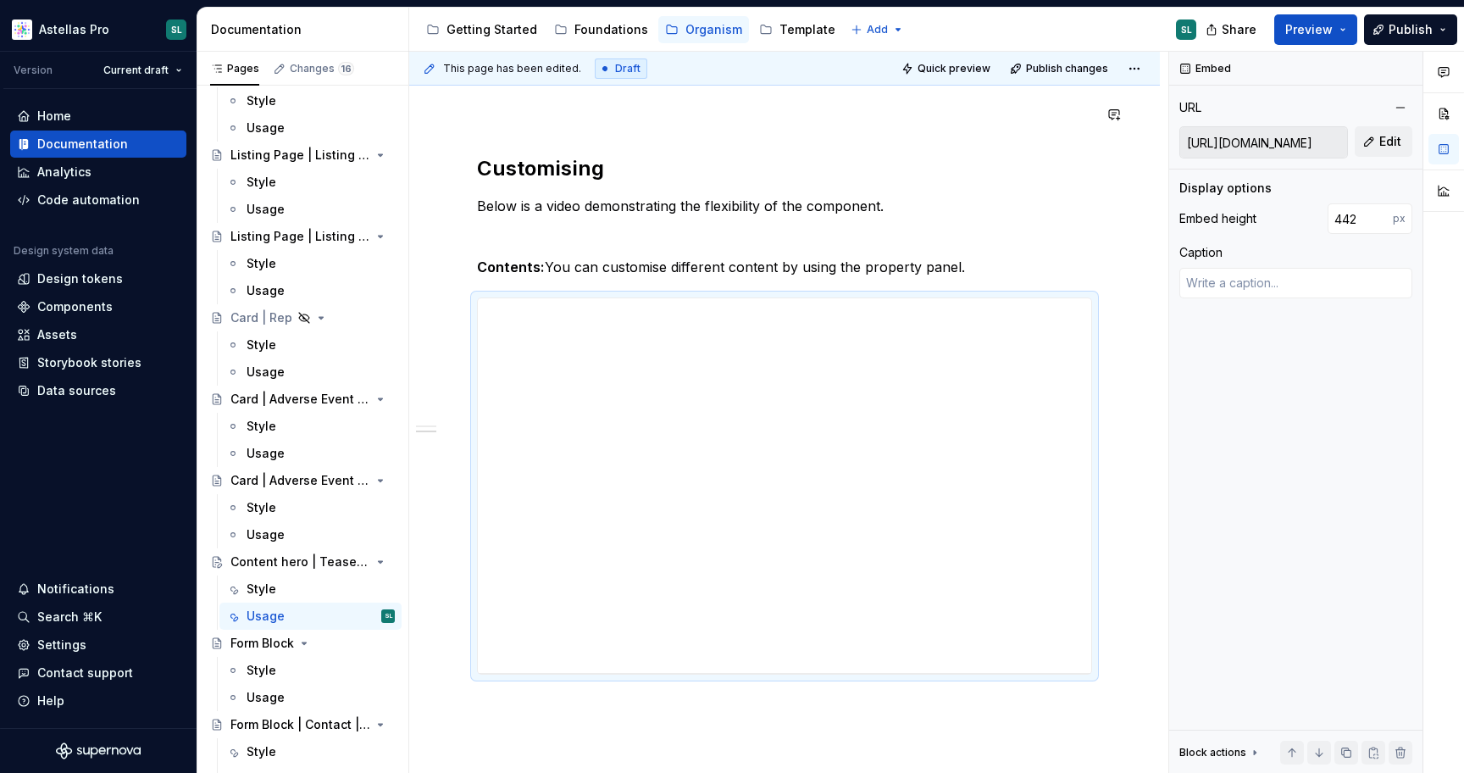
type textarea "*"
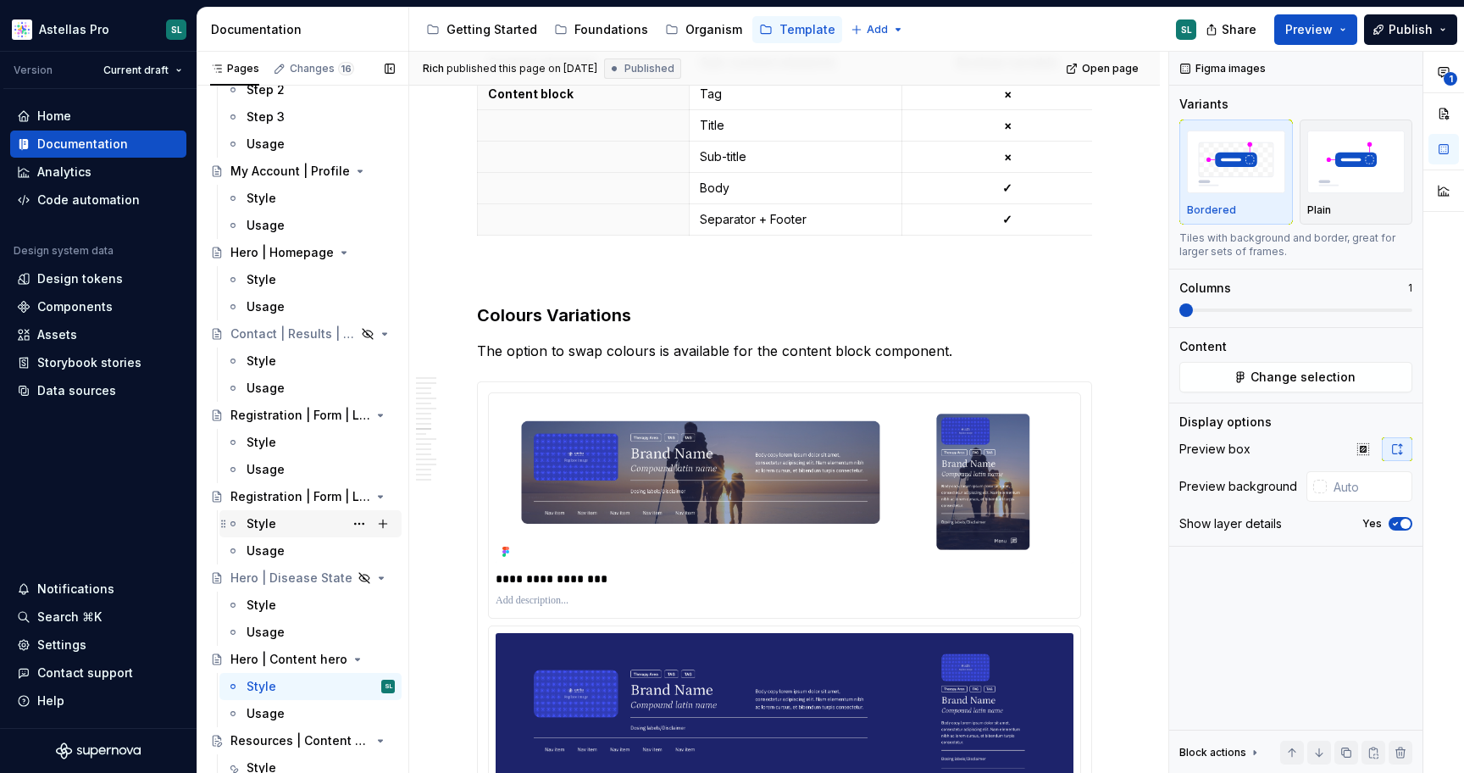
scroll to position [446, 0]
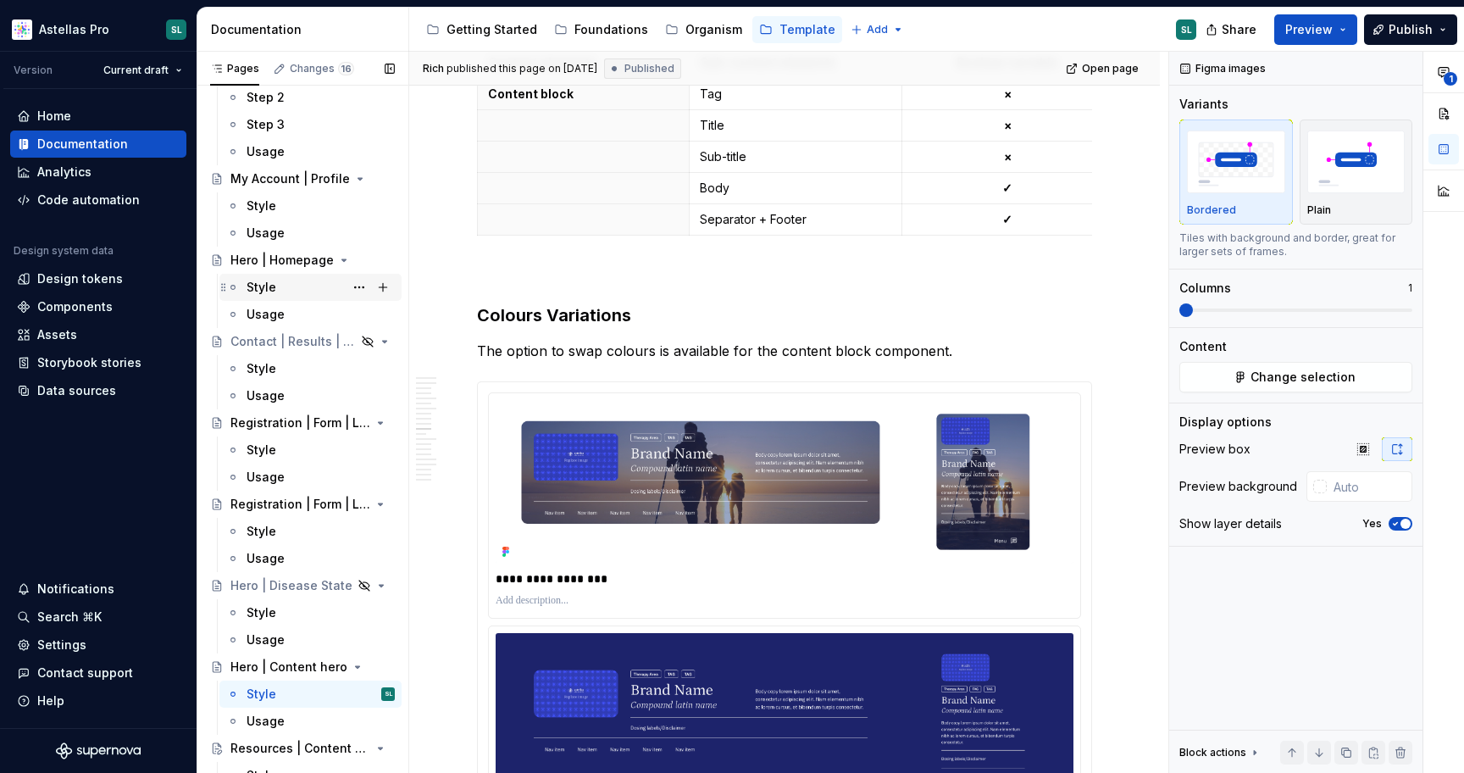
click at [277, 286] on div "Style" at bounding box center [321, 287] width 148 height 24
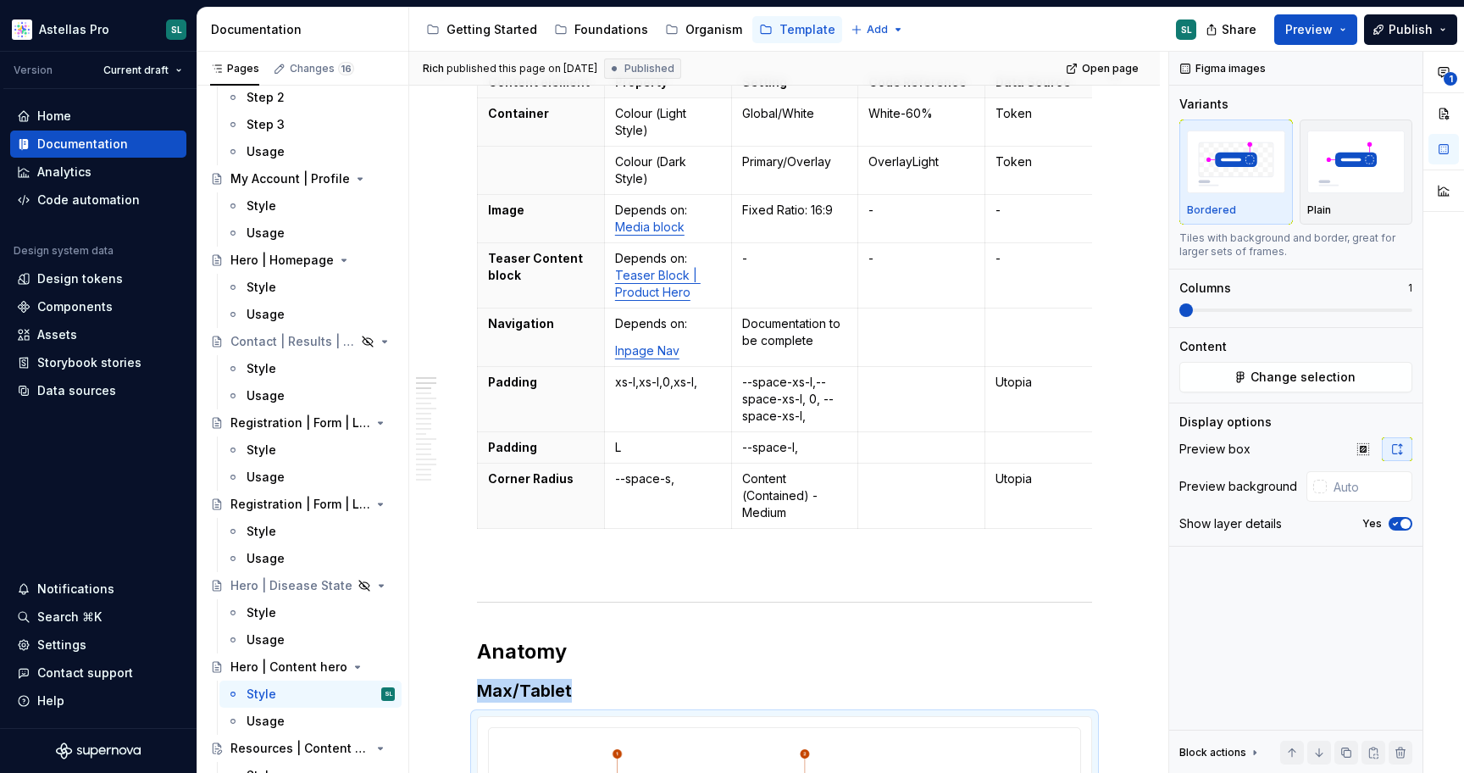
scroll to position [293, 0]
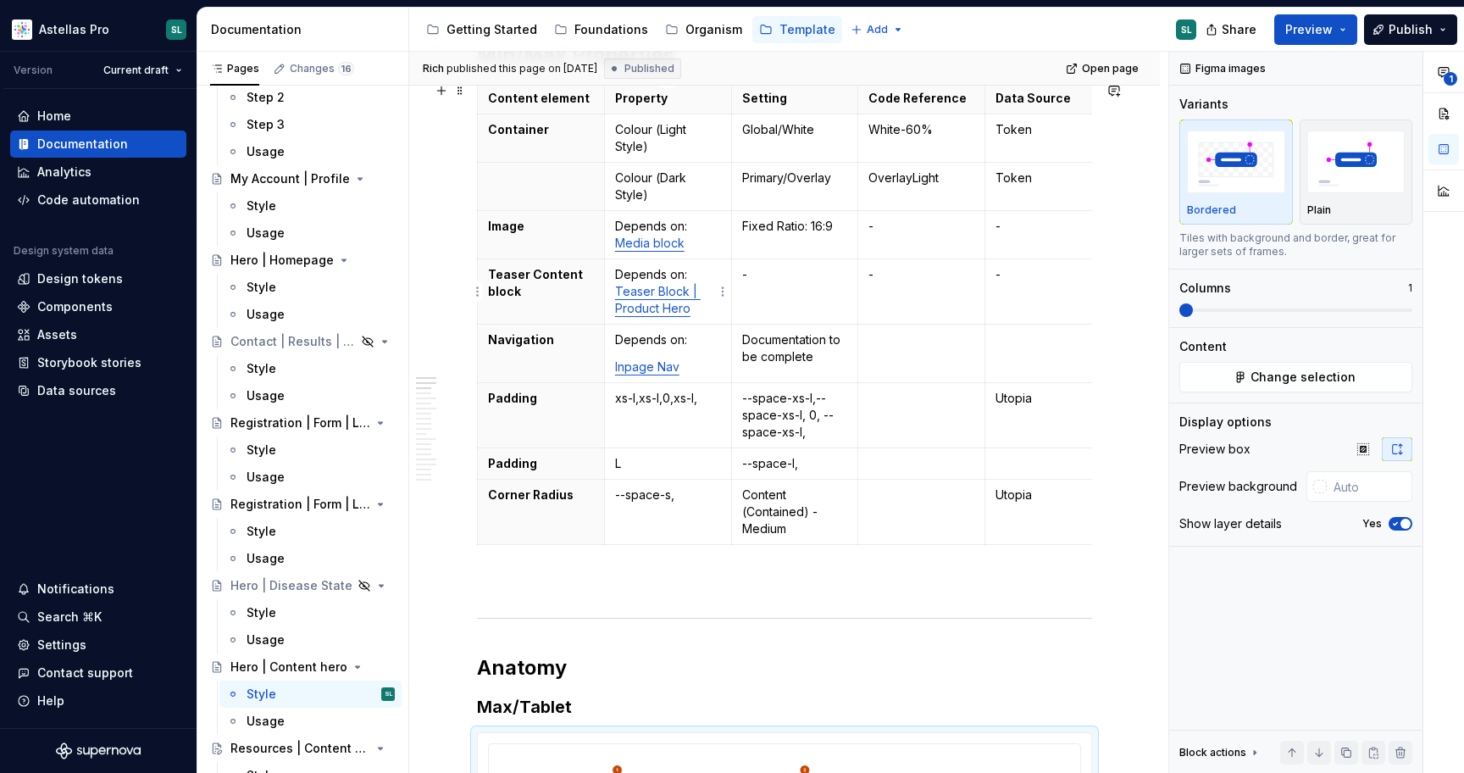
click at [672, 317] on td "Depends on: Teaser Block | Product Hero" at bounding box center [667, 291] width 127 height 65
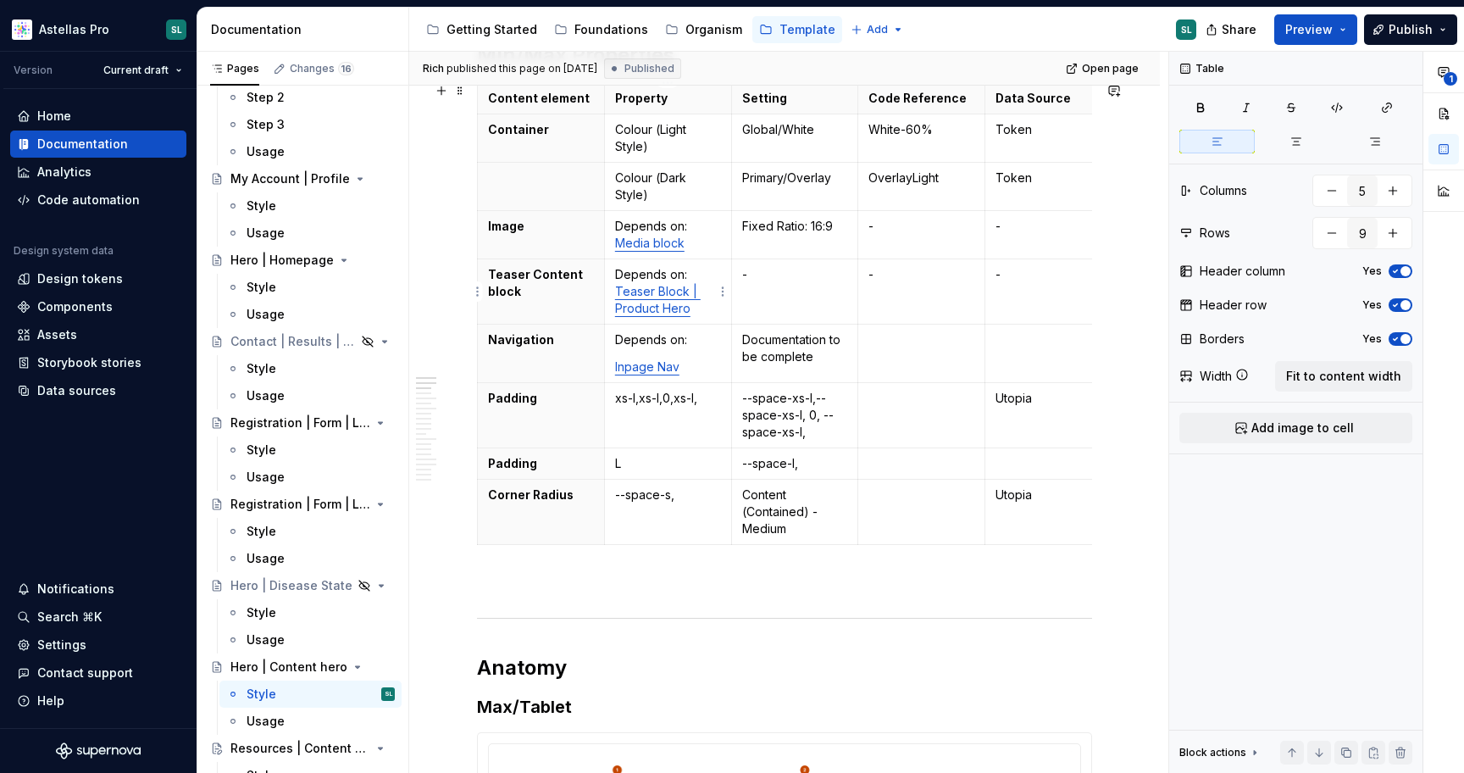
click at [676, 310] on link "Teaser Block | Product Hero" at bounding box center [658, 299] width 86 height 31
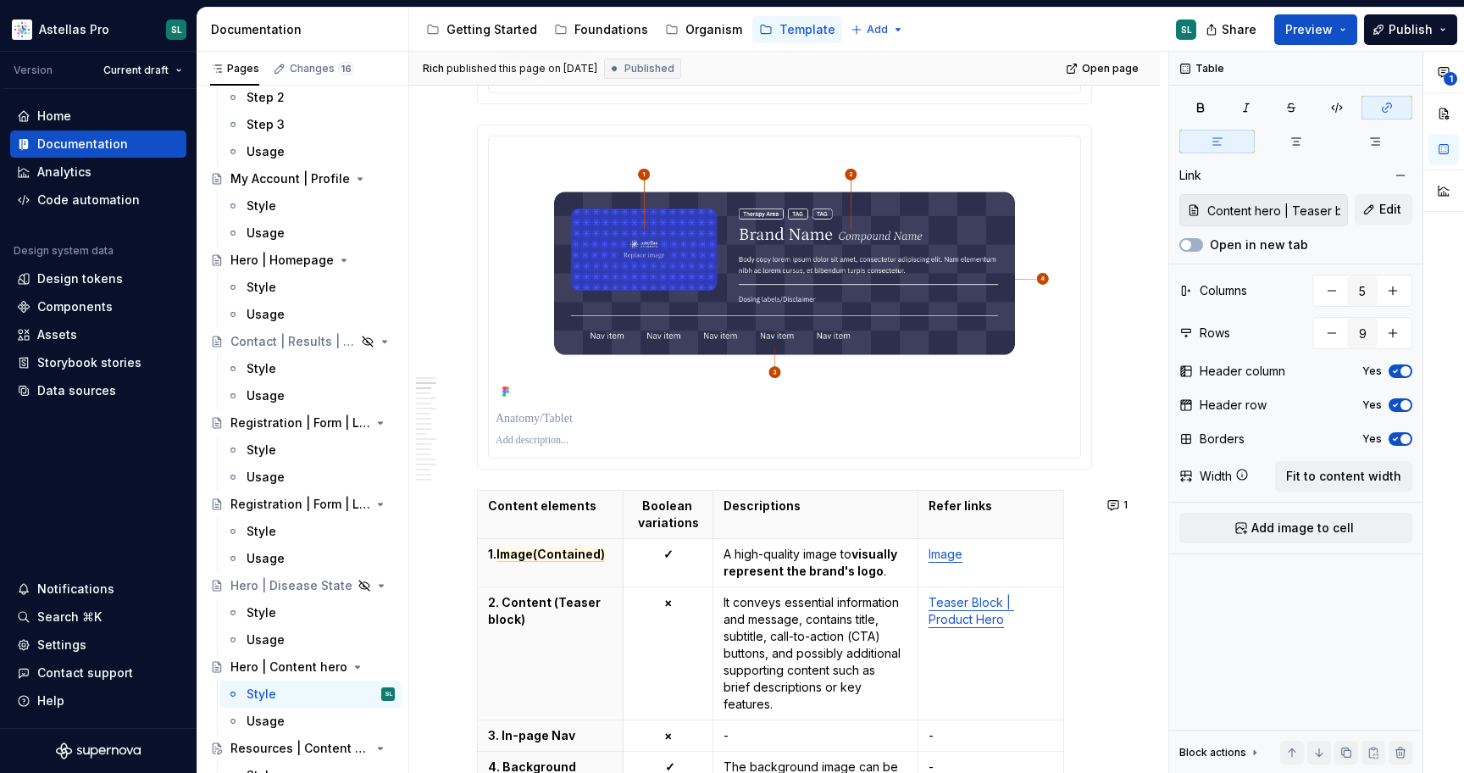
scroll to position [0, 0]
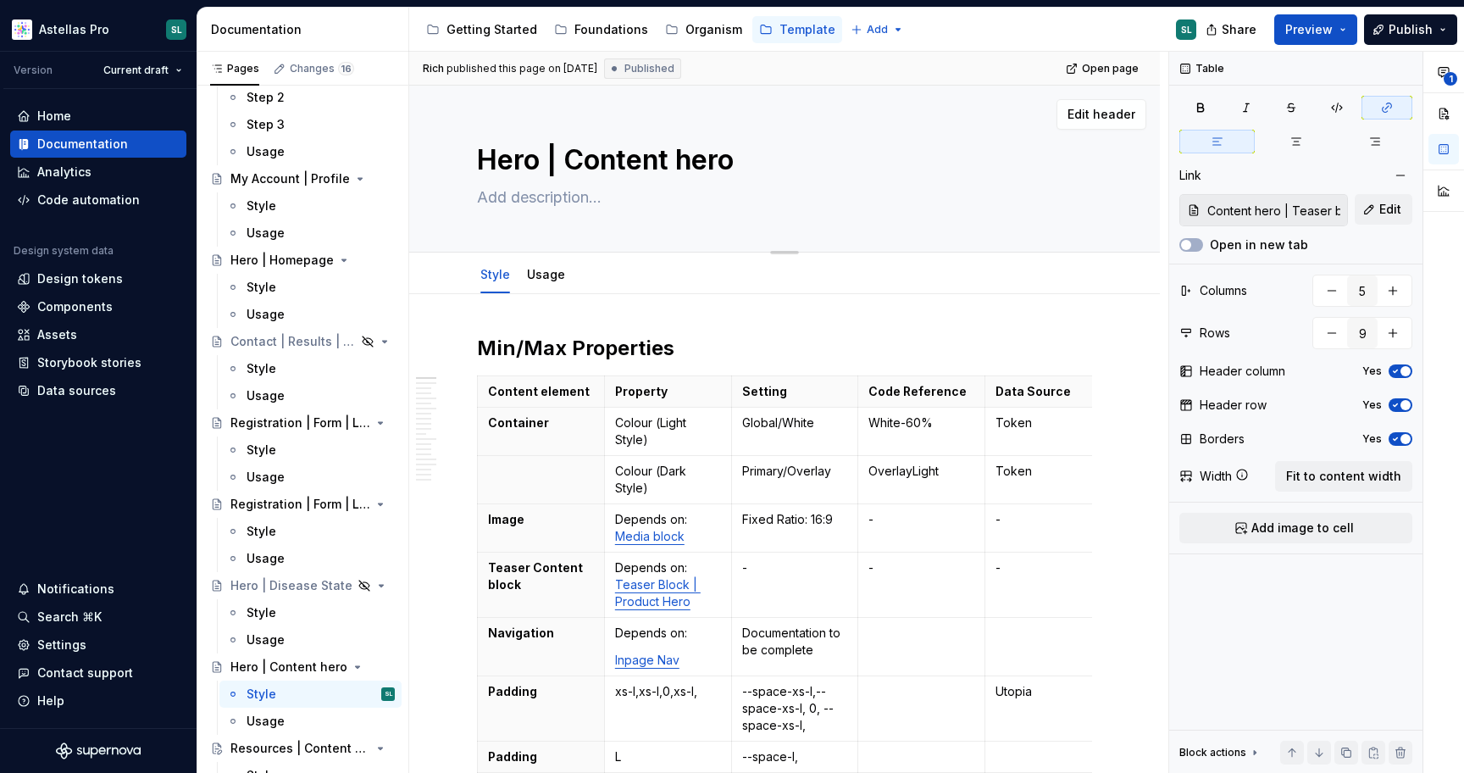
type textarea "*"
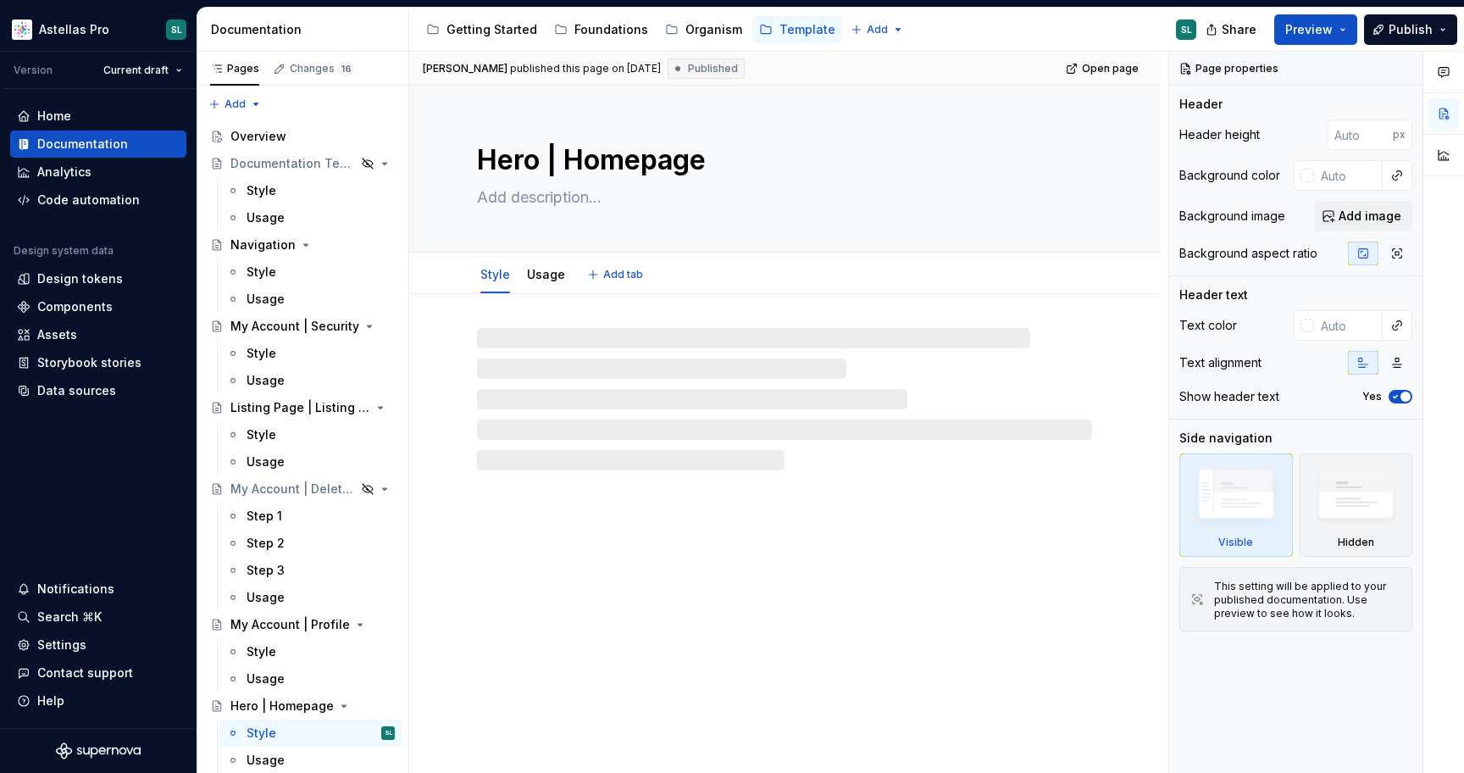
type textarea "*"
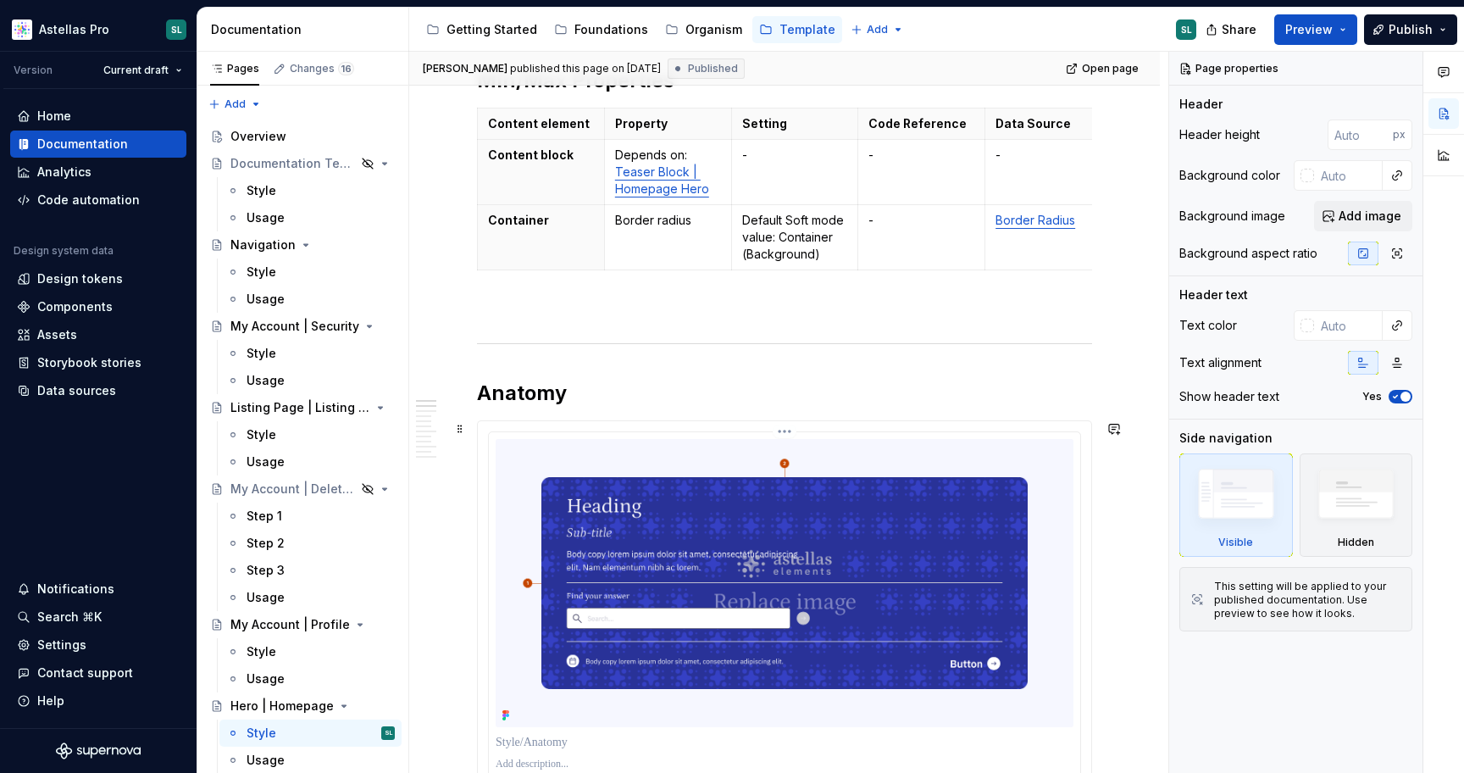
scroll to position [244, 0]
